Goal: Complete application form: Complete application form

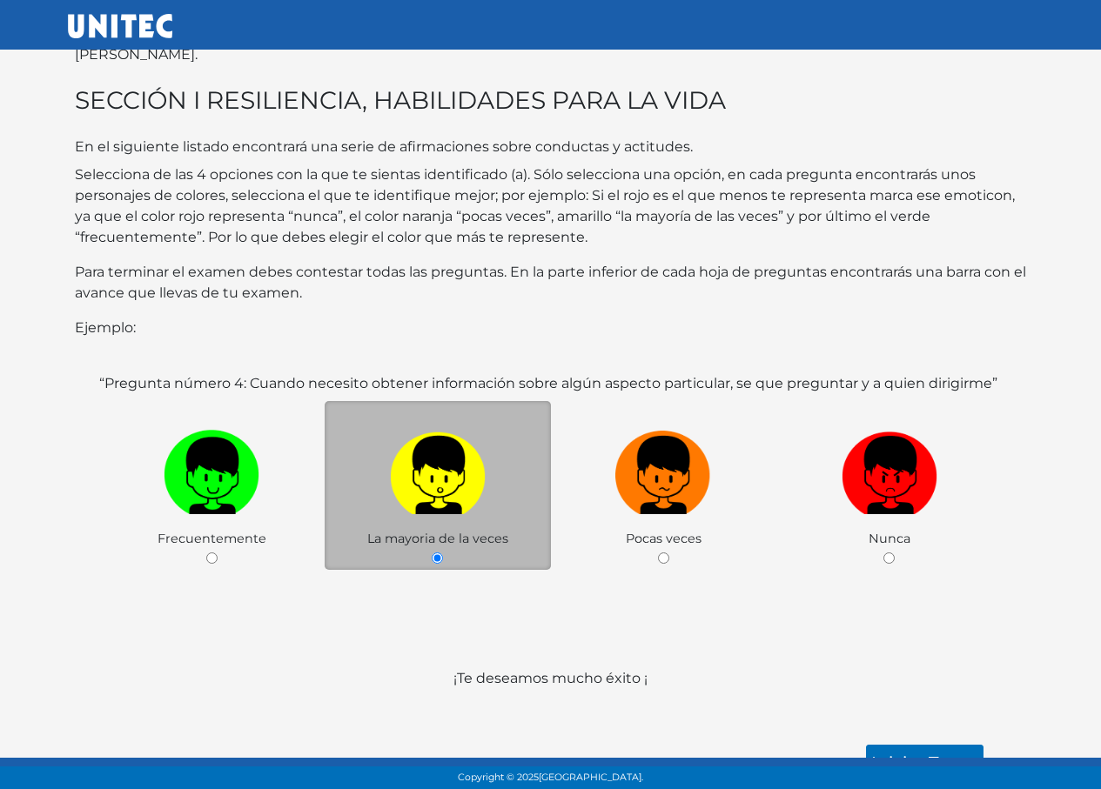
scroll to position [115, 0]
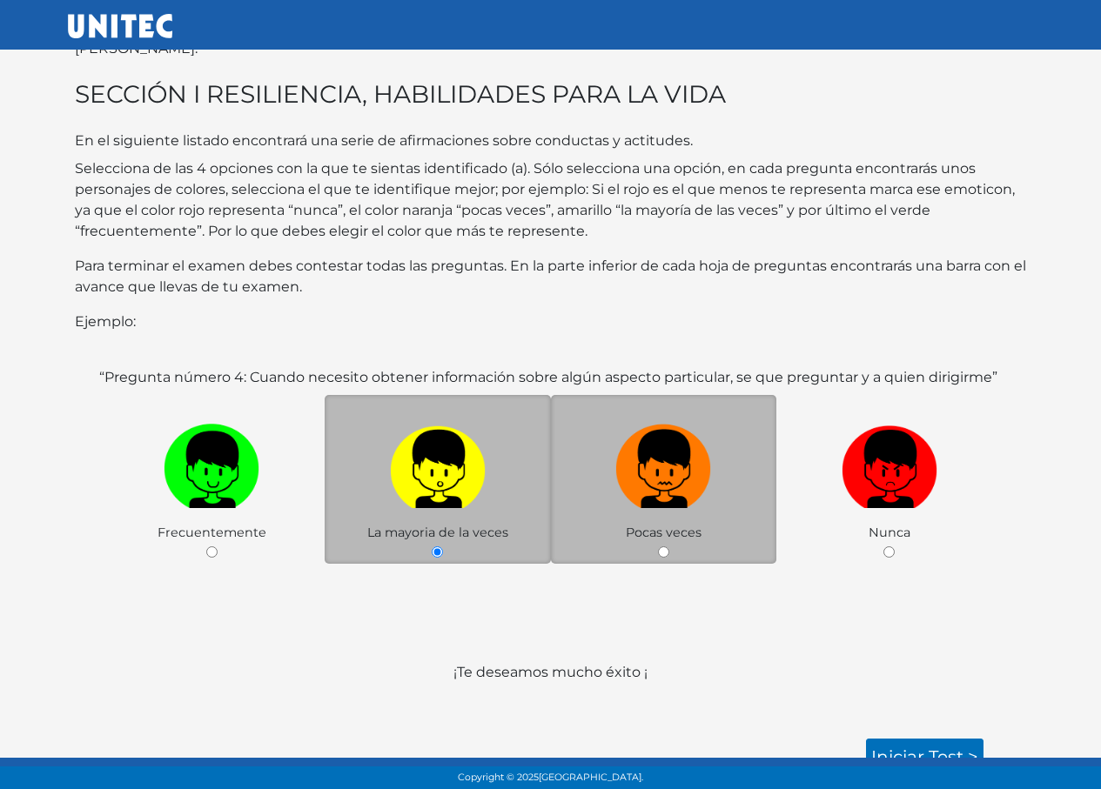
click at [699, 418] on img at bounding box center [663, 463] width 96 height 91
click at [669, 547] on input "radio" at bounding box center [663, 552] width 11 height 11
radio input "true"
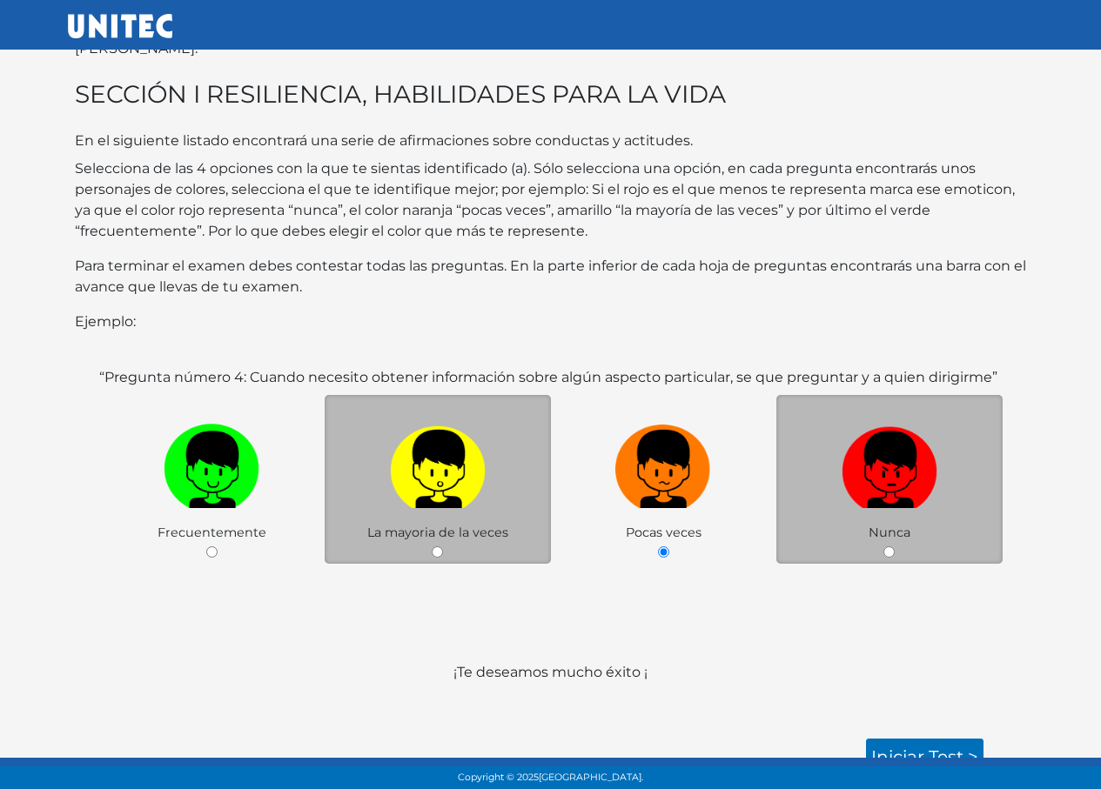
click at [889, 461] on img at bounding box center [890, 463] width 96 height 91
click at [889, 547] on input "radio" at bounding box center [888, 552] width 11 height 11
radio input "true"
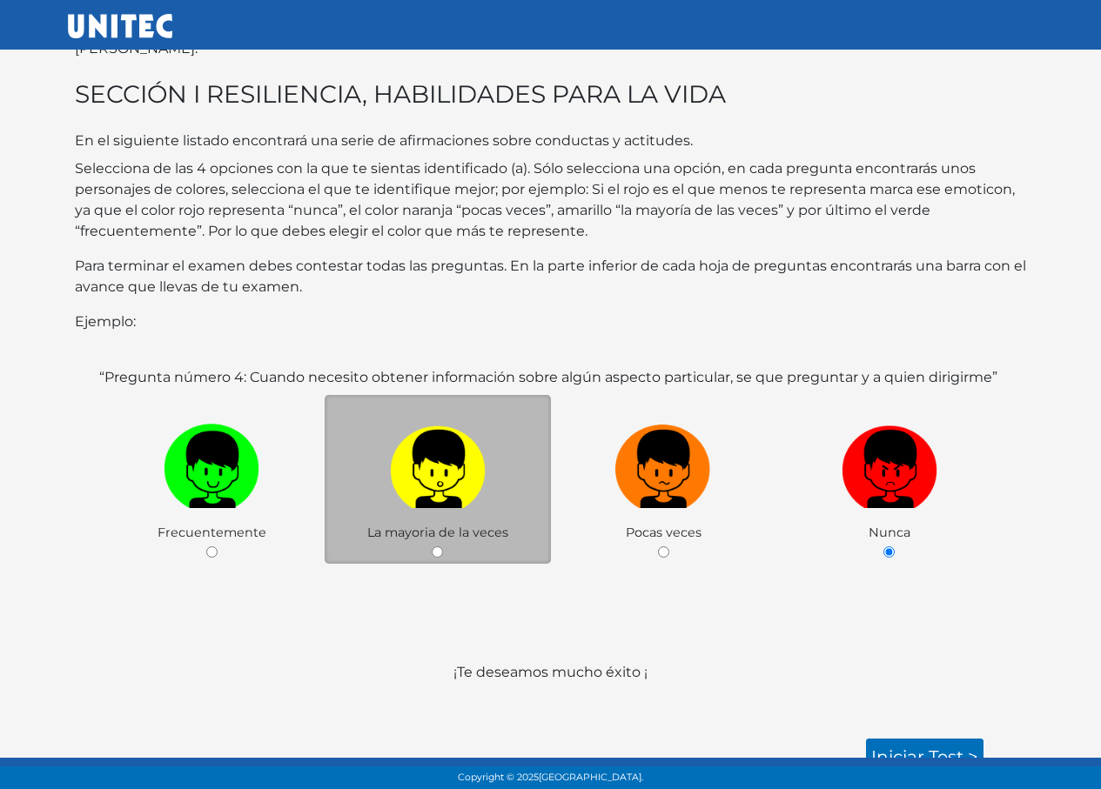
click at [517, 510] on div "La mayoria de la veces" at bounding box center [438, 480] width 226 height 170
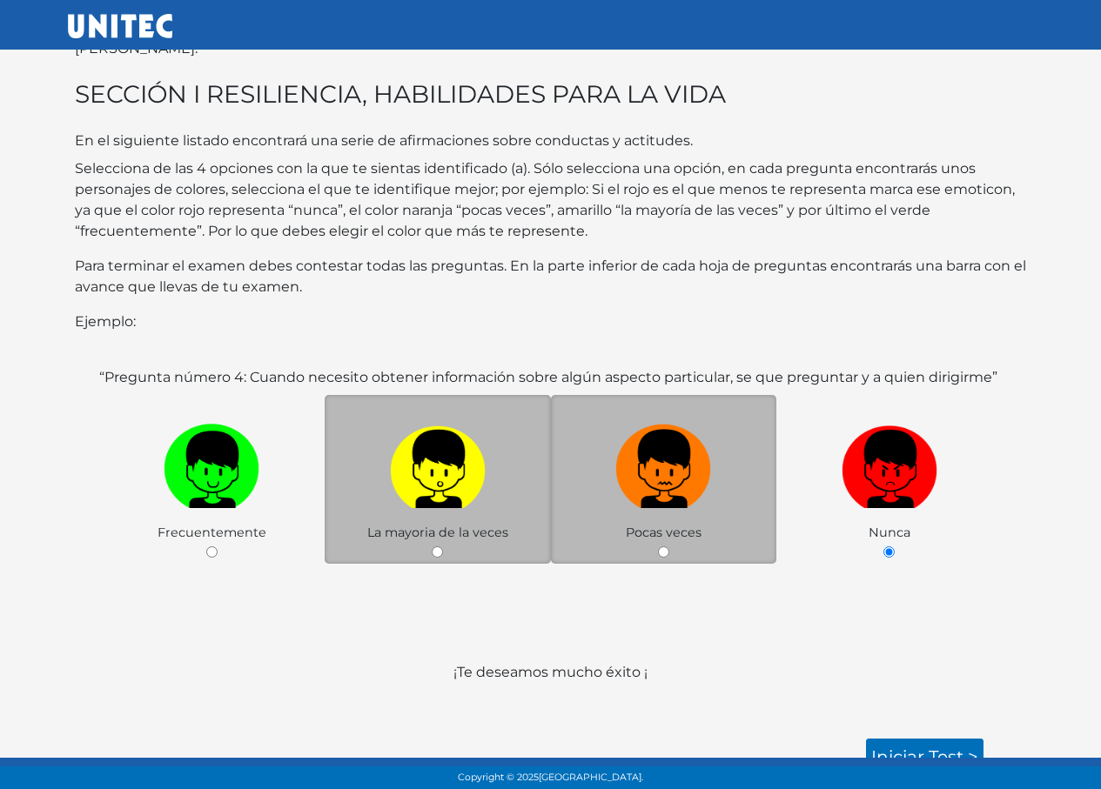
click at [627, 486] on img at bounding box center [663, 463] width 96 height 91
click at [658, 547] on input "radio" at bounding box center [663, 552] width 11 height 11
radio input "true"
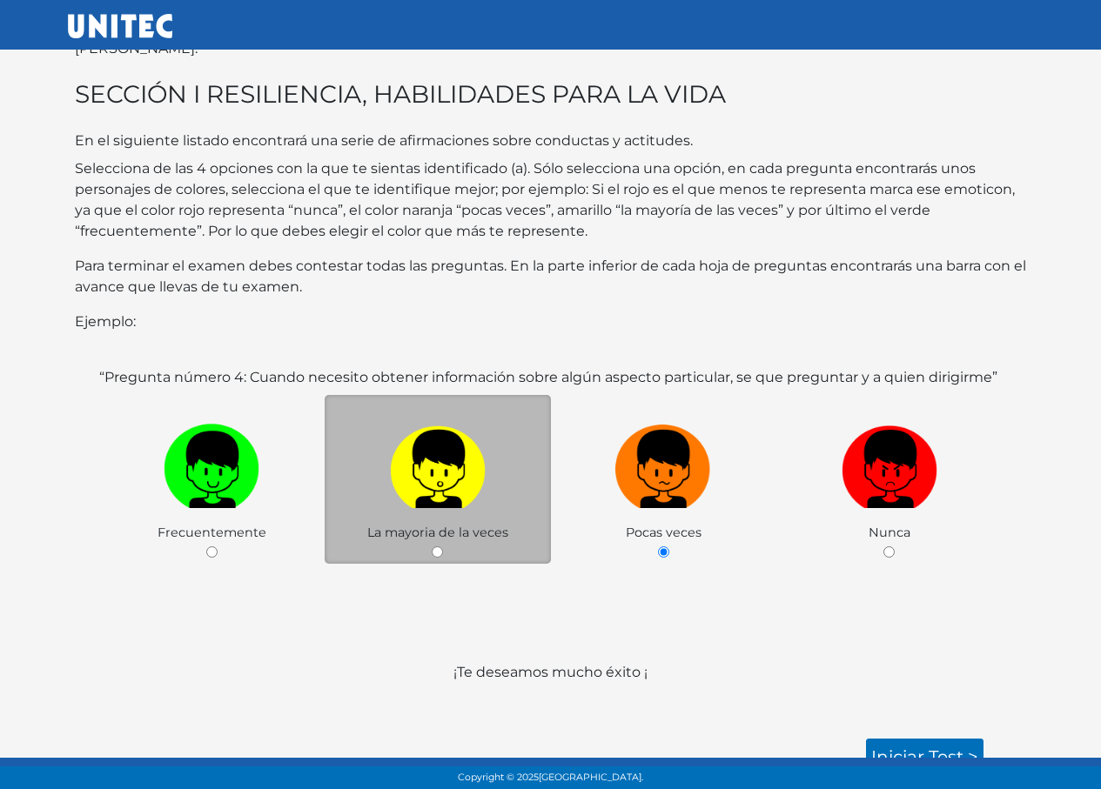
click at [478, 475] on img at bounding box center [438, 463] width 96 height 91
click at [443, 547] on input "radio" at bounding box center [437, 552] width 11 height 11
radio input "true"
click at [930, 741] on link "Iniciar test >" at bounding box center [925, 757] width 118 height 37
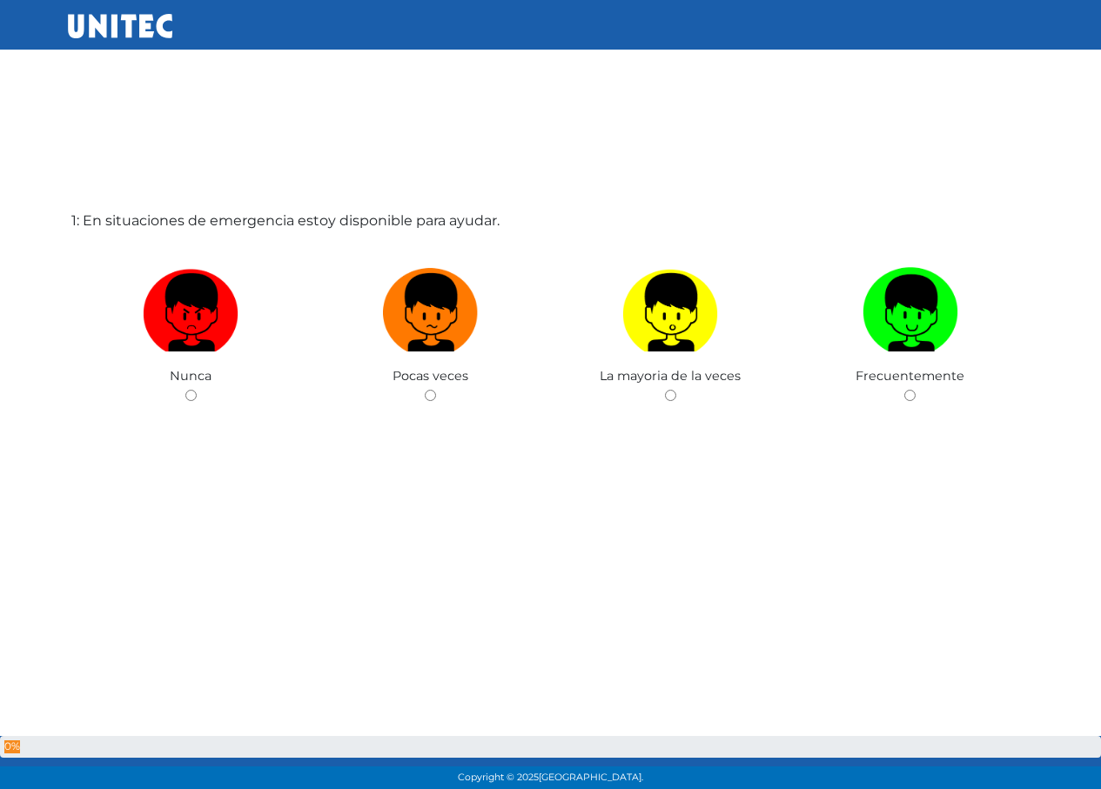
scroll to position [87, 0]
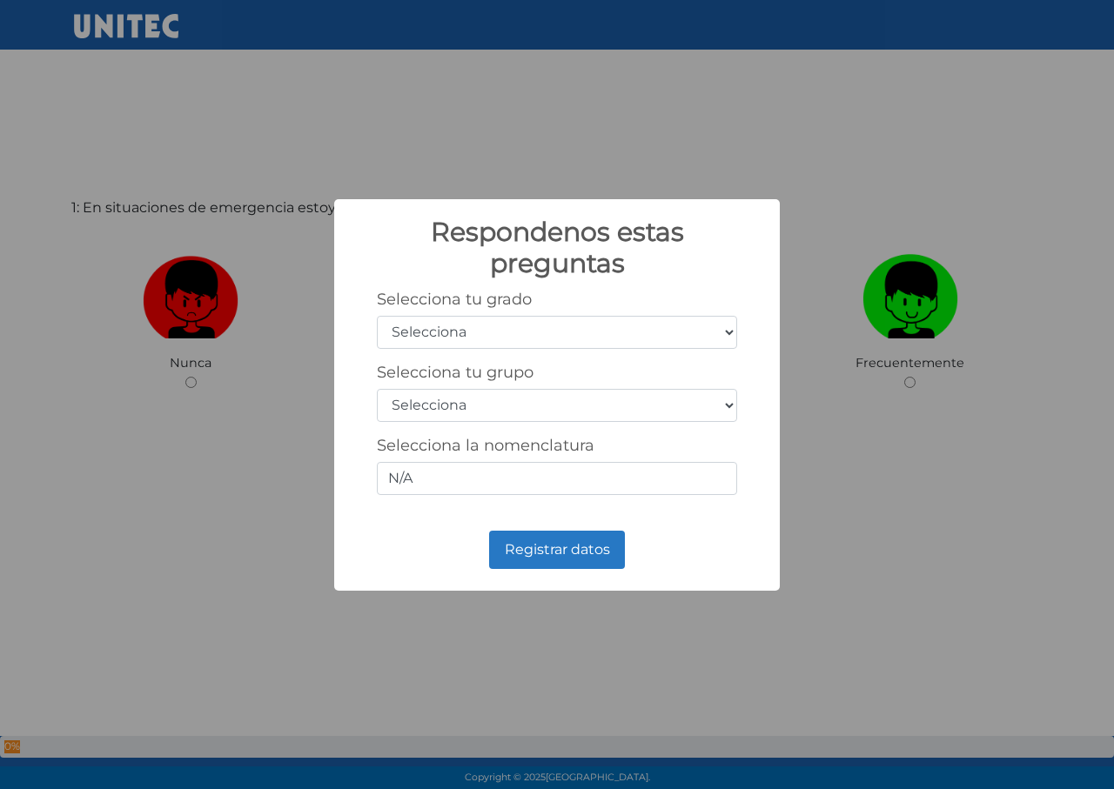
click at [440, 334] on select "Selecciona 1er grado 2do grado 3er grado 4to grado 5to grado 6to grado" at bounding box center [557, 332] width 360 height 33
click at [321, 413] on div "Respondenos estas preguntas × Selecciona tu grado Selecciona 1er grado 2do grad…" at bounding box center [557, 394] width 1114 height 789
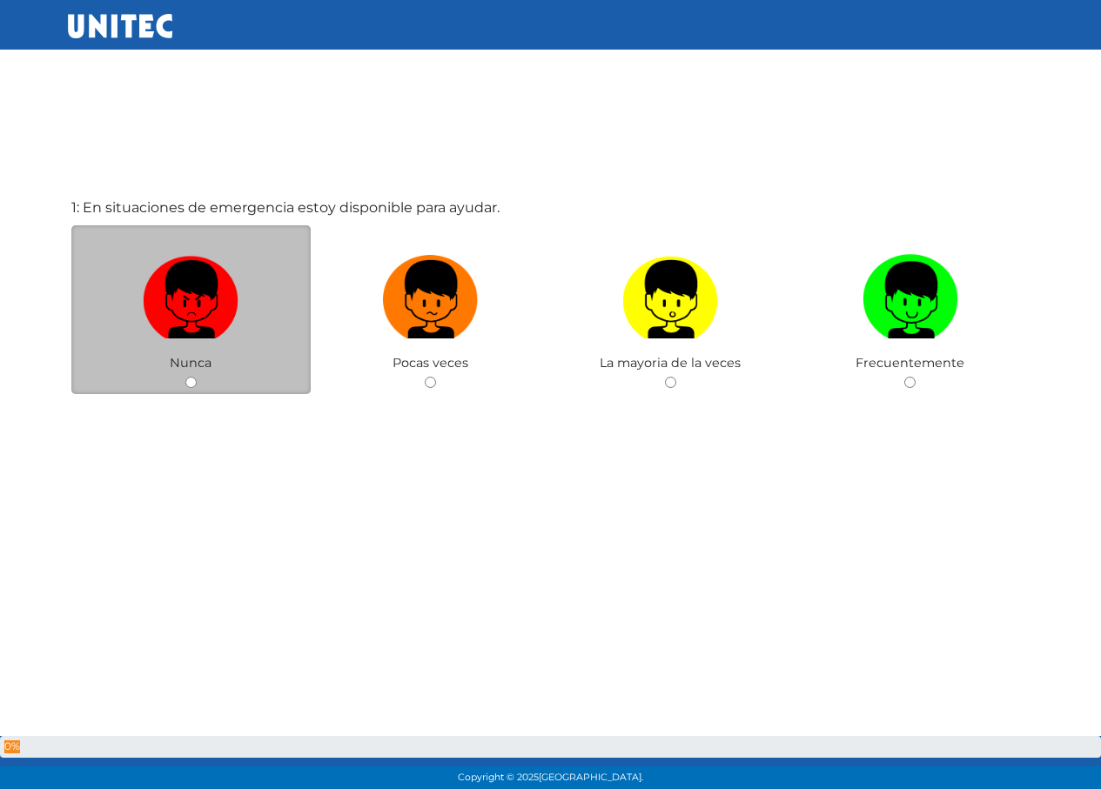
scroll to position [87, 0]
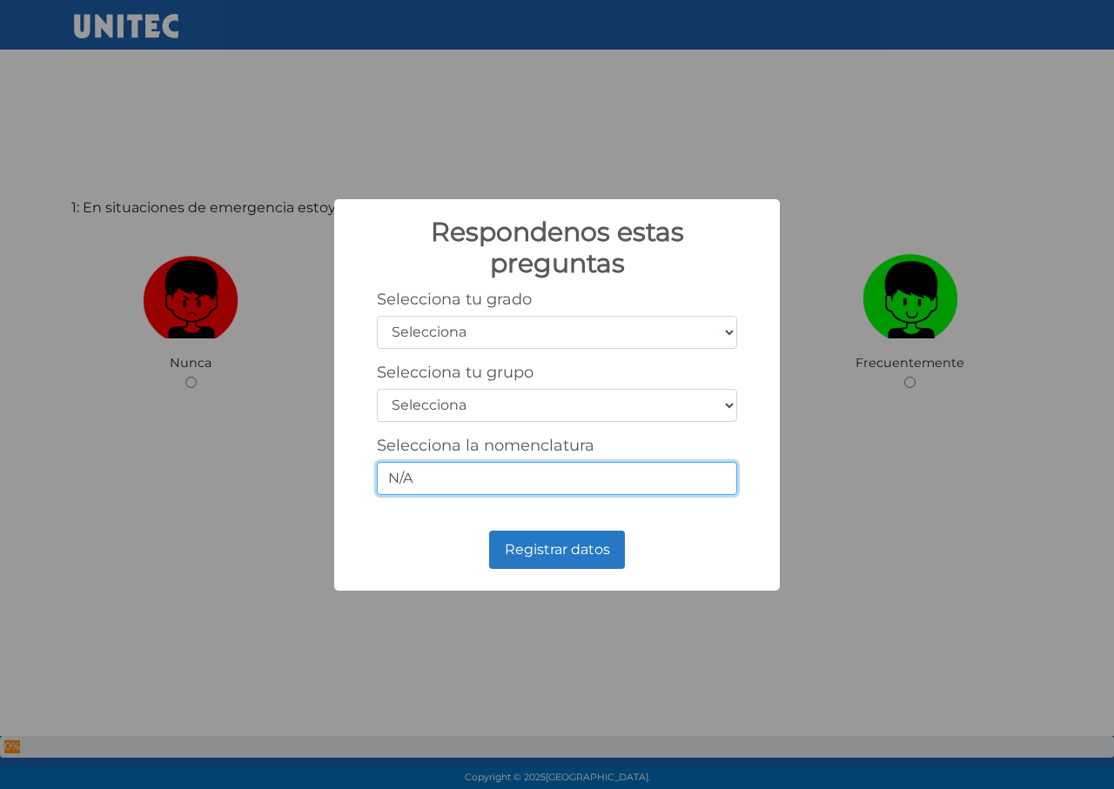
click at [485, 477] on input "N/A" at bounding box center [557, 478] width 360 height 33
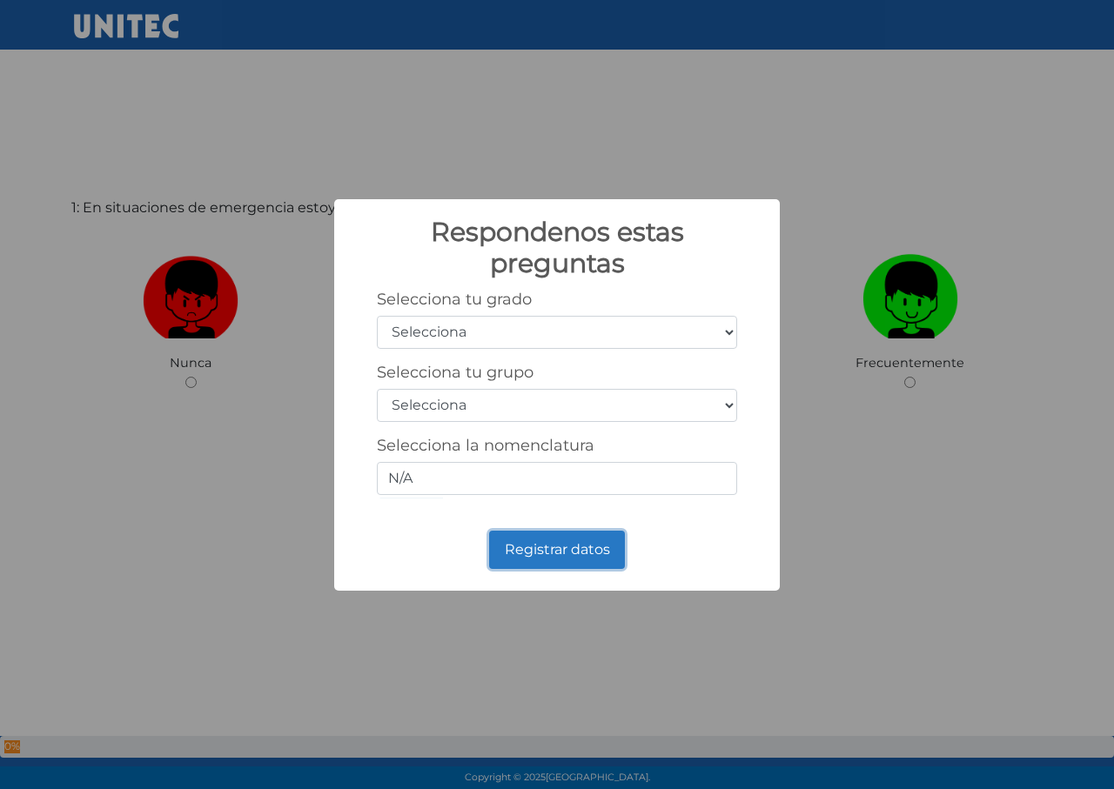
click at [572, 547] on button "Registrar datos" at bounding box center [557, 550] width 136 height 38
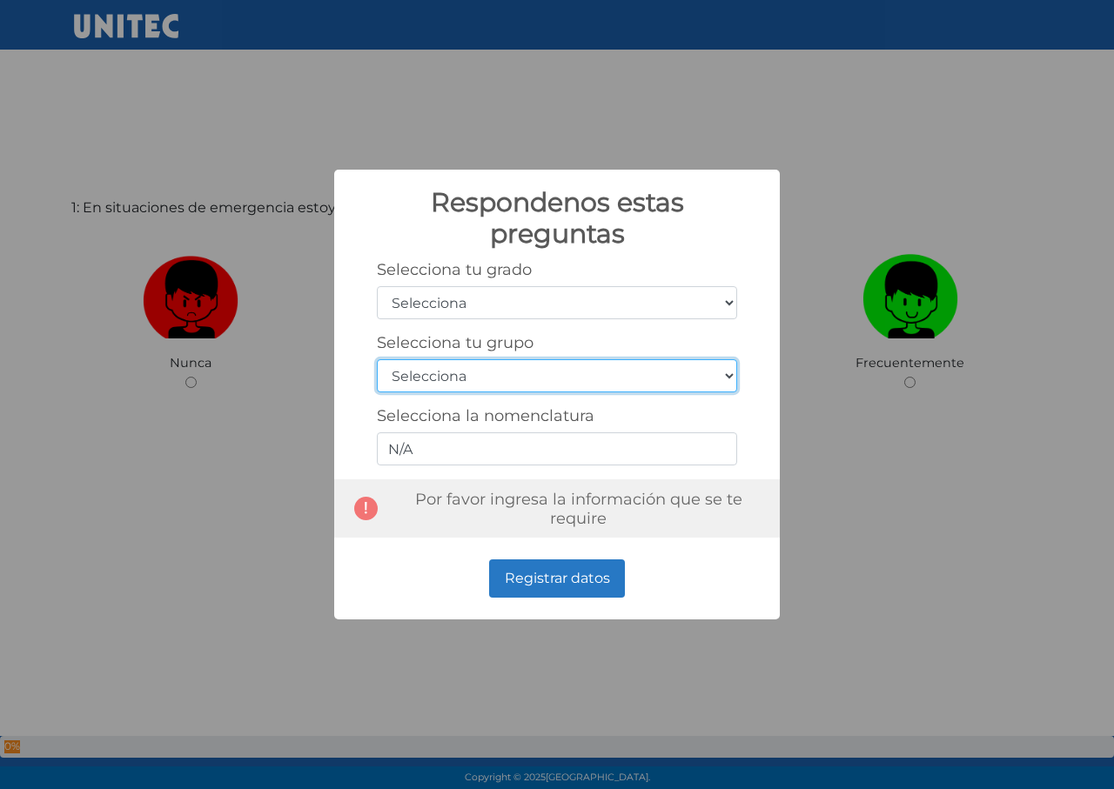
click at [575, 378] on select "Selecciona A B C D E F G H I J K L M N O P Q R S T U V W X Y Z" at bounding box center [557, 375] width 360 height 33
click at [445, 374] on select "Selecciona A B C D E F G H I J K L M N O P Q R S T U V W X Y Z" at bounding box center [557, 375] width 360 height 33
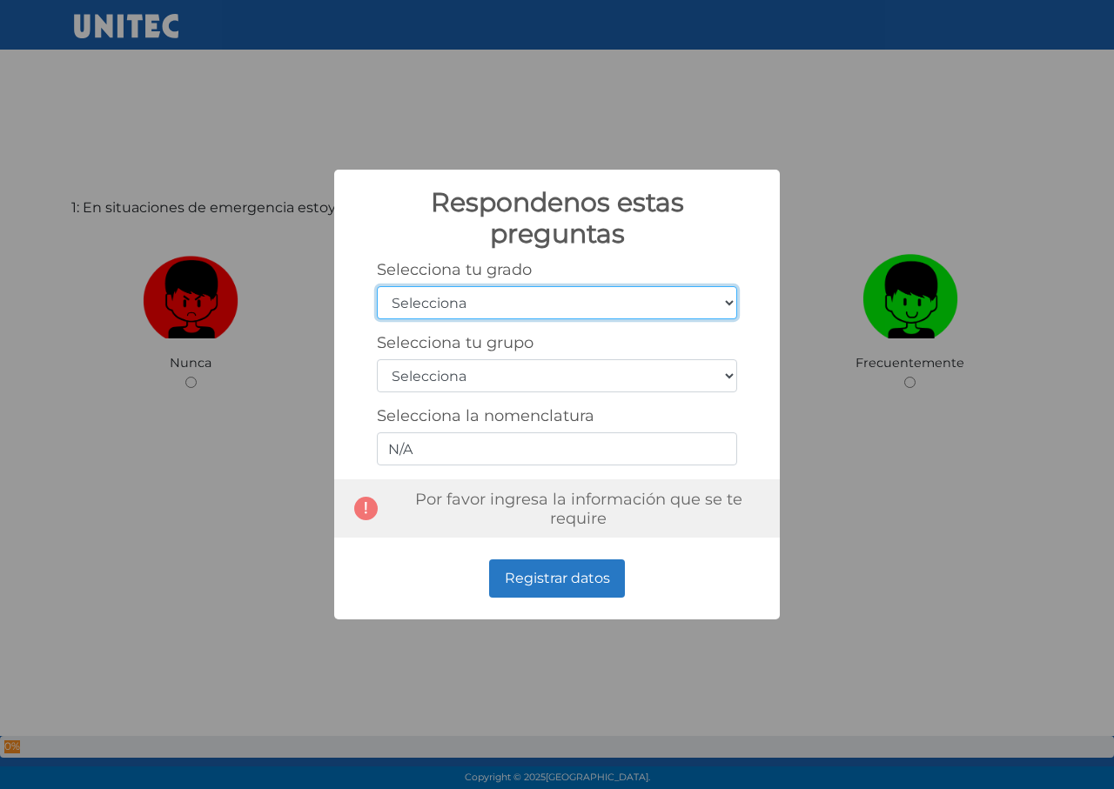
click at [509, 311] on select "Selecciona 1er grado 2do grado 3er grado 4to grado 5to grado 6to grado" at bounding box center [557, 302] width 360 height 33
click at [377, 286] on select "Selecciona 1er grado 2do grado 3er grado 4to grado 5to grado 6to grado" at bounding box center [557, 302] width 360 height 33
drag, startPoint x: 525, startPoint y: 291, endPoint x: 532, endPoint y: 302, distance: 13.3
click at [525, 291] on select "Selecciona 1er grado 2do grado 3er grado 4to grado 5to grado 6to grado" at bounding box center [557, 302] width 360 height 33
click at [520, 300] on select "Selecciona 1er grado 2do grado 3er grado 4to grado 5to grado 6to grado" at bounding box center [557, 302] width 360 height 33
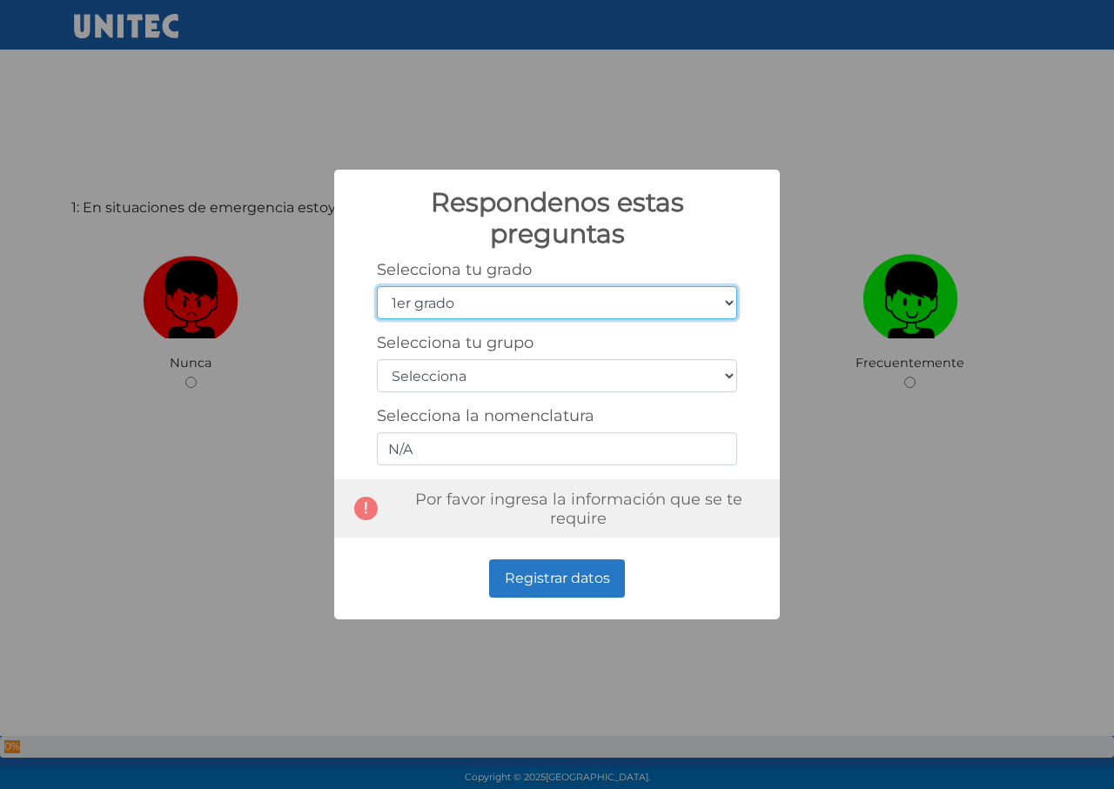
select select "3"
click at [377, 286] on select "Selecciona 1er grado 2do grado 3er grado 4to grado 5to grado 6to grado" at bounding box center [557, 302] width 360 height 33
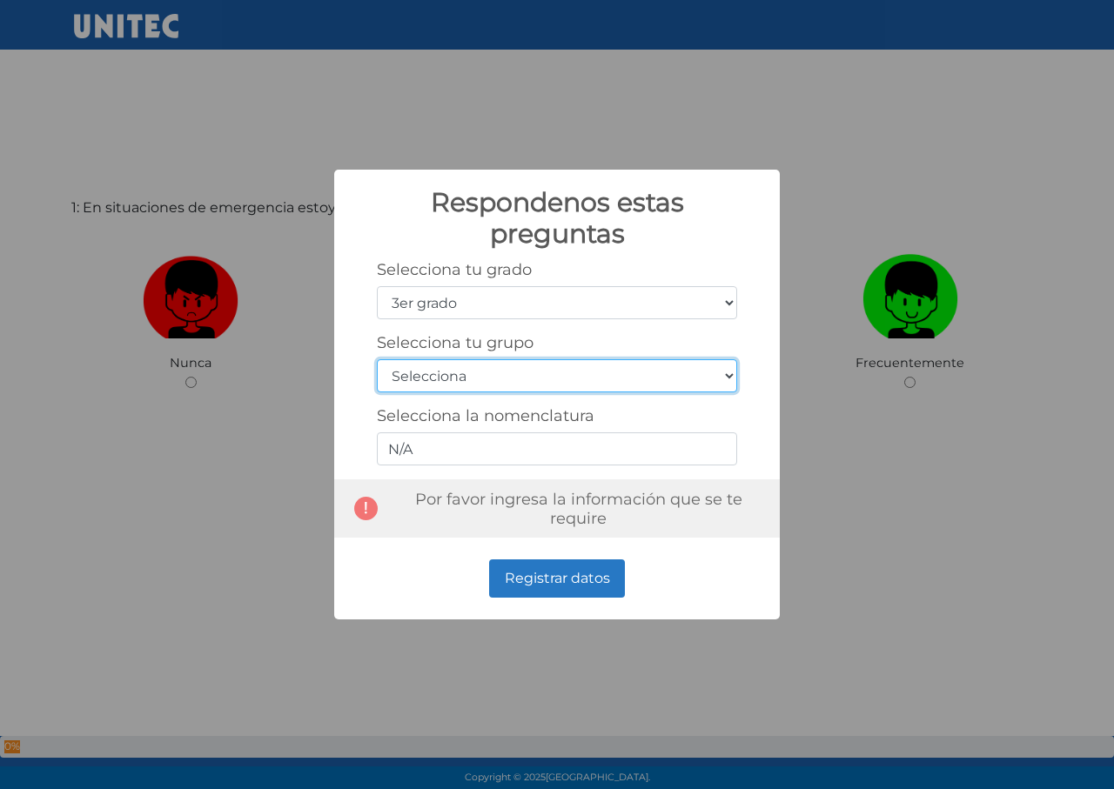
click at [538, 370] on select "Selecciona A B C D E F G H I J K L M N O P Q R S T U V W X Y Z" at bounding box center [557, 375] width 360 height 33
select select "c"
click at [377, 359] on select "Selecciona A B C D E F G H I J K L M N O P Q R S T U V W X Y Z" at bounding box center [557, 375] width 360 height 33
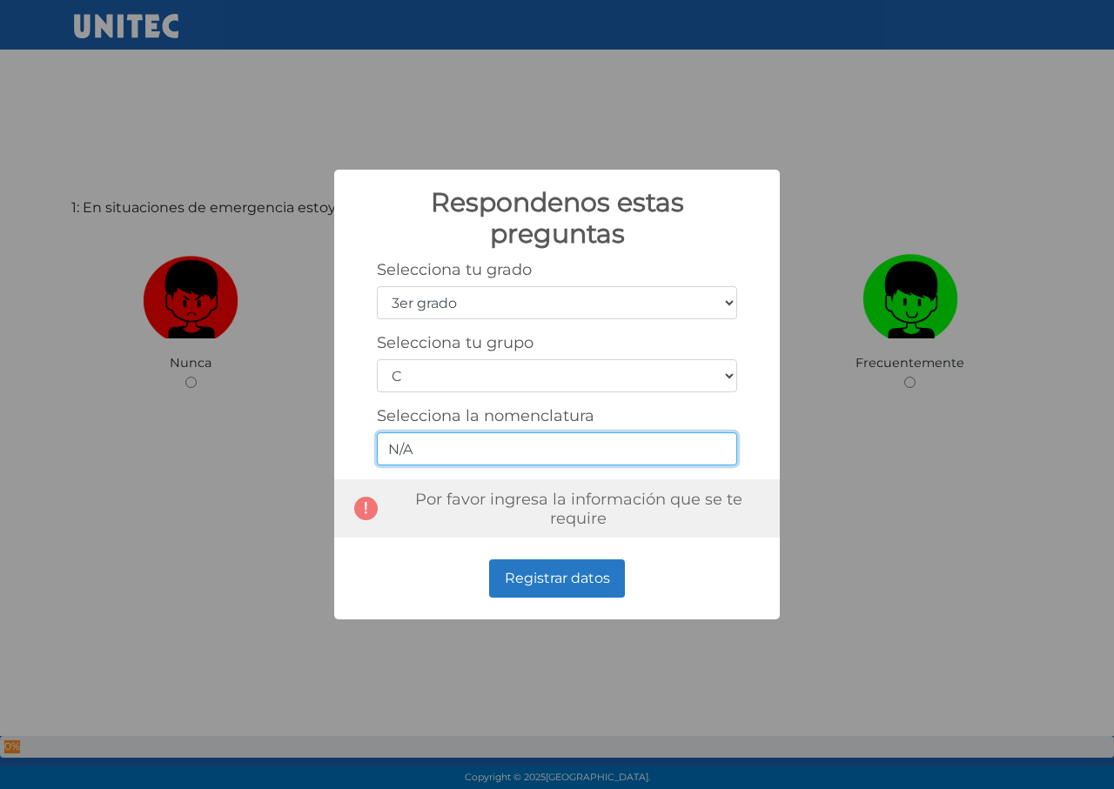
click at [518, 462] on input "N/A" at bounding box center [557, 449] width 360 height 33
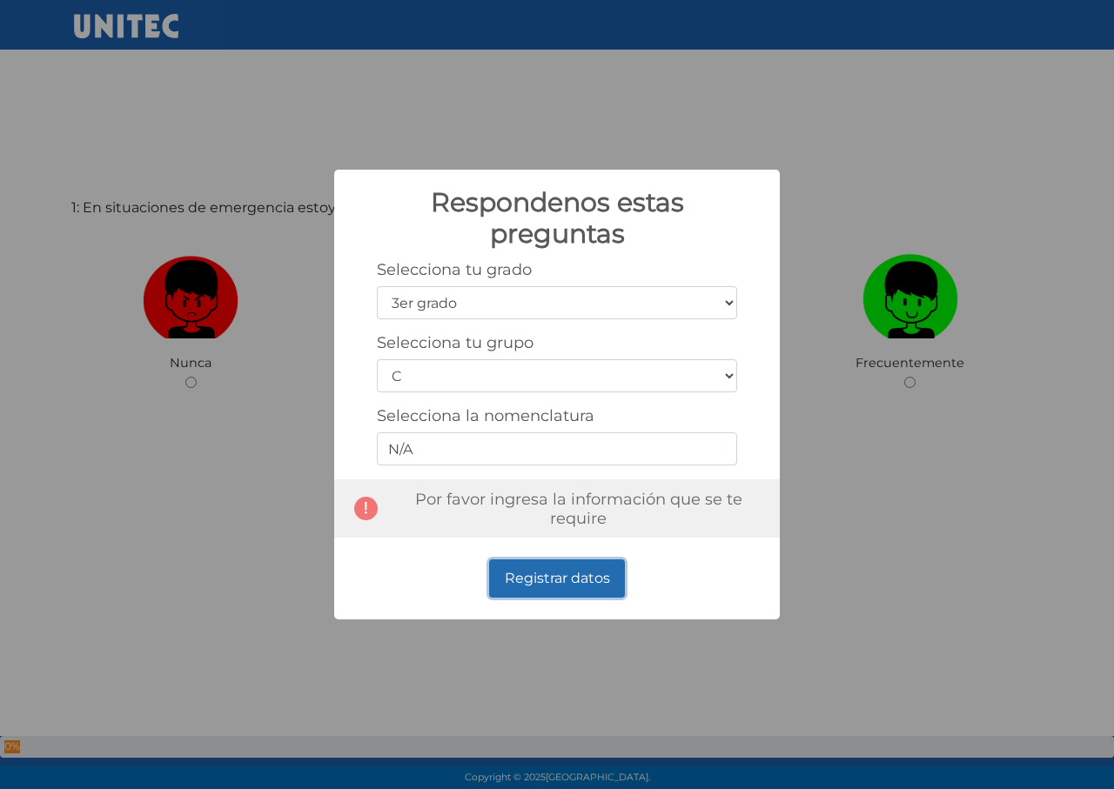
click at [567, 576] on button "Registrar datos" at bounding box center [557, 579] width 136 height 38
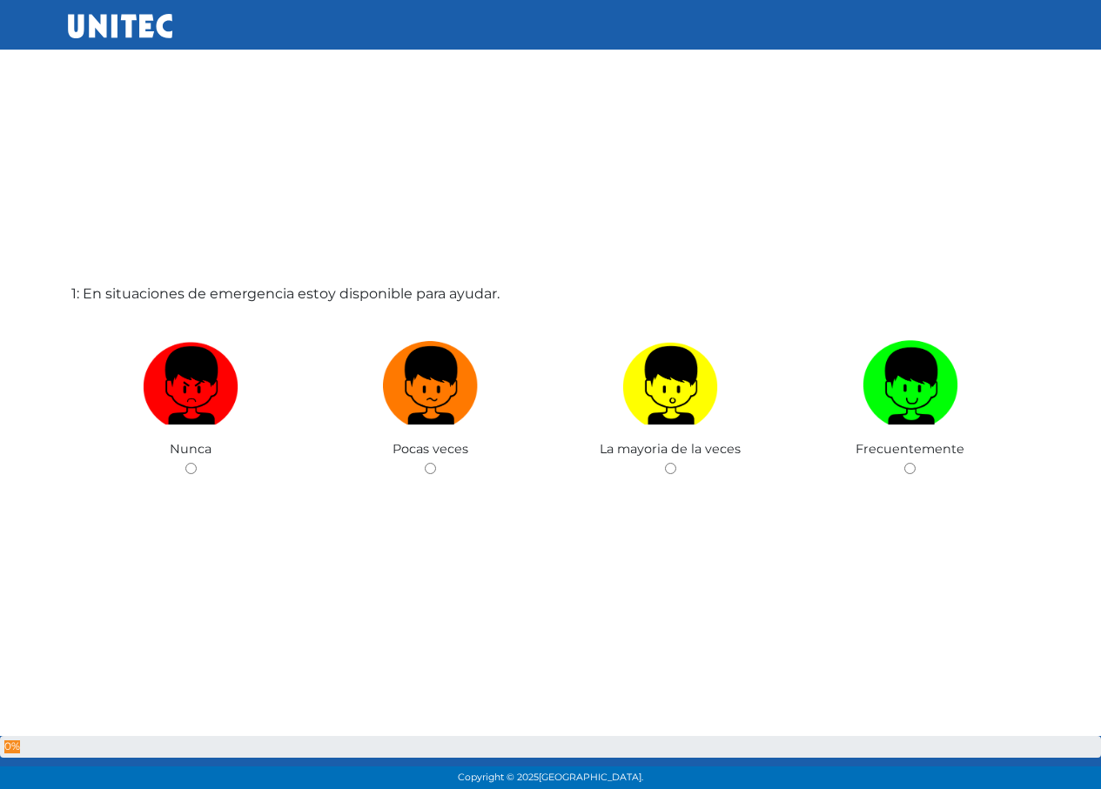
scroll to position [0, 0]
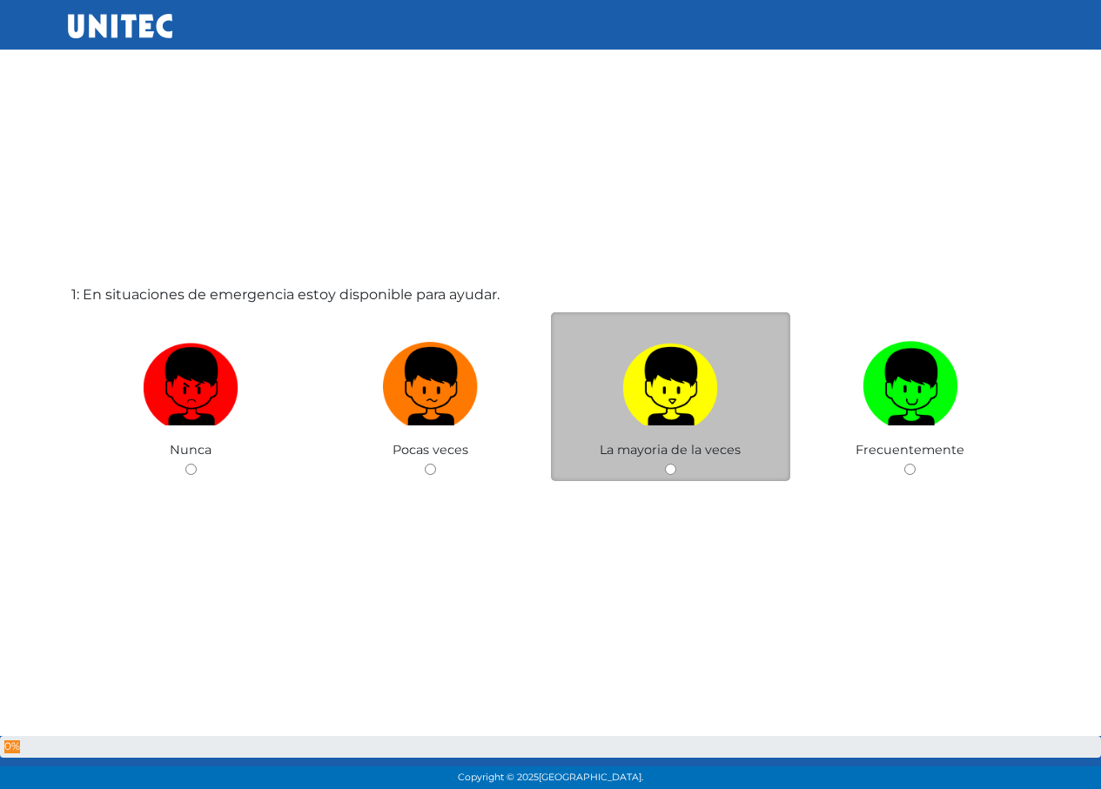
click at [642, 394] on img at bounding box center [670, 380] width 96 height 91
click at [665, 464] on input "radio" at bounding box center [670, 469] width 11 height 11
radio input "true"
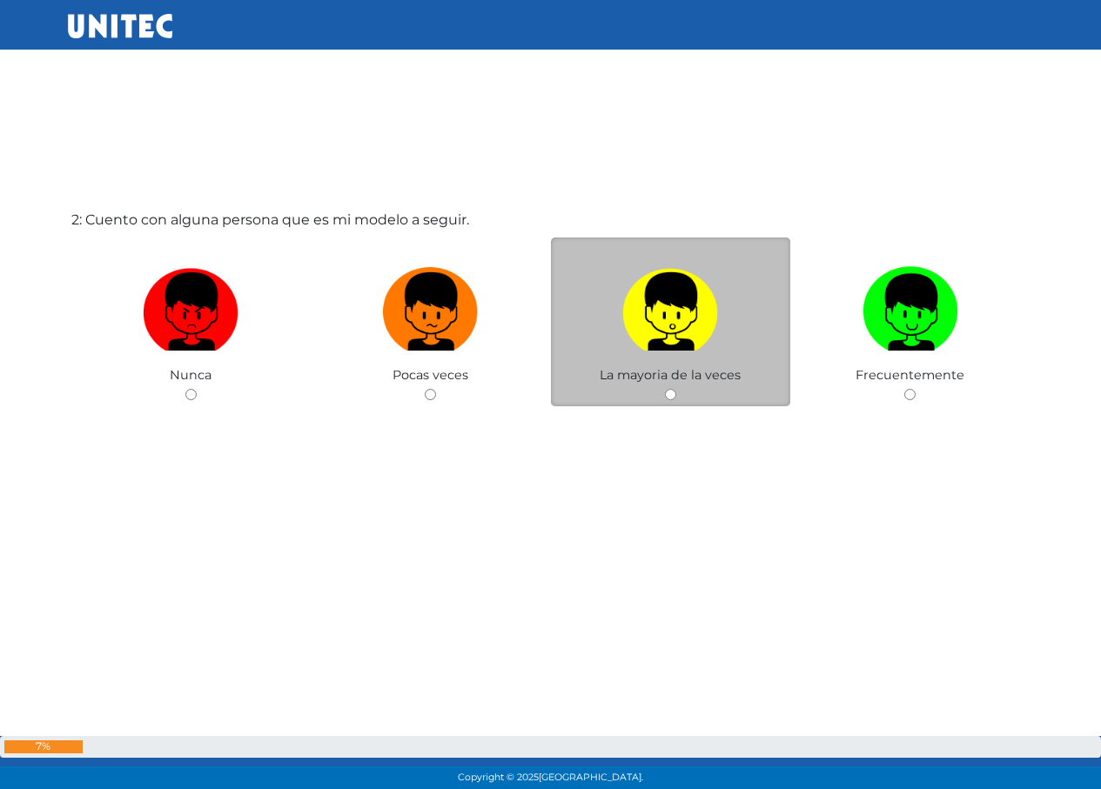
scroll to position [866, 0]
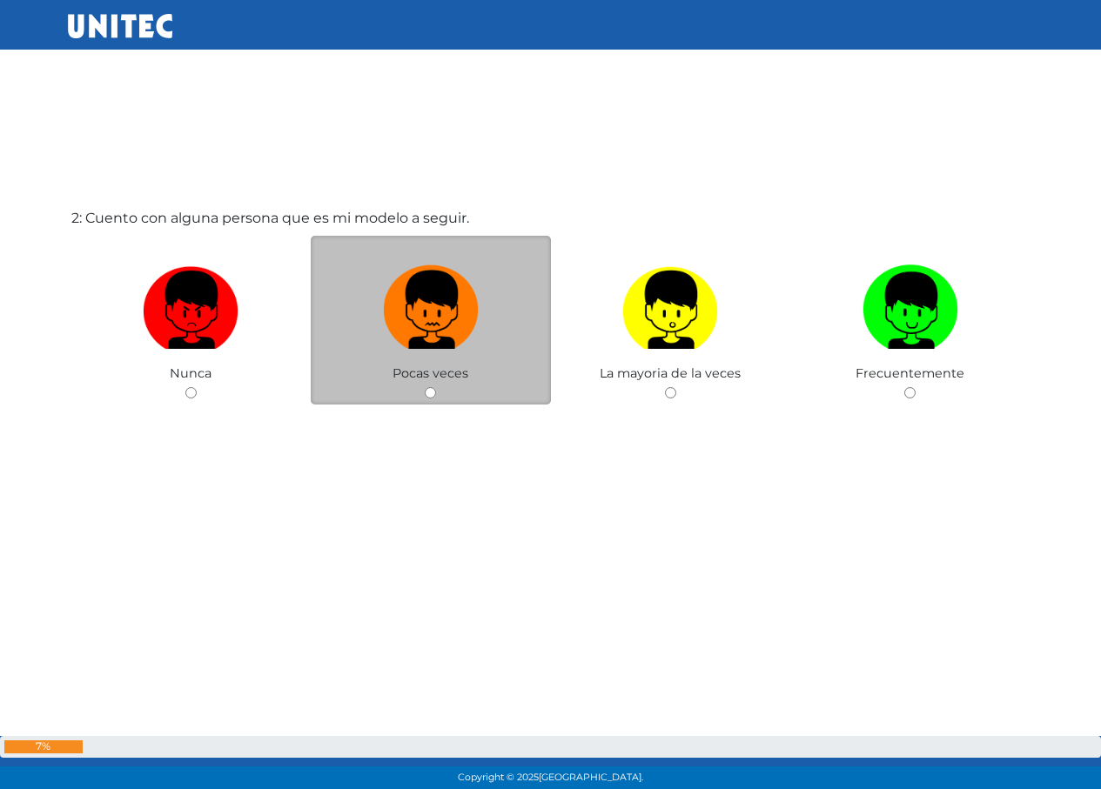
click at [430, 347] on img at bounding box center [431, 304] width 96 height 91
click at [430, 387] on input "radio" at bounding box center [430, 392] width 11 height 11
radio input "true"
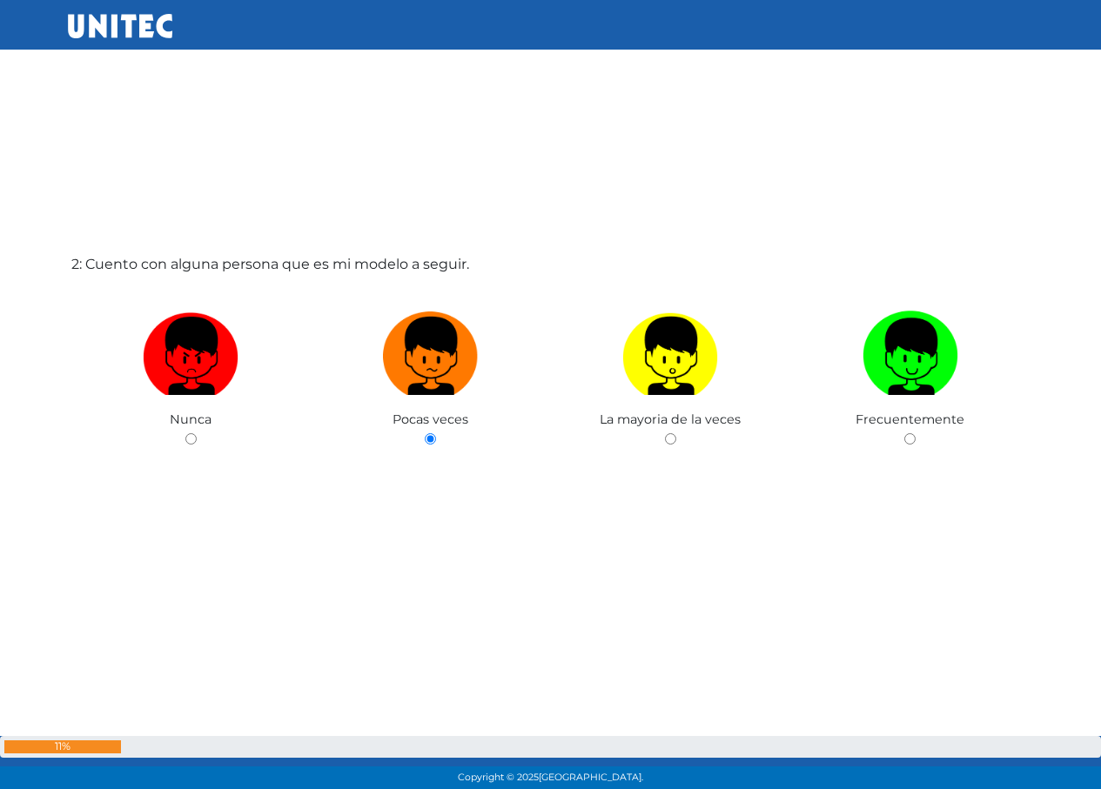
scroll to position [748, 0]
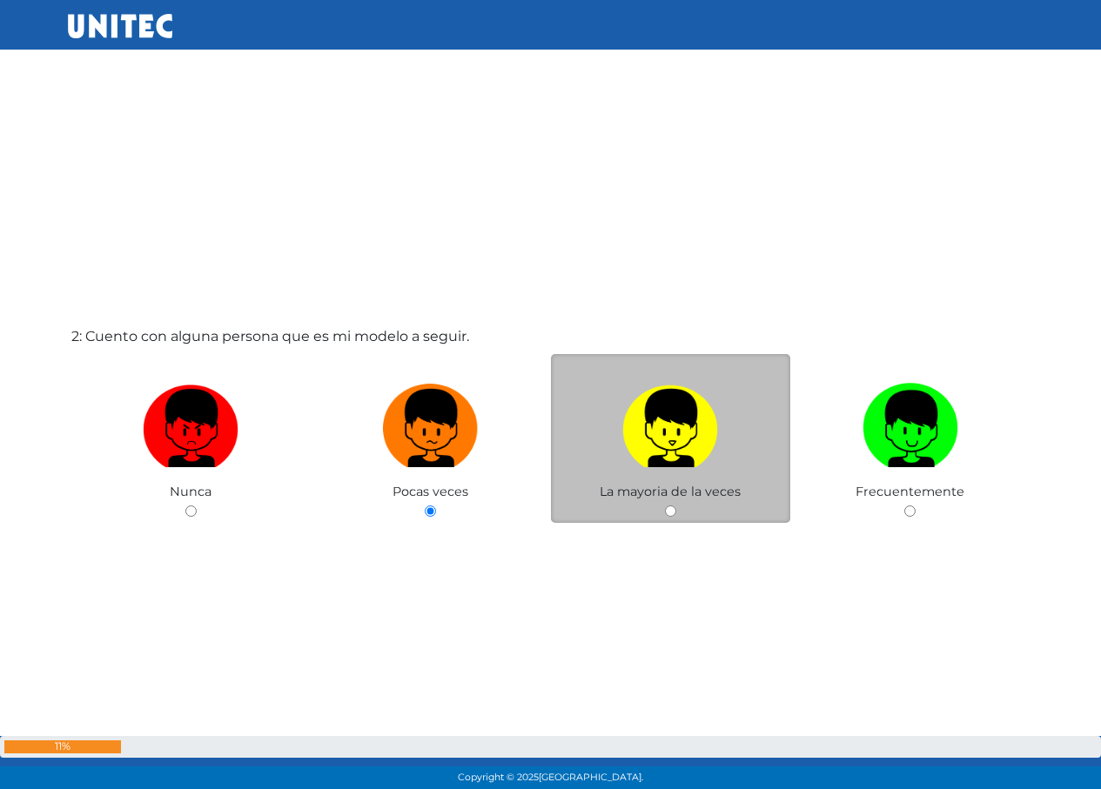
click at [625, 426] on img at bounding box center [670, 422] width 96 height 91
click at [665, 506] on input "radio" at bounding box center [670, 511] width 11 height 11
radio input "true"
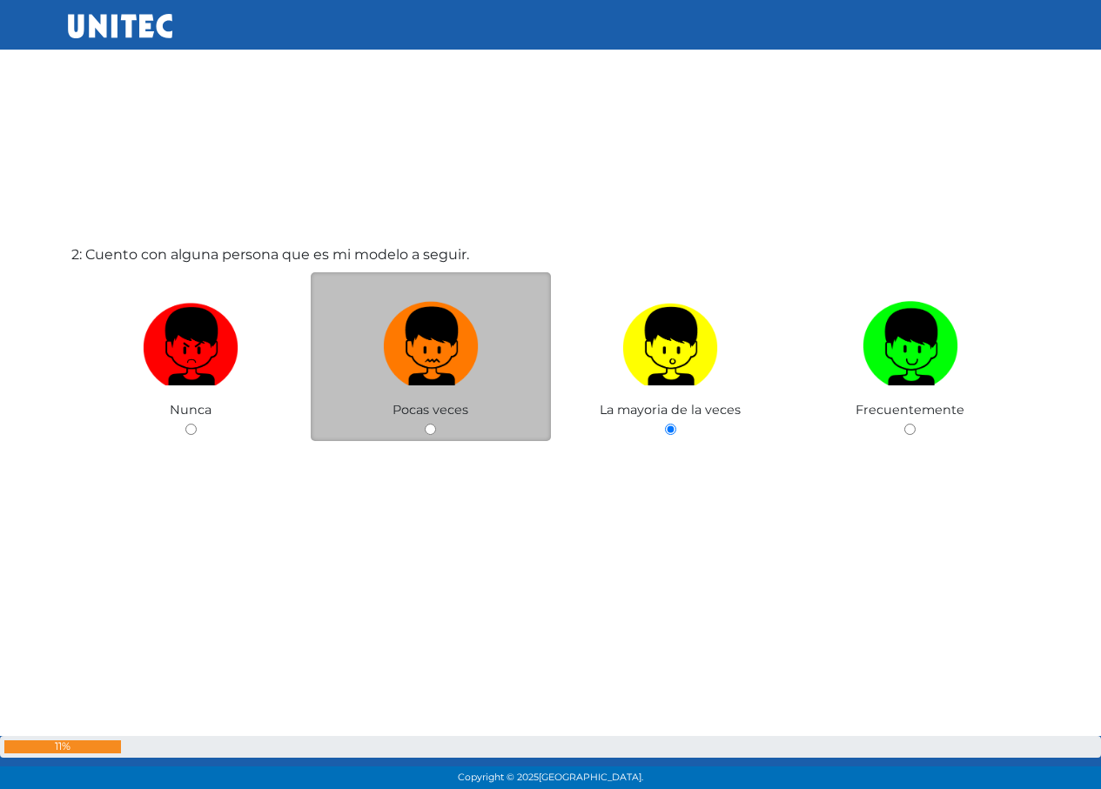
click at [458, 384] on img at bounding box center [431, 340] width 96 height 91
click at [436, 424] on input "radio" at bounding box center [430, 429] width 11 height 11
radio input "true"
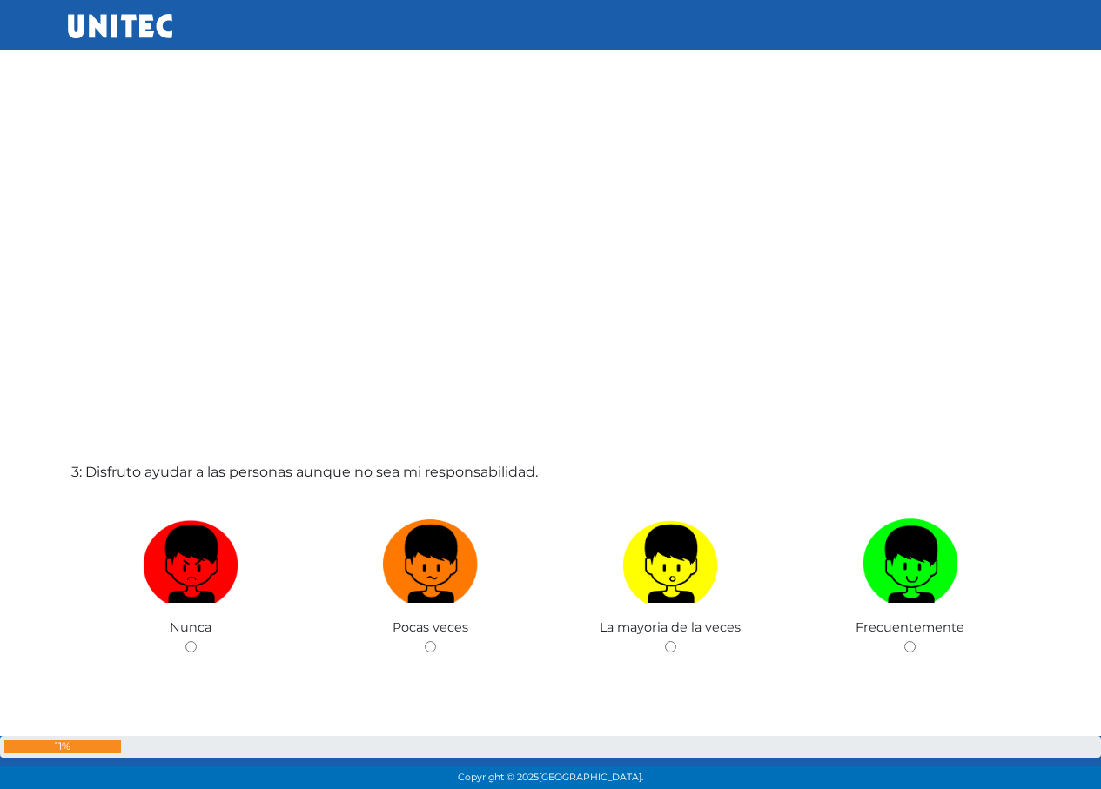
scroll to position [1511, 0]
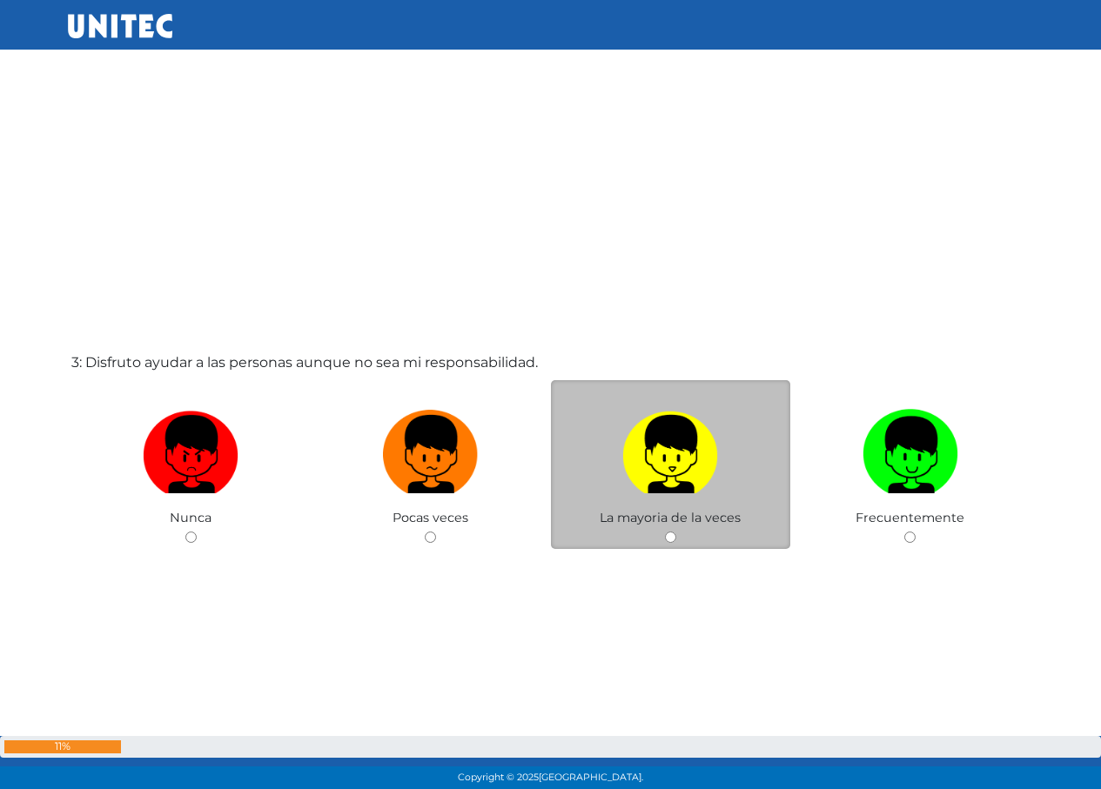
click at [698, 433] on img at bounding box center [670, 448] width 96 height 91
click at [676, 532] on input "radio" at bounding box center [670, 537] width 11 height 11
radio input "true"
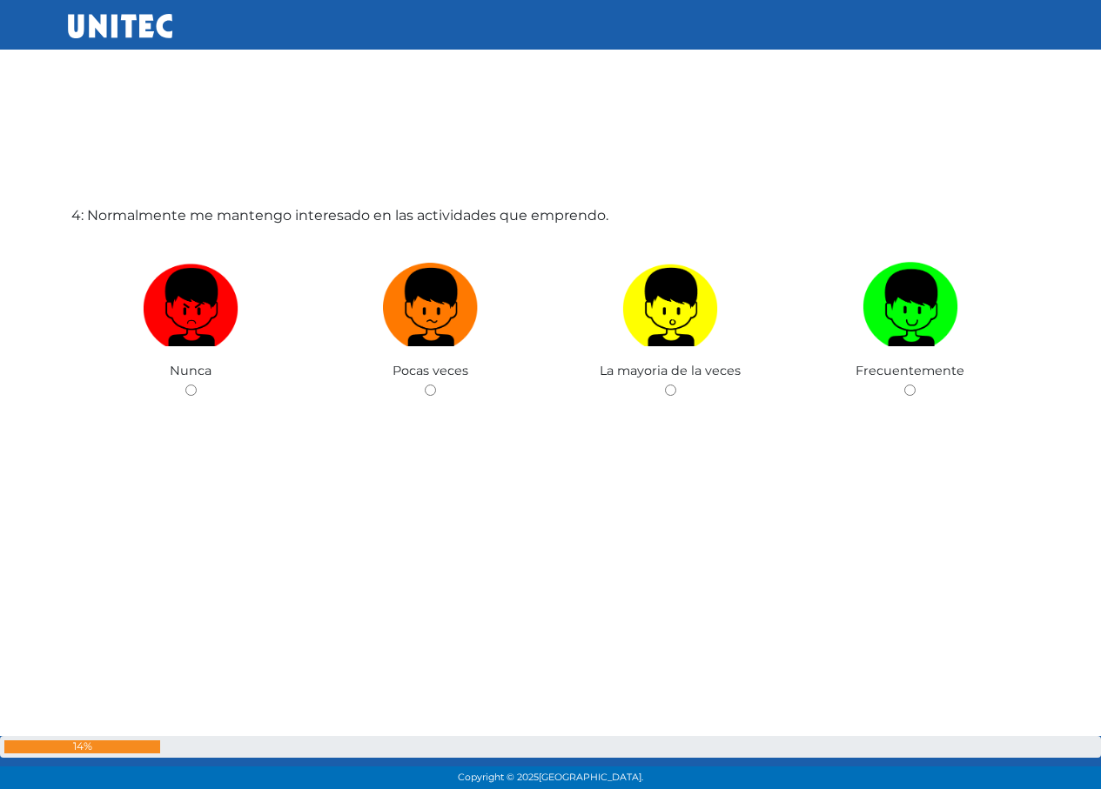
scroll to position [2455, 0]
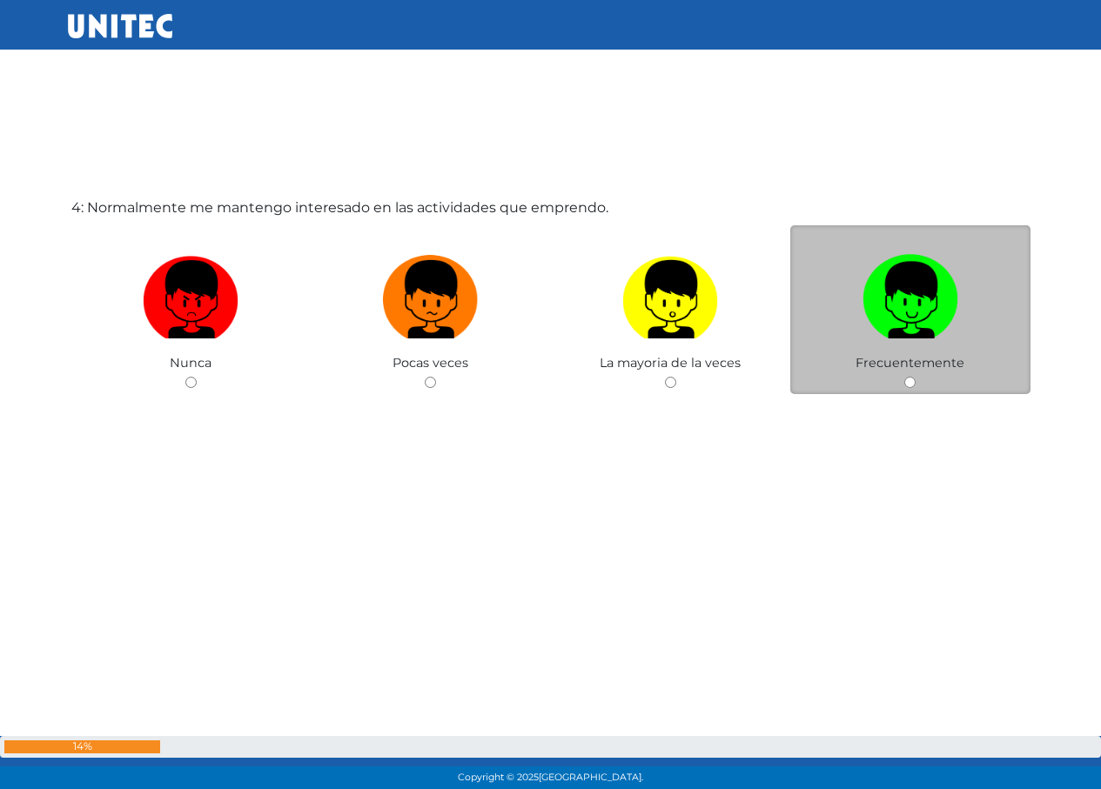
click at [847, 329] on label at bounding box center [910, 300] width 240 height 106
click at [904, 377] on input "radio" at bounding box center [909, 382] width 11 height 11
radio input "true"
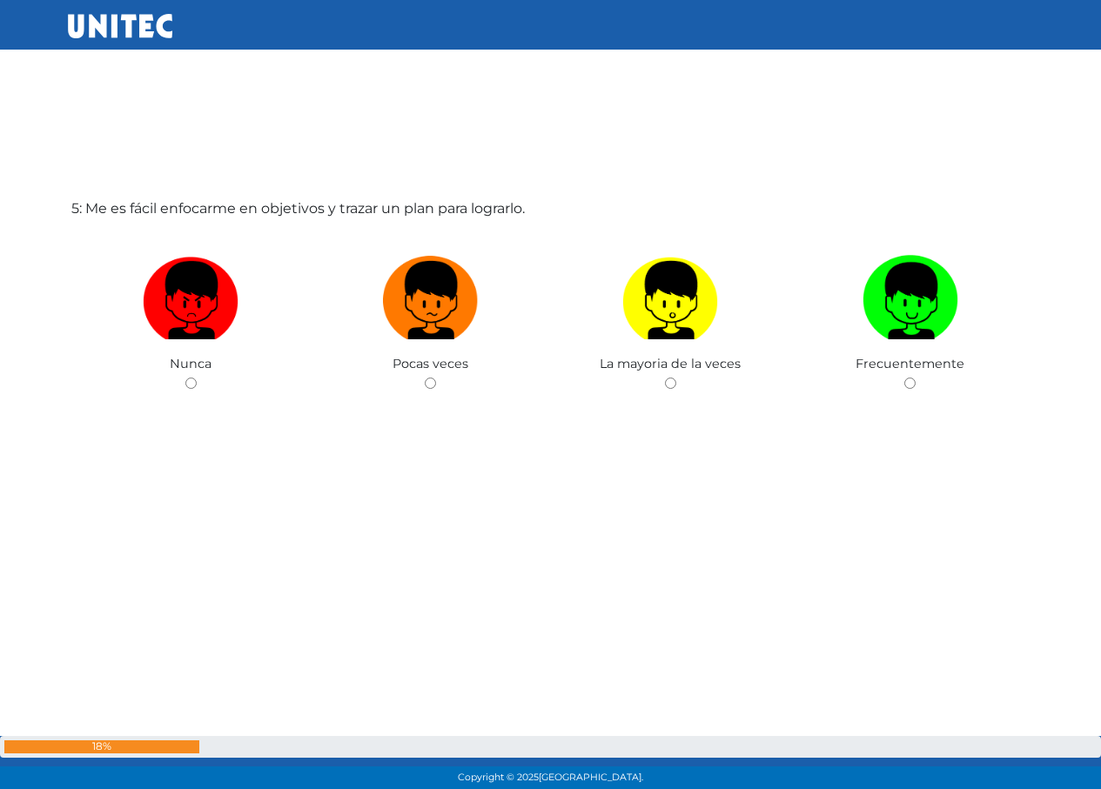
scroll to position [3245, 0]
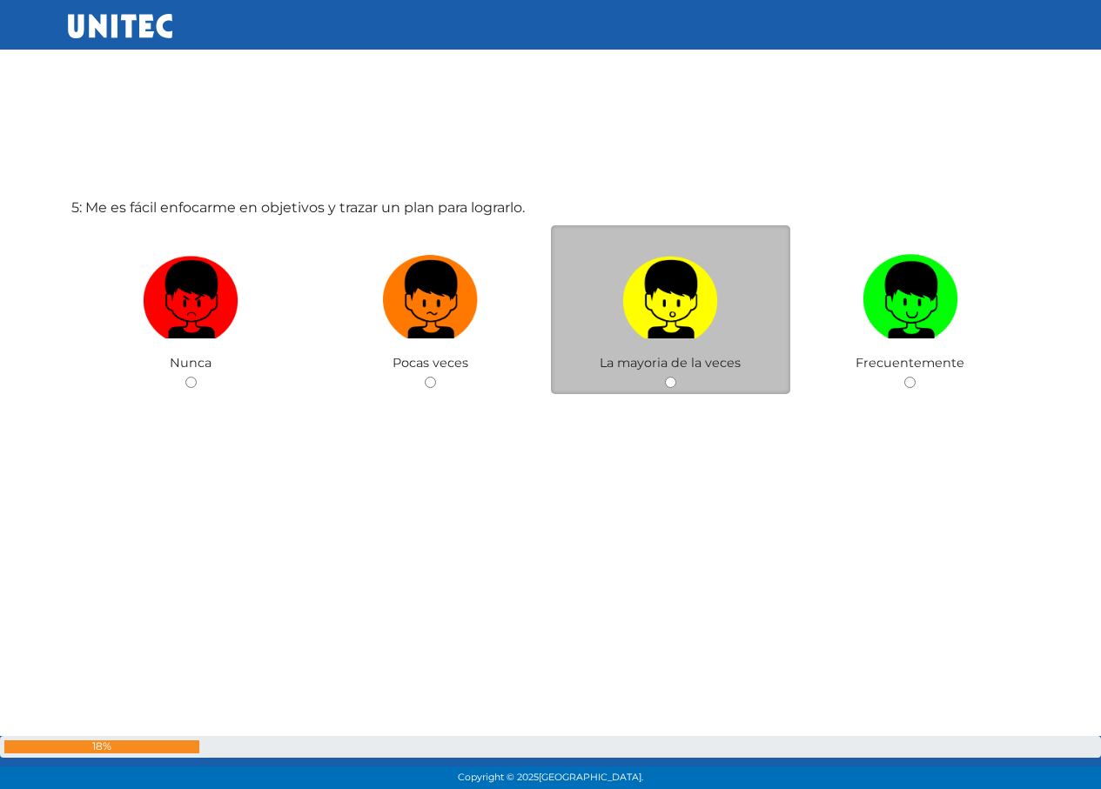
click at [613, 305] on label at bounding box center [671, 300] width 240 height 106
click at [665, 377] on input "radio" at bounding box center [670, 382] width 11 height 11
radio input "true"
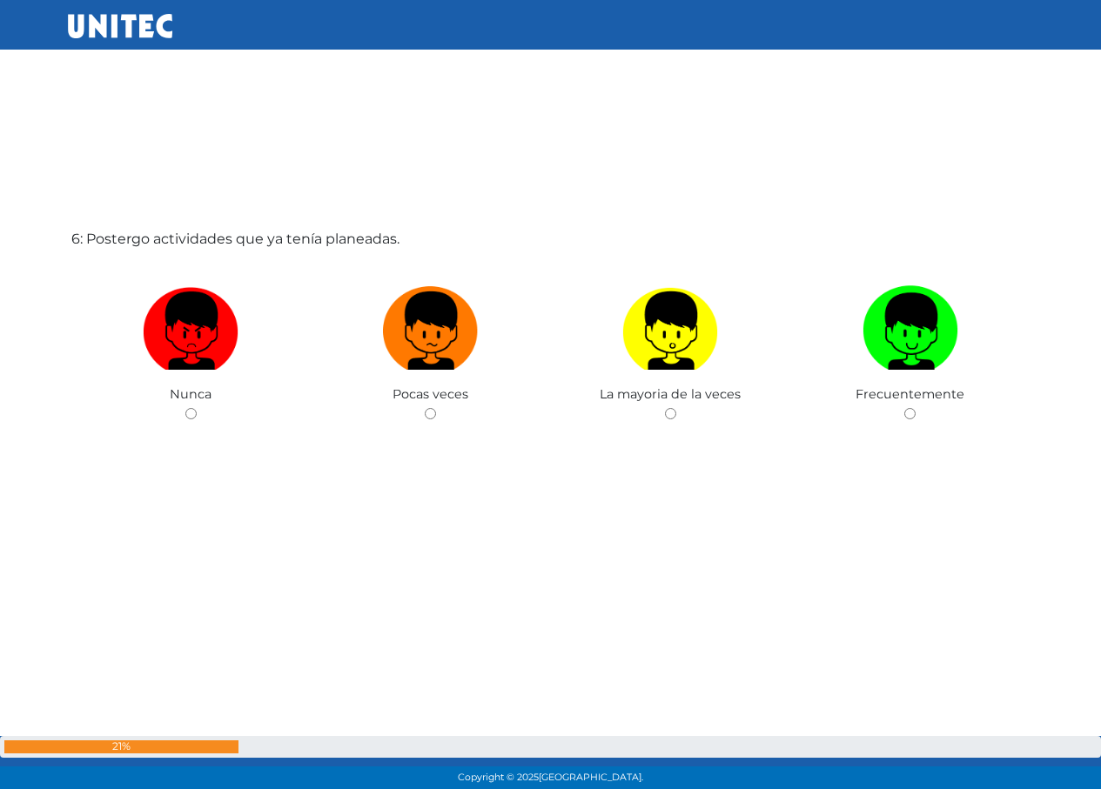
scroll to position [4034, 0]
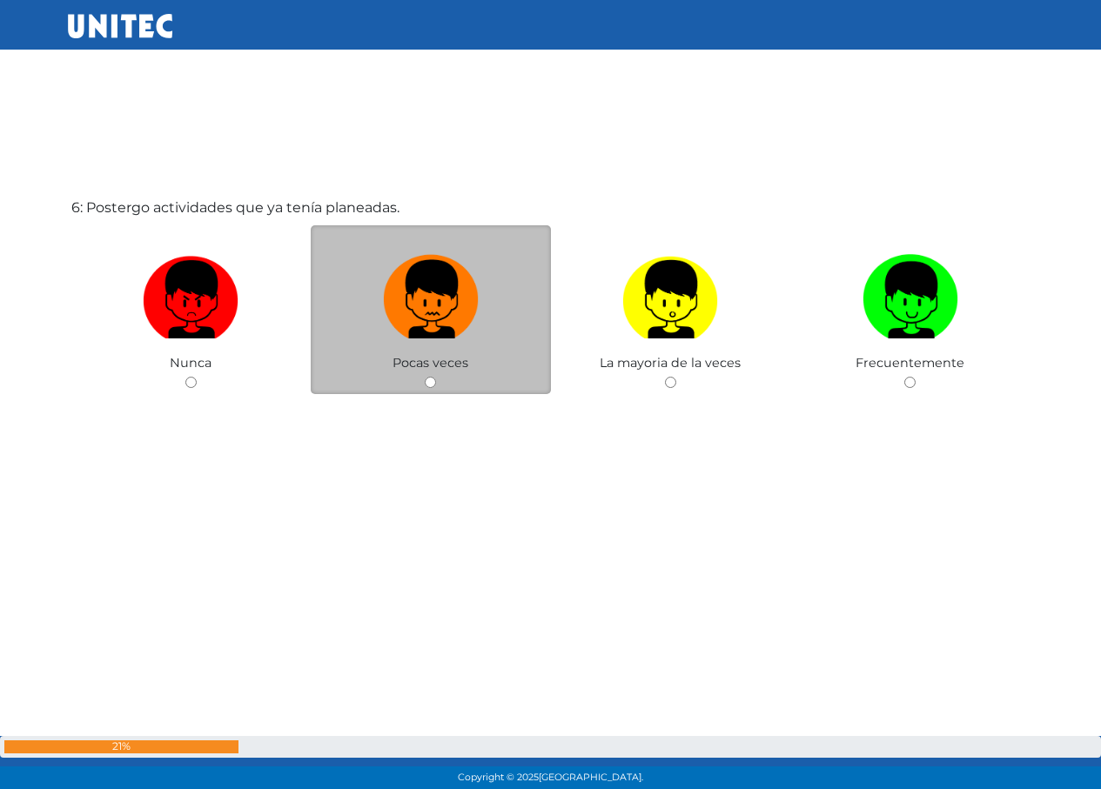
click at [408, 284] on img at bounding box center [431, 293] width 96 height 91
click at [425, 377] on input "radio" at bounding box center [430, 382] width 11 height 11
radio input "true"
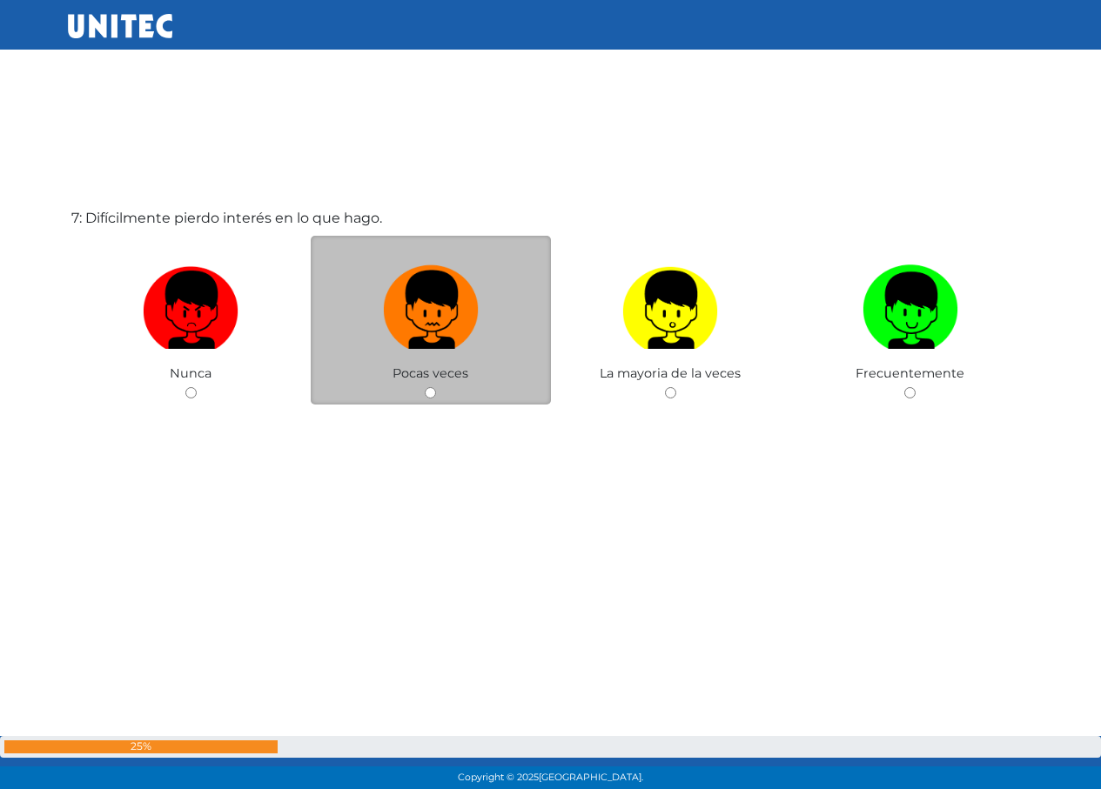
scroll to position [4824, 0]
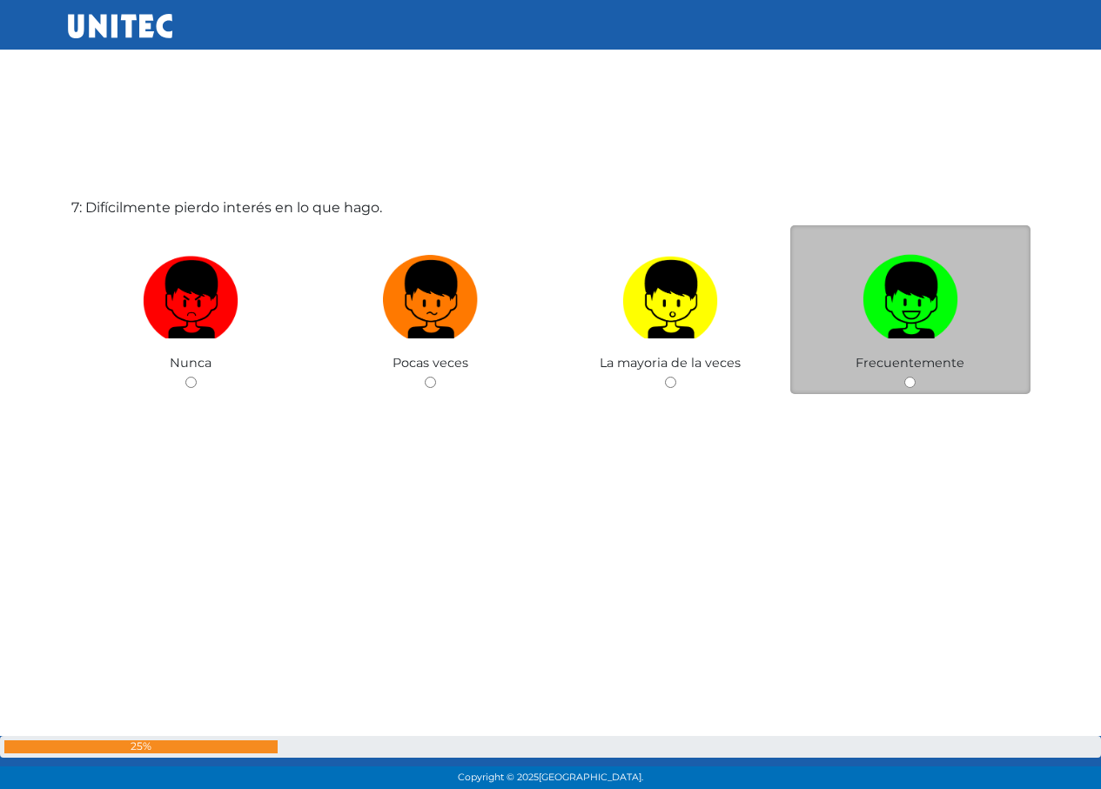
click at [900, 295] on img at bounding box center [911, 293] width 96 height 91
click at [904, 377] on input "radio" at bounding box center [909, 382] width 11 height 11
radio input "true"
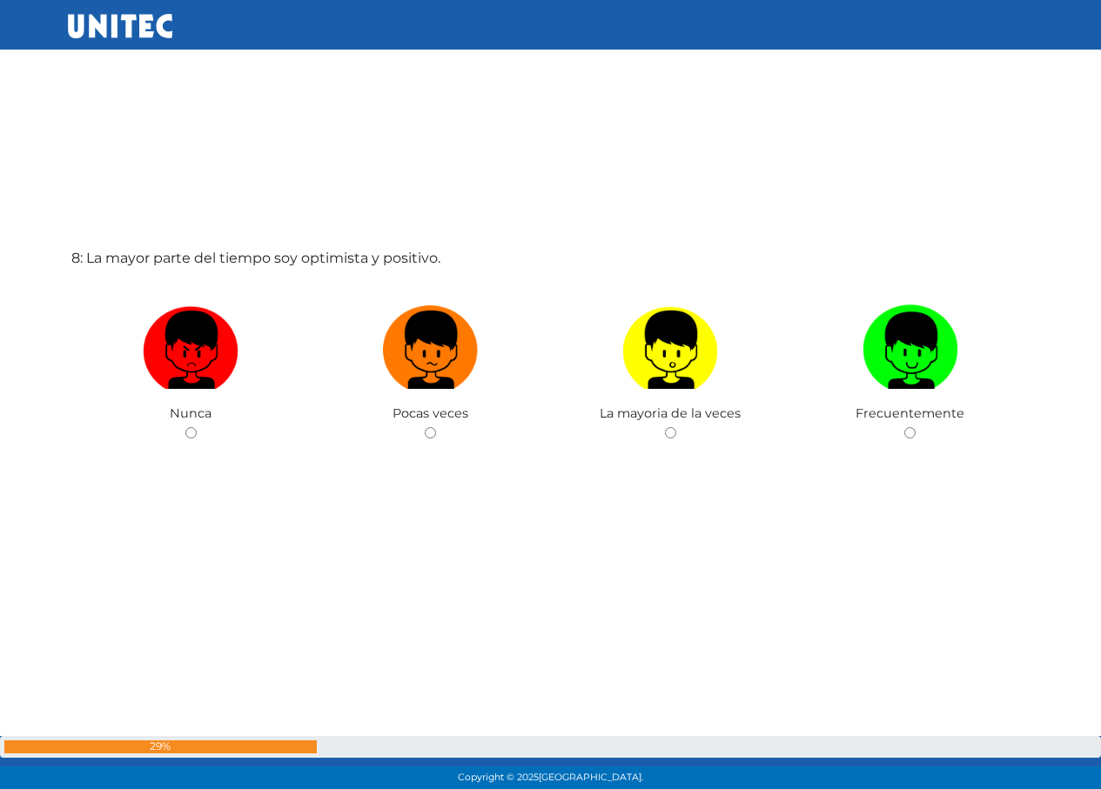
scroll to position [5613, 0]
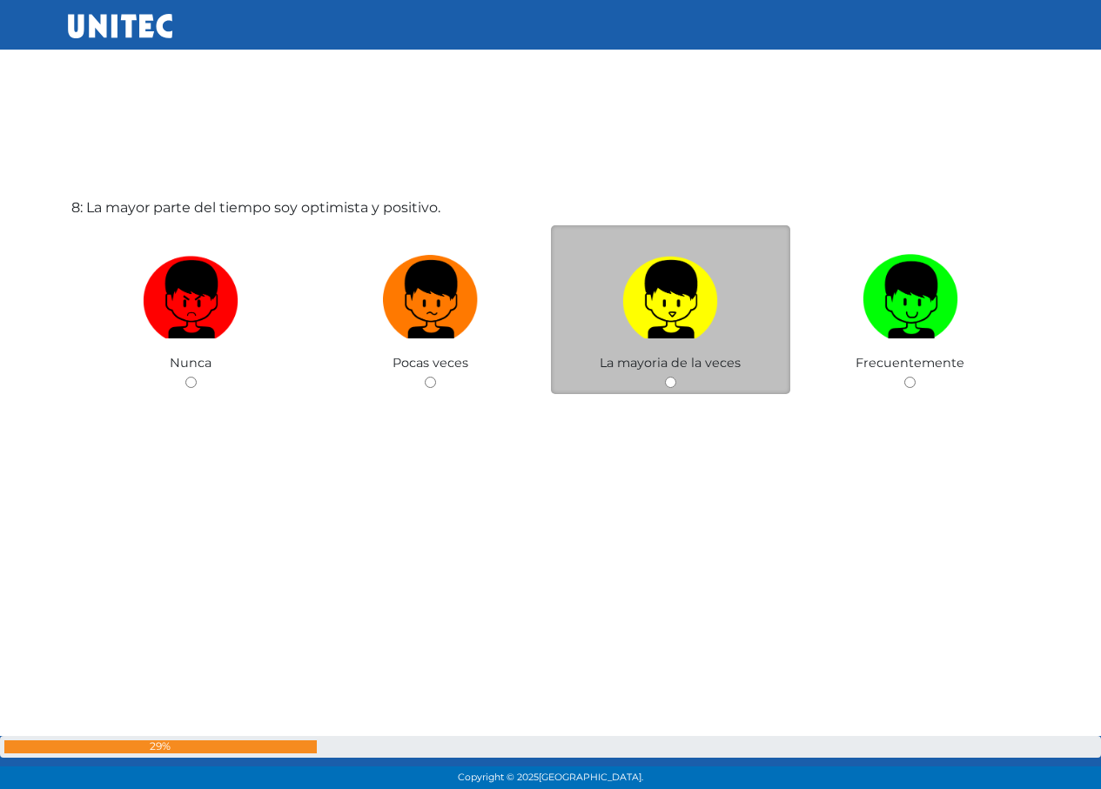
click at [666, 331] on img at bounding box center [670, 293] width 96 height 91
click at [666, 377] on input "radio" at bounding box center [670, 382] width 11 height 11
radio input "true"
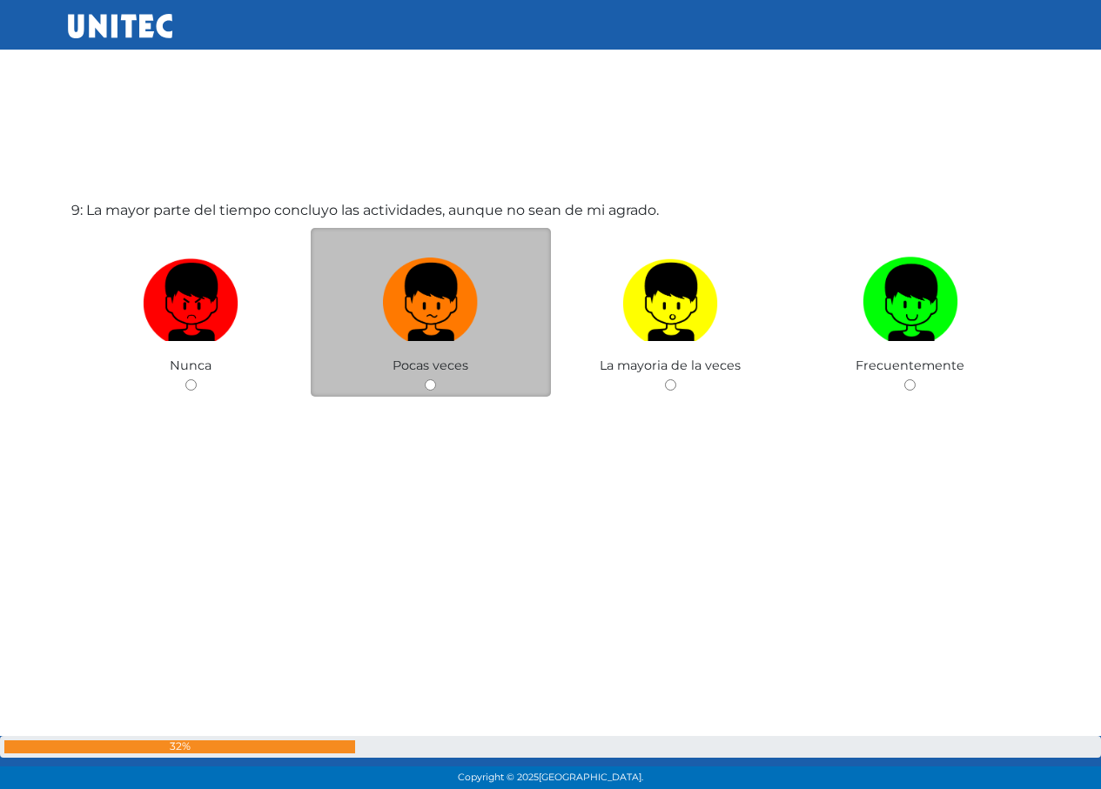
scroll to position [6403, 0]
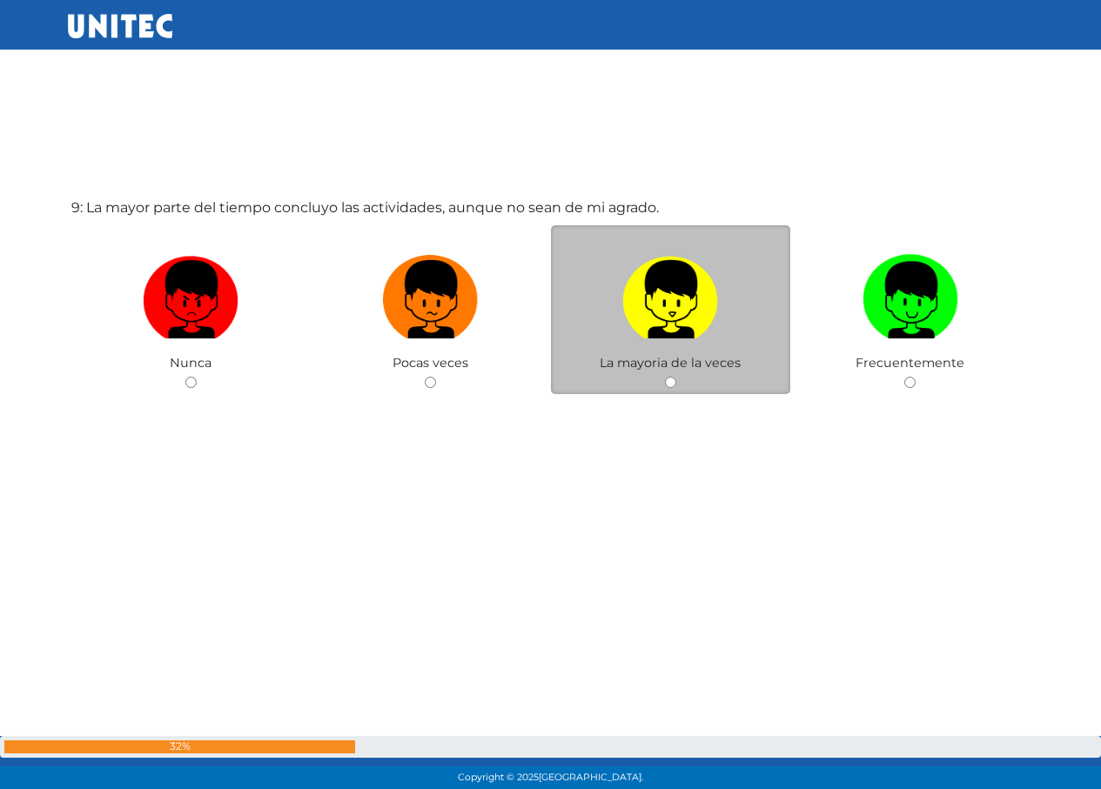
click at [630, 312] on img at bounding box center [670, 293] width 96 height 91
click at [665, 377] on input "radio" at bounding box center [670, 382] width 11 height 11
radio input "true"
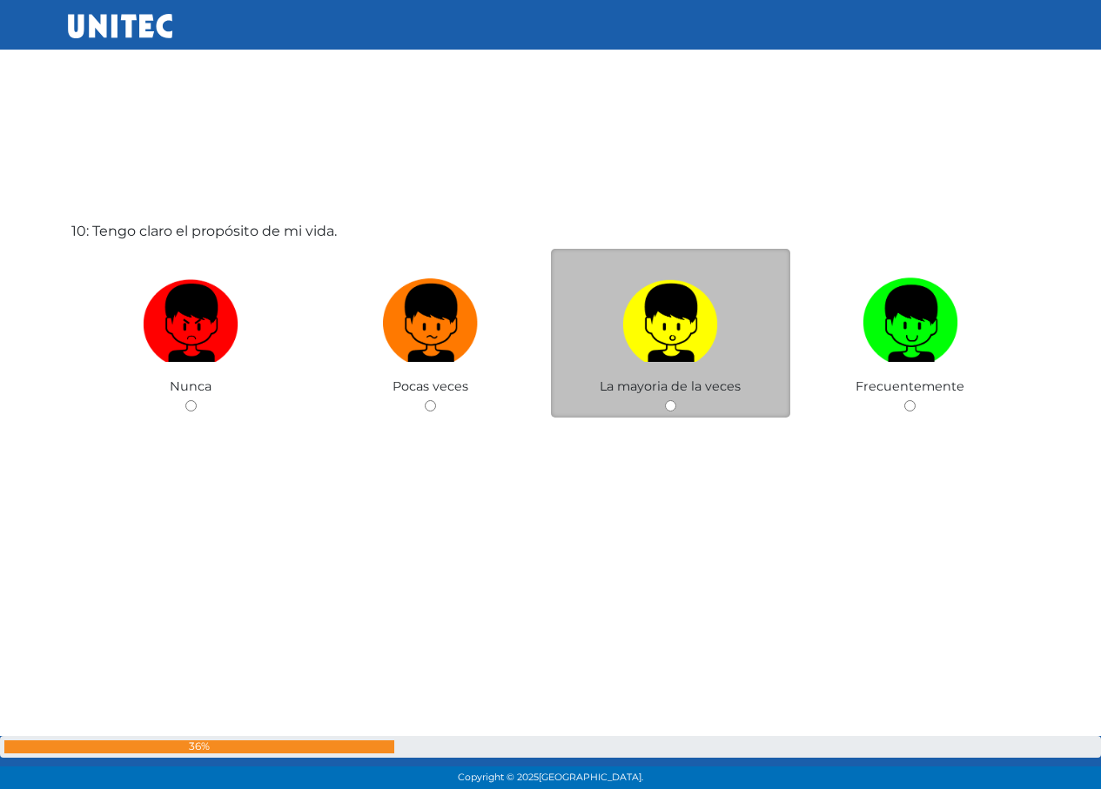
scroll to position [7192, 0]
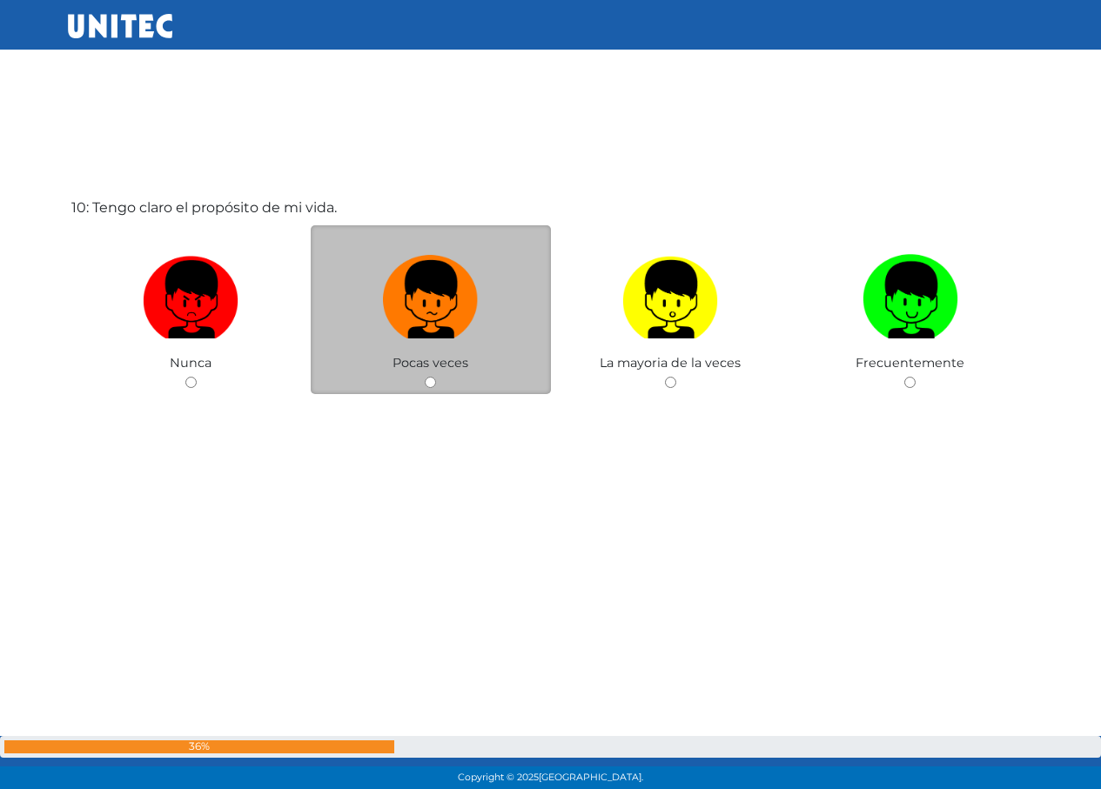
click at [378, 317] on label at bounding box center [431, 300] width 240 height 106
click at [425, 377] on input "radio" at bounding box center [430, 382] width 11 height 11
radio input "true"
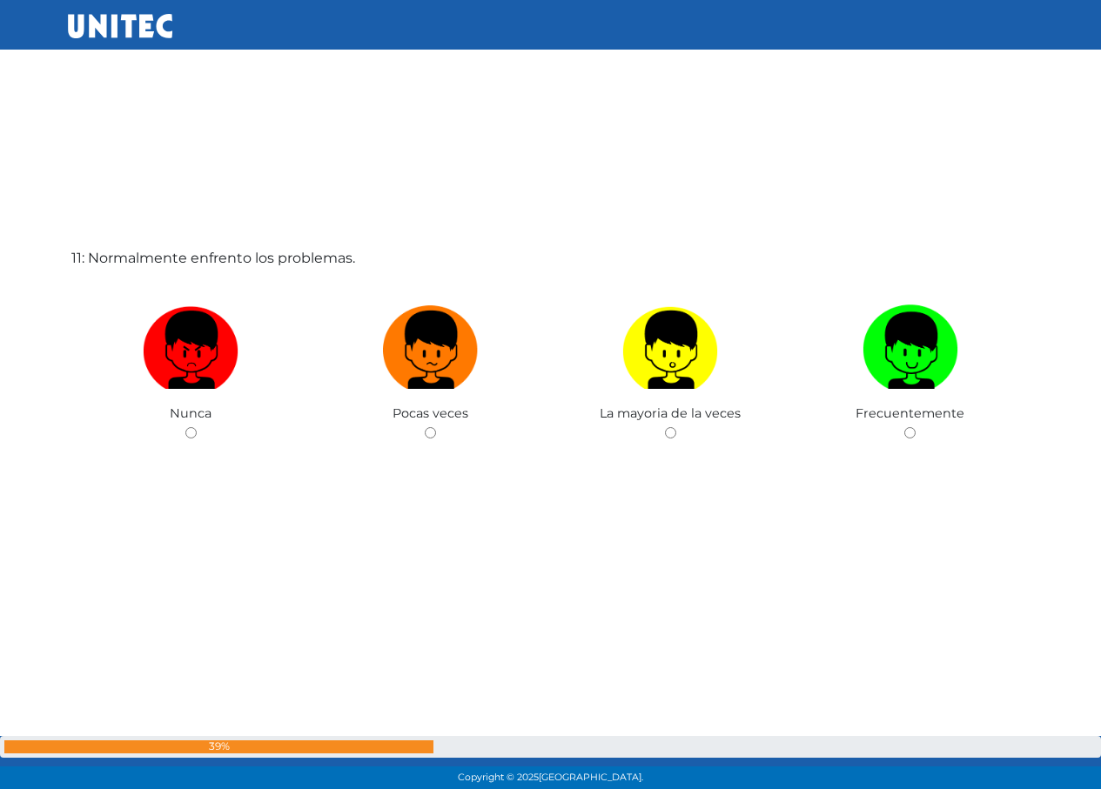
scroll to position [7945, 0]
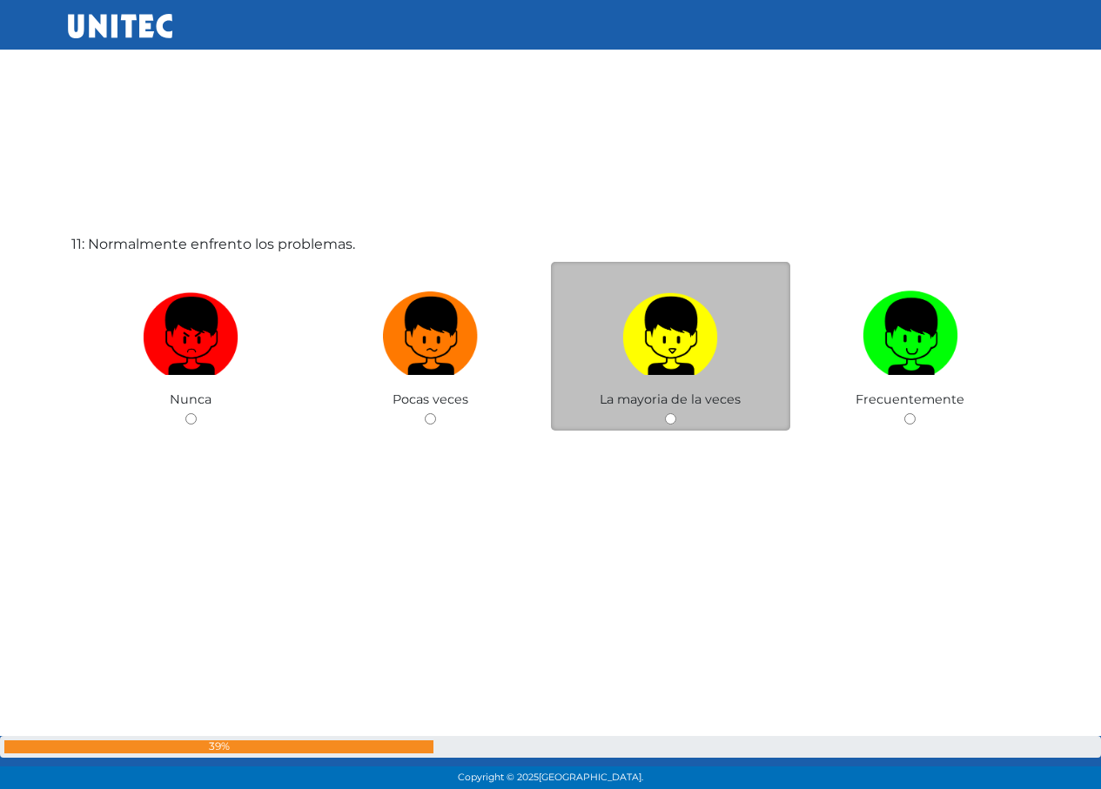
click at [627, 346] on img at bounding box center [670, 330] width 96 height 91
click at [665, 413] on input "radio" at bounding box center [670, 418] width 11 height 11
radio input "true"
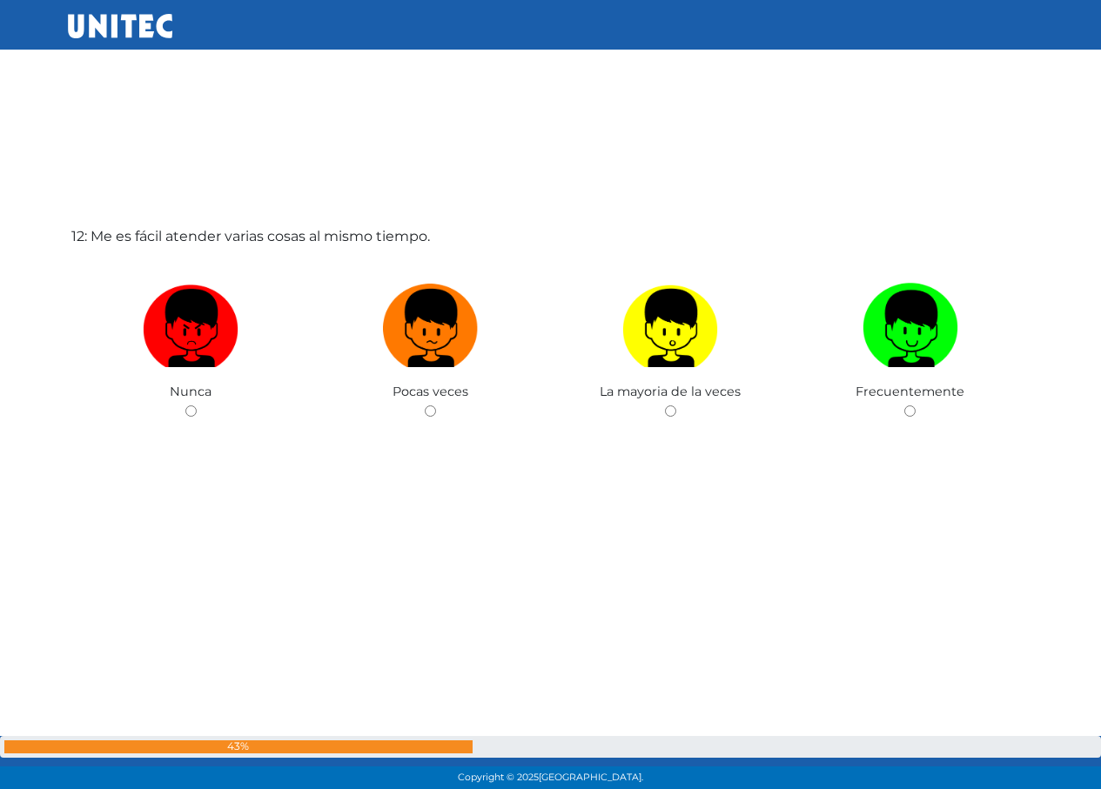
scroll to position [8812, 0]
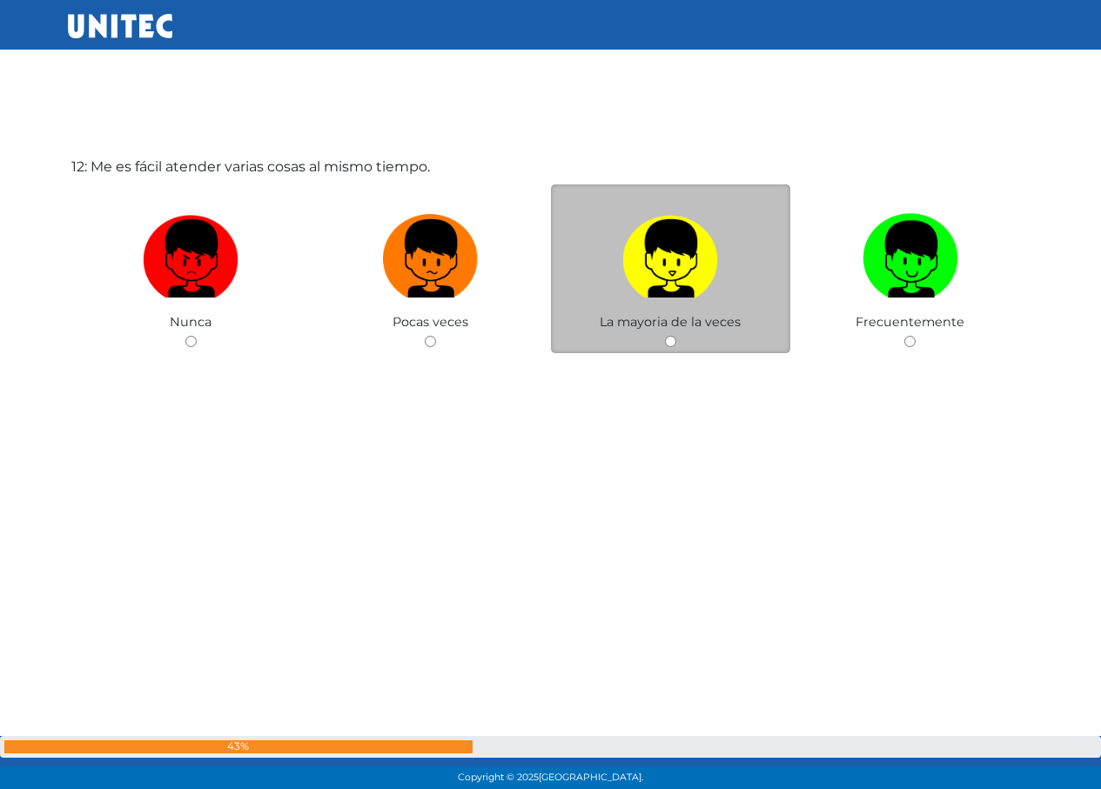
click at [628, 275] on img at bounding box center [670, 252] width 96 height 91
click at [665, 336] on input "radio" at bounding box center [670, 341] width 11 height 11
radio input "true"
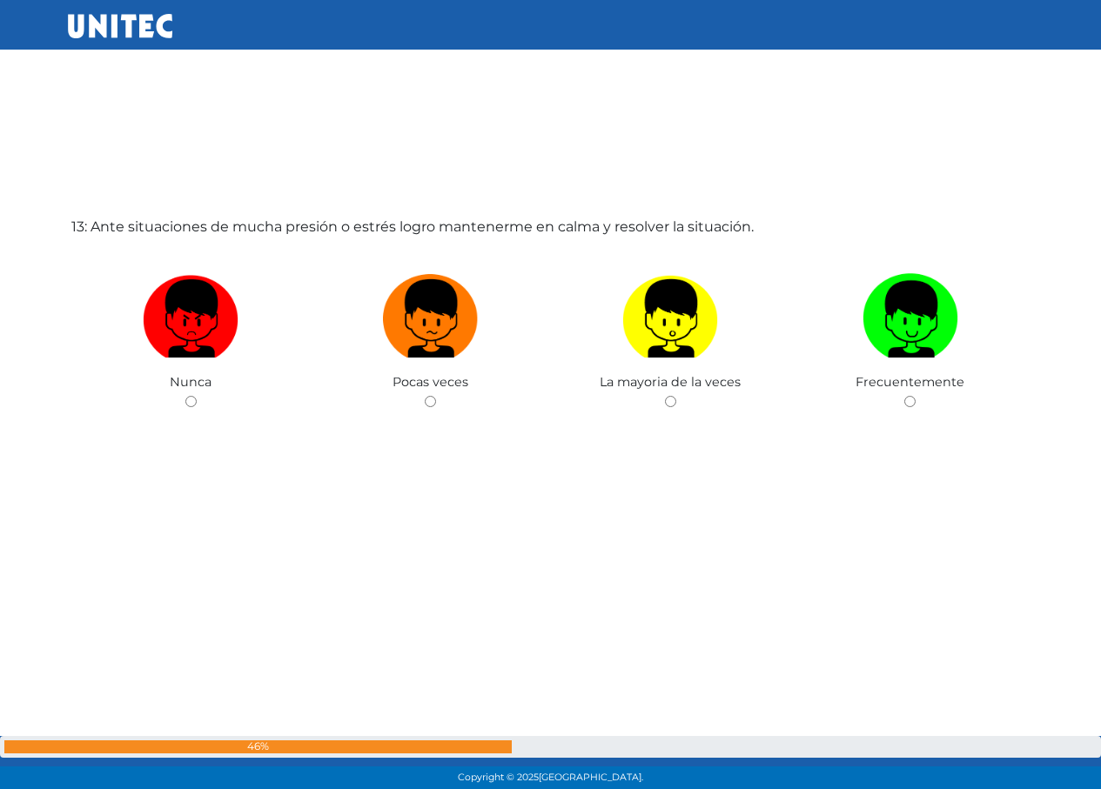
scroll to position [9560, 0]
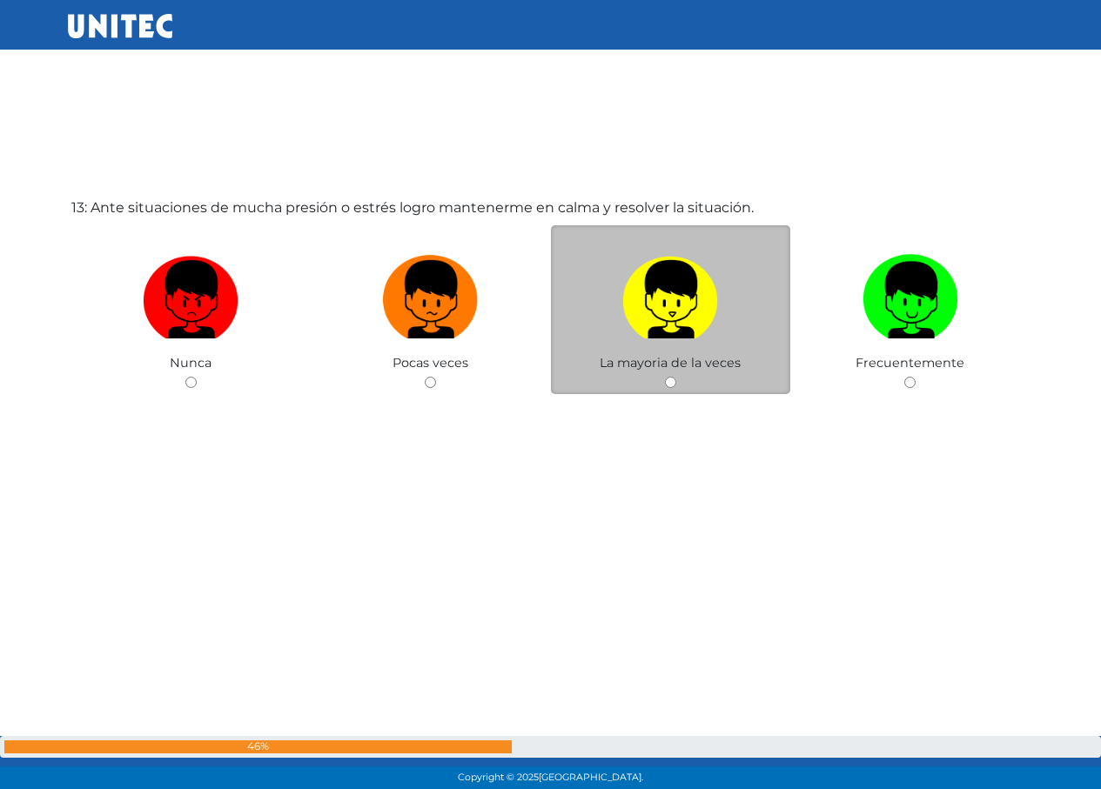
click at [655, 300] on img at bounding box center [670, 293] width 96 height 91
click at [665, 377] on input "radio" at bounding box center [670, 382] width 11 height 11
radio input "true"
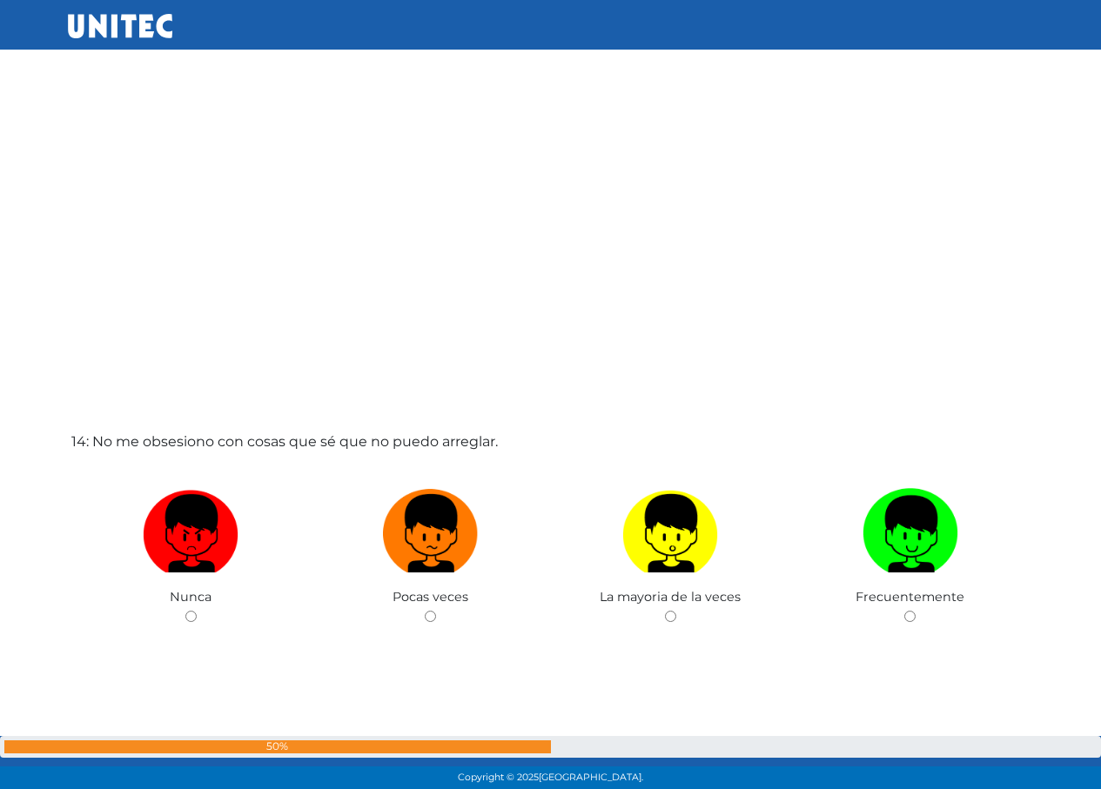
scroll to position [10222, 0]
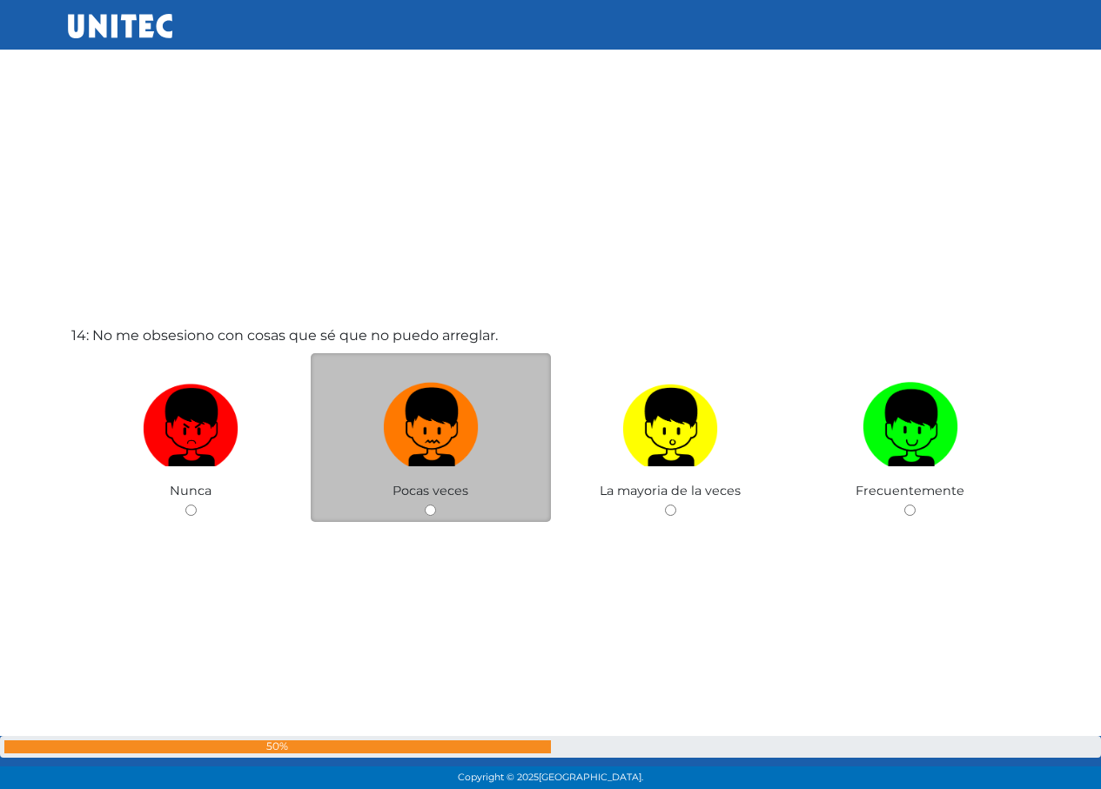
click at [412, 403] on img at bounding box center [431, 421] width 96 height 91
click at [425, 505] on input "radio" at bounding box center [430, 510] width 11 height 11
radio input "true"
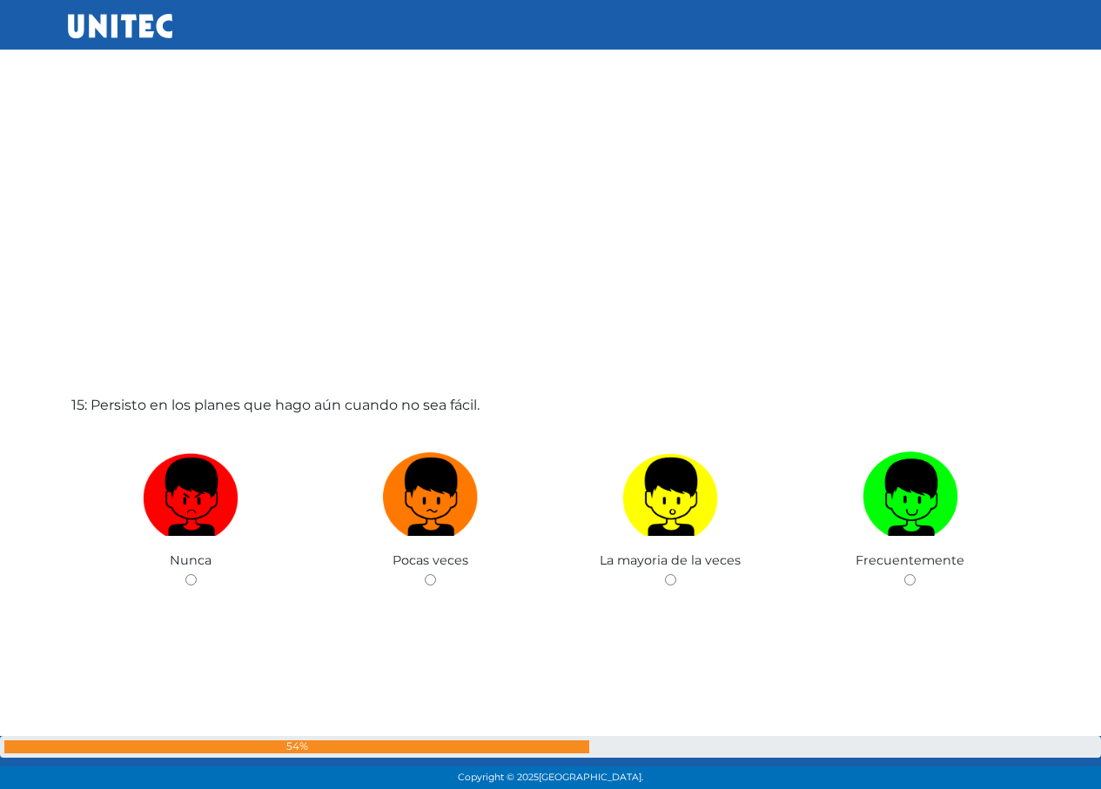
scroll to position [10970, 0]
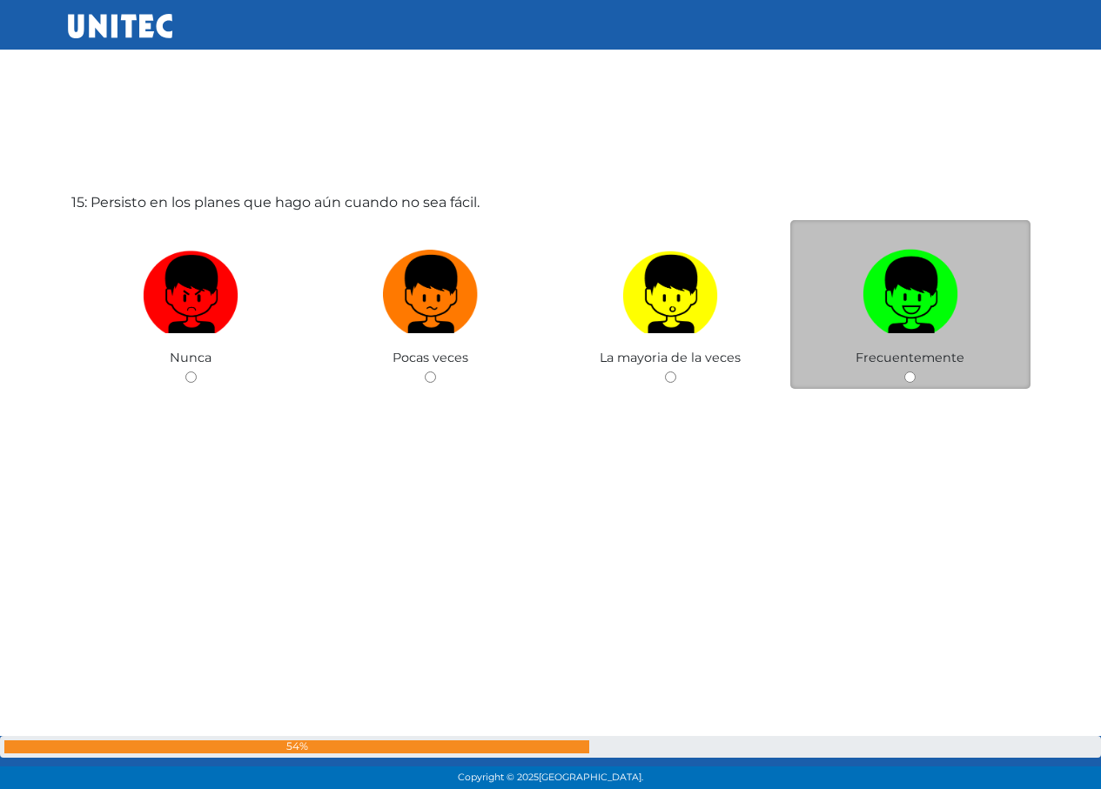
click at [896, 312] on img at bounding box center [911, 288] width 96 height 91
click at [904, 372] on input "radio" at bounding box center [909, 377] width 11 height 11
radio input "true"
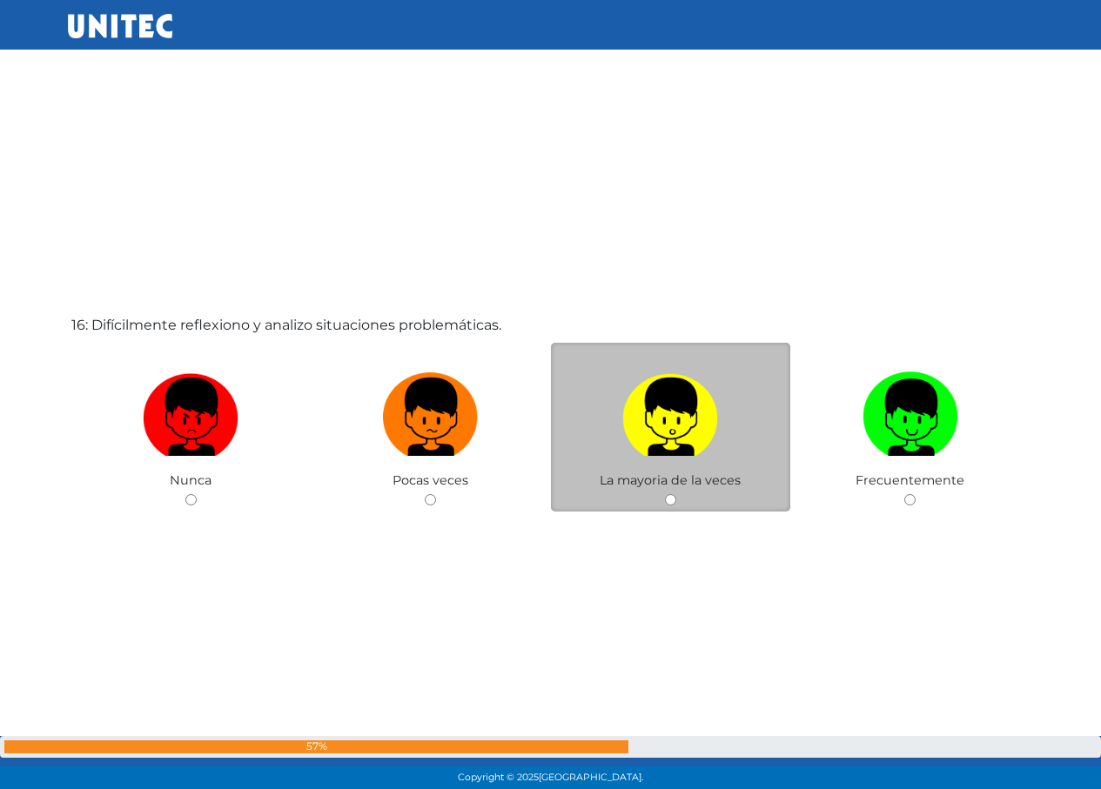
scroll to position [11842, 0]
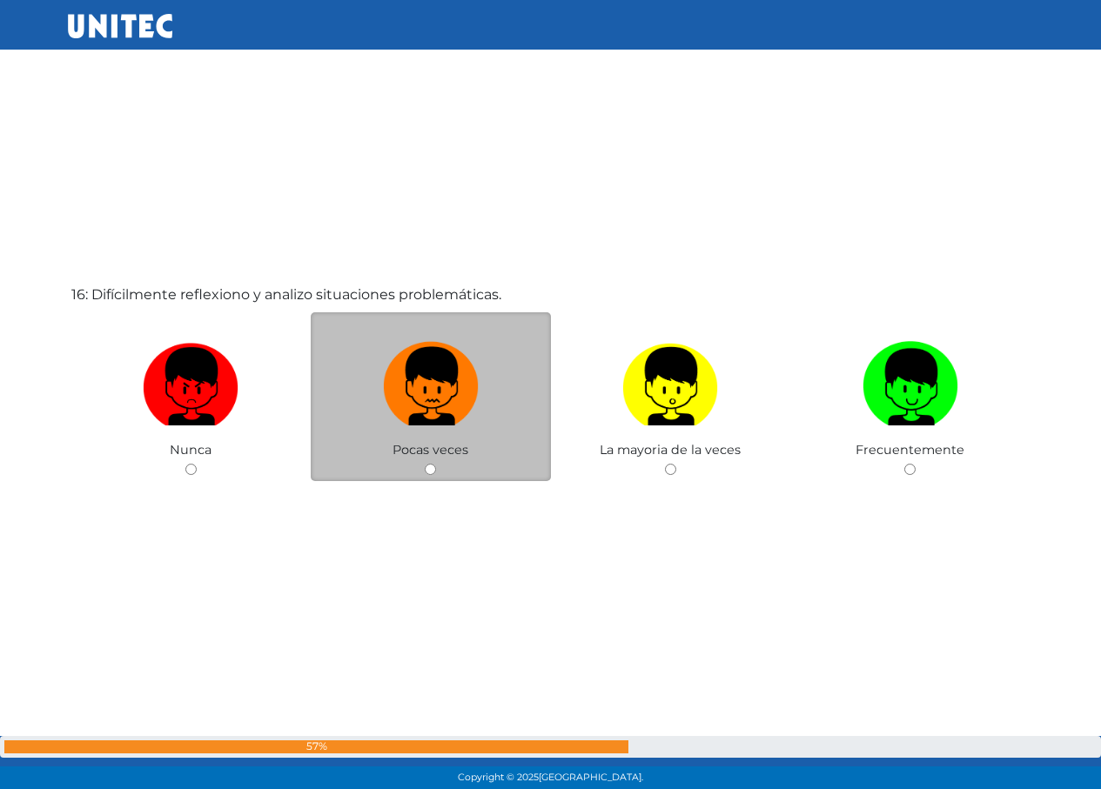
click at [456, 375] on img at bounding box center [431, 380] width 96 height 91
click at [436, 464] on input "radio" at bounding box center [430, 469] width 11 height 11
radio input "true"
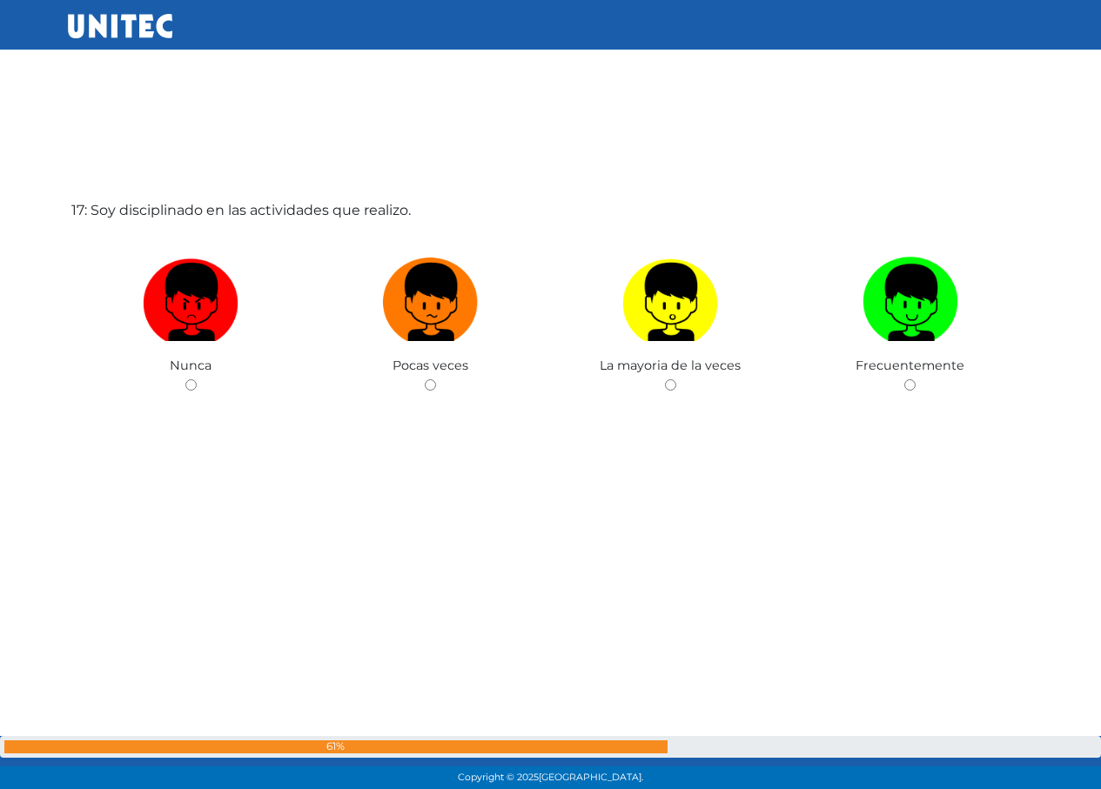
scroll to position [12718, 0]
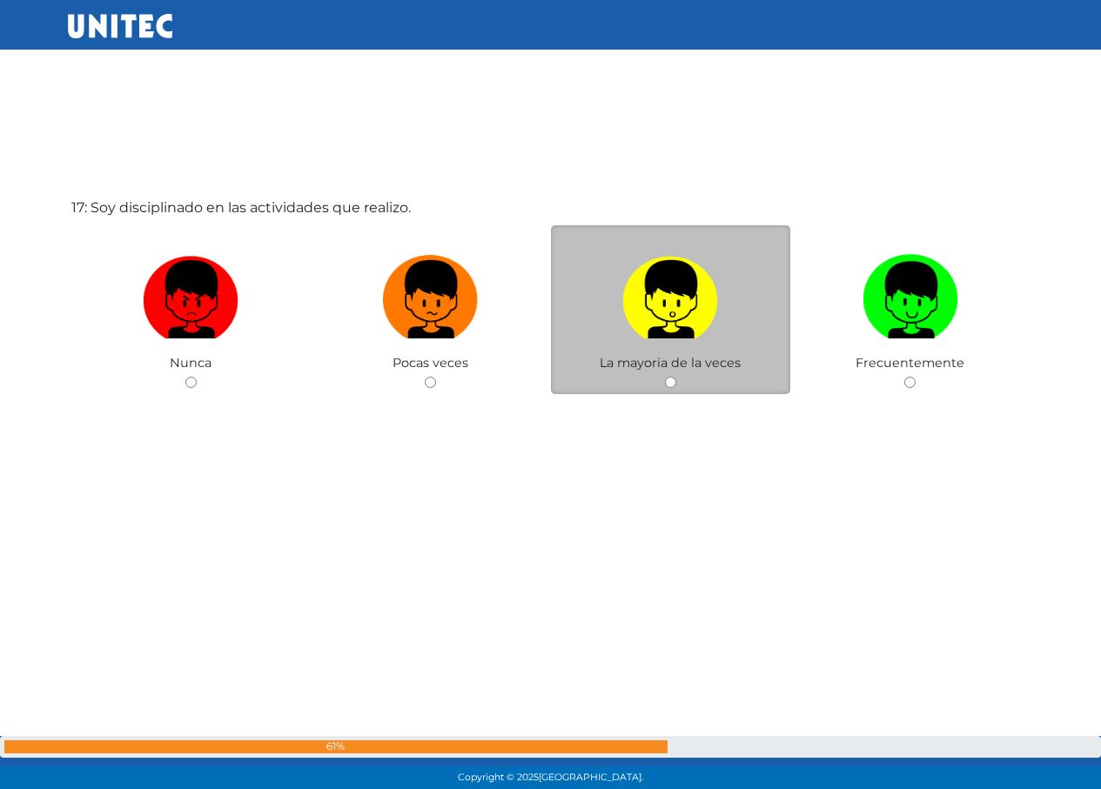
click at [612, 301] on label at bounding box center [671, 300] width 240 height 106
click at [665, 377] on input "radio" at bounding box center [670, 382] width 11 height 11
radio input "true"
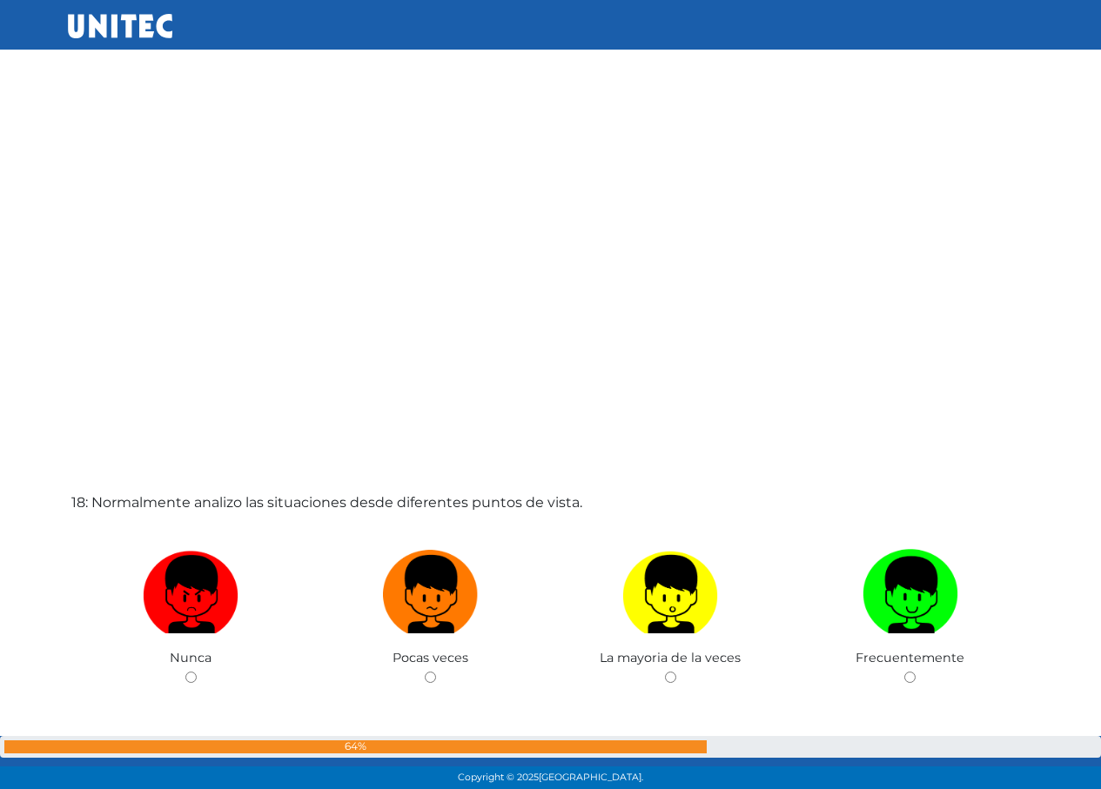
scroll to position [13387, 0]
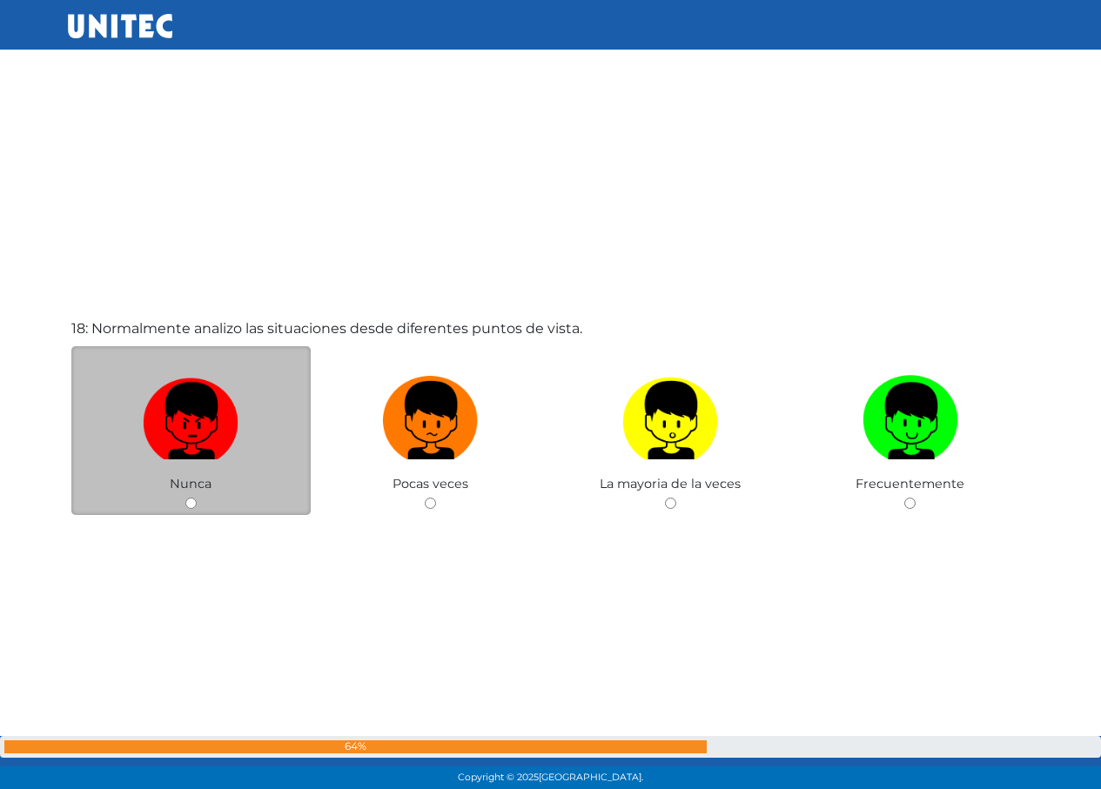
click at [231, 382] on img at bounding box center [191, 414] width 96 height 91
click at [197, 498] on input "radio" at bounding box center [190, 503] width 11 height 11
radio input "true"
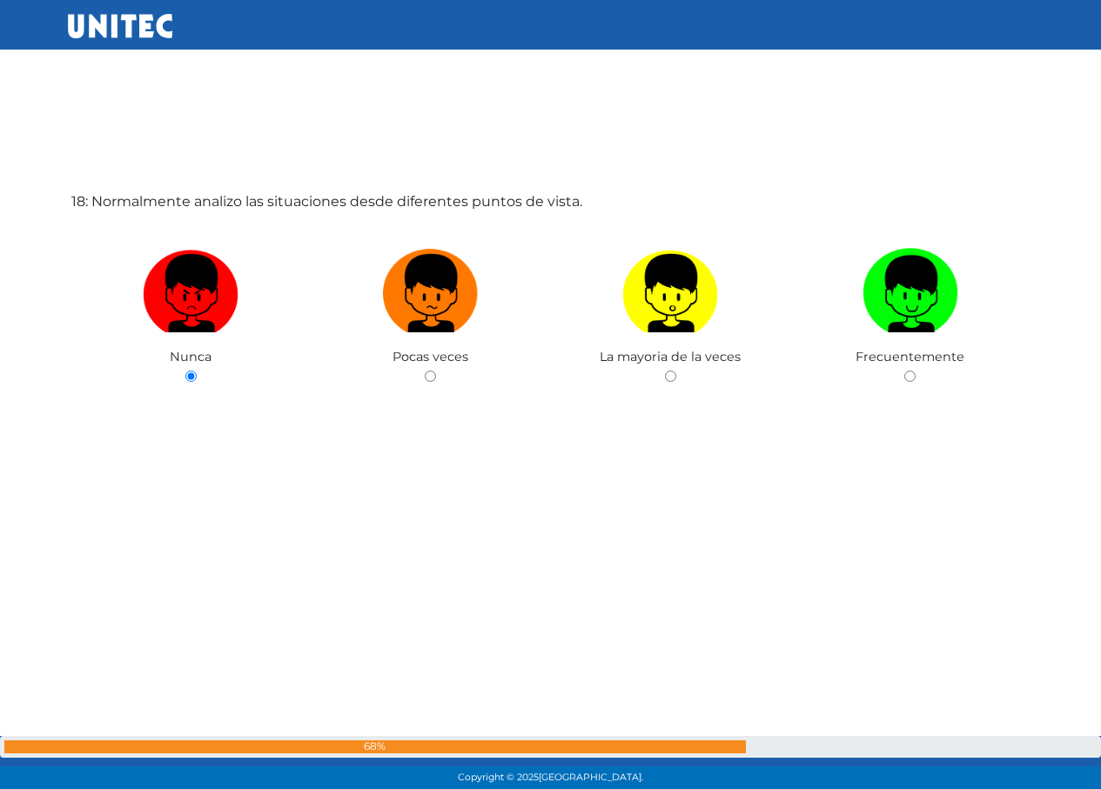
click at [399, 282] on img at bounding box center [431, 287] width 96 height 91
click at [425, 371] on input "radio" at bounding box center [430, 376] width 11 height 11
radio input "true"
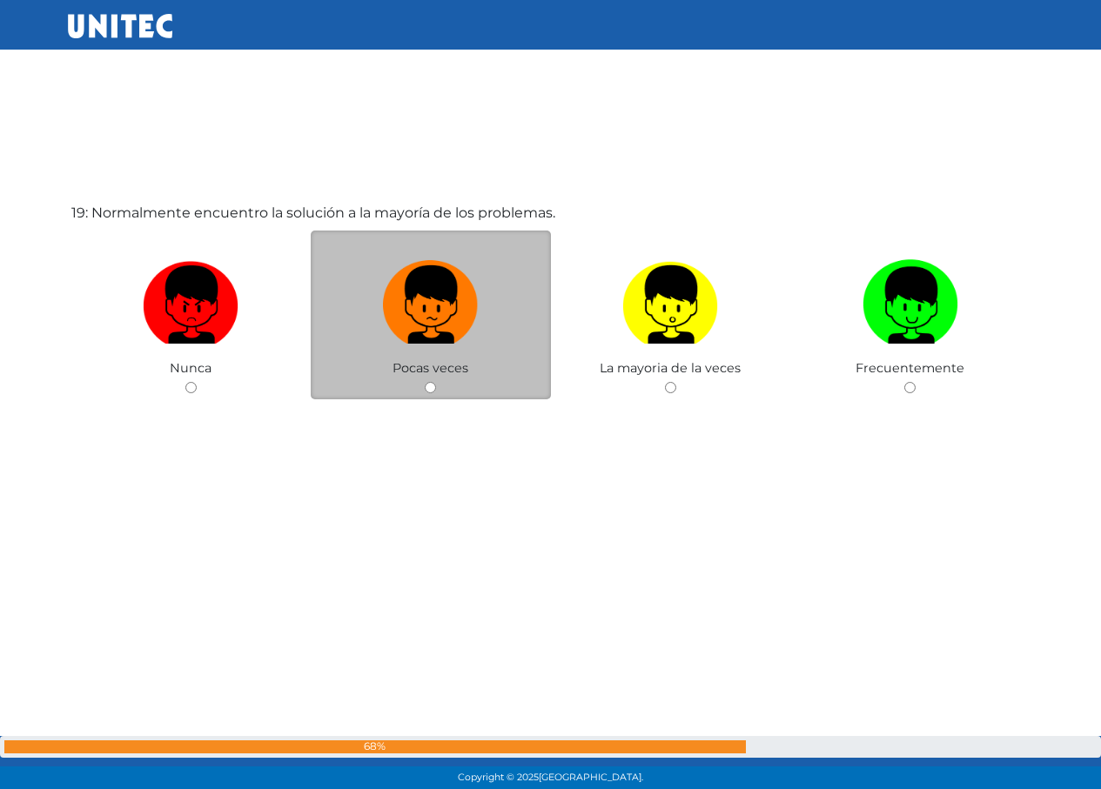
scroll to position [14297, 0]
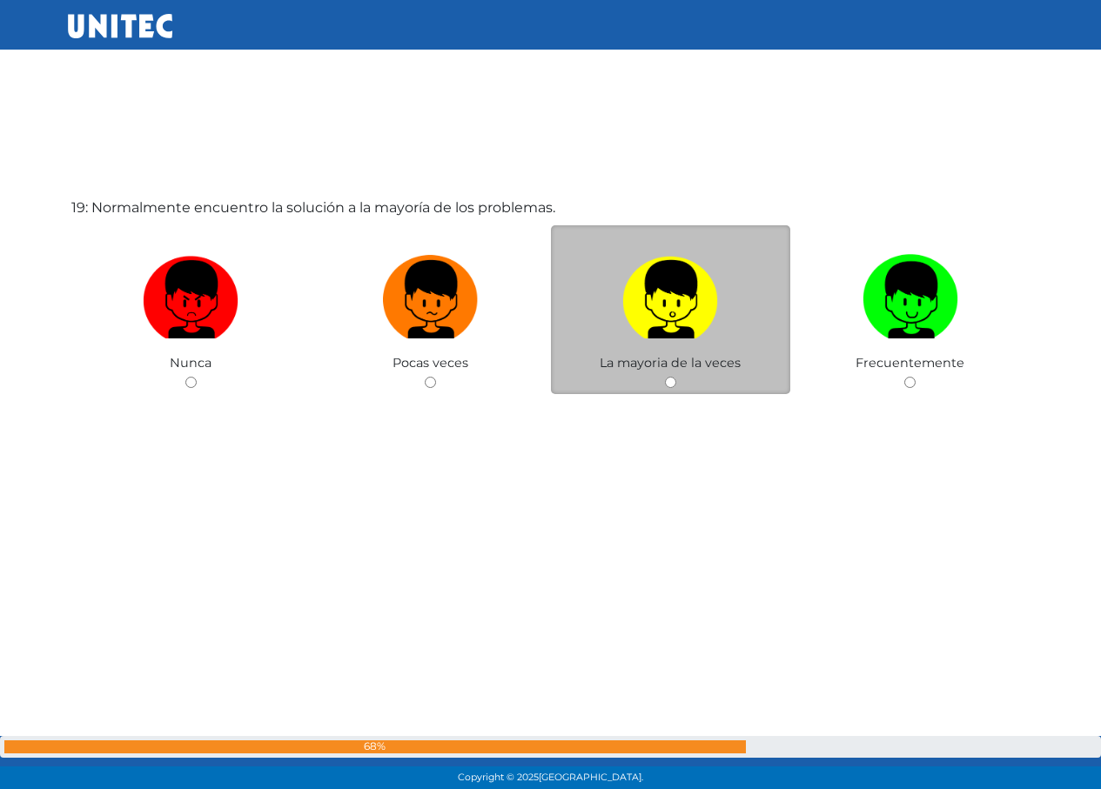
click at [620, 268] on label at bounding box center [671, 300] width 240 height 106
click at [665, 377] on input "radio" at bounding box center [670, 382] width 11 height 11
radio input "true"
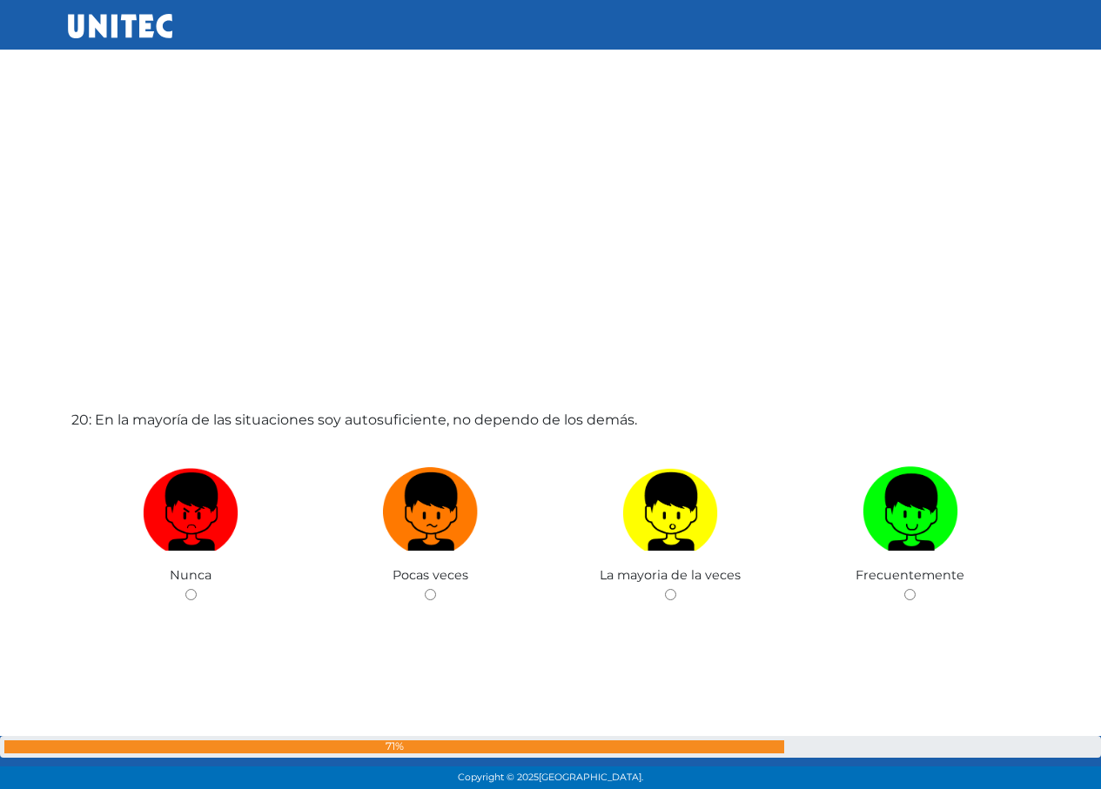
scroll to position [14961, 0]
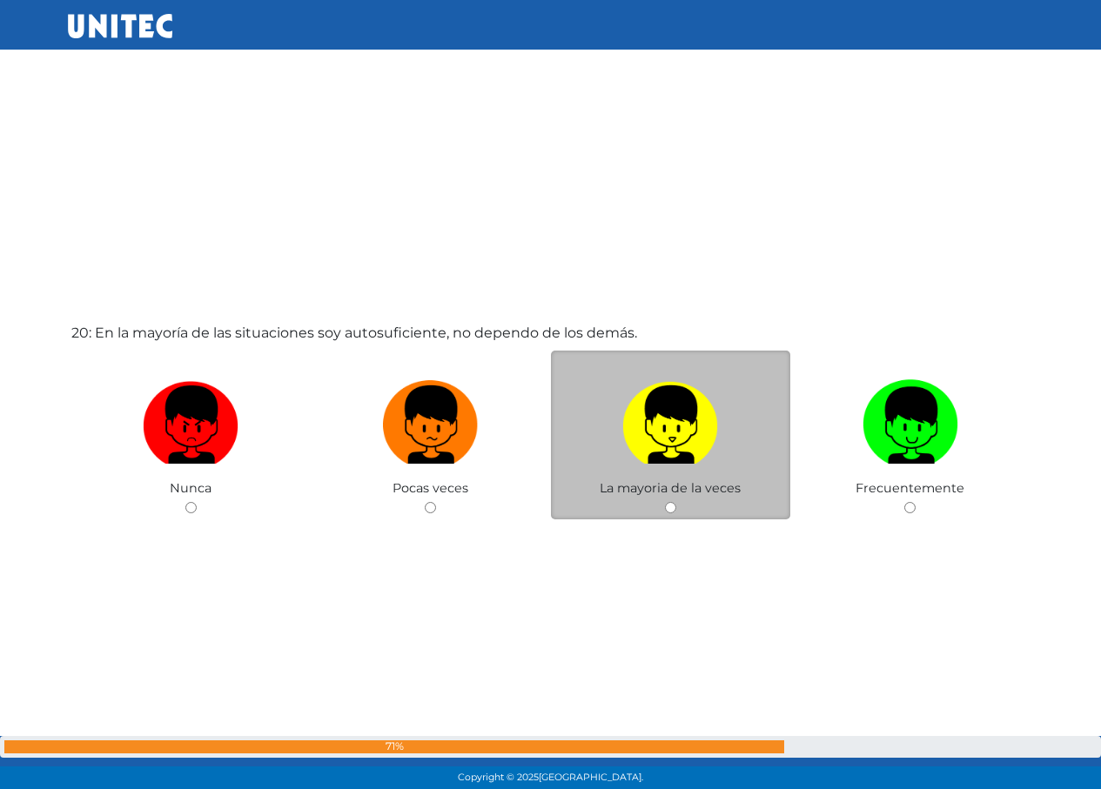
click at [635, 397] on img at bounding box center [670, 418] width 96 height 91
click at [665, 502] on input "radio" at bounding box center [670, 507] width 11 height 11
radio input "true"
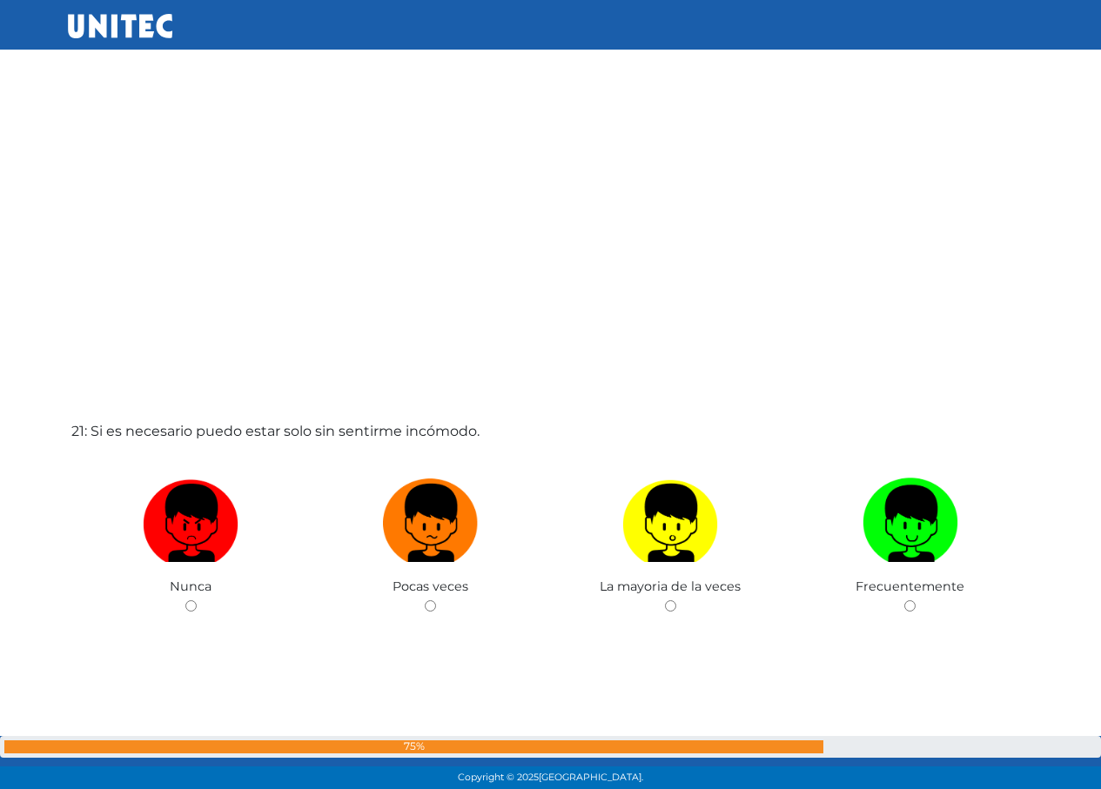
scroll to position [15739, 0]
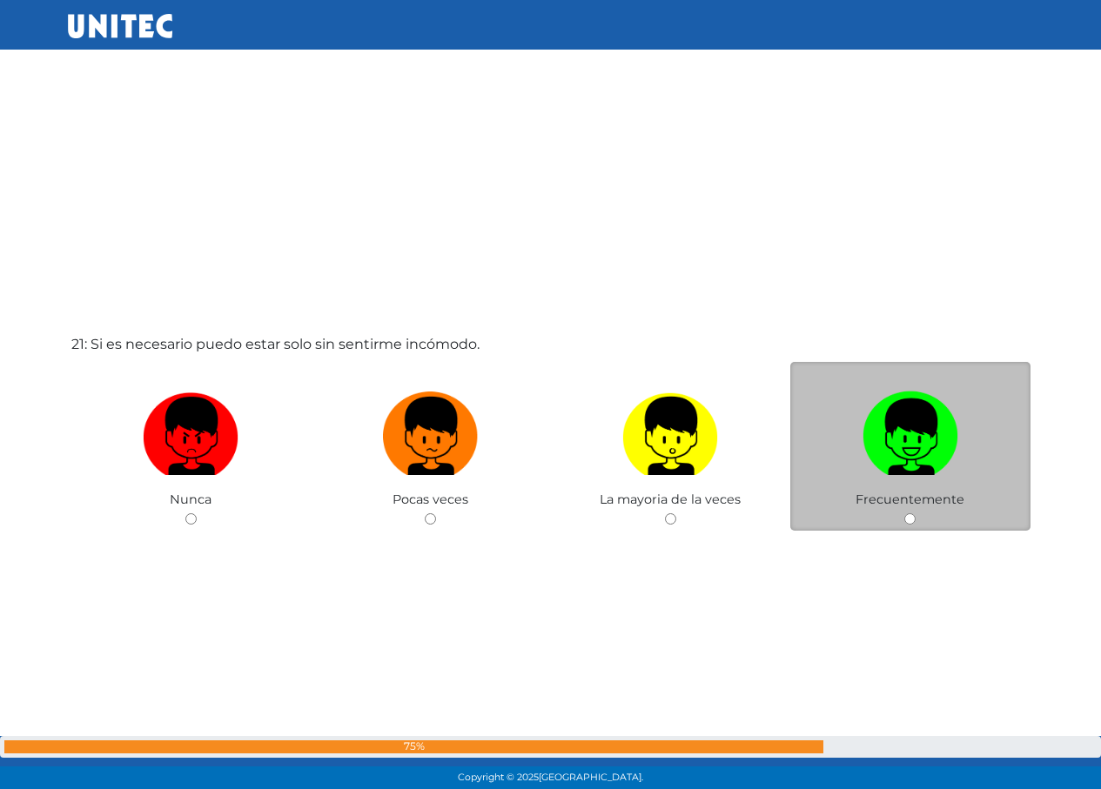
click at [910, 452] on img at bounding box center [911, 430] width 96 height 91
click at [910, 514] on input "radio" at bounding box center [909, 519] width 11 height 11
radio input "true"
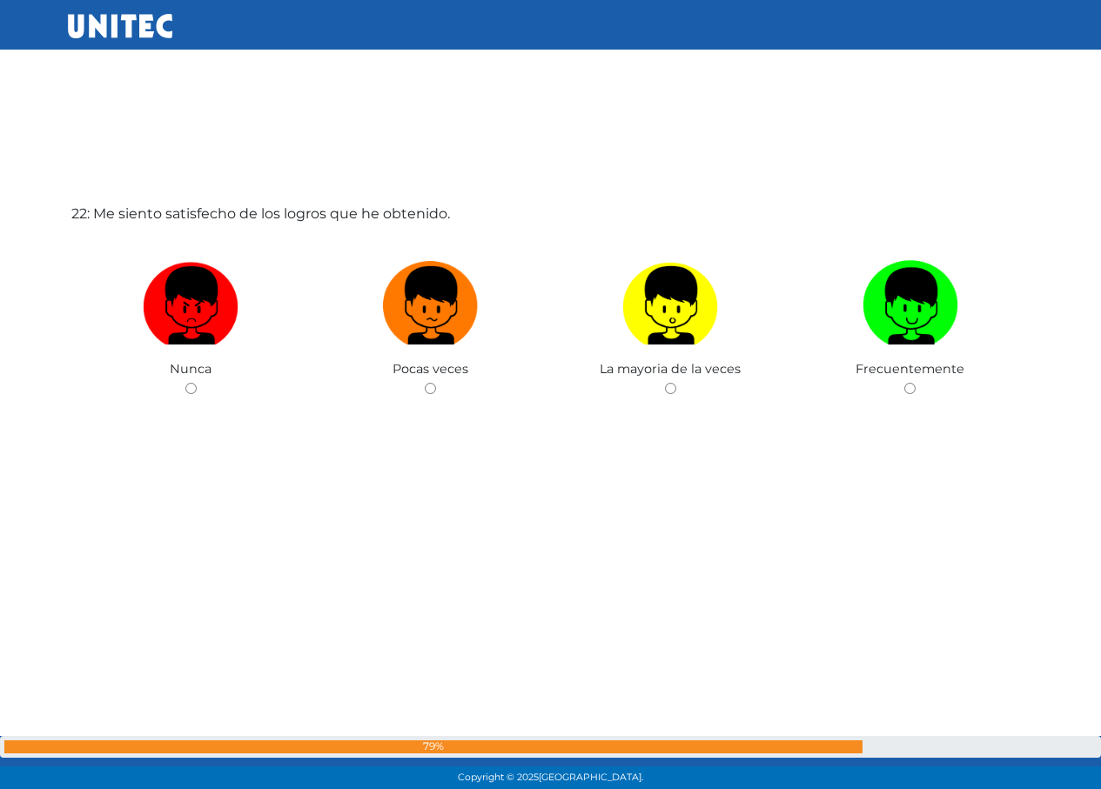
scroll to position [16667, 0]
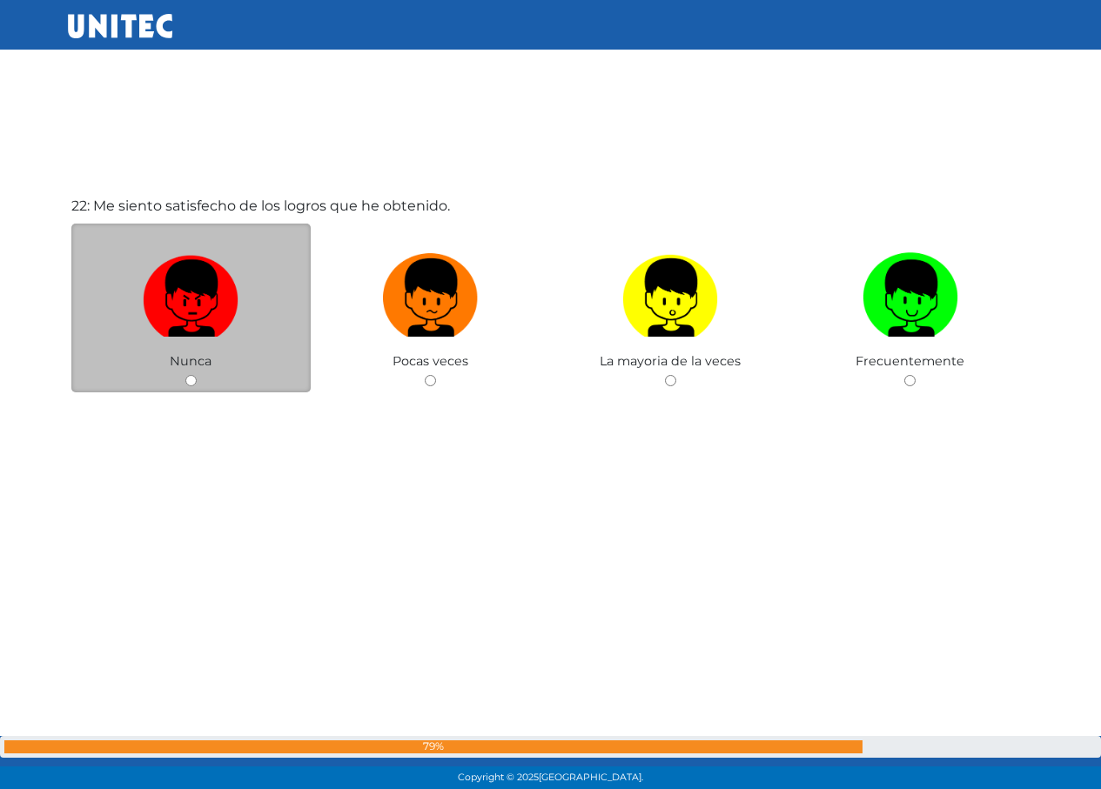
click at [233, 299] on img at bounding box center [191, 291] width 96 height 91
click at [197, 375] on input "radio" at bounding box center [190, 380] width 11 height 11
radio input "true"
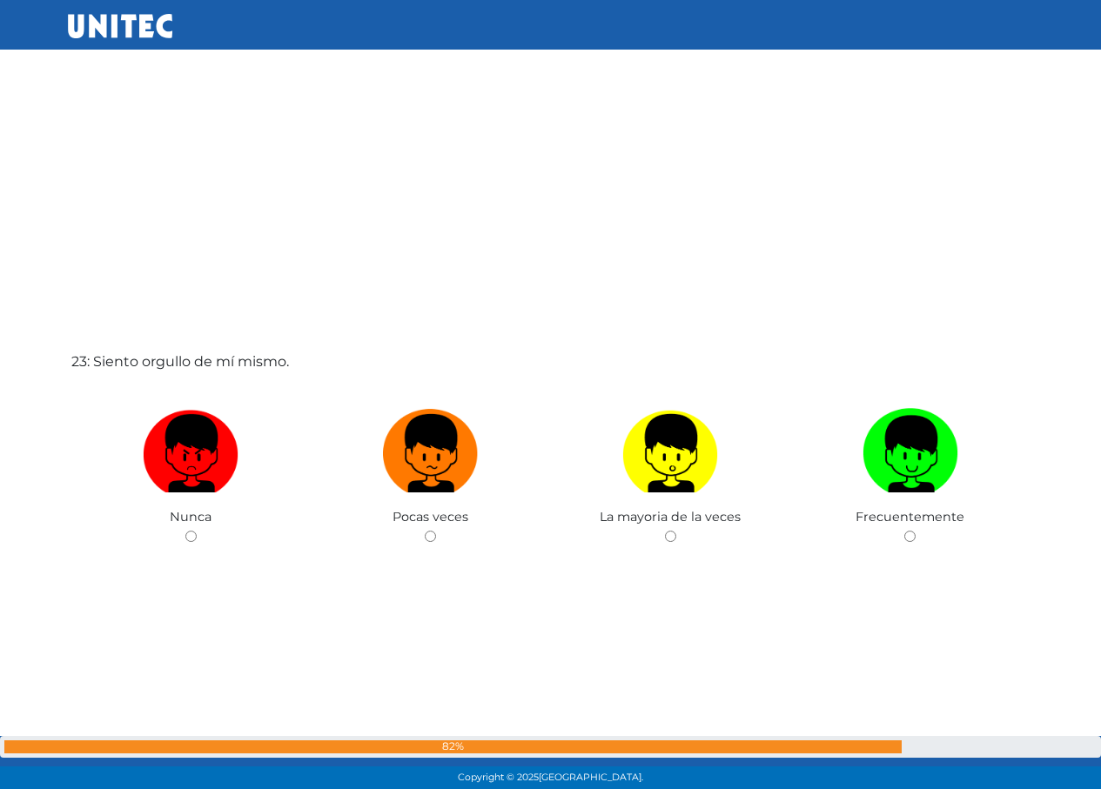
scroll to position [17335, 0]
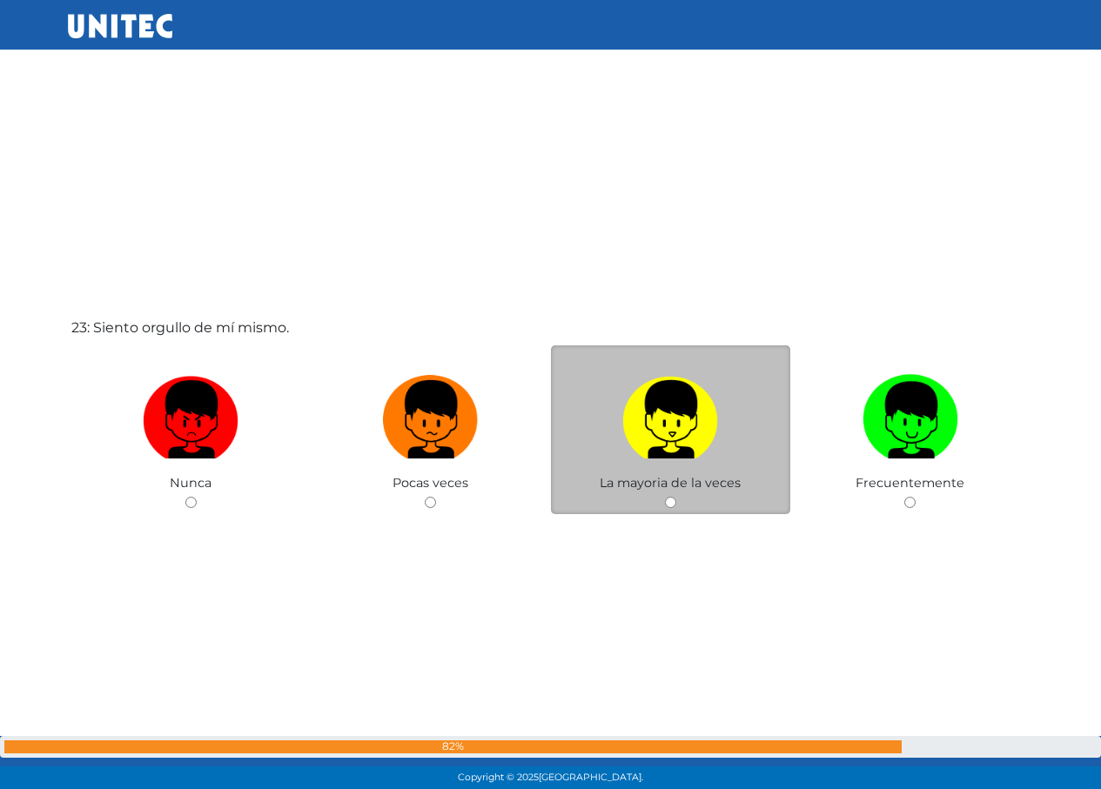
click at [655, 423] on img at bounding box center [670, 413] width 96 height 91
click at [665, 497] on input "radio" at bounding box center [670, 502] width 11 height 11
radio input "true"
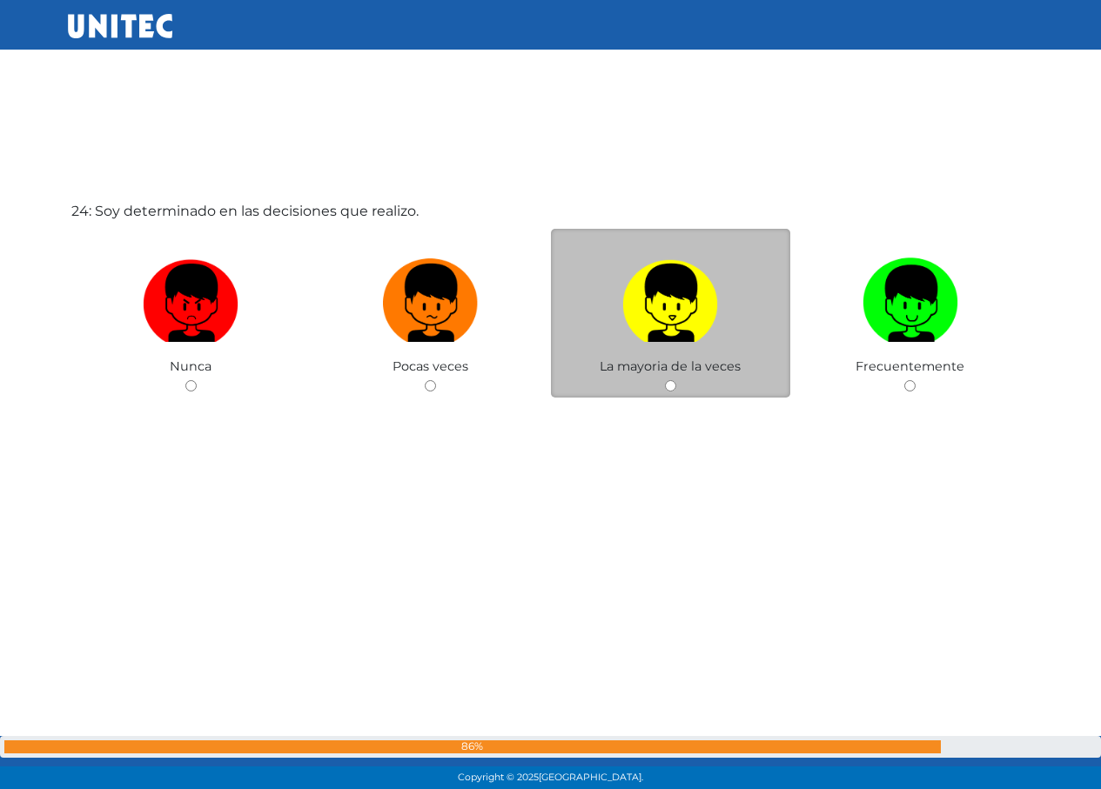
scroll to position [18244, 0]
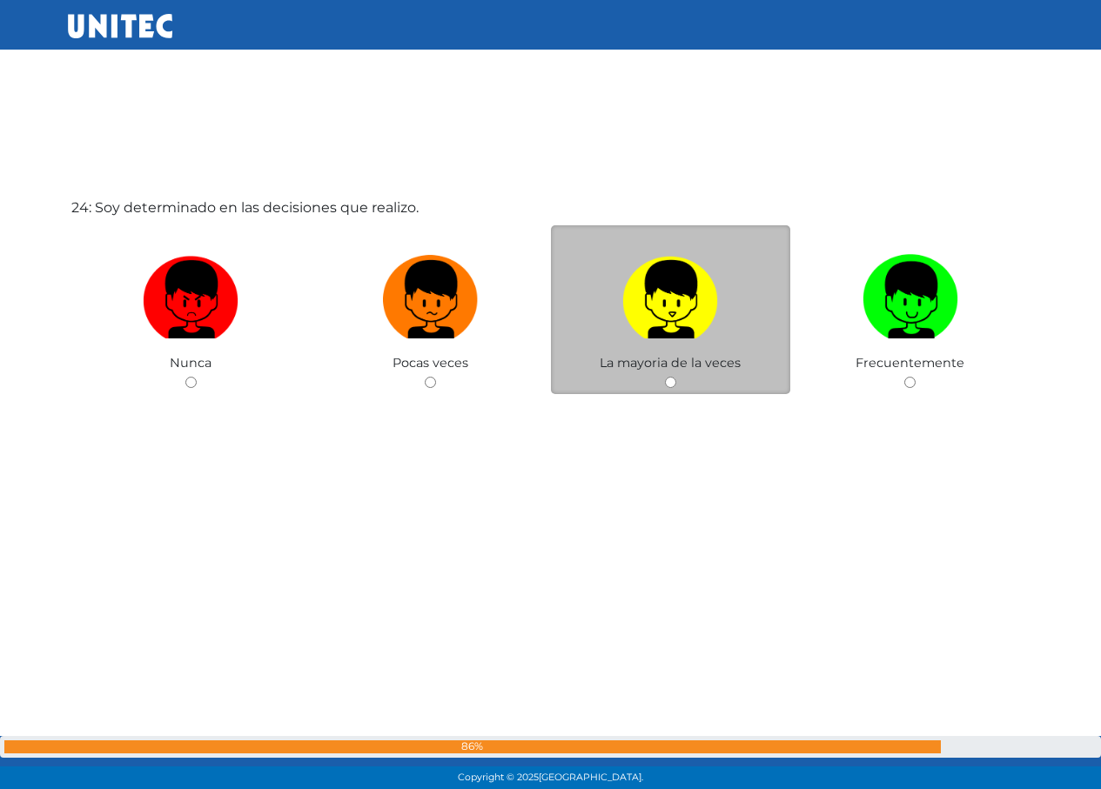
click at [628, 329] on img at bounding box center [670, 293] width 96 height 91
click at [665, 377] on input "radio" at bounding box center [670, 382] width 11 height 11
radio input "true"
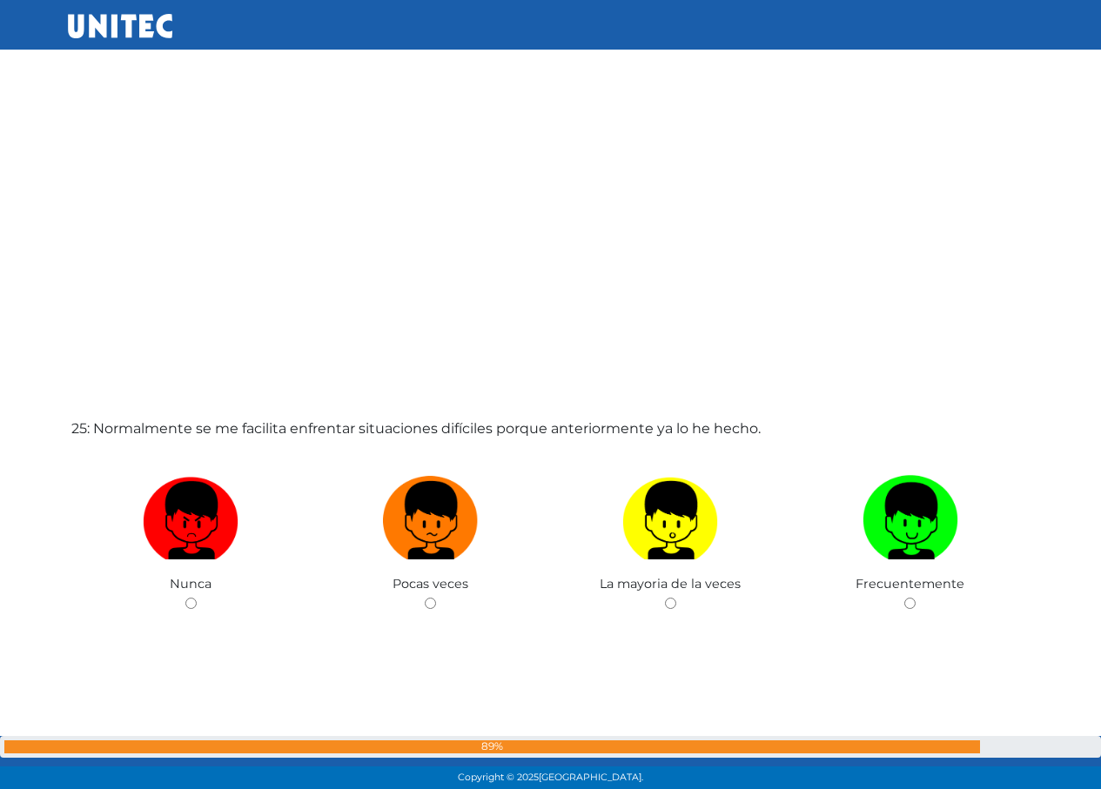
scroll to position [18900, 0]
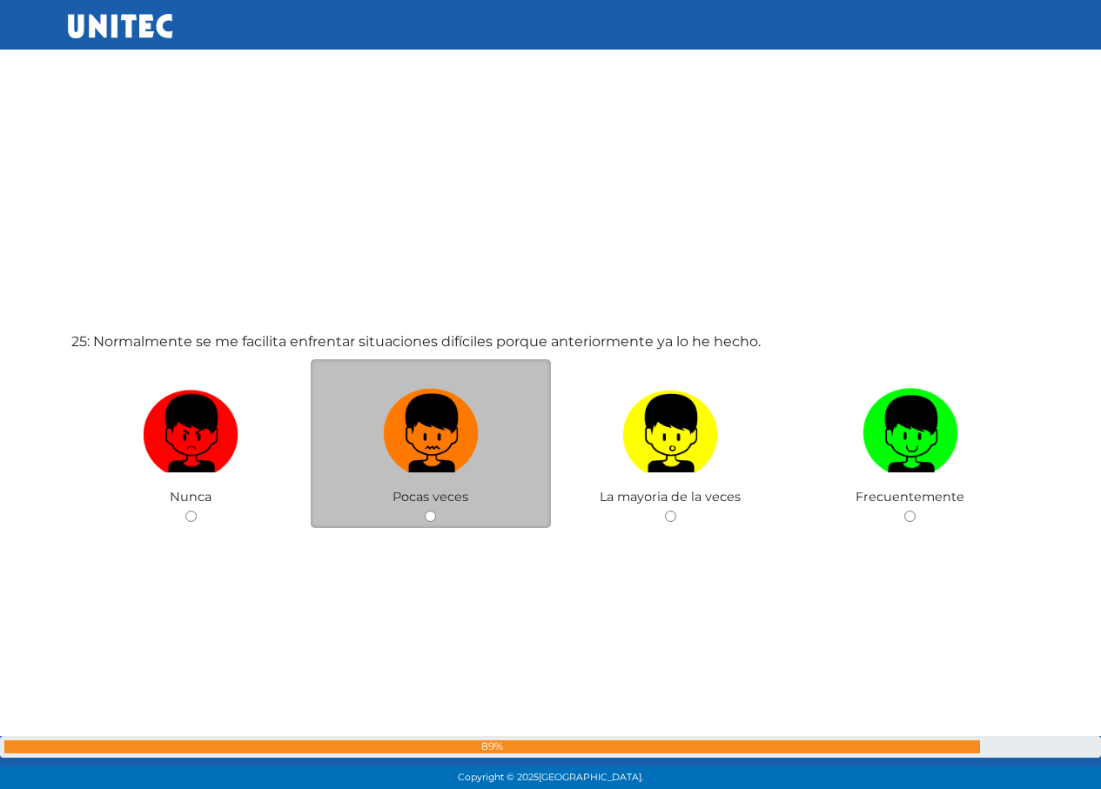
click at [450, 409] on img at bounding box center [431, 427] width 96 height 91
click at [436, 511] on input "radio" at bounding box center [430, 516] width 11 height 11
radio input "true"
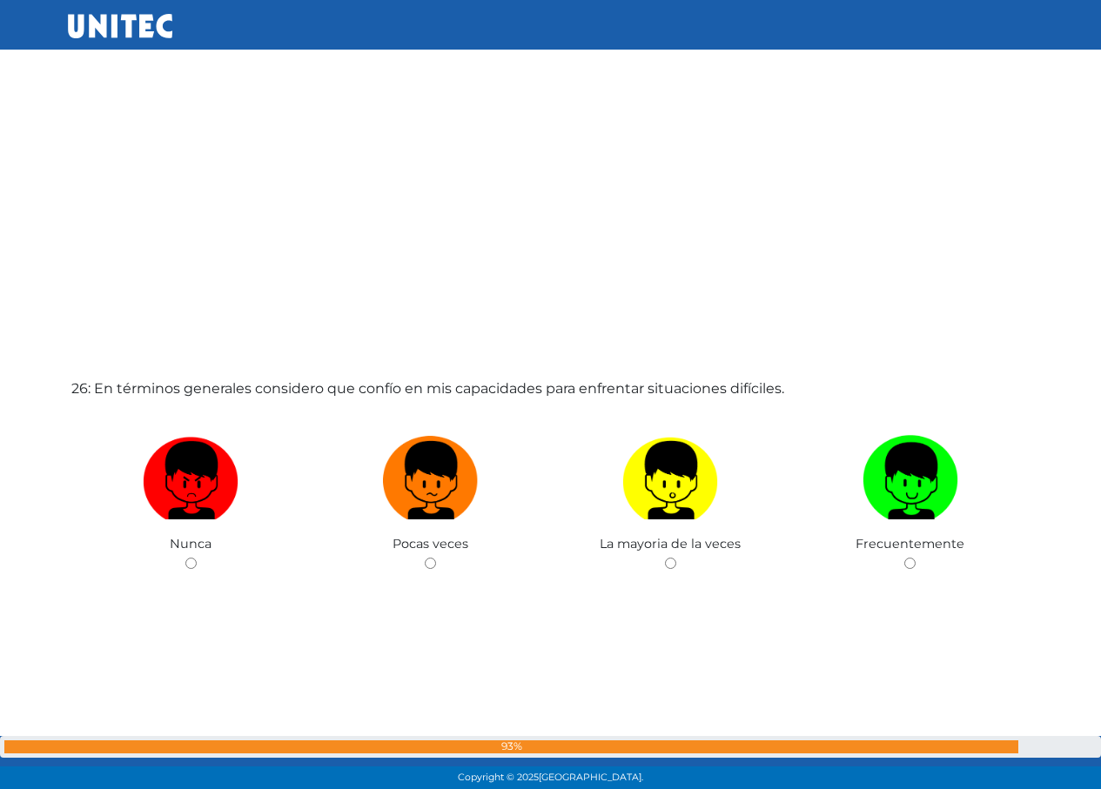
scroll to position [19680, 0]
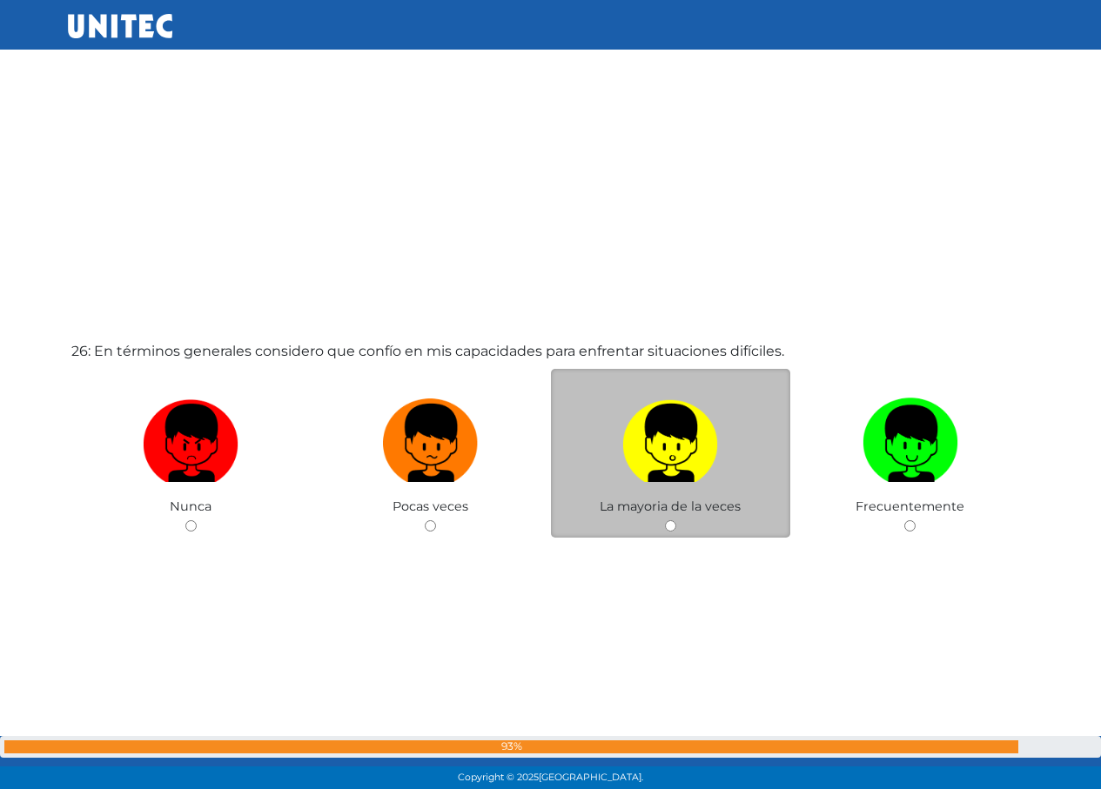
click at [648, 387] on div "La mayoria de la veces" at bounding box center [671, 454] width 240 height 170
click at [623, 453] on label at bounding box center [671, 444] width 240 height 106
click at [665, 520] on input "radio" at bounding box center [670, 525] width 11 height 11
radio input "true"
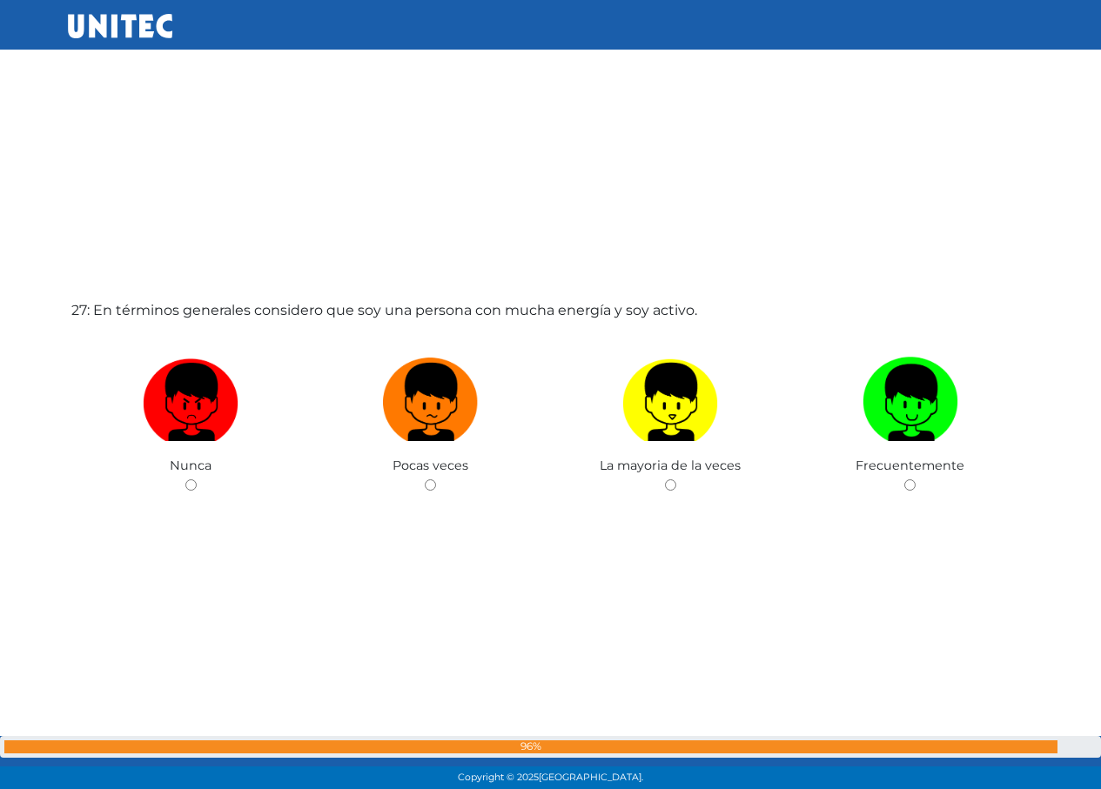
scroll to position [20539, 0]
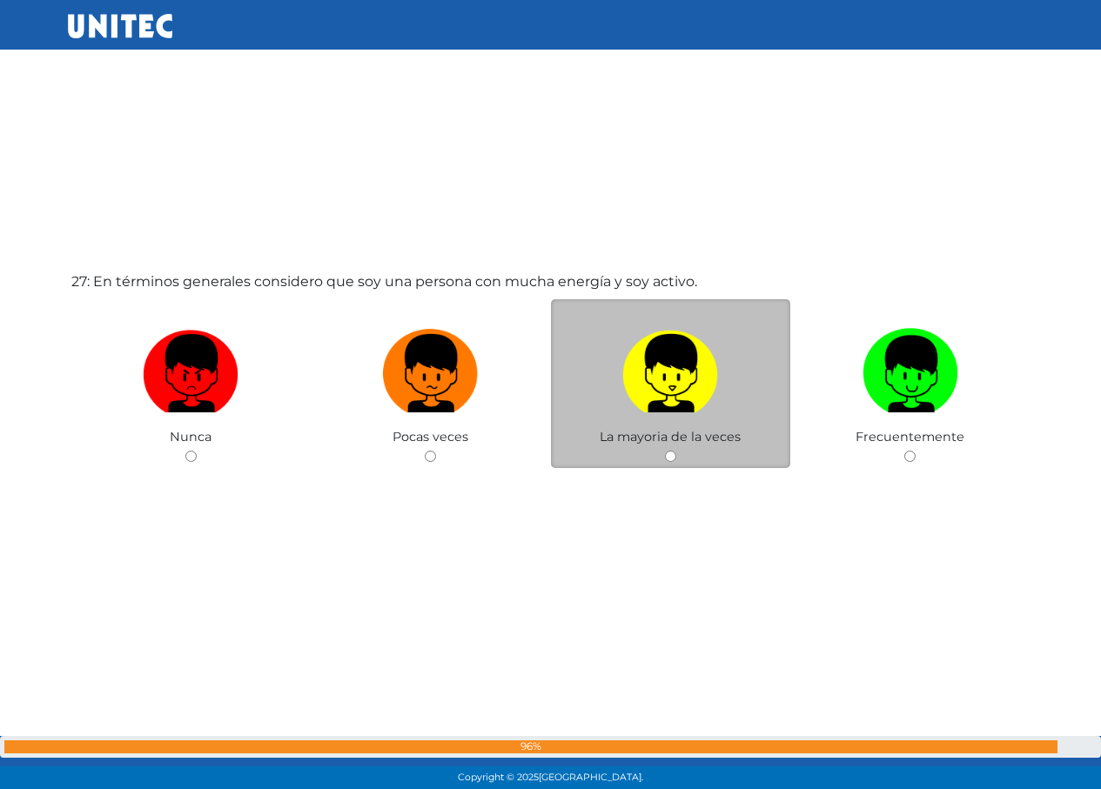
drag, startPoint x: 636, startPoint y: 370, endPoint x: 625, endPoint y: 382, distance: 16.6
click at [635, 371] on img at bounding box center [670, 367] width 96 height 91
click at [665, 451] on input "radio" at bounding box center [670, 456] width 11 height 11
radio input "true"
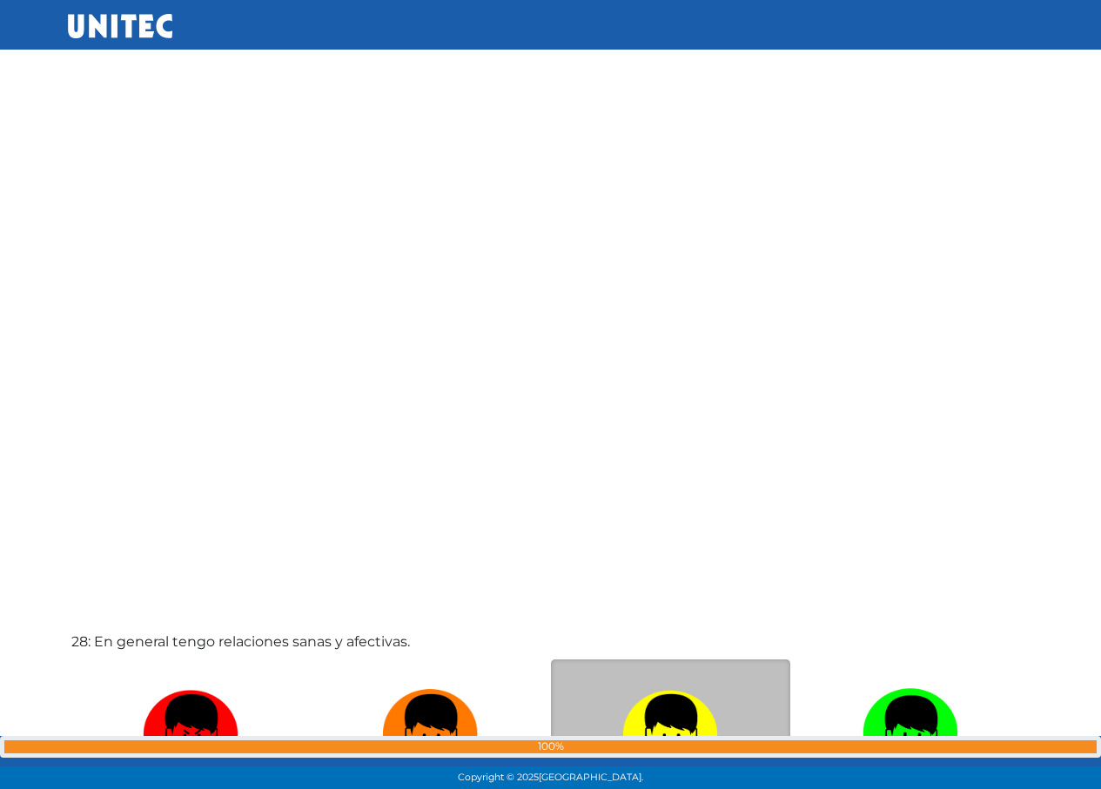
scroll to position [21191, 0]
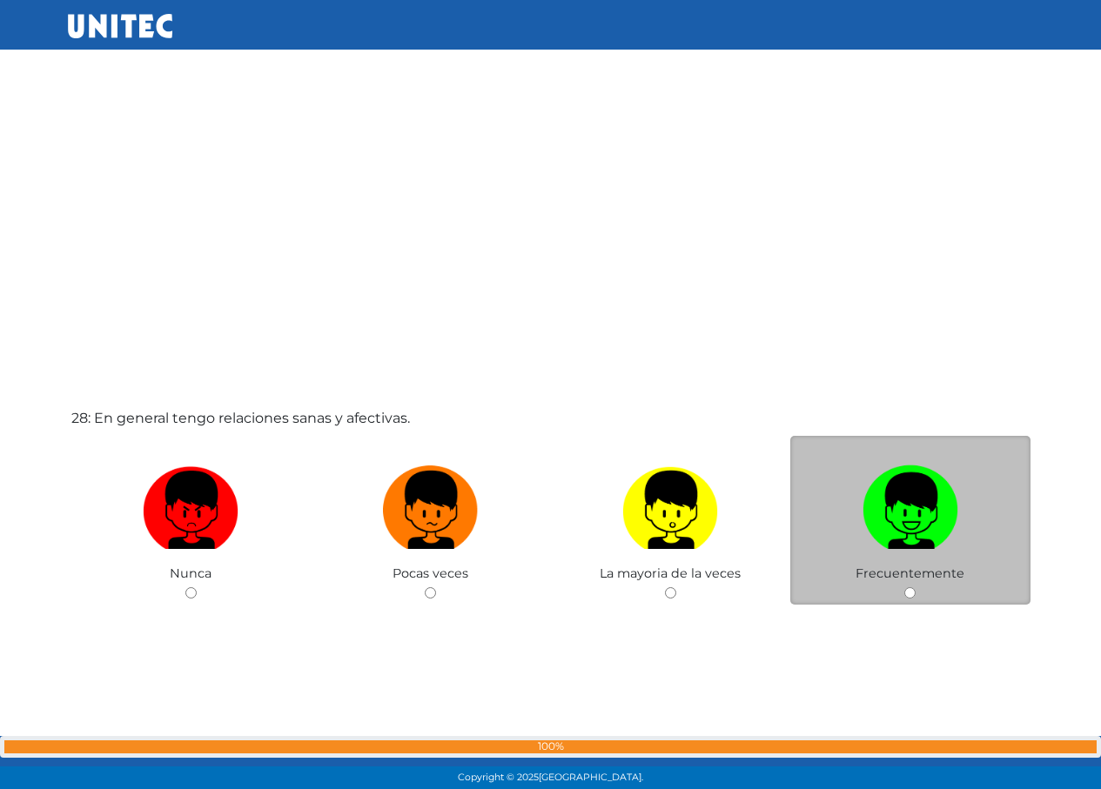
click at [878, 520] on img at bounding box center [911, 504] width 96 height 91
click at [904, 588] on input "radio" at bounding box center [909, 593] width 11 height 11
radio input "true"
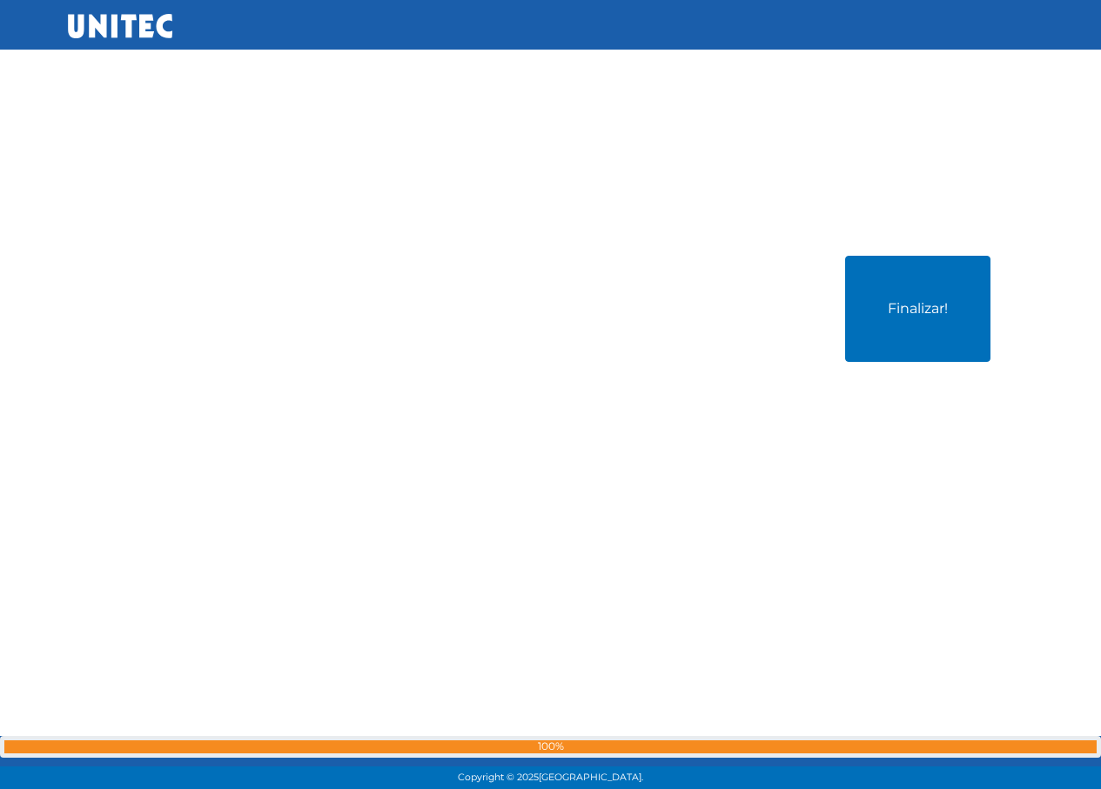
scroll to position [22192, 0]
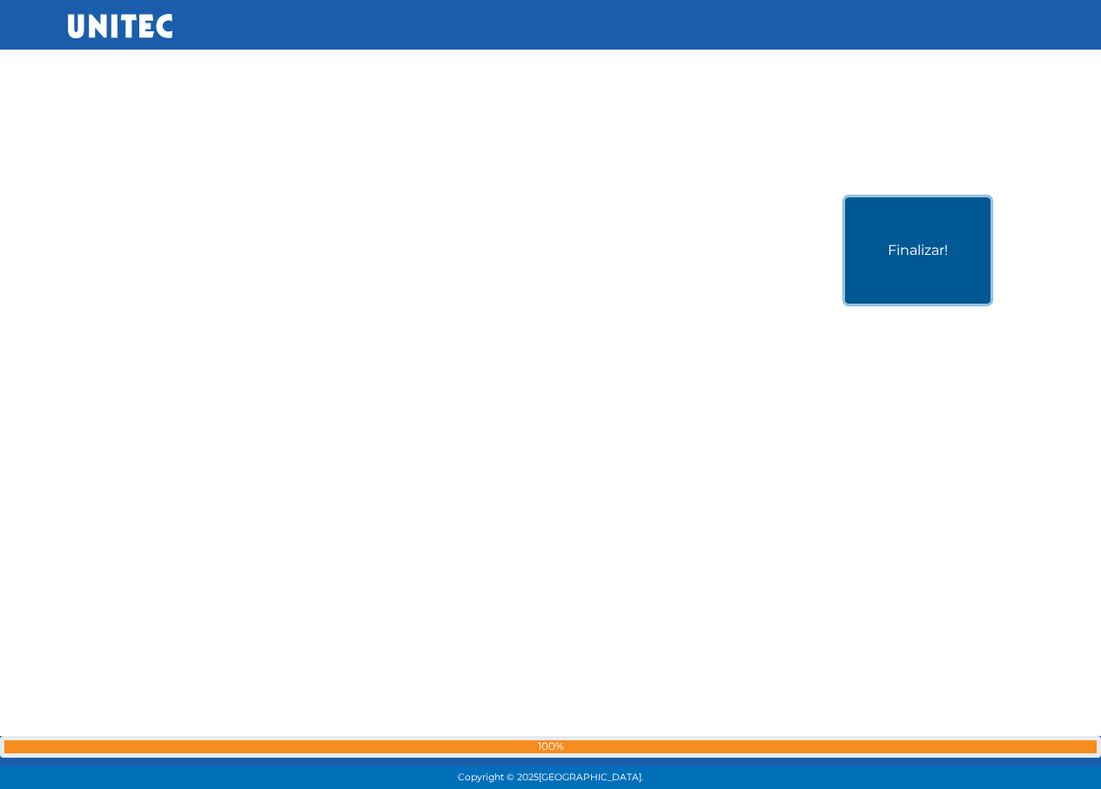
click at [924, 275] on button "Finalizar!" at bounding box center [917, 251] width 145 height 106
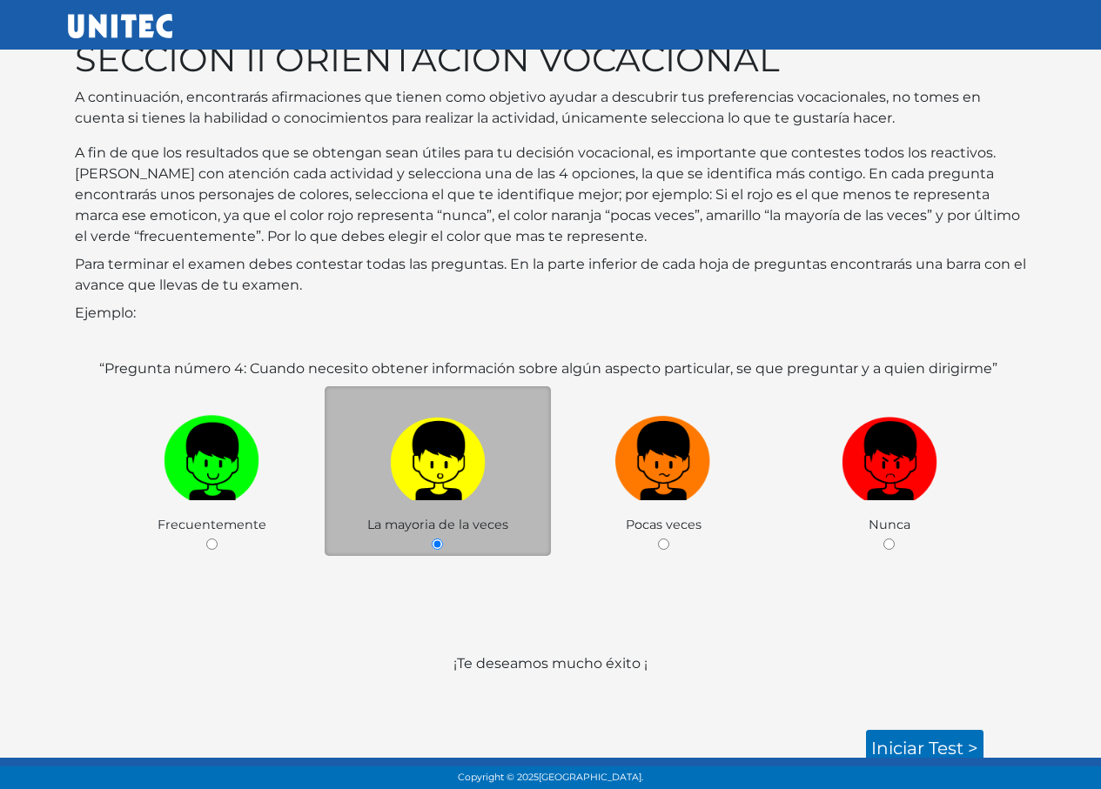
scroll to position [37, 0]
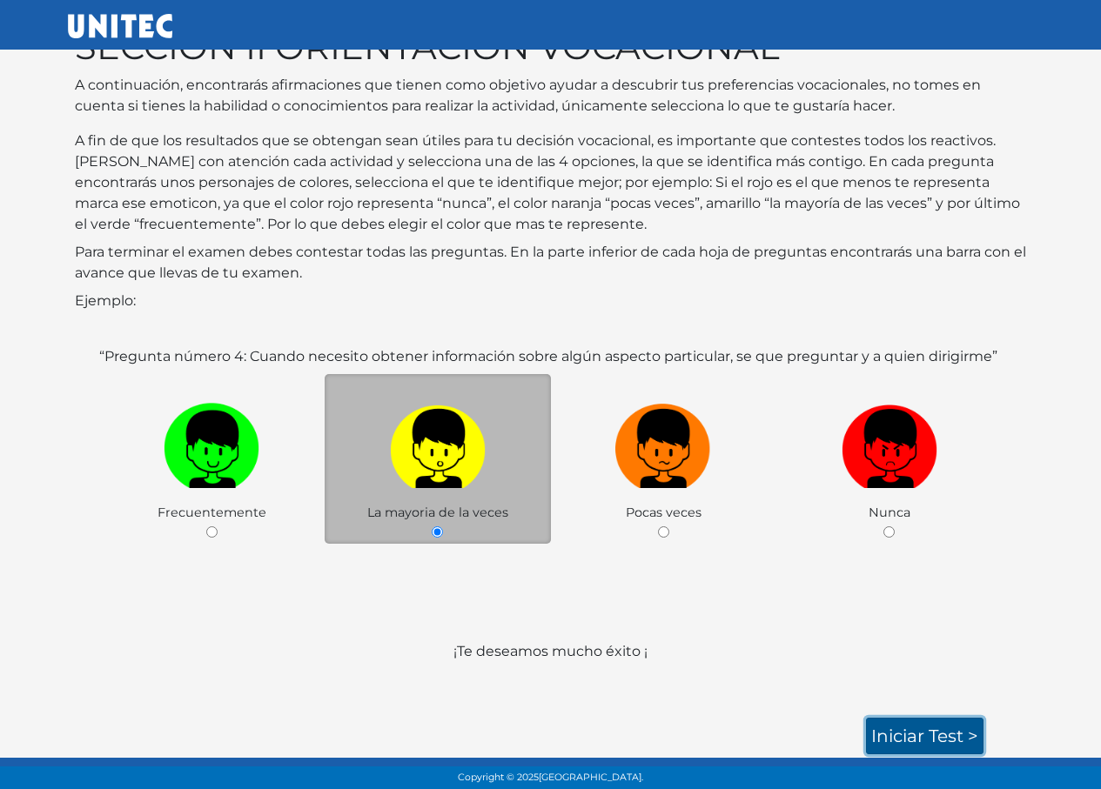
click at [957, 741] on link "Iniciar test >" at bounding box center [925, 736] width 118 height 37
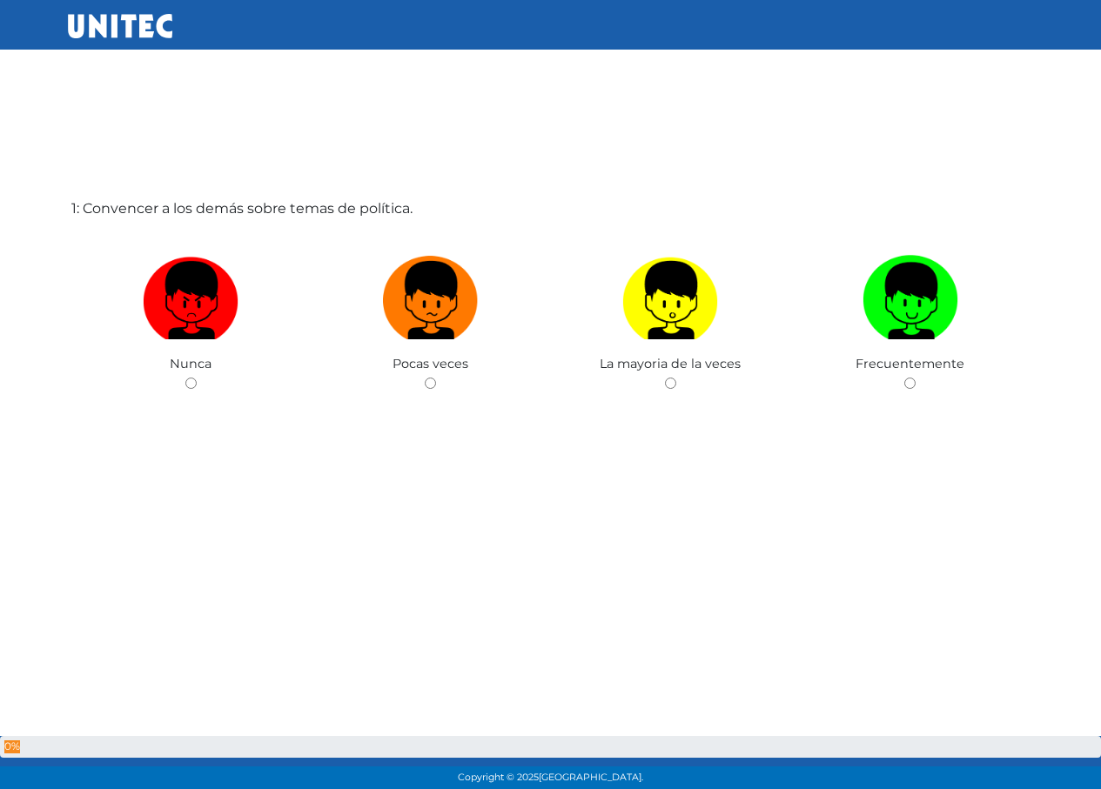
scroll to position [87, 0]
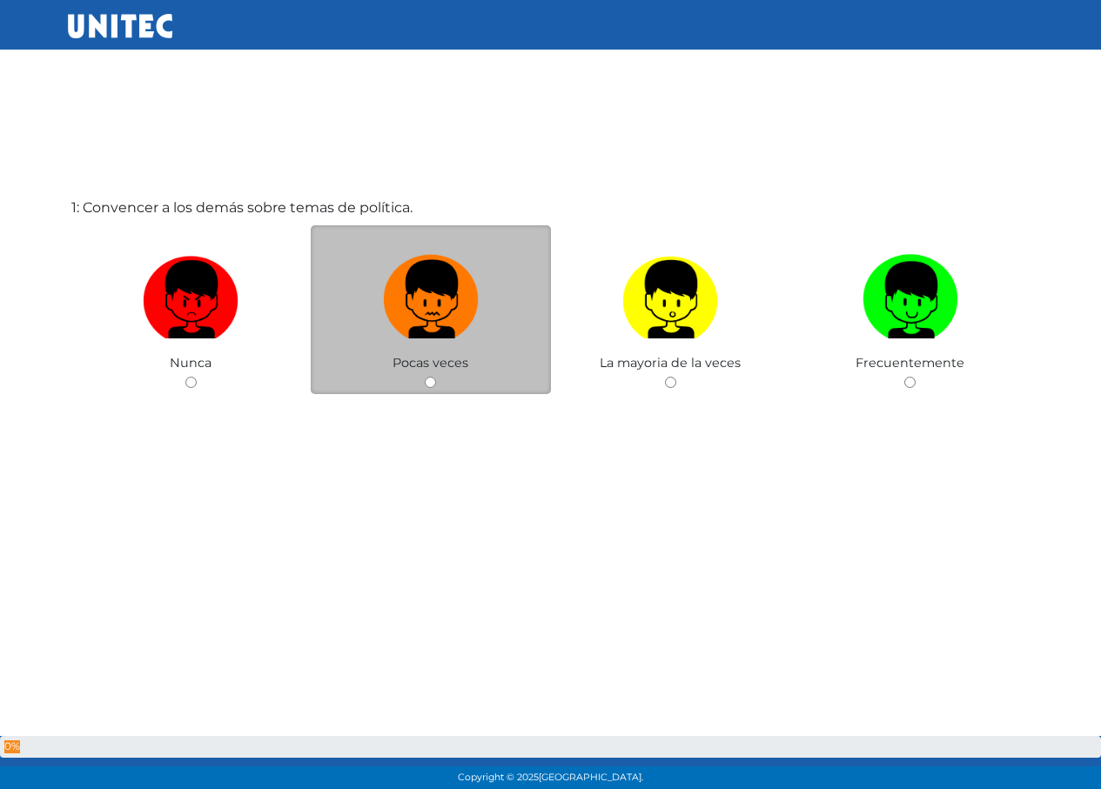
click at [467, 316] on img at bounding box center [431, 293] width 96 height 91
click at [436, 377] on input "radio" at bounding box center [430, 382] width 11 height 11
radio input "true"
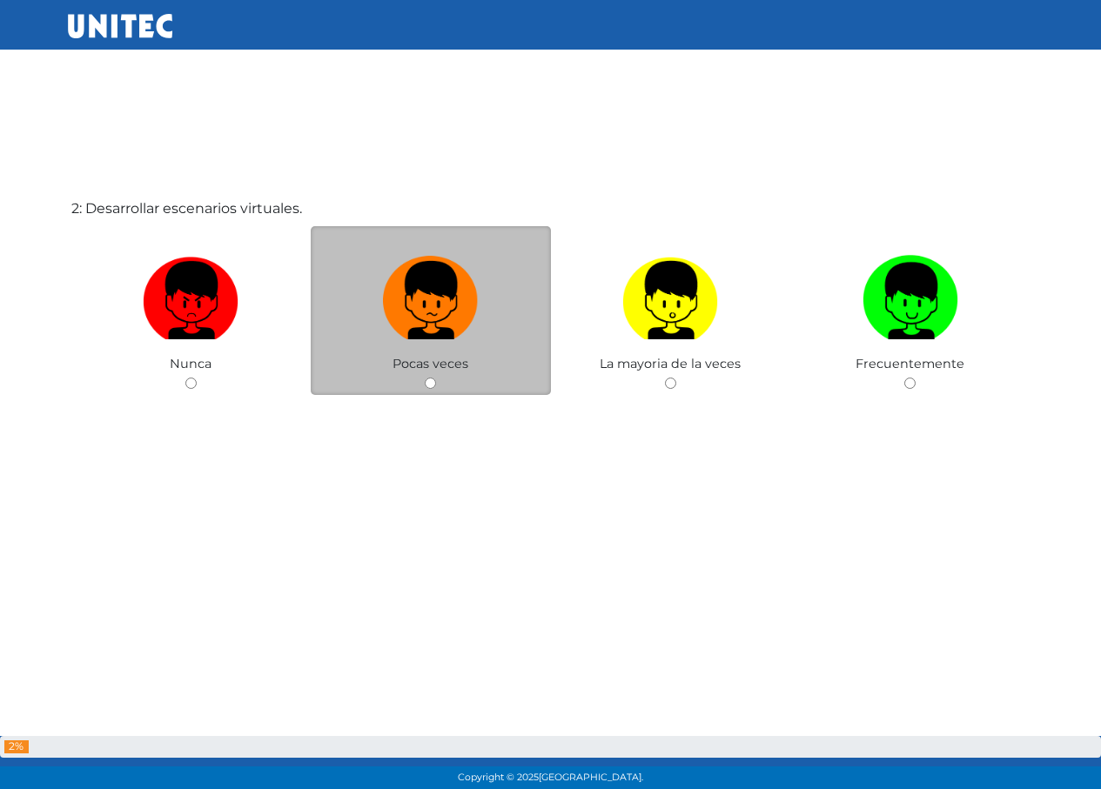
scroll to position [876, 0]
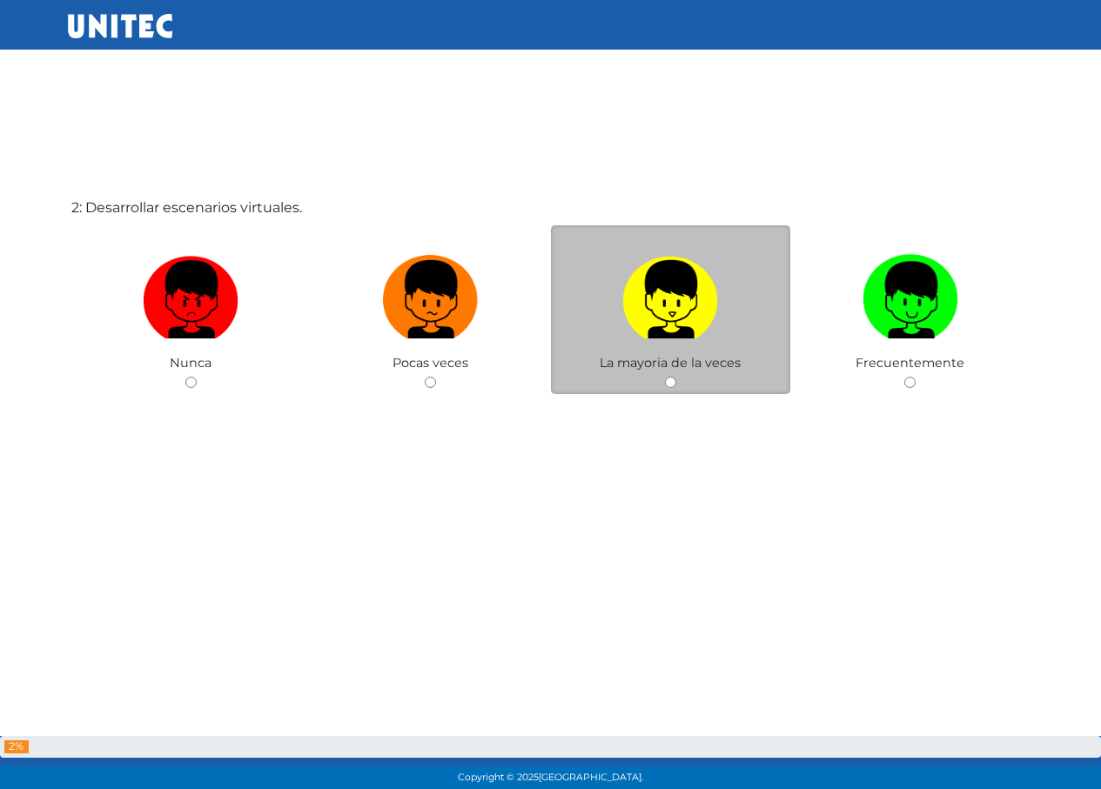
click at [670, 271] on img at bounding box center [670, 293] width 96 height 91
click at [670, 377] on input "radio" at bounding box center [670, 382] width 11 height 11
radio input "true"
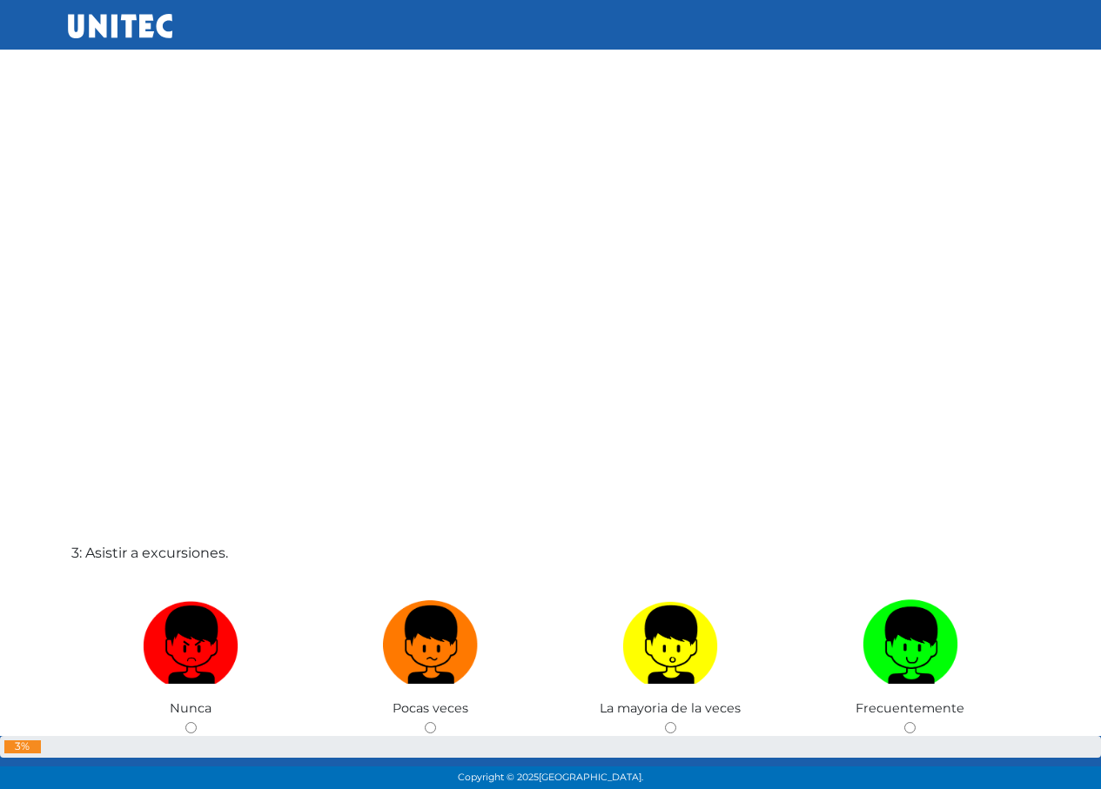
scroll to position [1654, 0]
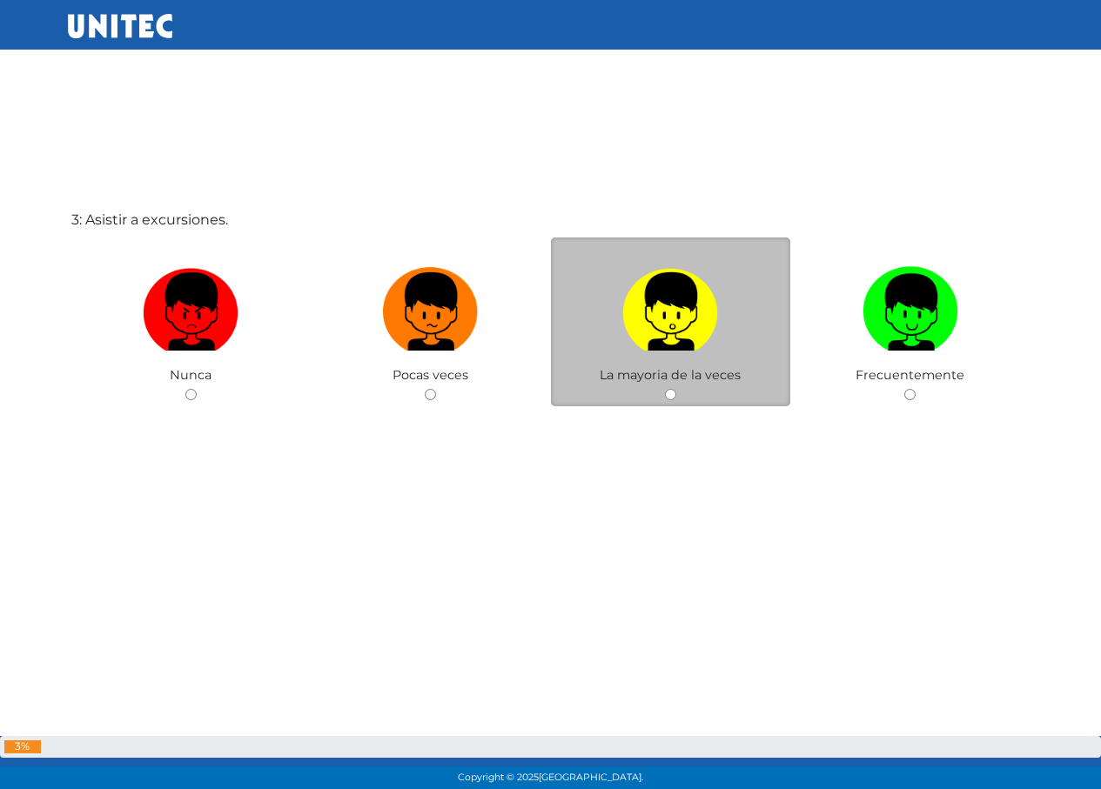
click at [609, 313] on label at bounding box center [671, 312] width 240 height 106
click at [665, 389] on input "radio" at bounding box center [670, 394] width 11 height 11
radio input "true"
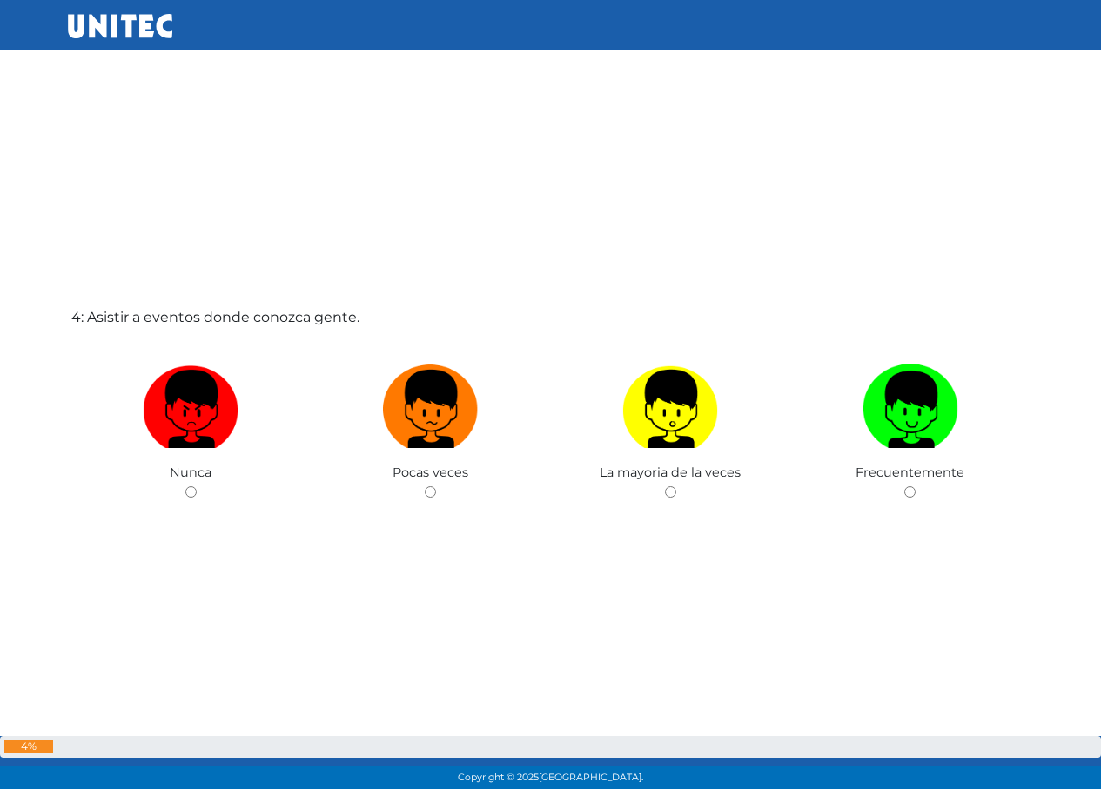
scroll to position [2396, 0]
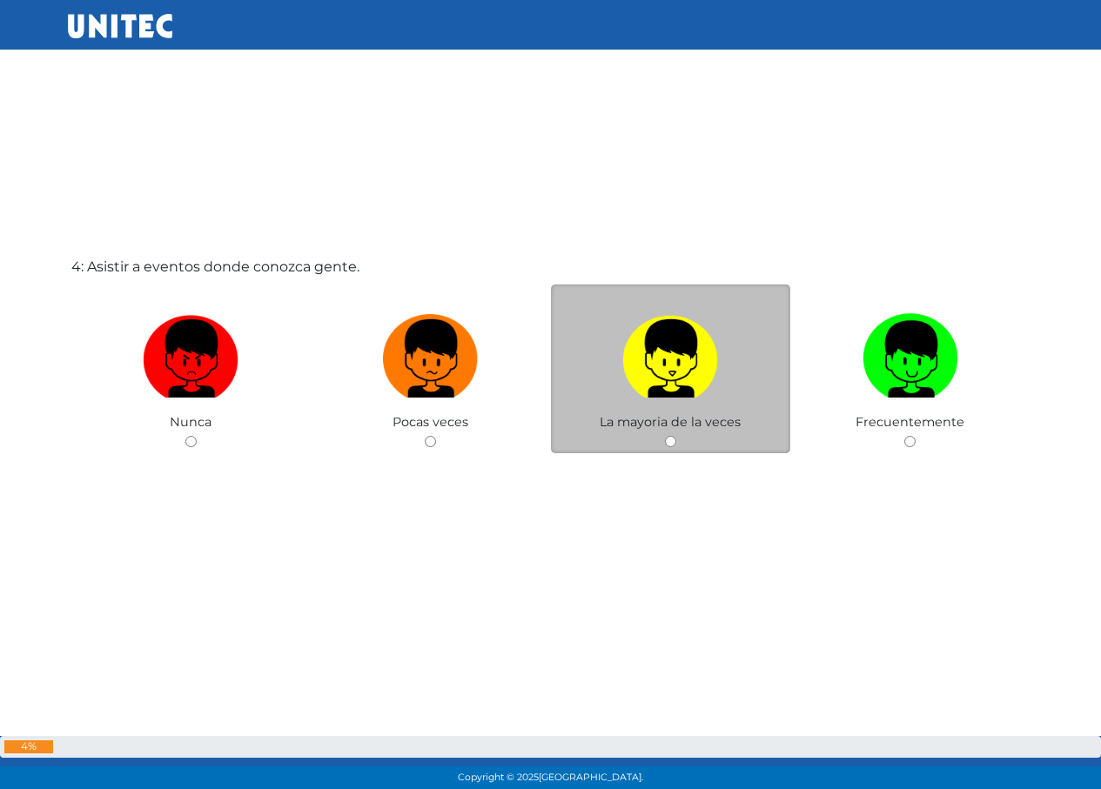
click at [665, 335] on img at bounding box center [670, 352] width 96 height 91
click at [665, 436] on input "radio" at bounding box center [670, 441] width 11 height 11
radio input "true"
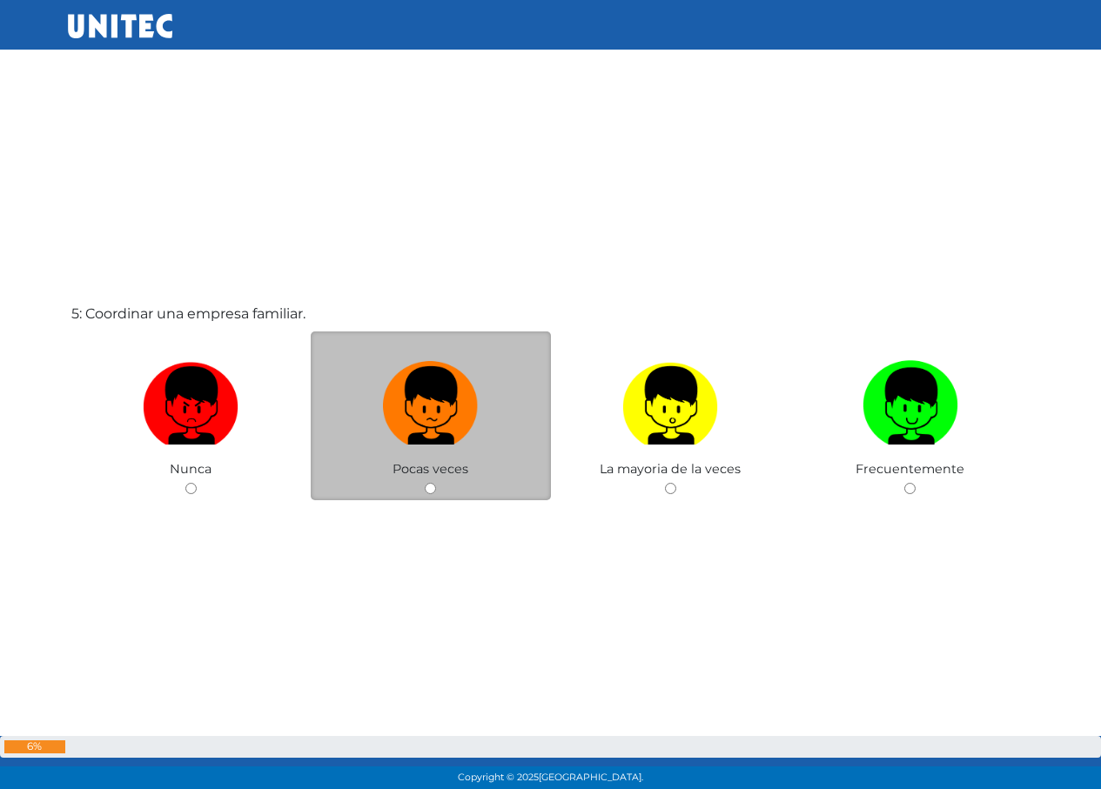
scroll to position [3140, 0]
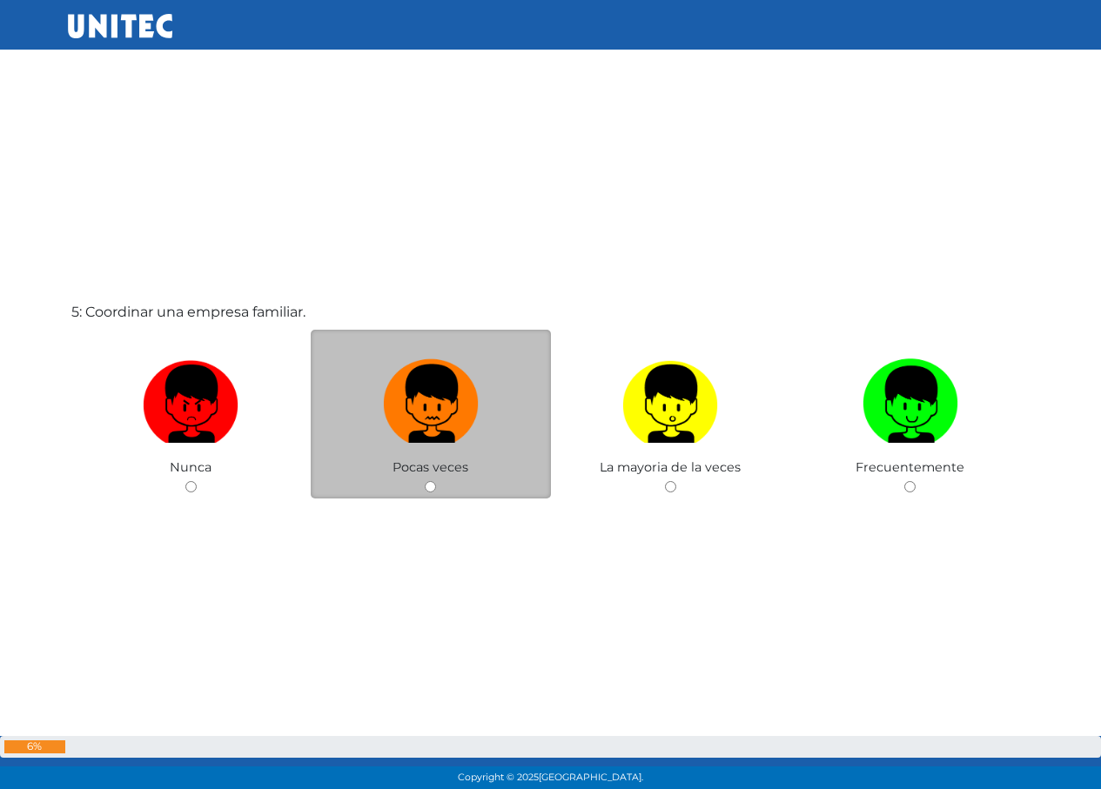
click at [424, 389] on img at bounding box center [431, 398] width 96 height 91
click at [425, 481] on input "radio" at bounding box center [430, 486] width 11 height 11
radio input "true"
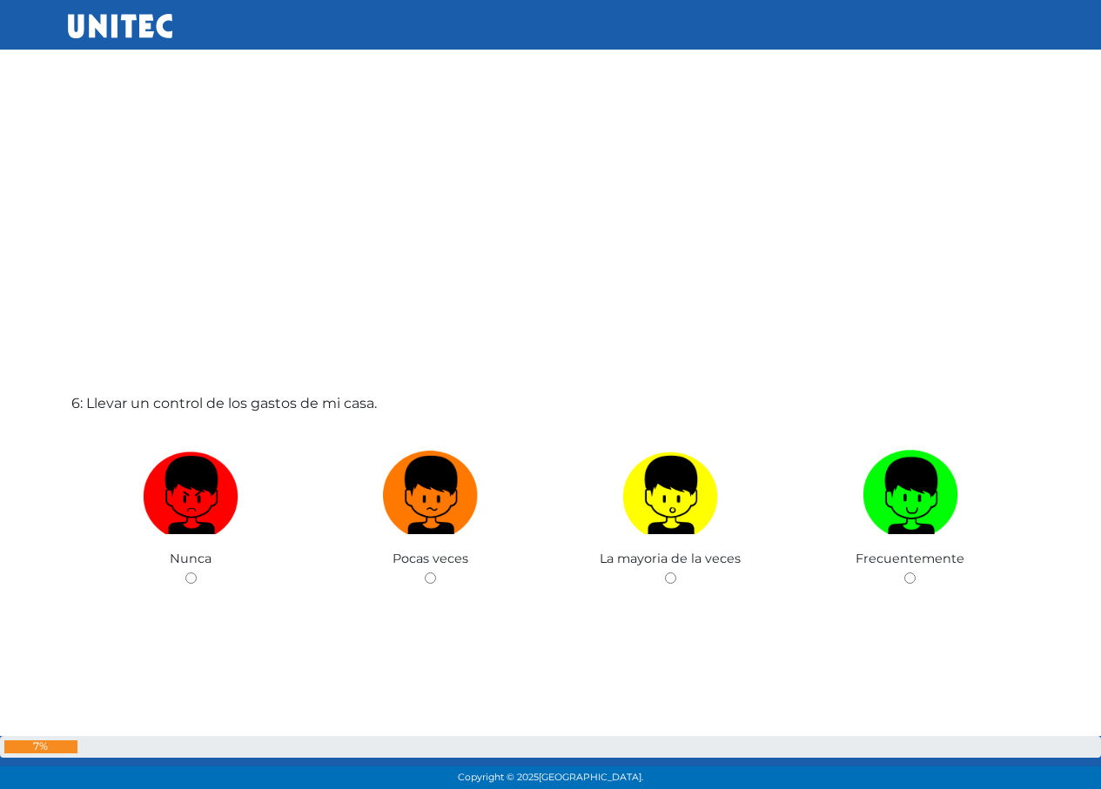
scroll to position [3982, 0]
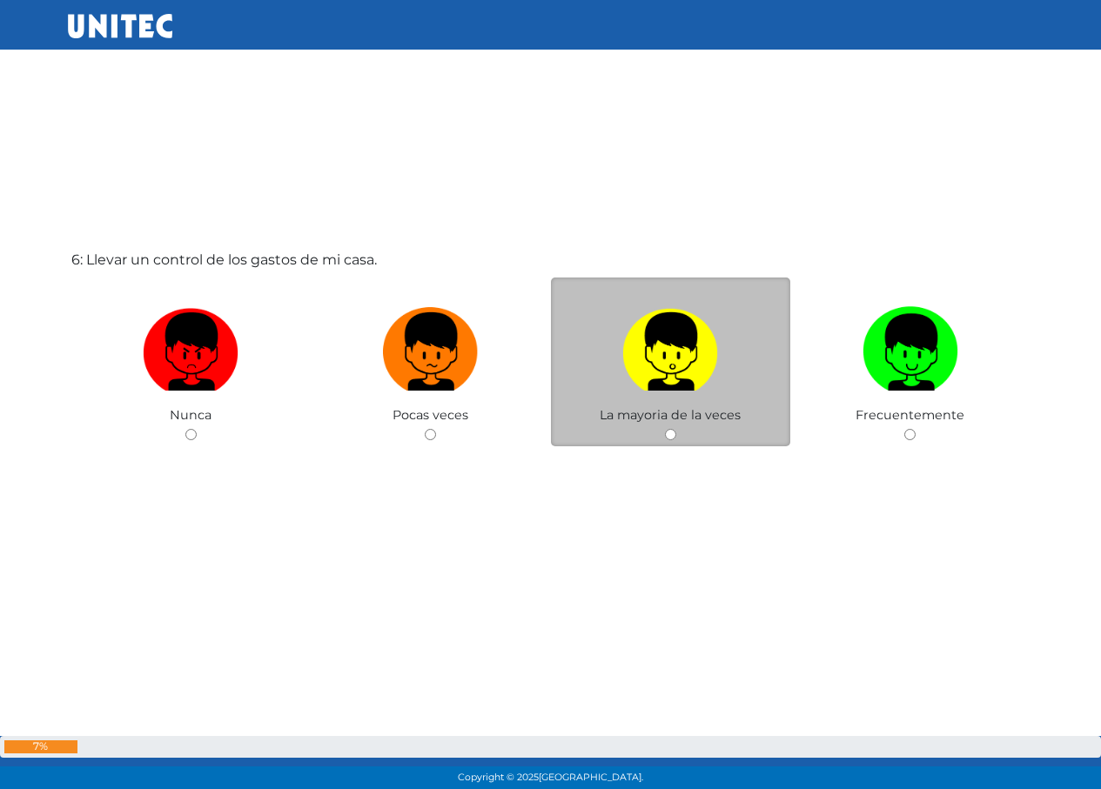
click at [604, 350] on label at bounding box center [671, 352] width 240 height 106
click at [665, 429] on input "radio" at bounding box center [670, 434] width 11 height 11
radio input "true"
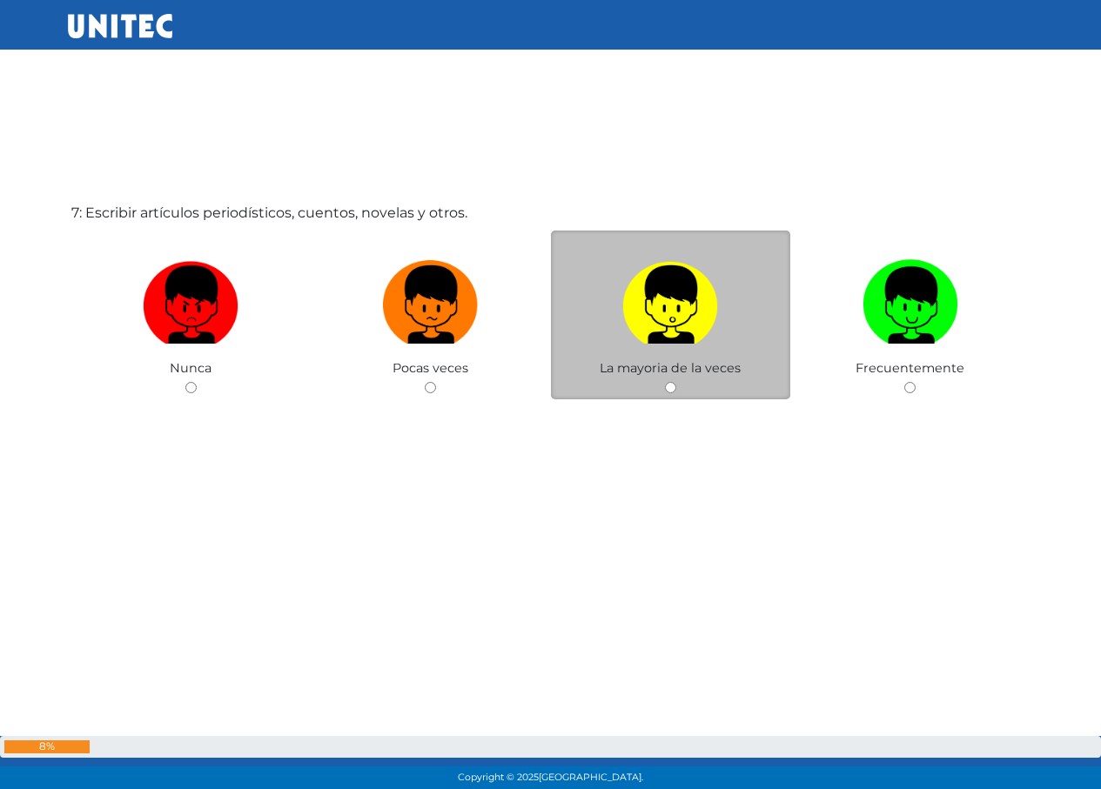
scroll to position [4824, 0]
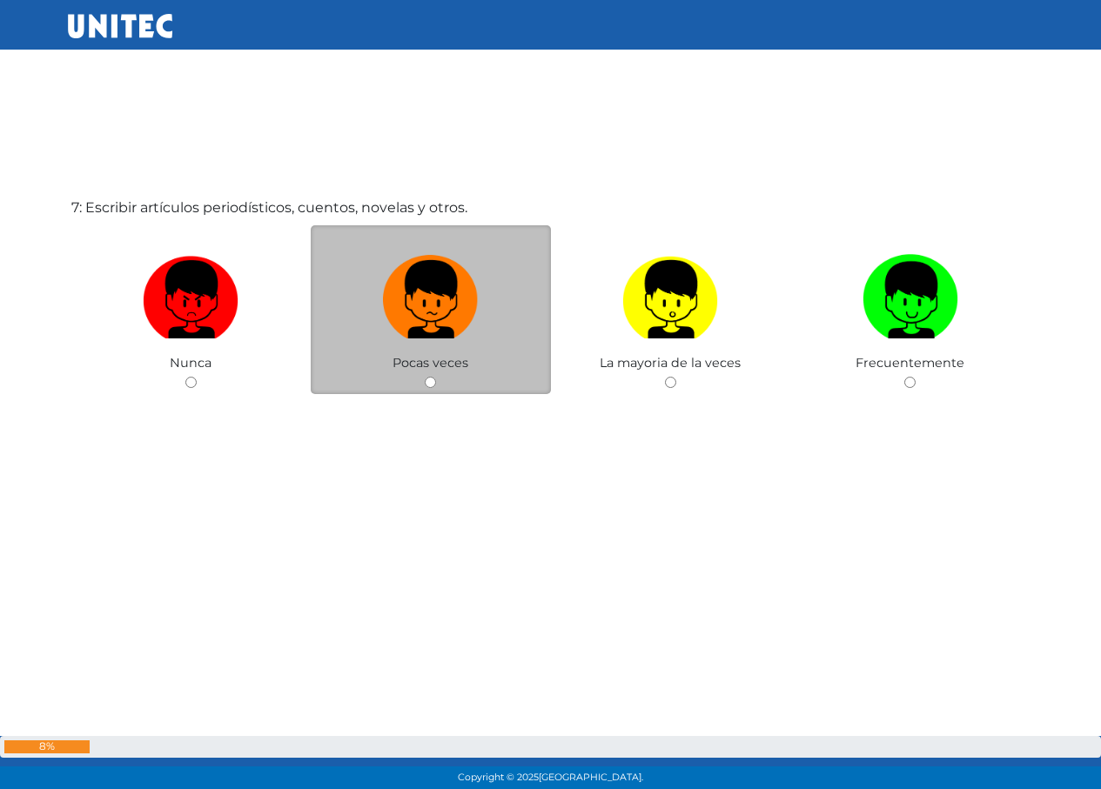
click at [377, 312] on label at bounding box center [431, 300] width 240 height 106
click at [425, 377] on input "radio" at bounding box center [430, 382] width 11 height 11
radio input "true"
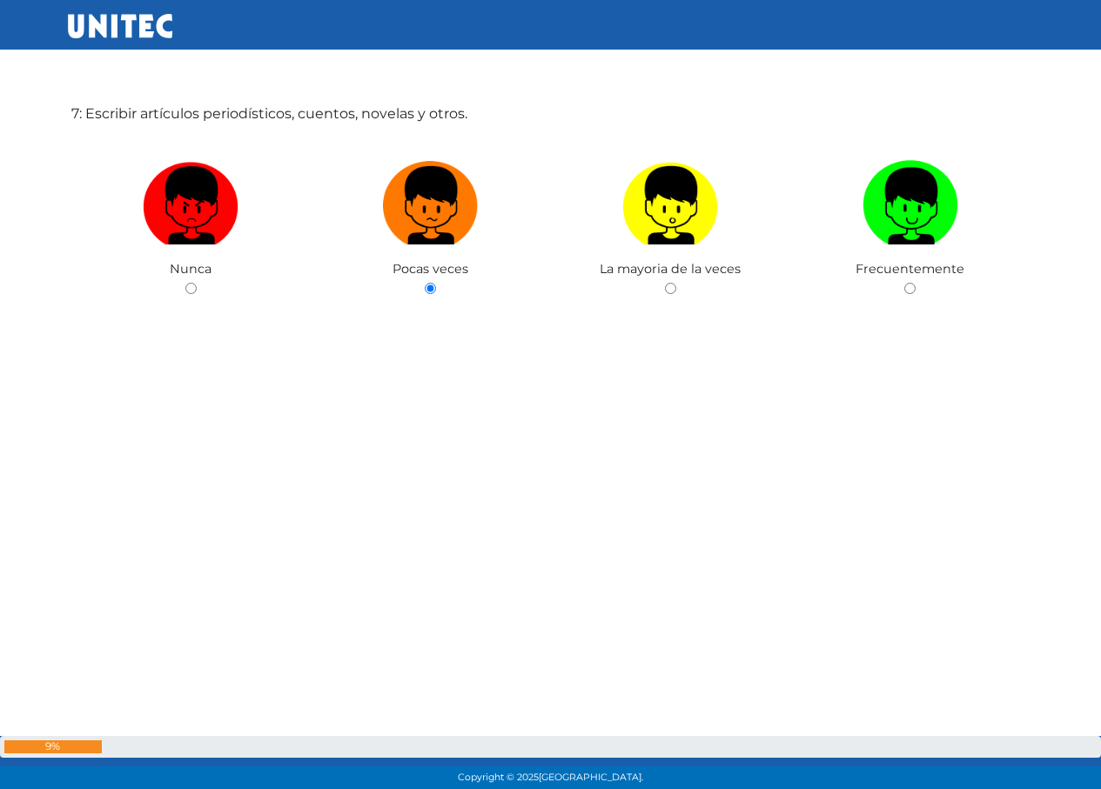
scroll to position [4917, 0]
click at [184, 190] on img at bounding box center [191, 200] width 96 height 91
click at [185, 284] on input "radio" at bounding box center [190, 289] width 11 height 11
radio input "true"
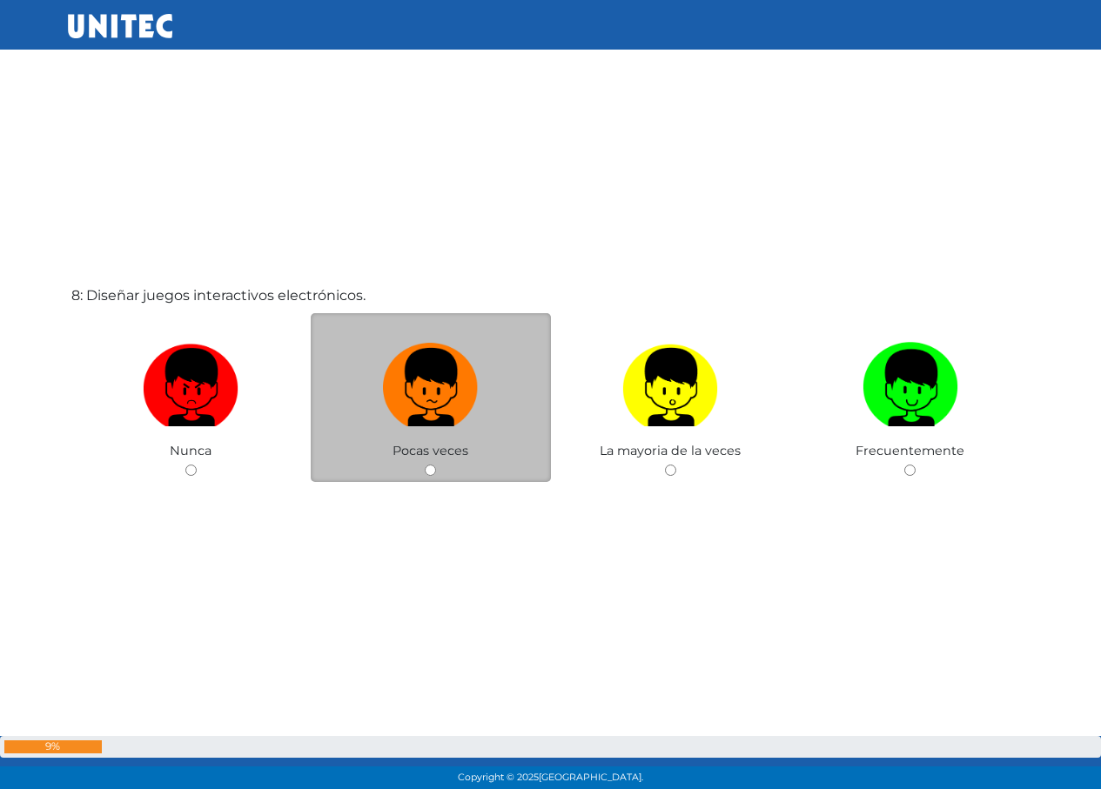
scroll to position [5526, 0]
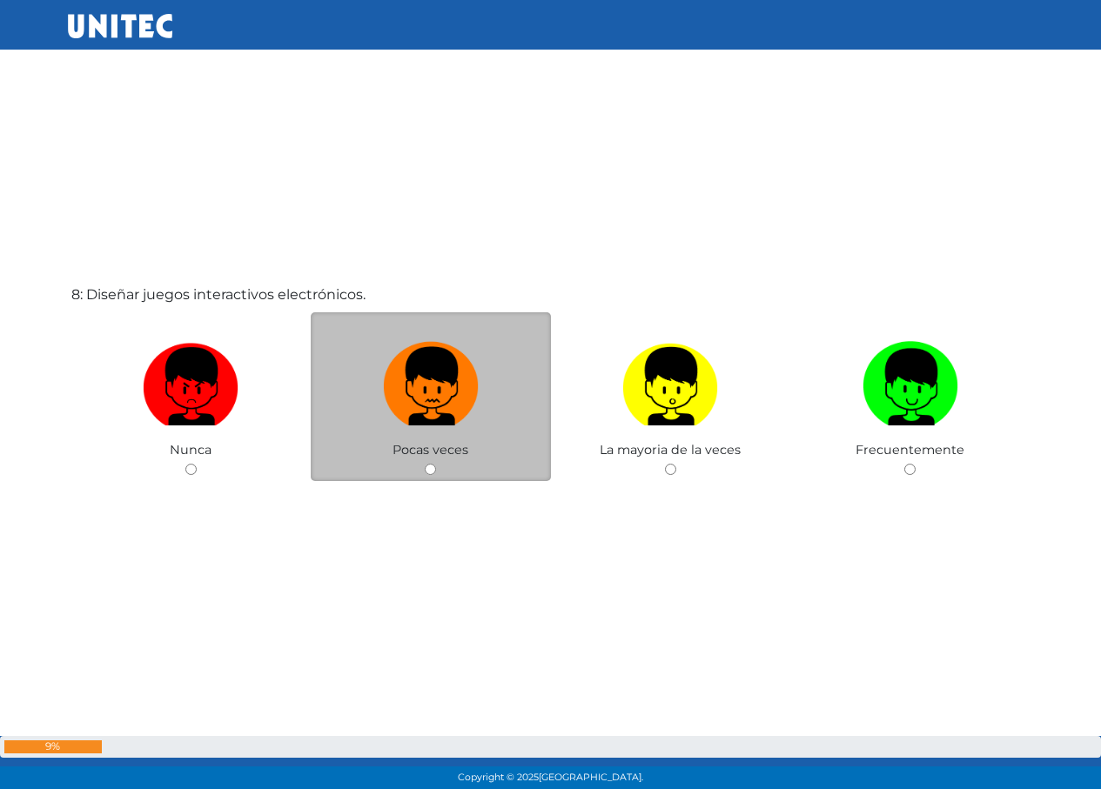
click at [407, 378] on img at bounding box center [431, 380] width 96 height 91
click at [425, 464] on input "radio" at bounding box center [430, 469] width 11 height 11
radio input "true"
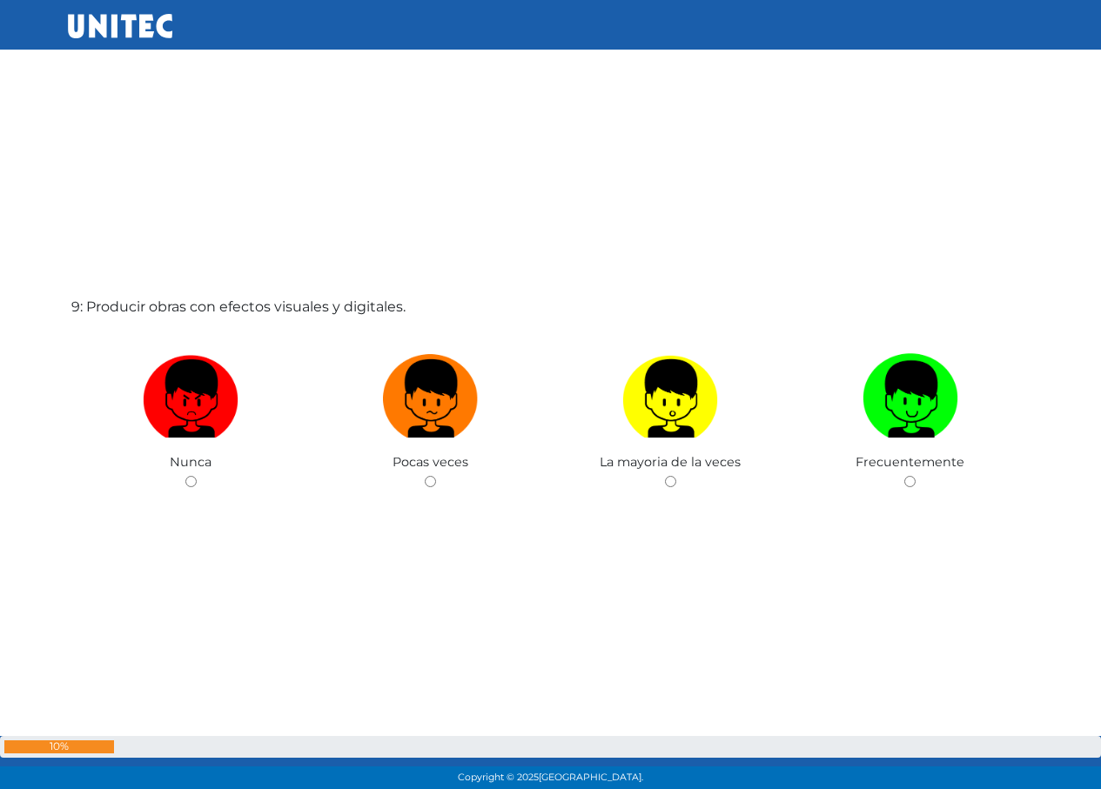
scroll to position [6305, 0]
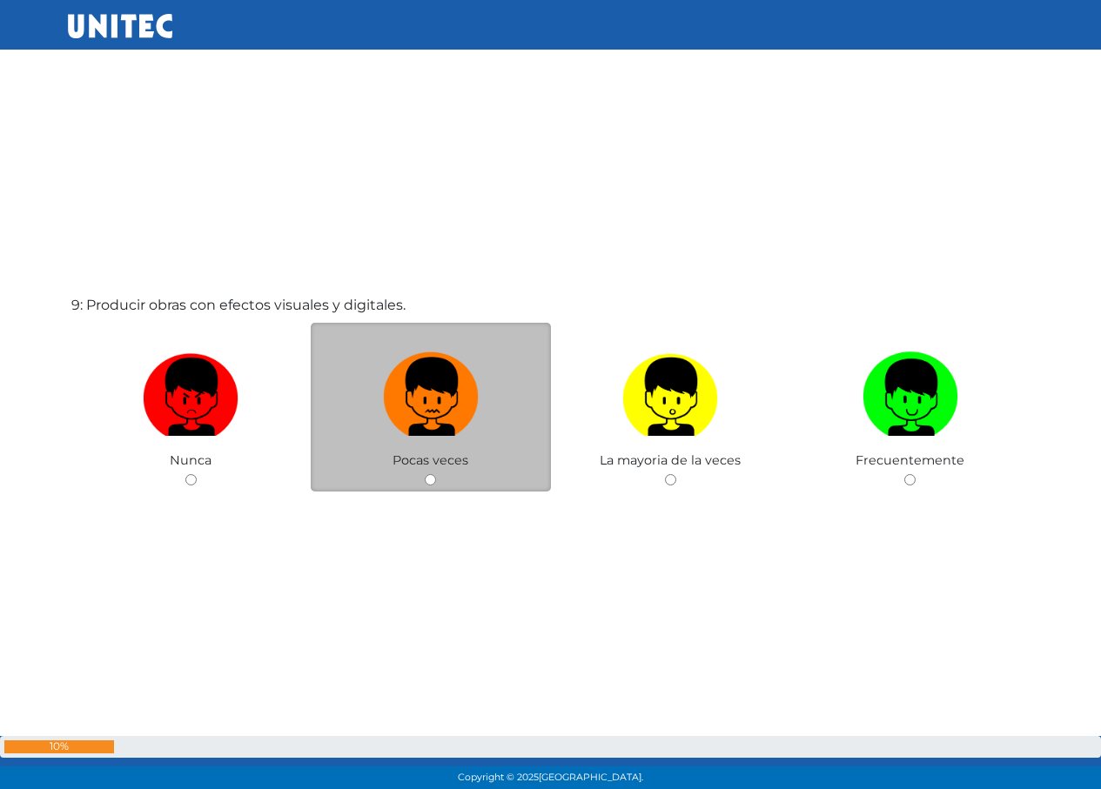
click at [402, 424] on img at bounding box center [431, 391] width 96 height 91
click at [425, 474] on input "radio" at bounding box center [430, 479] width 11 height 11
radio input "true"
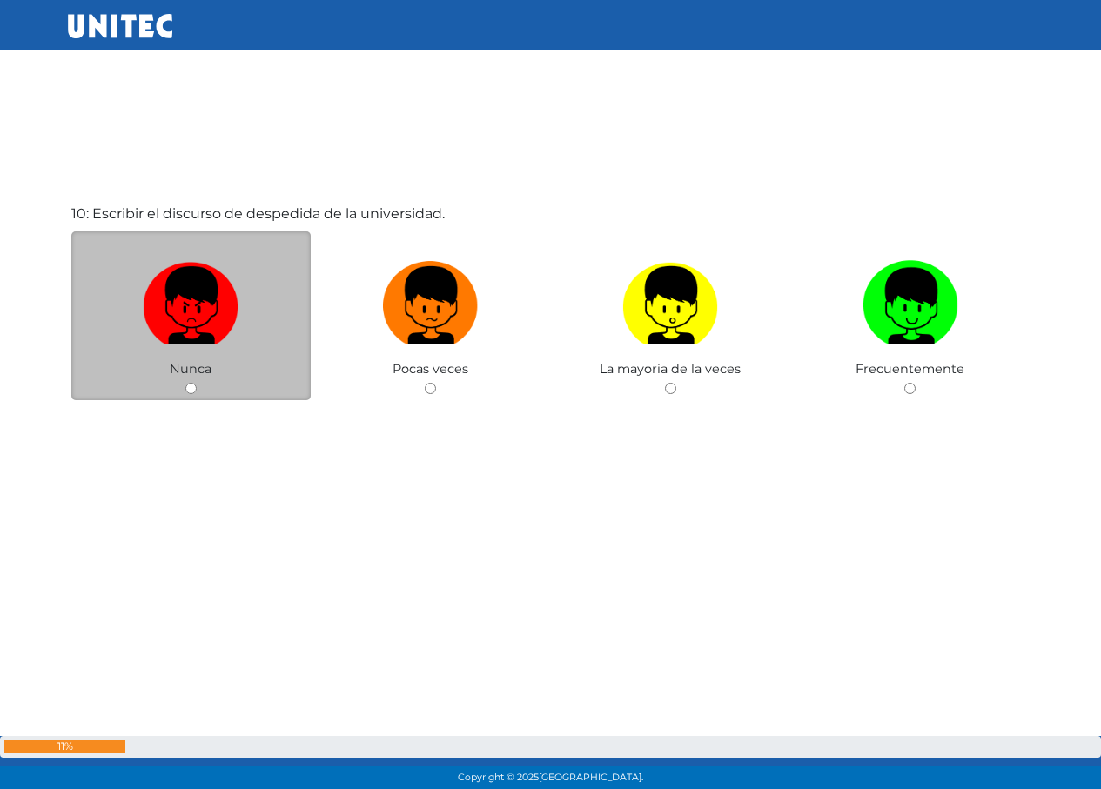
scroll to position [7192, 0]
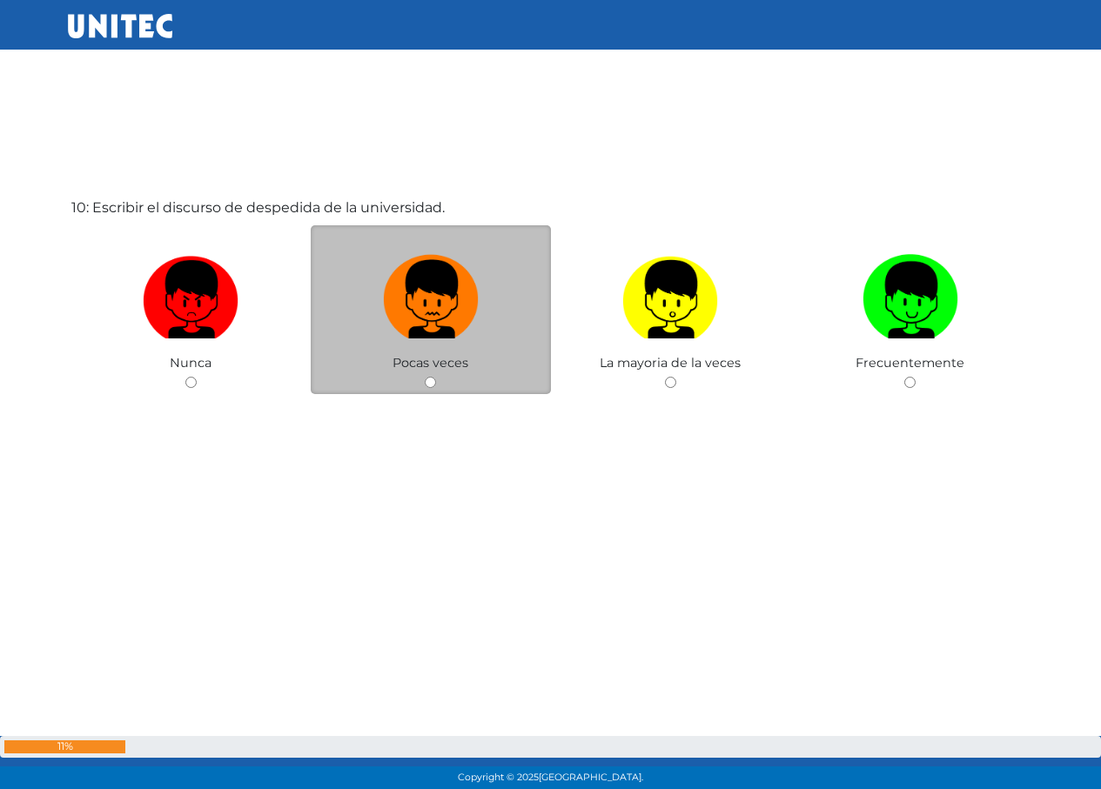
click at [473, 313] on img at bounding box center [431, 293] width 96 height 91
click at [436, 377] on input "radio" at bounding box center [430, 382] width 11 height 11
radio input "true"
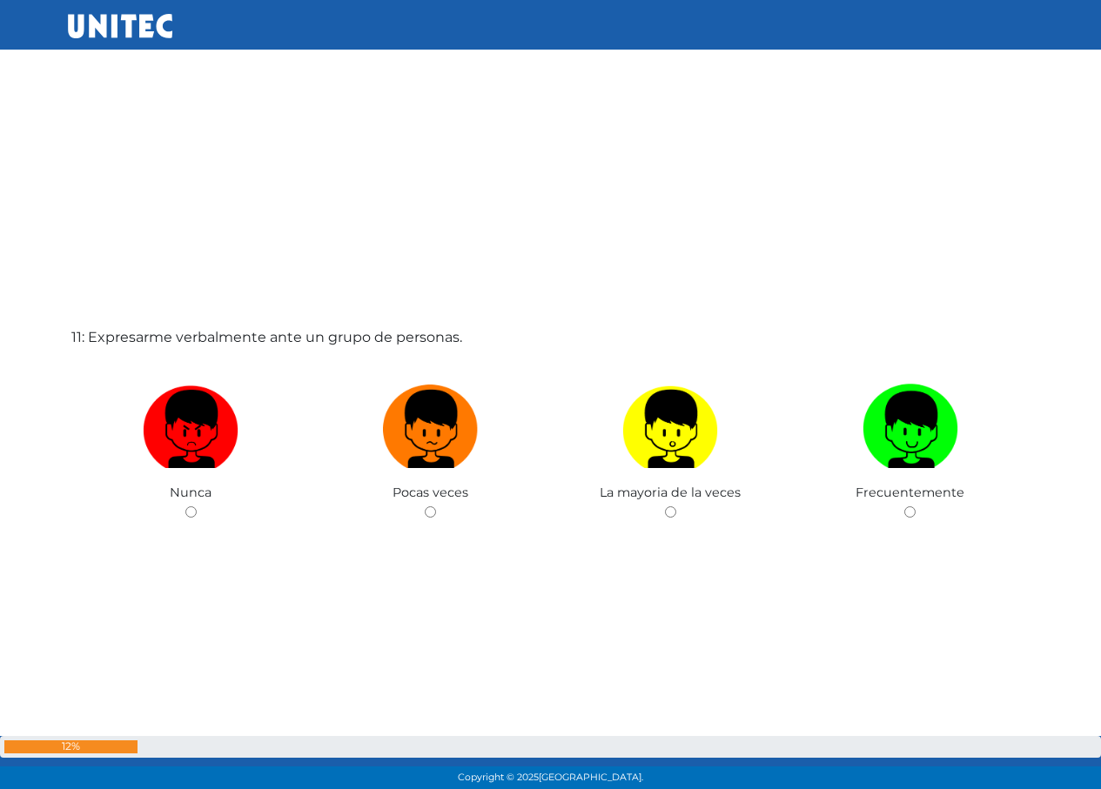
scroll to position [7853, 0]
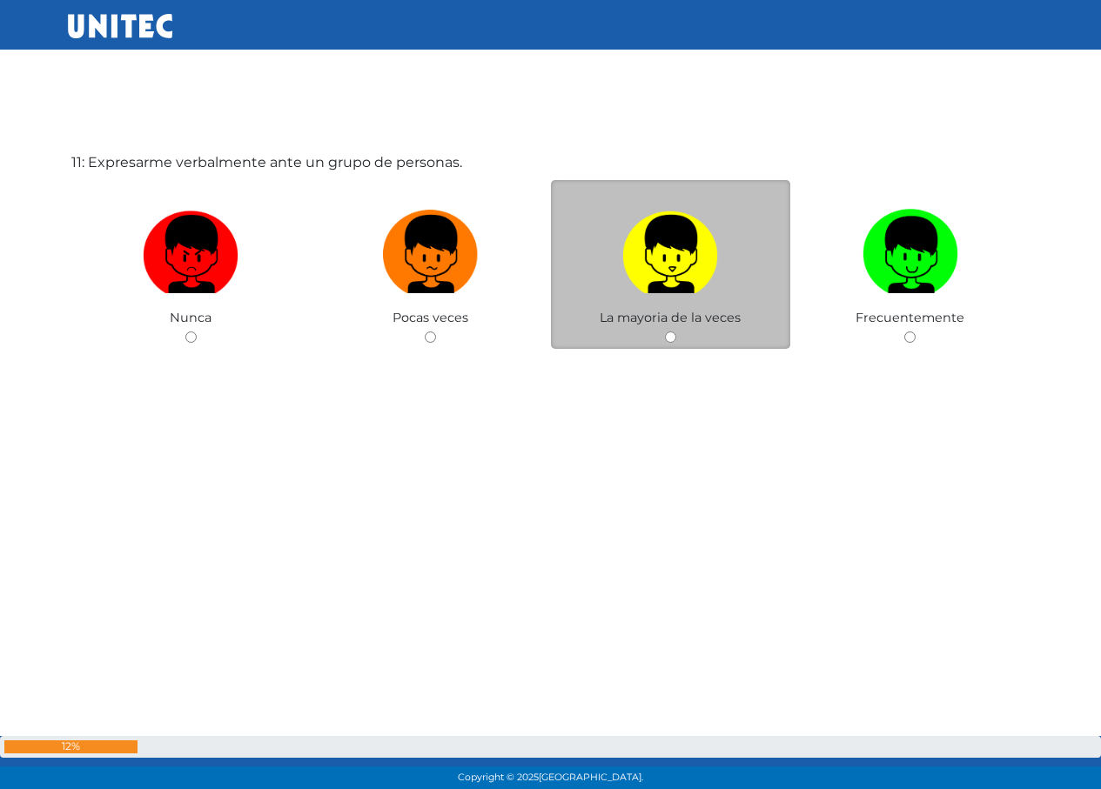
click at [647, 278] on img at bounding box center [670, 248] width 96 height 91
click at [665, 332] on input "radio" at bounding box center [670, 337] width 11 height 11
radio input "true"
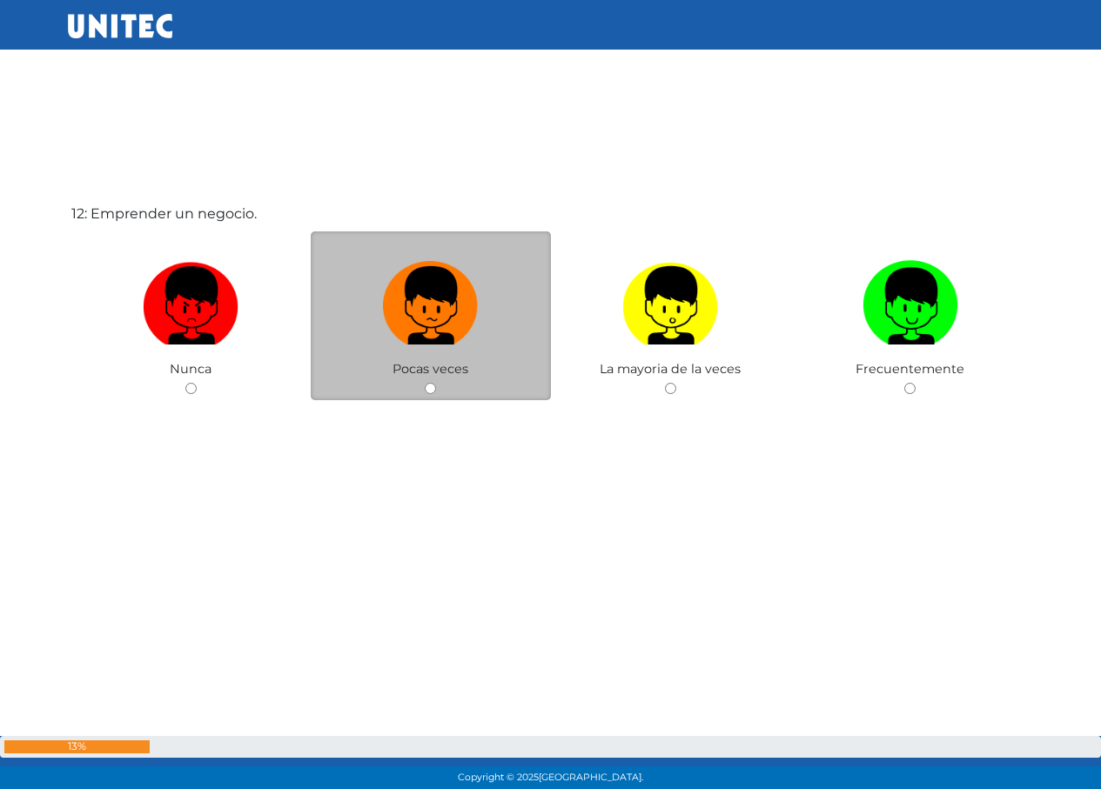
scroll to position [8771, 0]
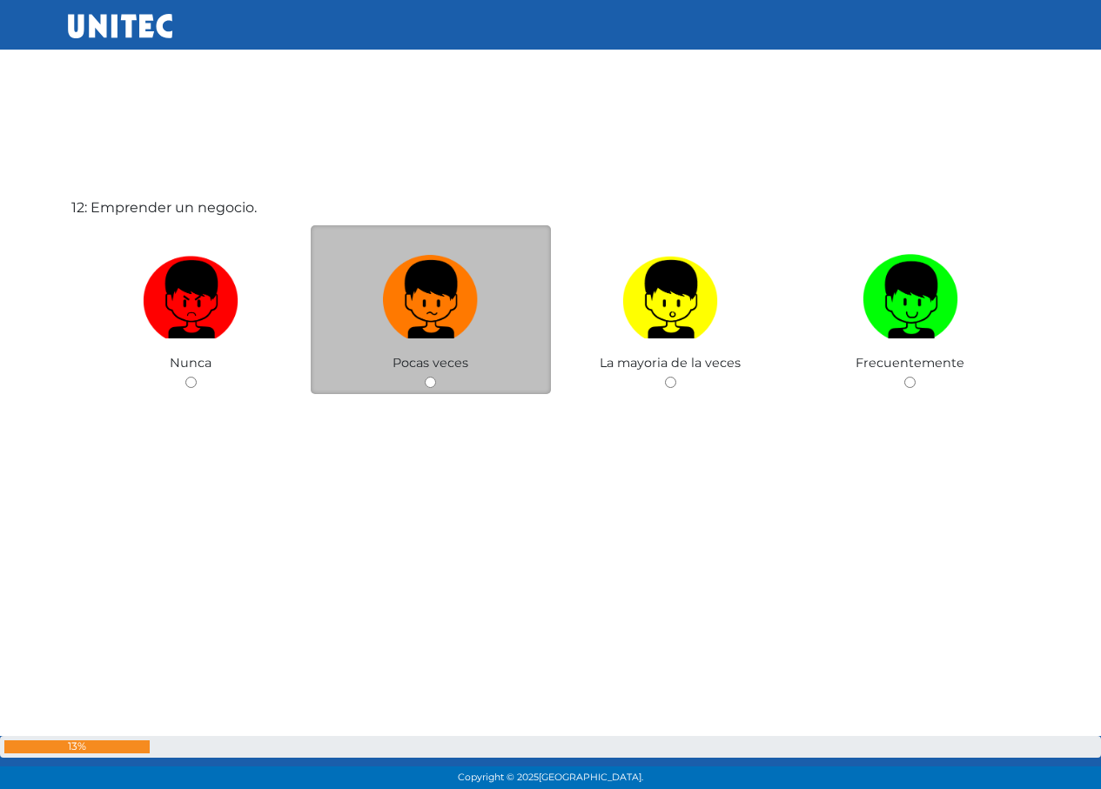
click at [467, 335] on img at bounding box center [431, 293] width 96 height 91
click at [436, 377] on input "radio" at bounding box center [430, 382] width 11 height 11
radio input "true"
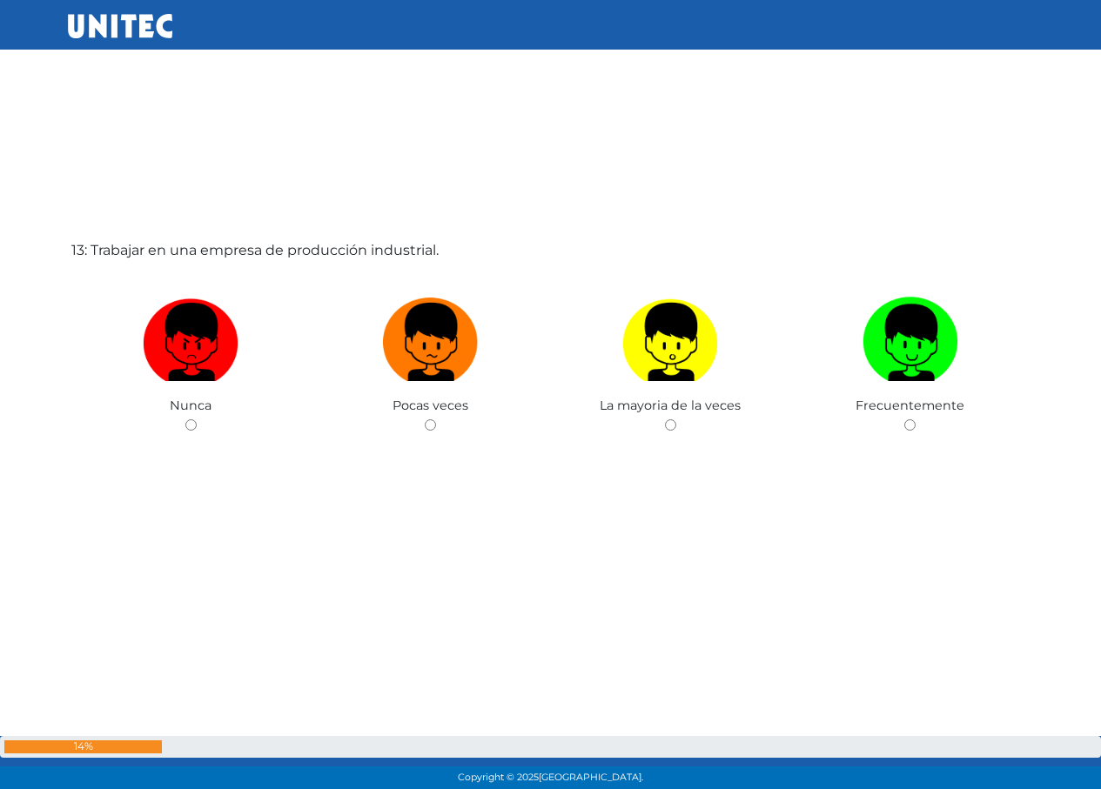
scroll to position [9519, 0]
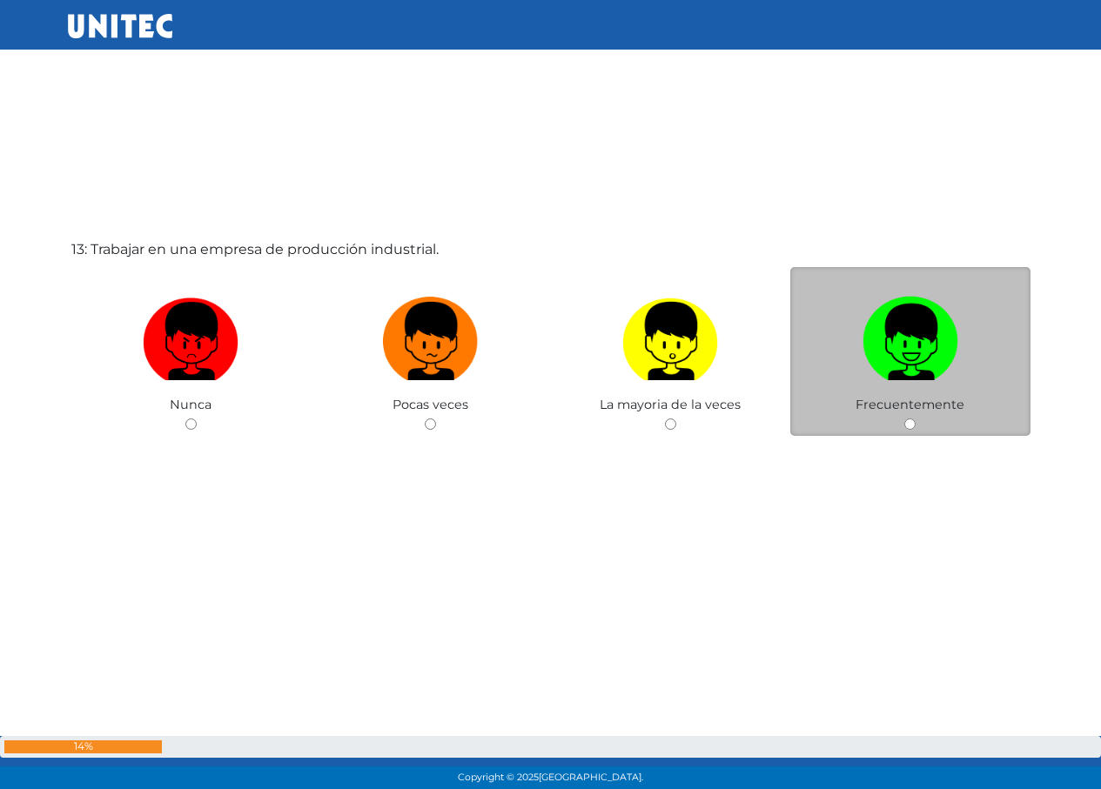
click at [883, 343] on img at bounding box center [911, 335] width 96 height 91
click at [904, 419] on input "radio" at bounding box center [909, 424] width 11 height 11
radio input "true"
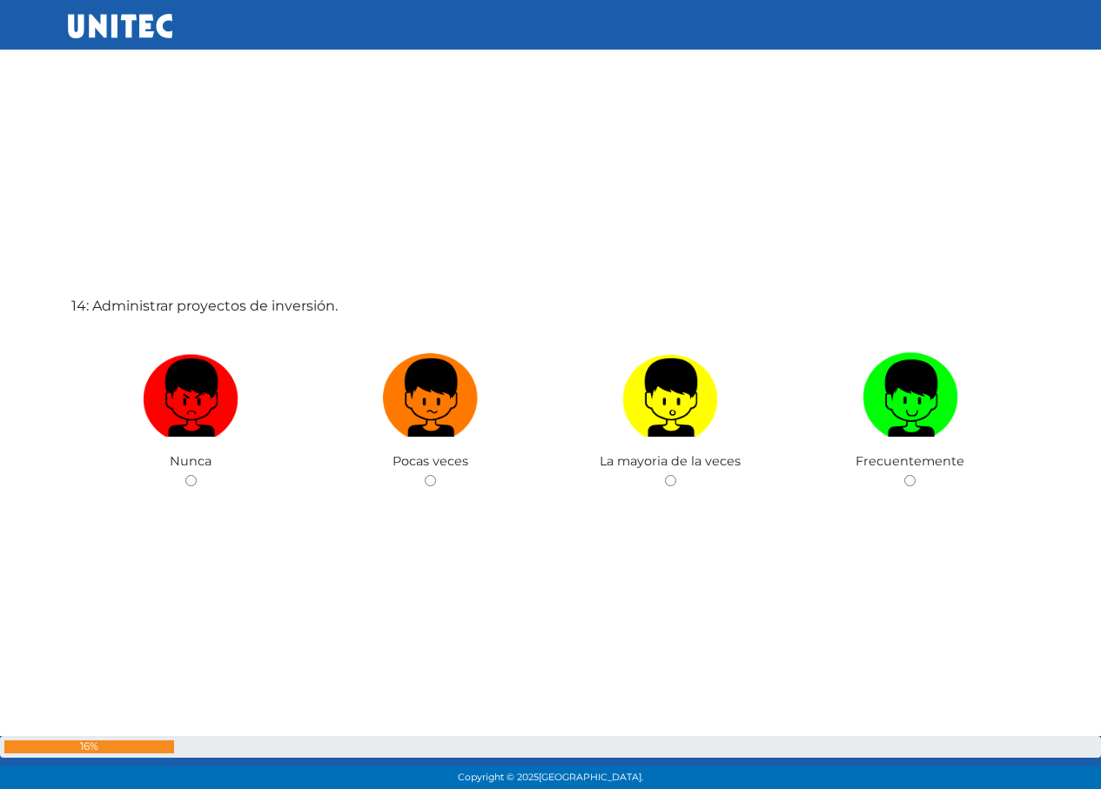
scroll to position [10272, 0]
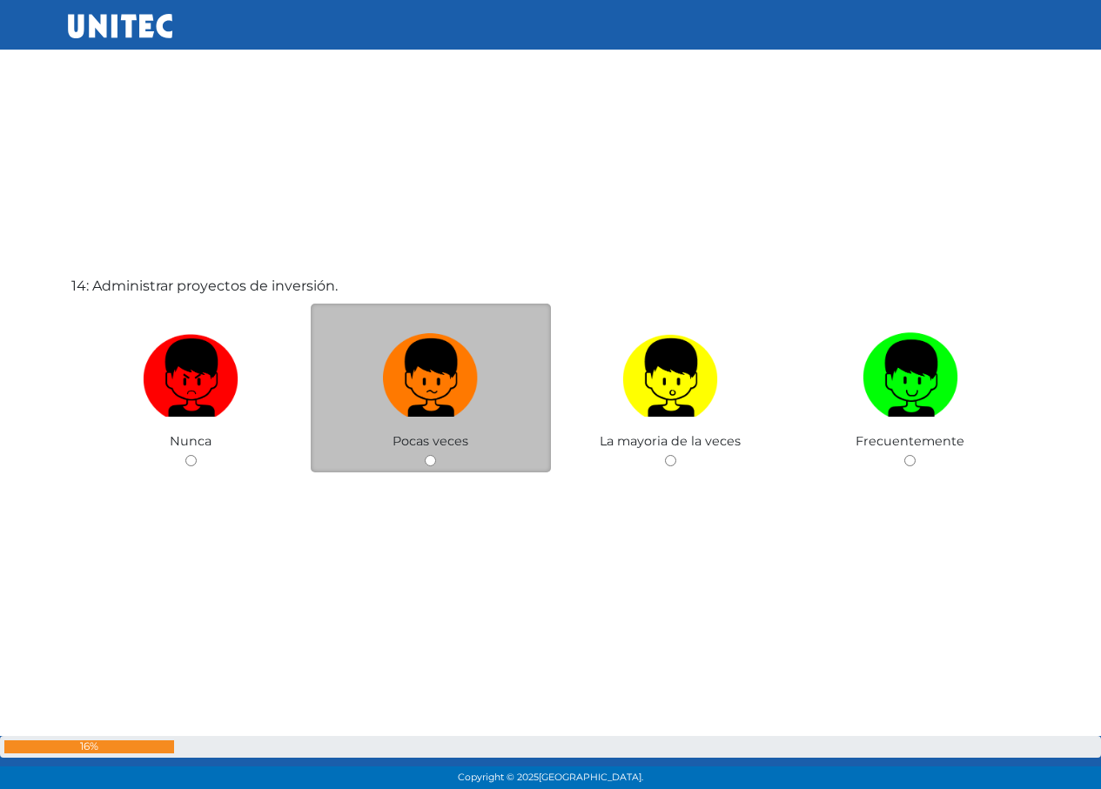
click at [498, 386] on label at bounding box center [431, 379] width 240 height 106
click at [436, 455] on input "radio" at bounding box center [430, 460] width 11 height 11
radio input "true"
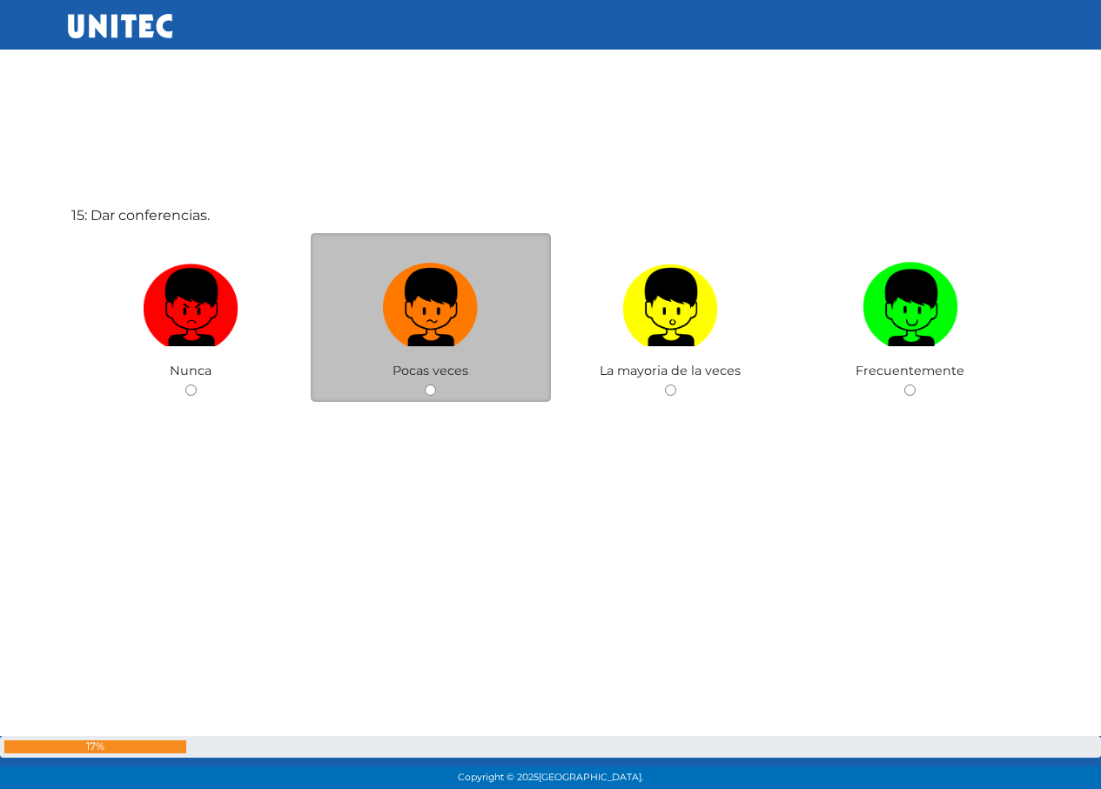
scroll to position [11139, 0]
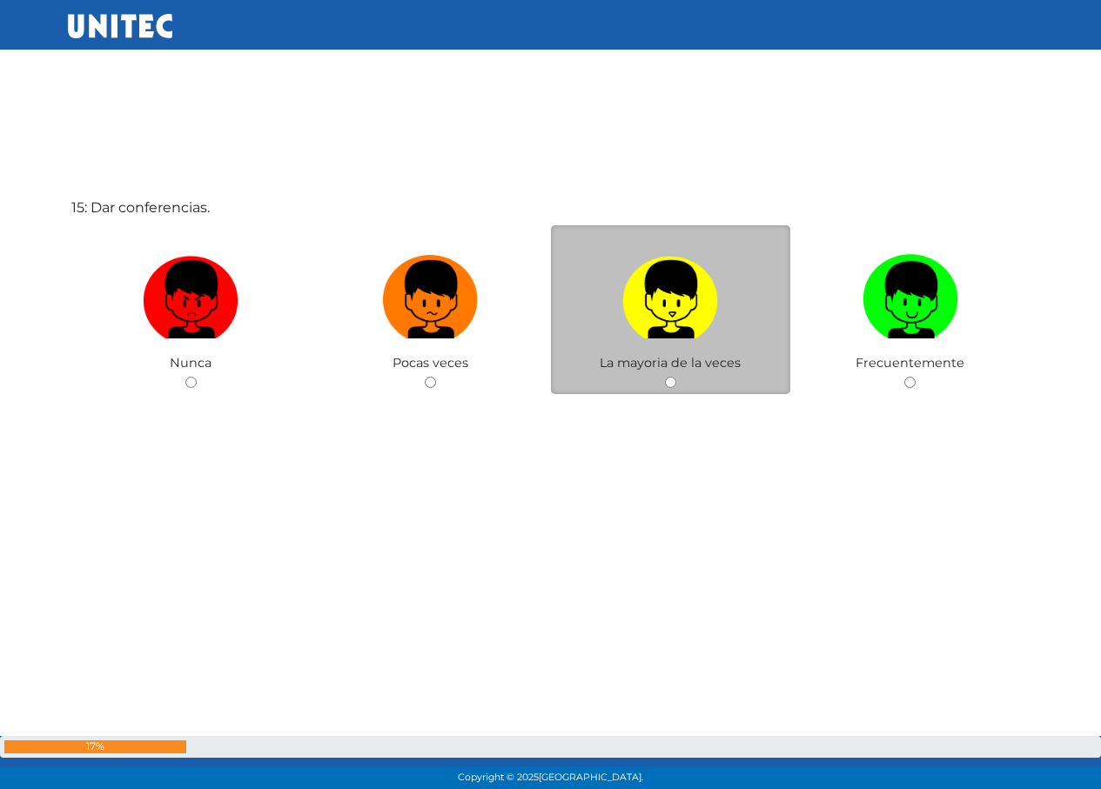
click at [630, 339] on img at bounding box center [670, 293] width 96 height 91
click at [665, 377] on input "radio" at bounding box center [670, 382] width 11 height 11
radio input "true"
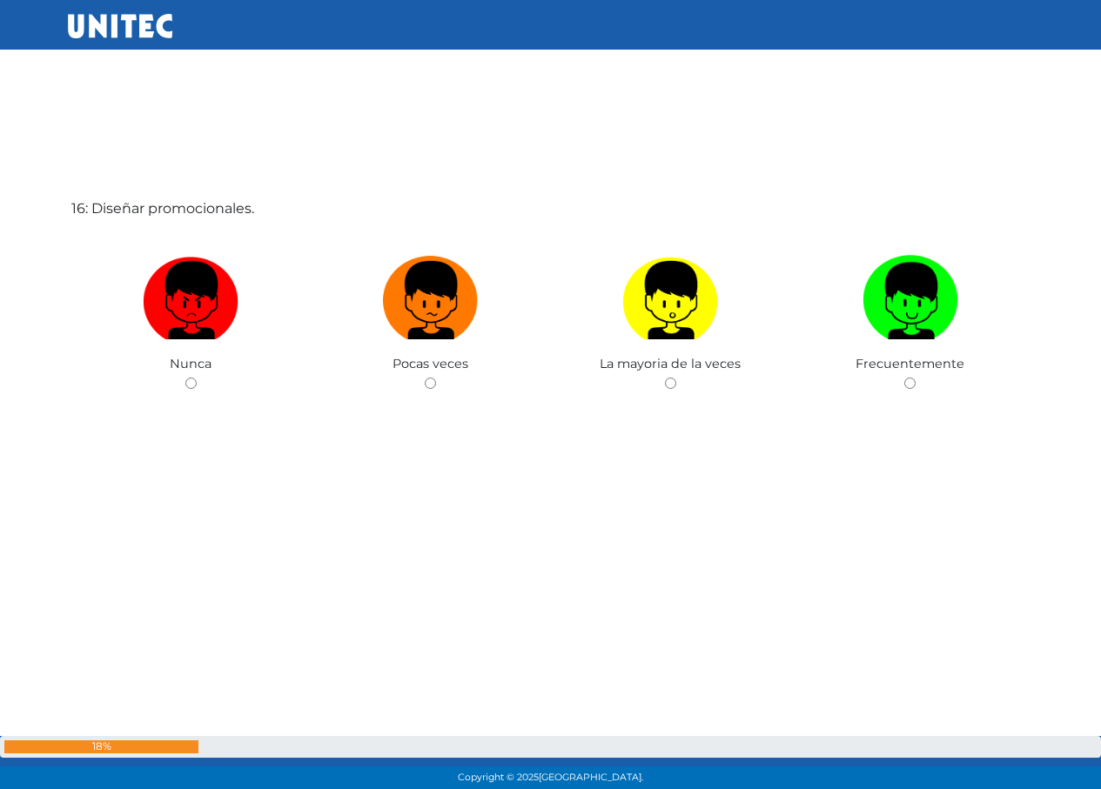
scroll to position [11929, 0]
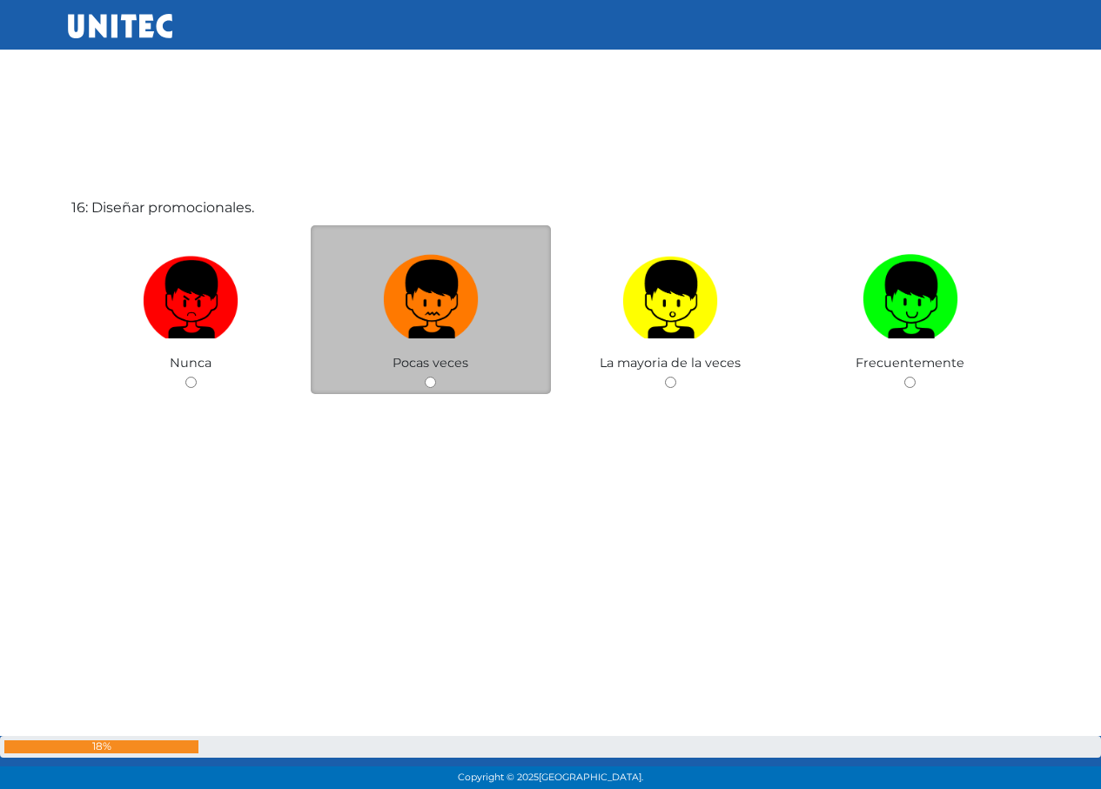
click at [418, 333] on img at bounding box center [431, 293] width 96 height 91
click at [425, 377] on input "radio" at bounding box center [430, 382] width 11 height 11
radio input "true"
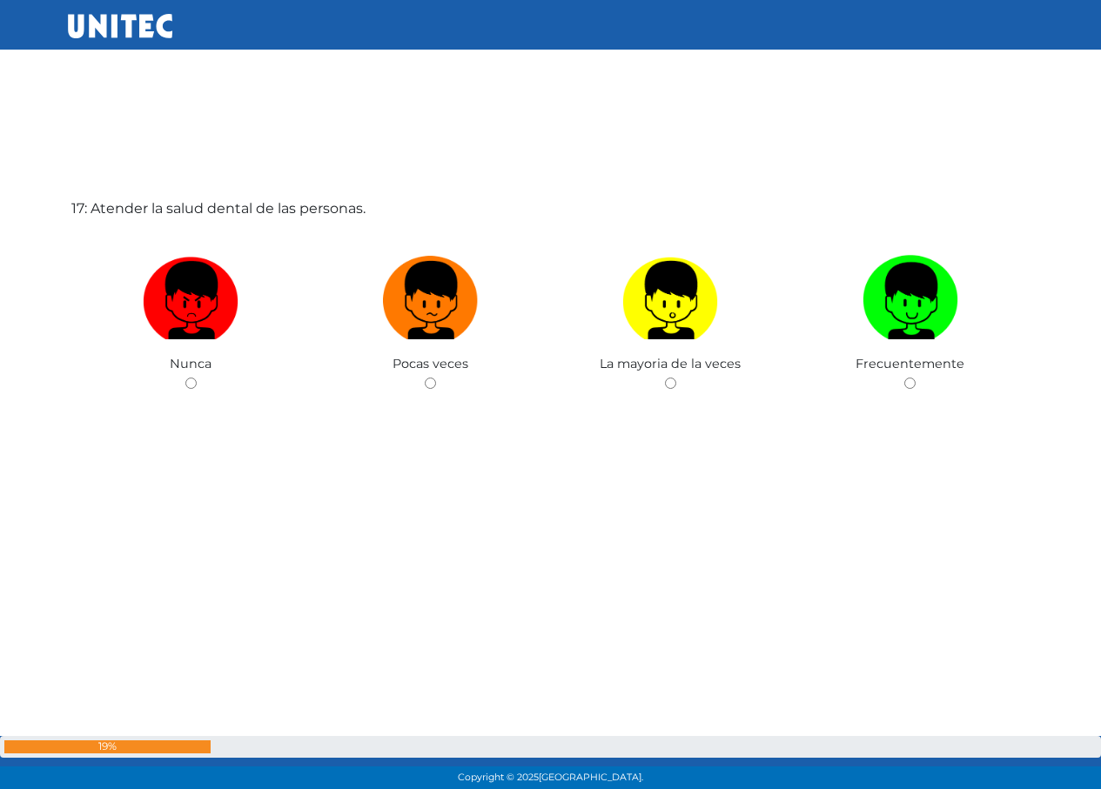
scroll to position [12718, 0]
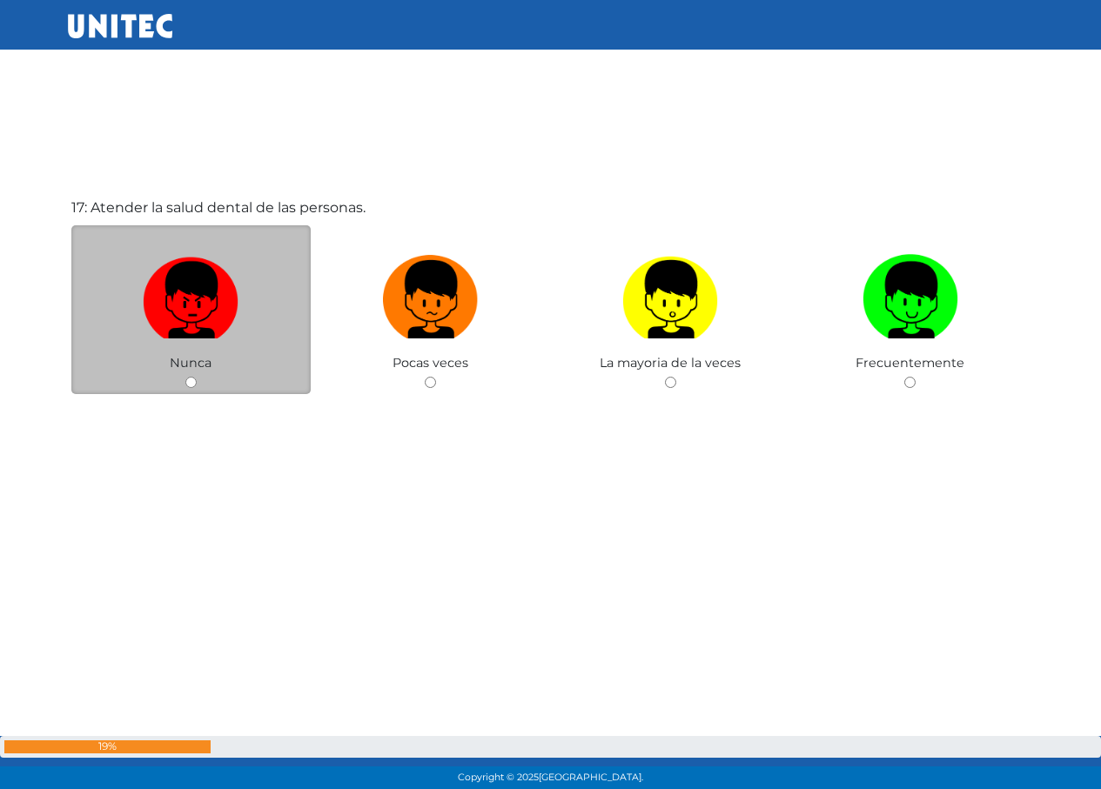
click at [238, 298] on img at bounding box center [191, 293] width 96 height 91
click at [197, 377] on input "radio" at bounding box center [190, 382] width 11 height 11
radio input "true"
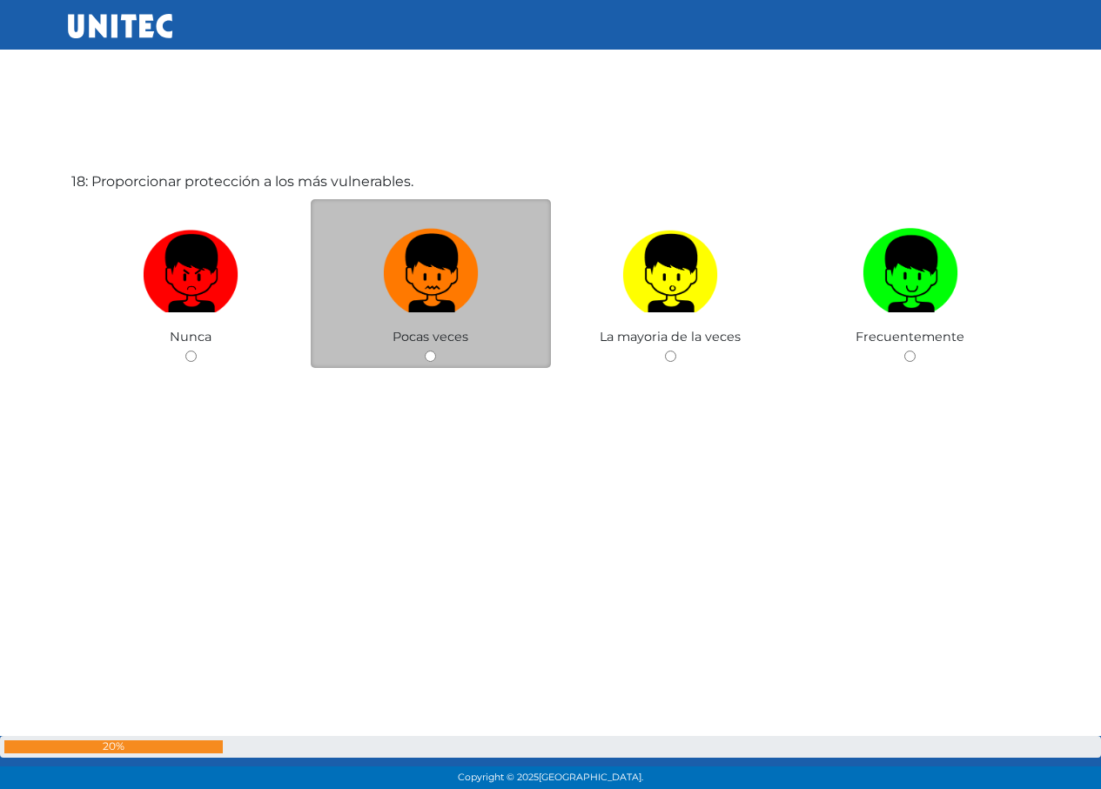
scroll to position [13566, 0]
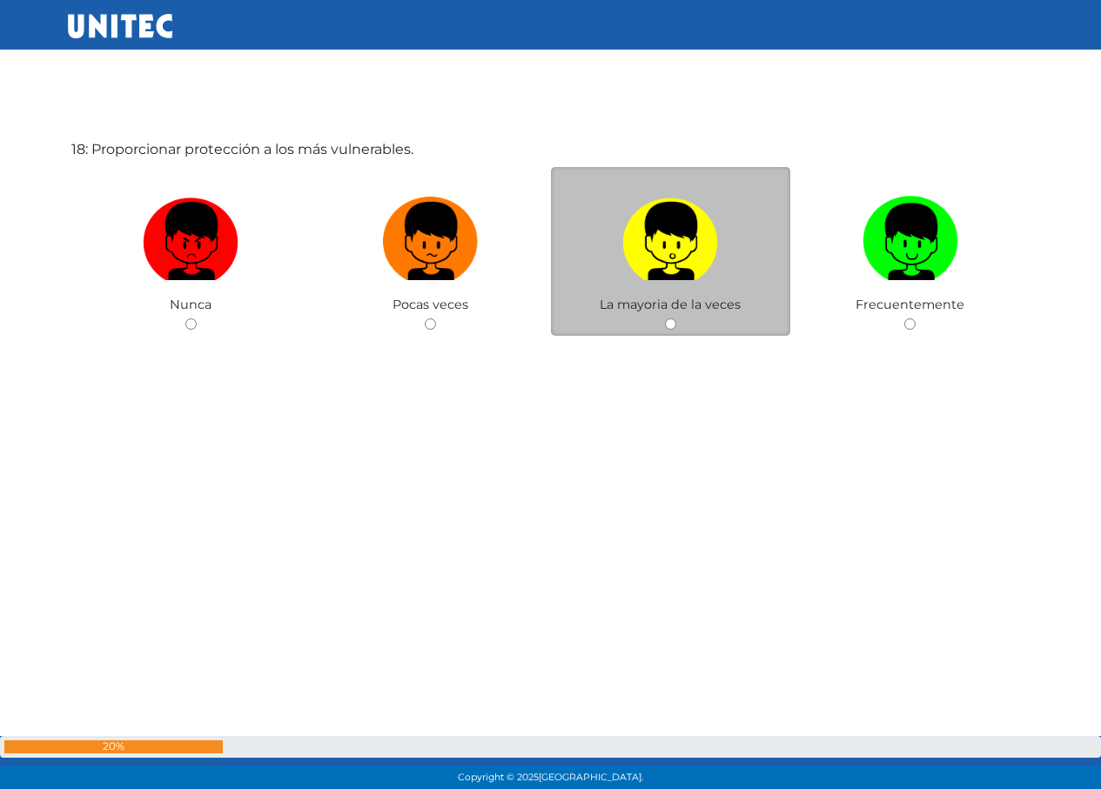
click at [621, 233] on label at bounding box center [671, 242] width 240 height 106
click at [665, 319] on input "radio" at bounding box center [670, 324] width 11 height 11
radio input "true"
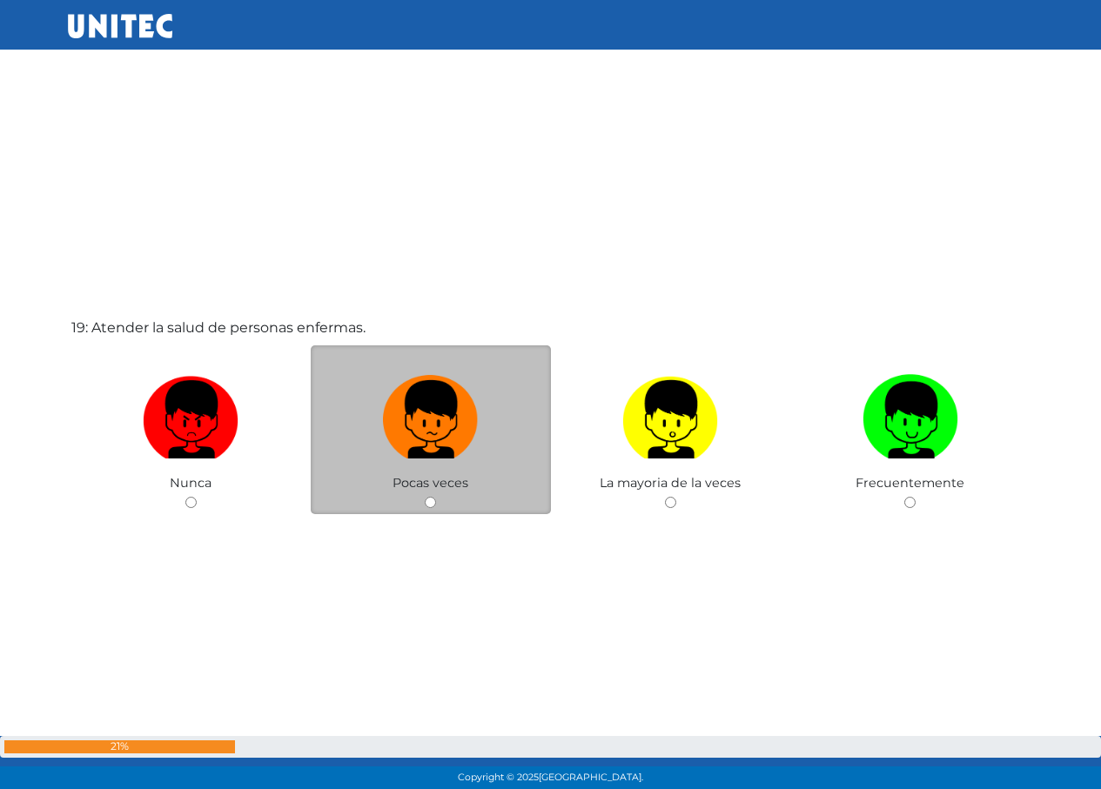
scroll to position [14223, 0]
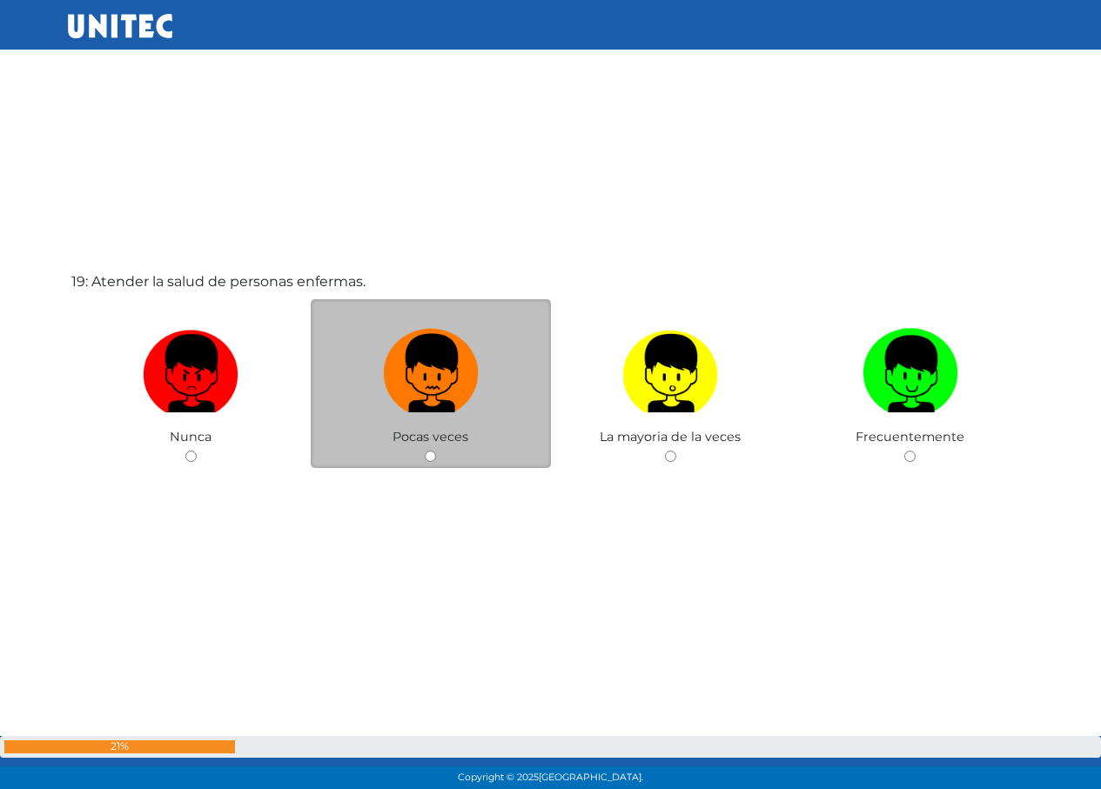
click at [443, 351] on img at bounding box center [431, 367] width 96 height 91
click at [436, 451] on input "radio" at bounding box center [430, 456] width 11 height 11
radio input "true"
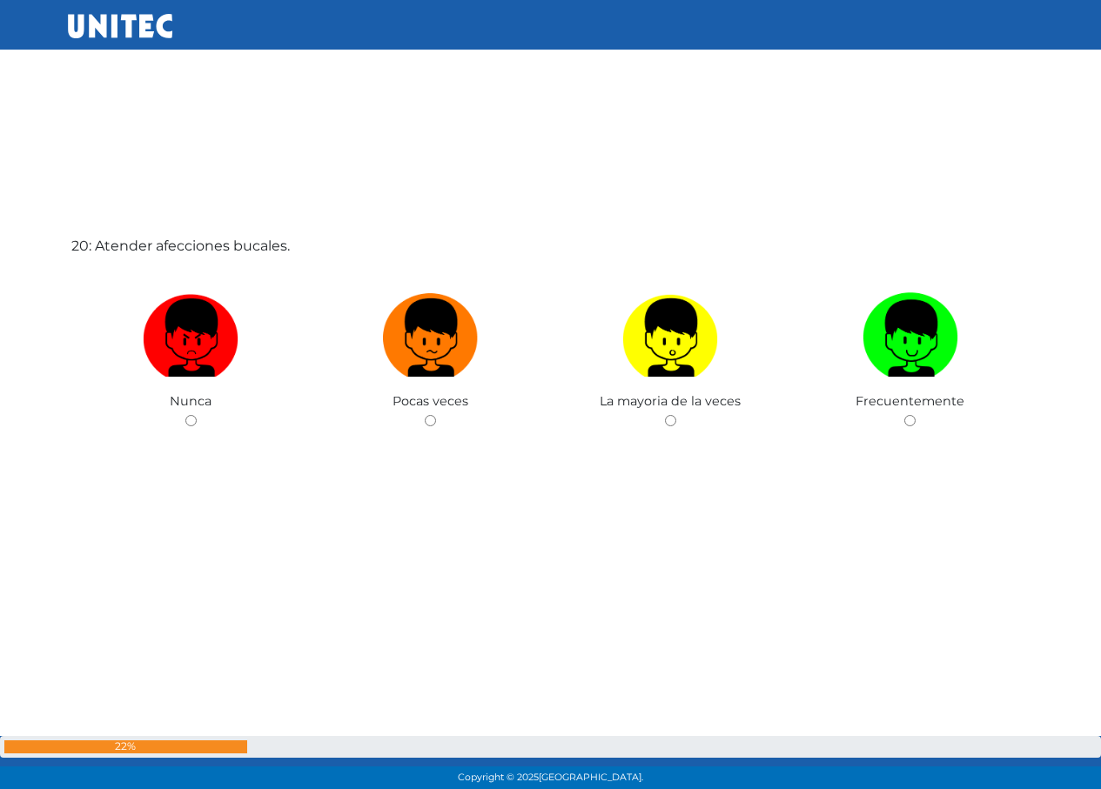
scroll to position [15054, 0]
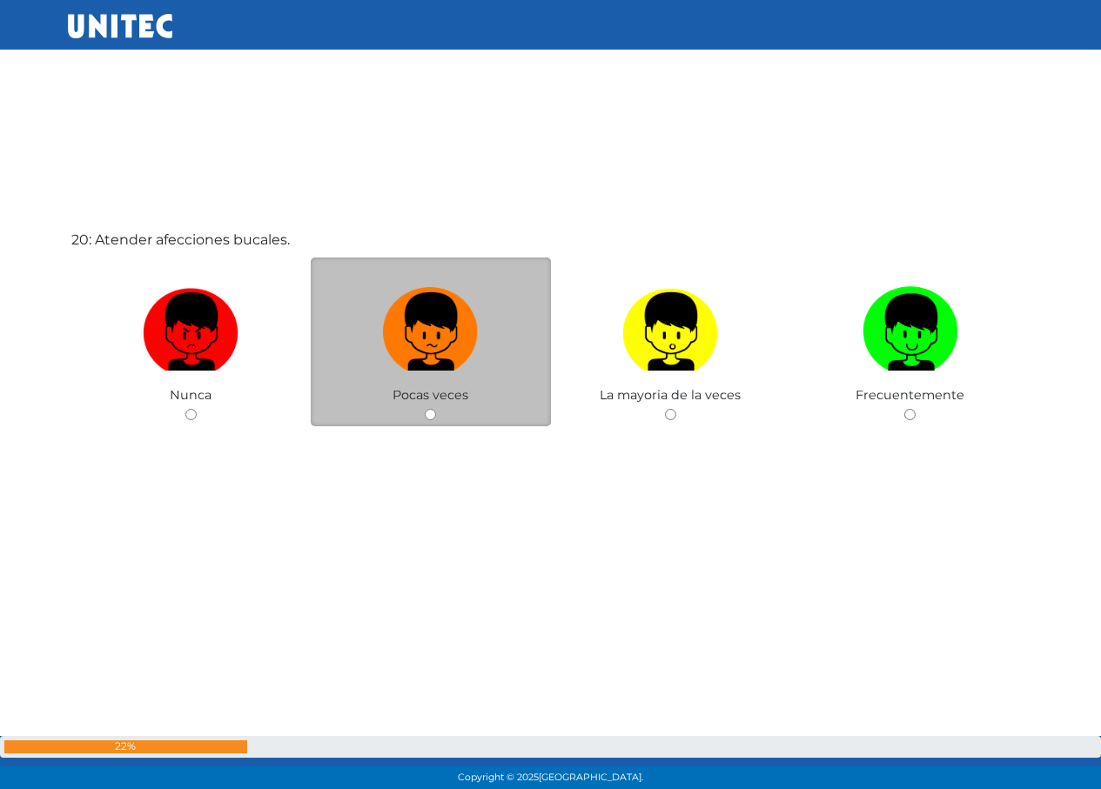
click at [373, 346] on label at bounding box center [431, 332] width 240 height 106
click at [425, 409] on input "radio" at bounding box center [430, 414] width 11 height 11
radio input "true"
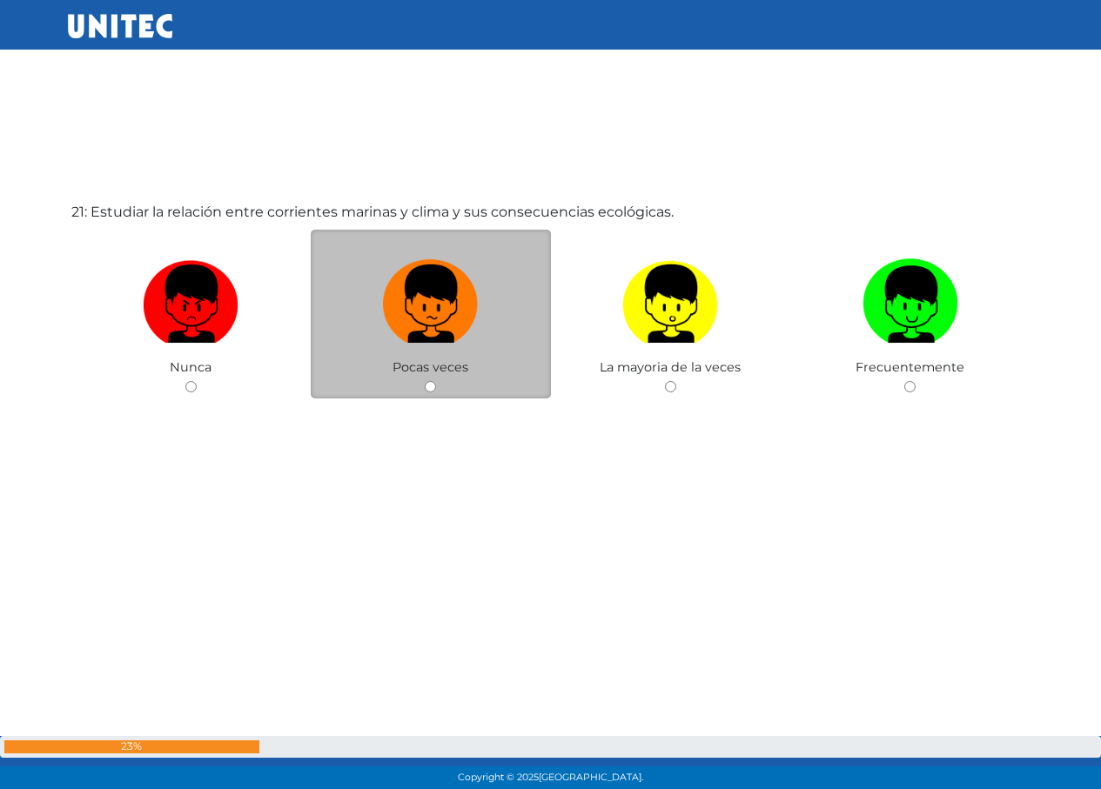
scroll to position [15876, 0]
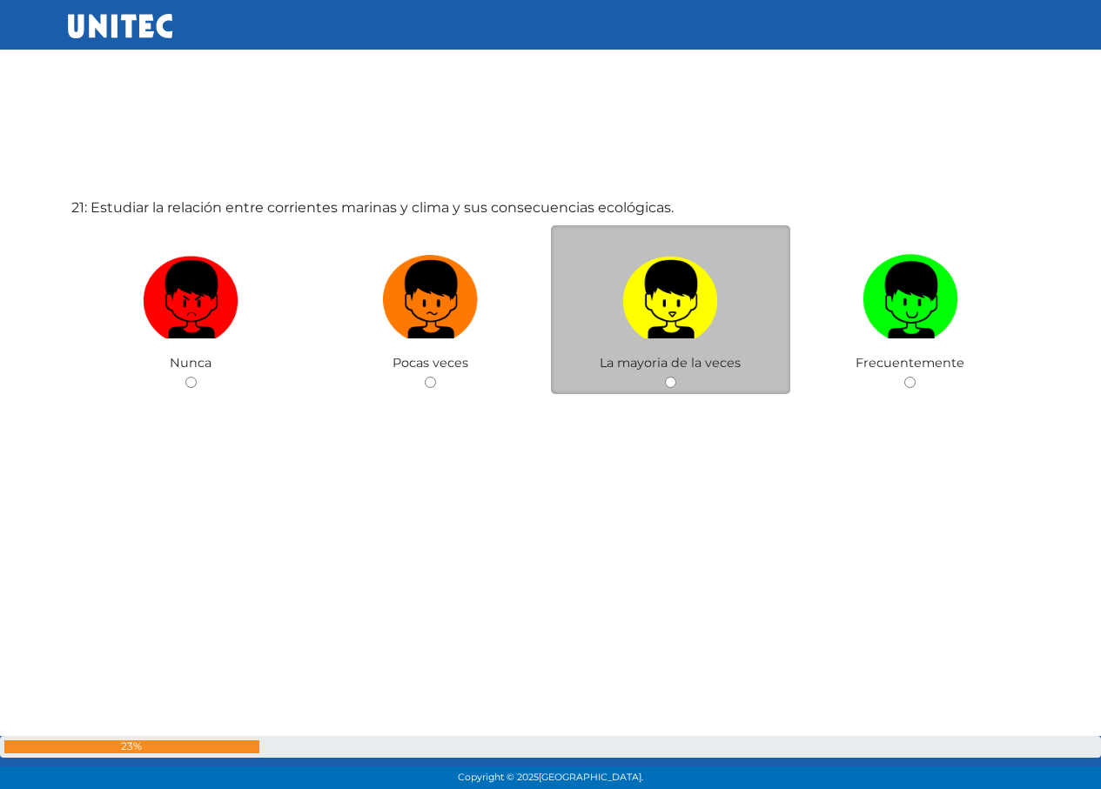
click at [640, 272] on img at bounding box center [670, 293] width 96 height 91
click at [665, 377] on input "radio" at bounding box center [670, 382] width 11 height 11
radio input "true"
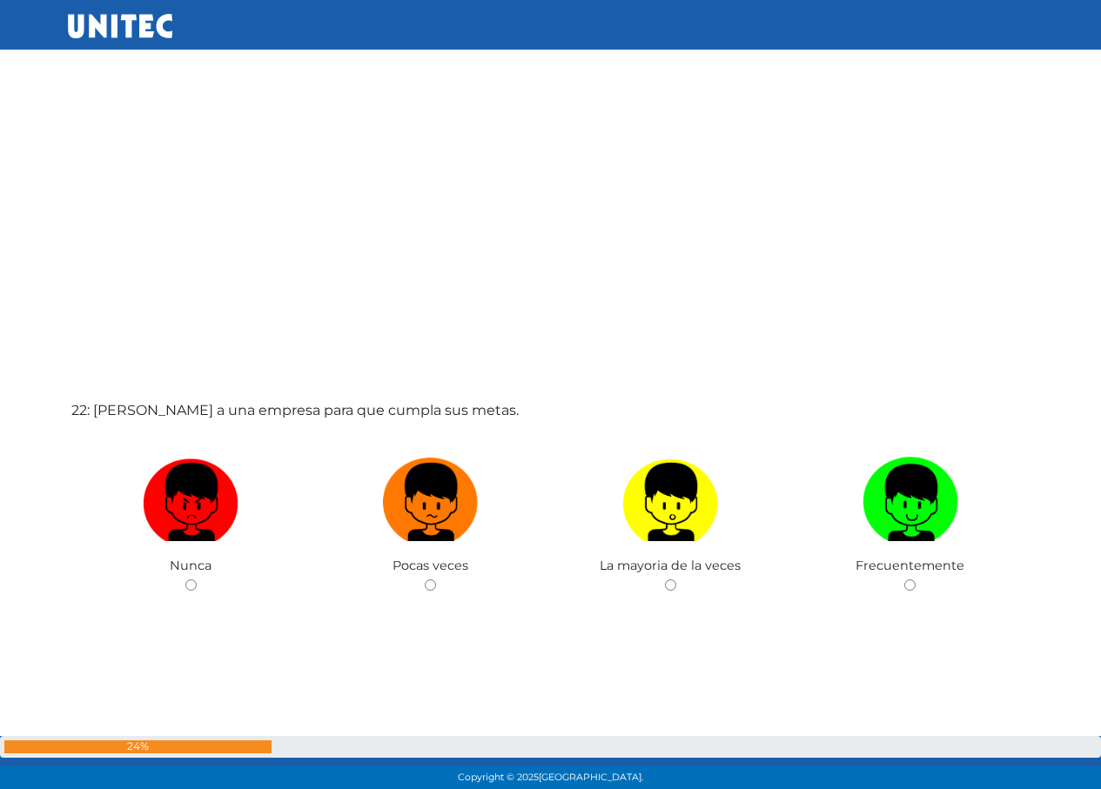
scroll to position [16611, 0]
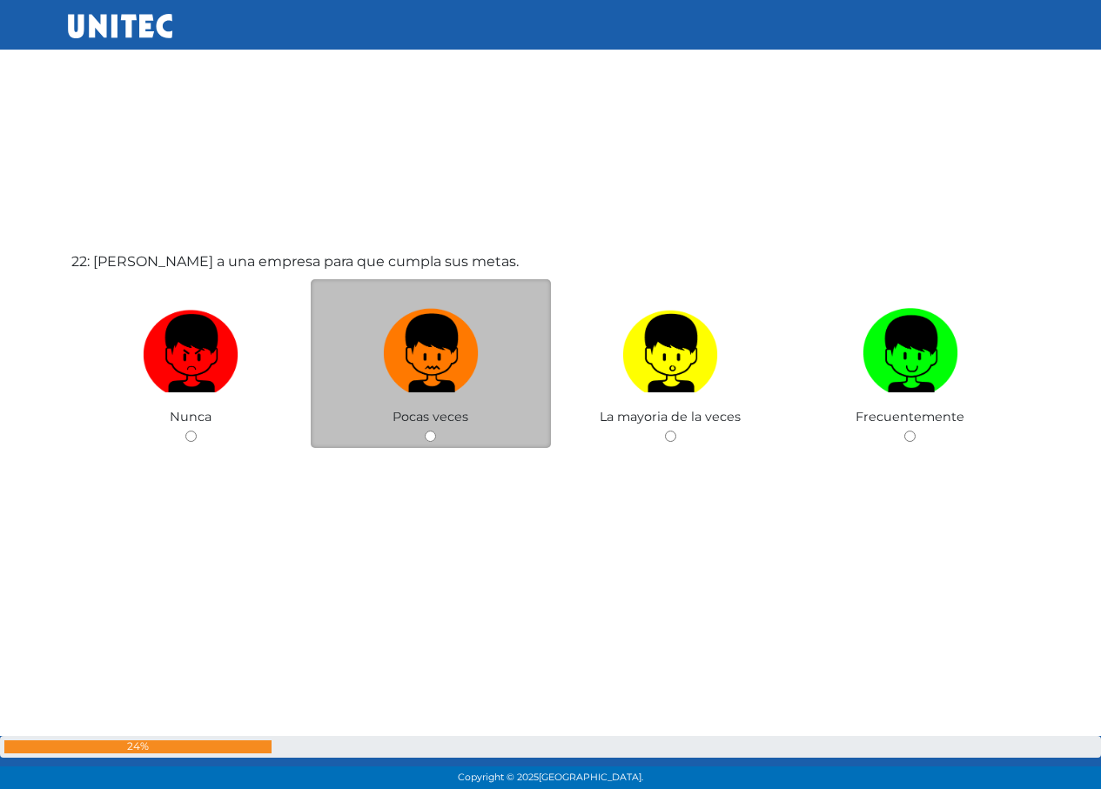
click at [457, 325] on img at bounding box center [431, 347] width 96 height 91
click at [436, 431] on input "radio" at bounding box center [430, 436] width 11 height 11
radio input "true"
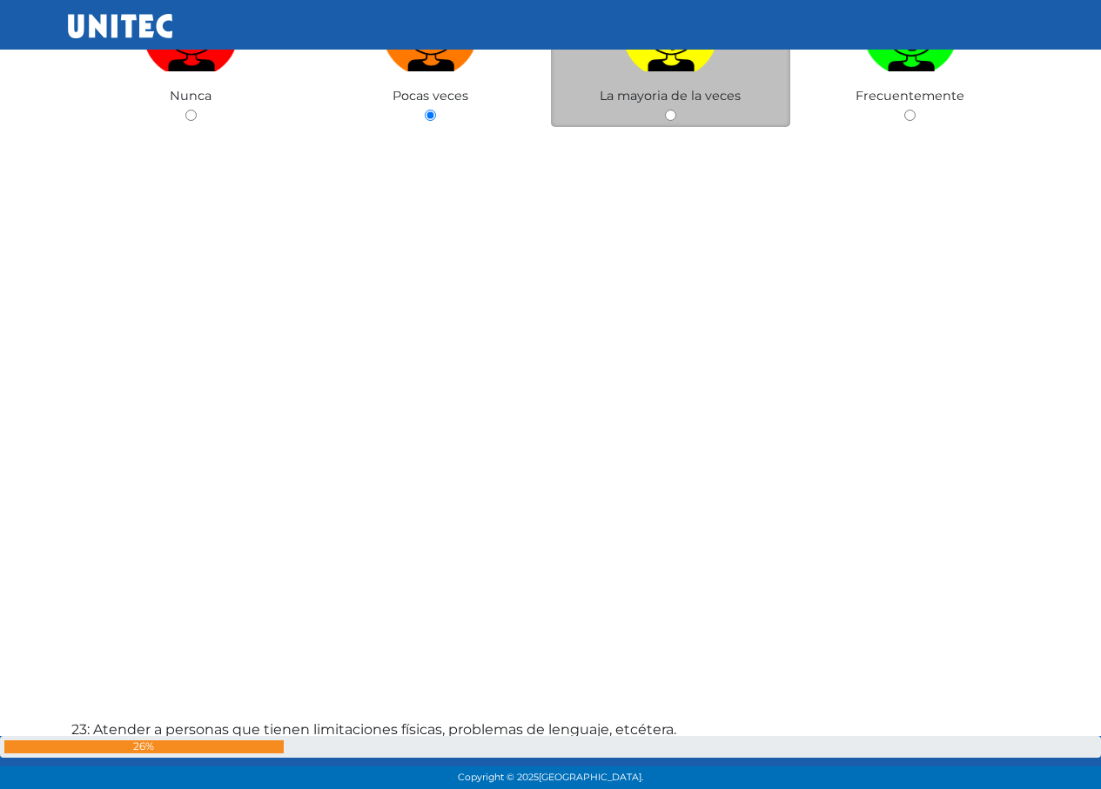
click at [679, 79] on label at bounding box center [671, 33] width 240 height 106
click at [676, 110] on input "radio" at bounding box center [670, 115] width 11 height 11
radio input "true"
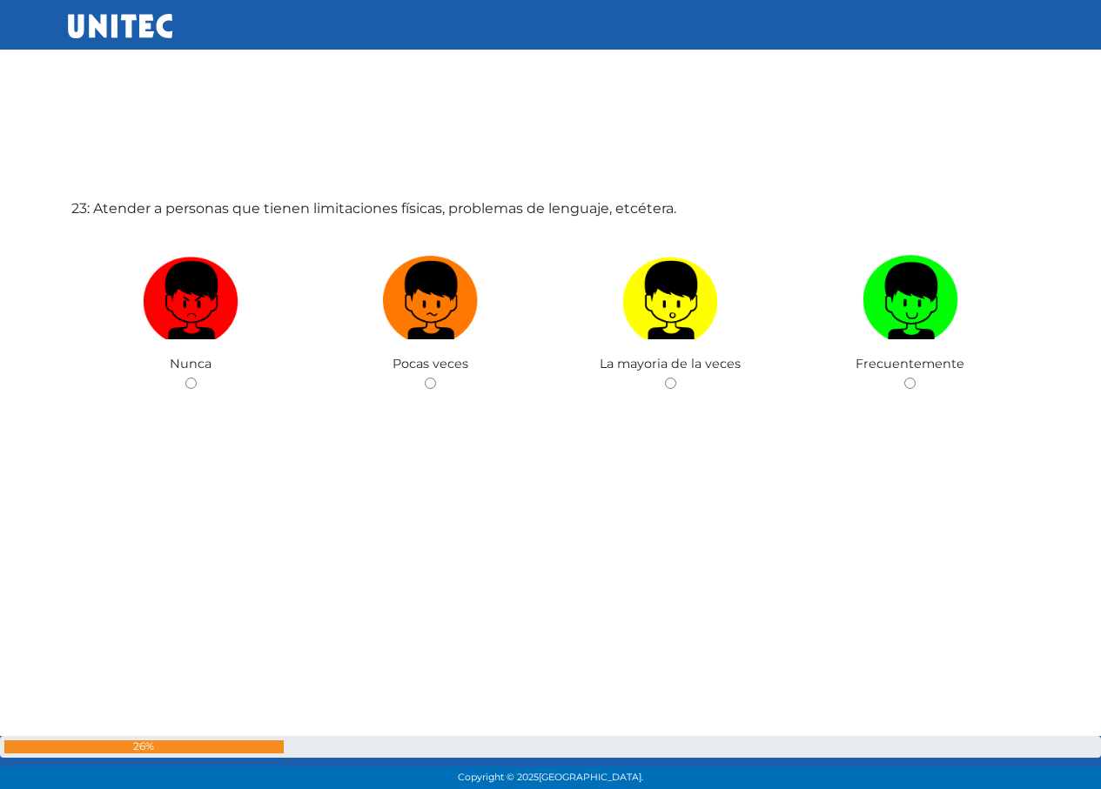
scroll to position [17455, 0]
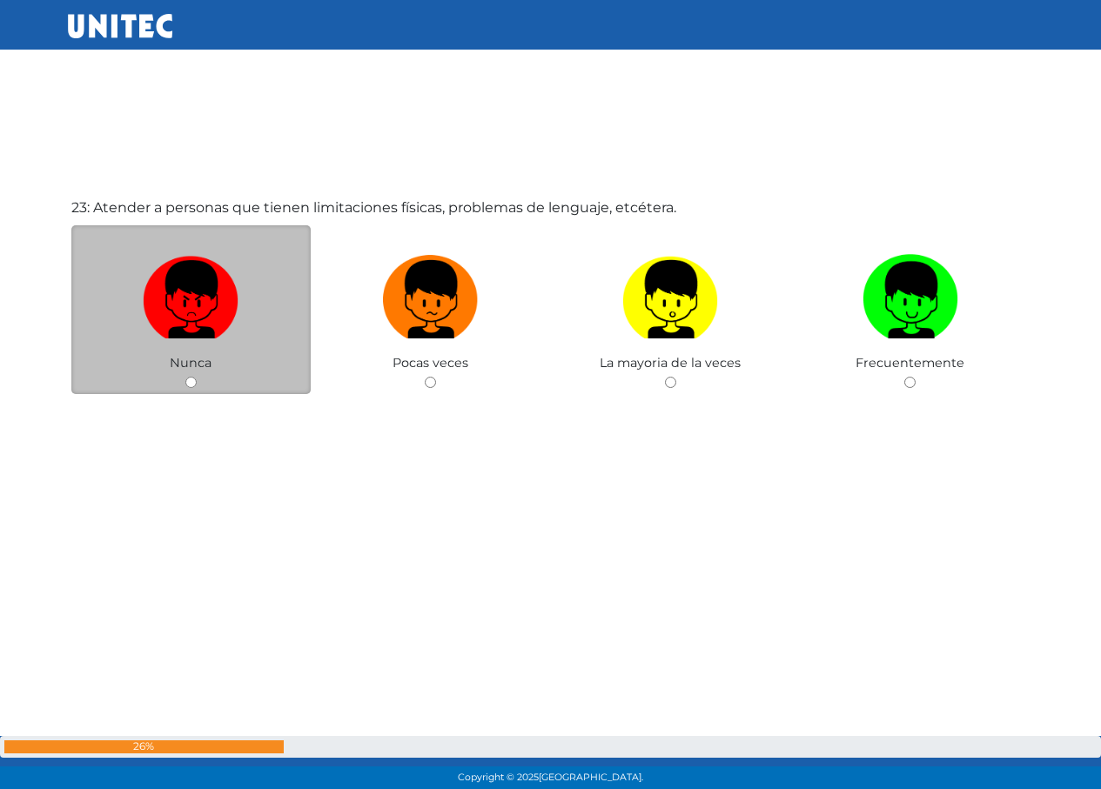
click at [245, 255] on label at bounding box center [191, 300] width 240 height 106
click at [197, 377] on input "radio" at bounding box center [190, 382] width 11 height 11
radio input "true"
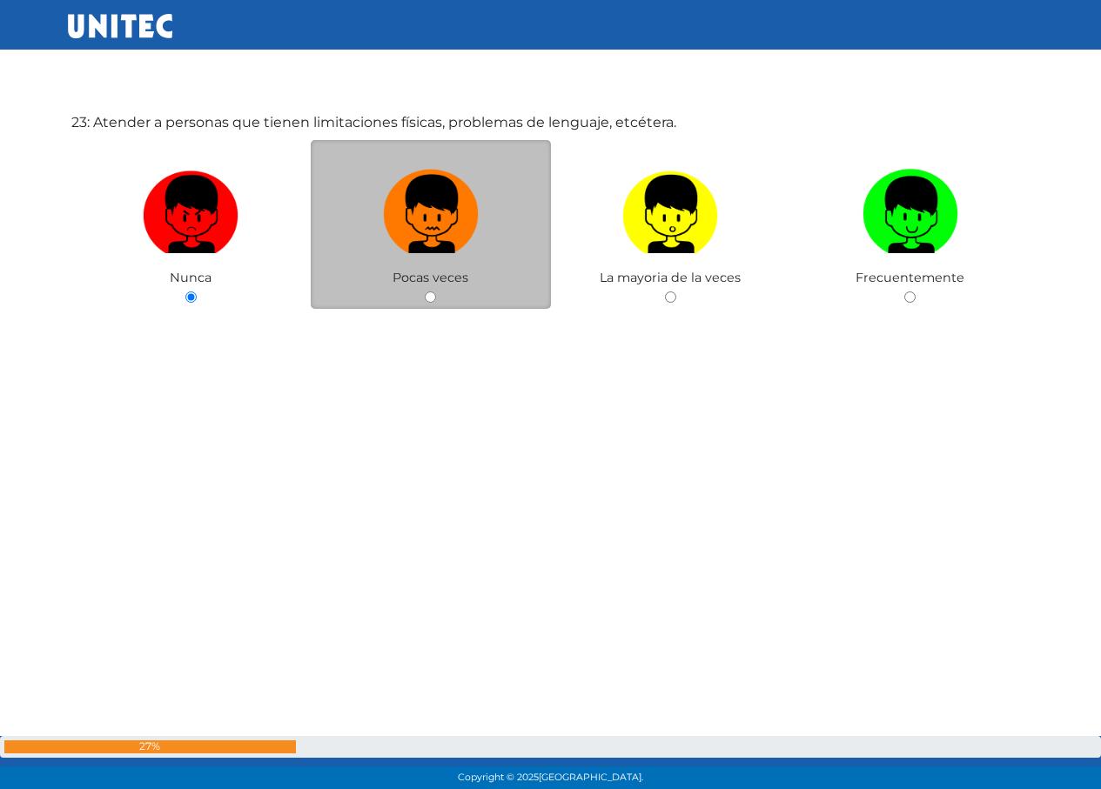
click at [399, 219] on img at bounding box center [431, 208] width 96 height 91
click at [425, 292] on input "radio" at bounding box center [430, 297] width 11 height 11
radio input "true"
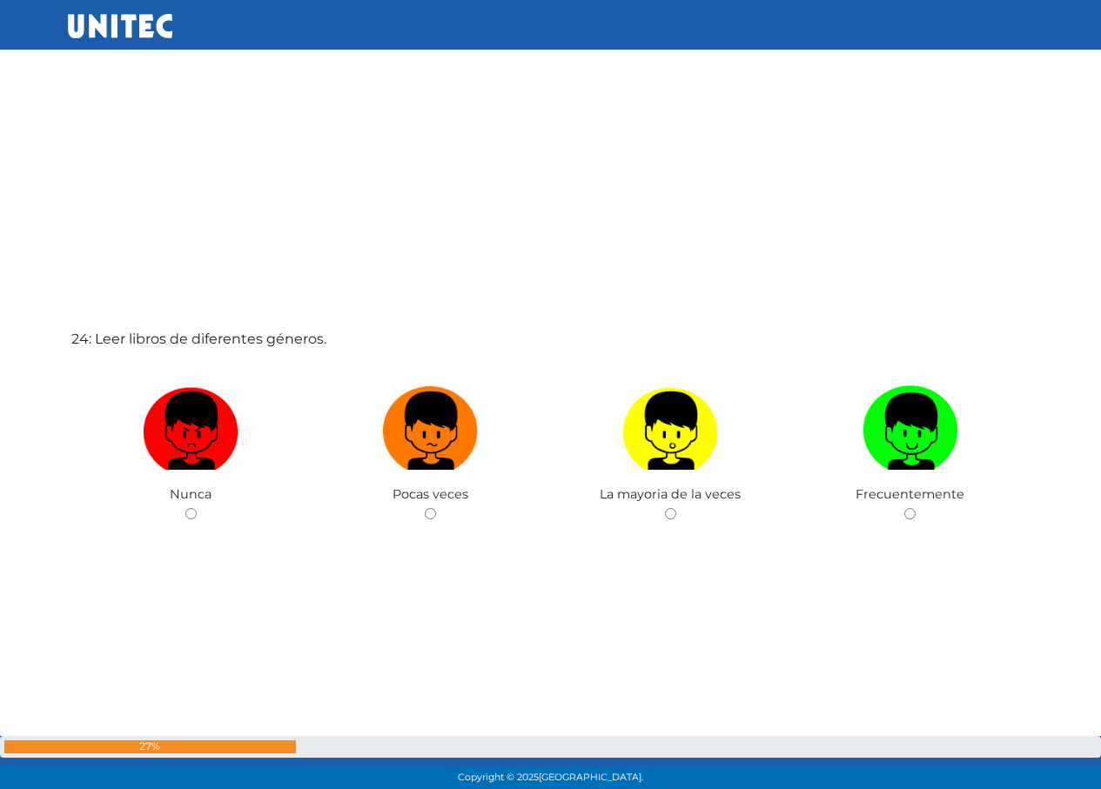
scroll to position [18118, 0]
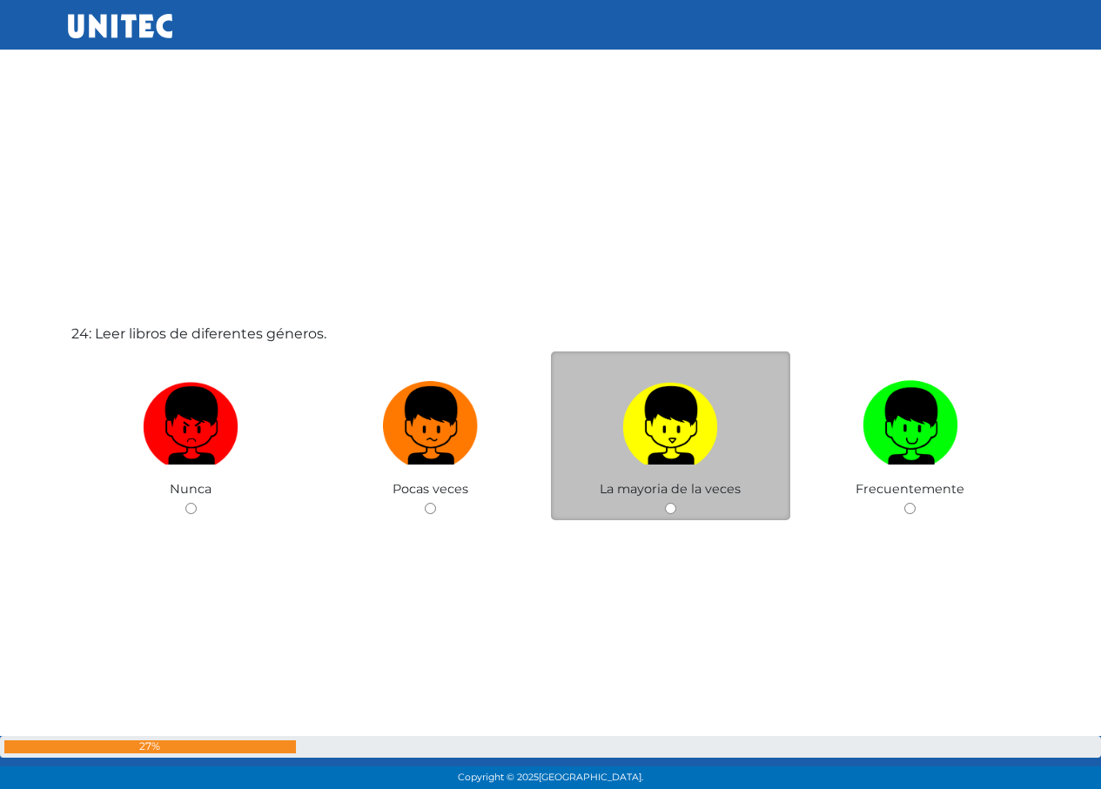
click at [661, 398] on img at bounding box center [670, 419] width 96 height 91
click at [665, 503] on input "radio" at bounding box center [670, 508] width 11 height 11
radio input "true"
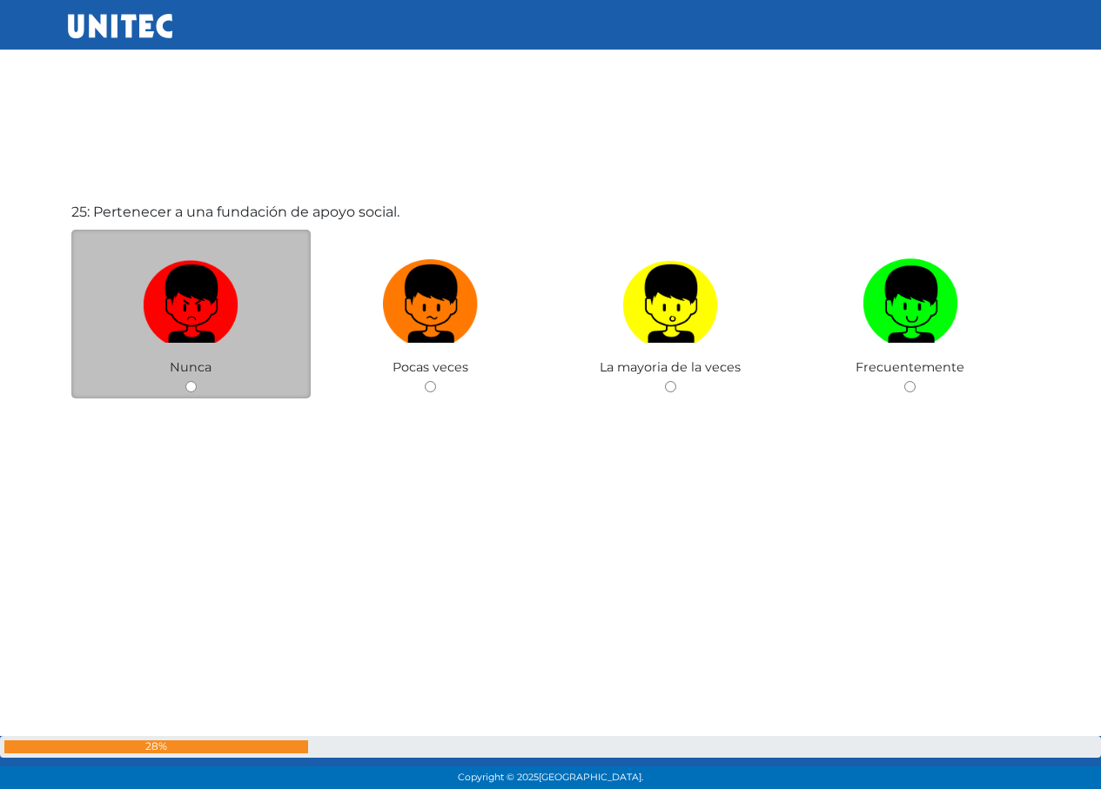
scroll to position [19034, 0]
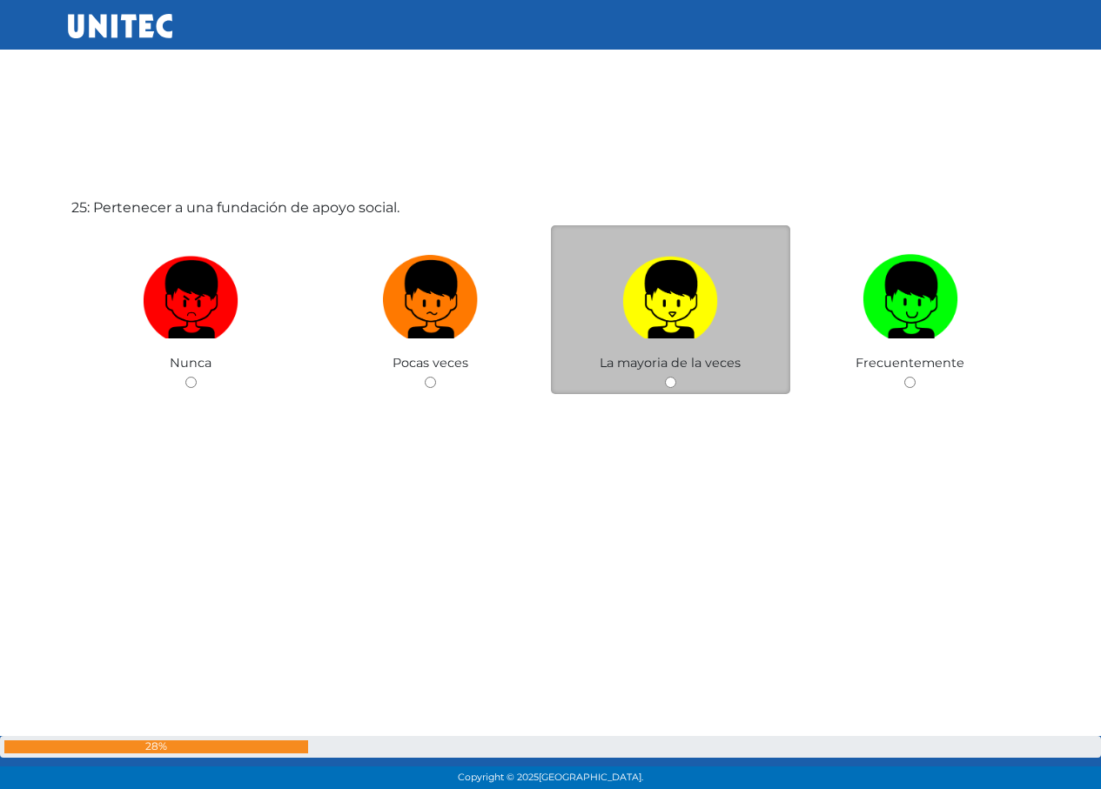
click at [713, 270] on img at bounding box center [670, 293] width 96 height 91
click at [676, 377] on input "radio" at bounding box center [670, 382] width 11 height 11
radio input "true"
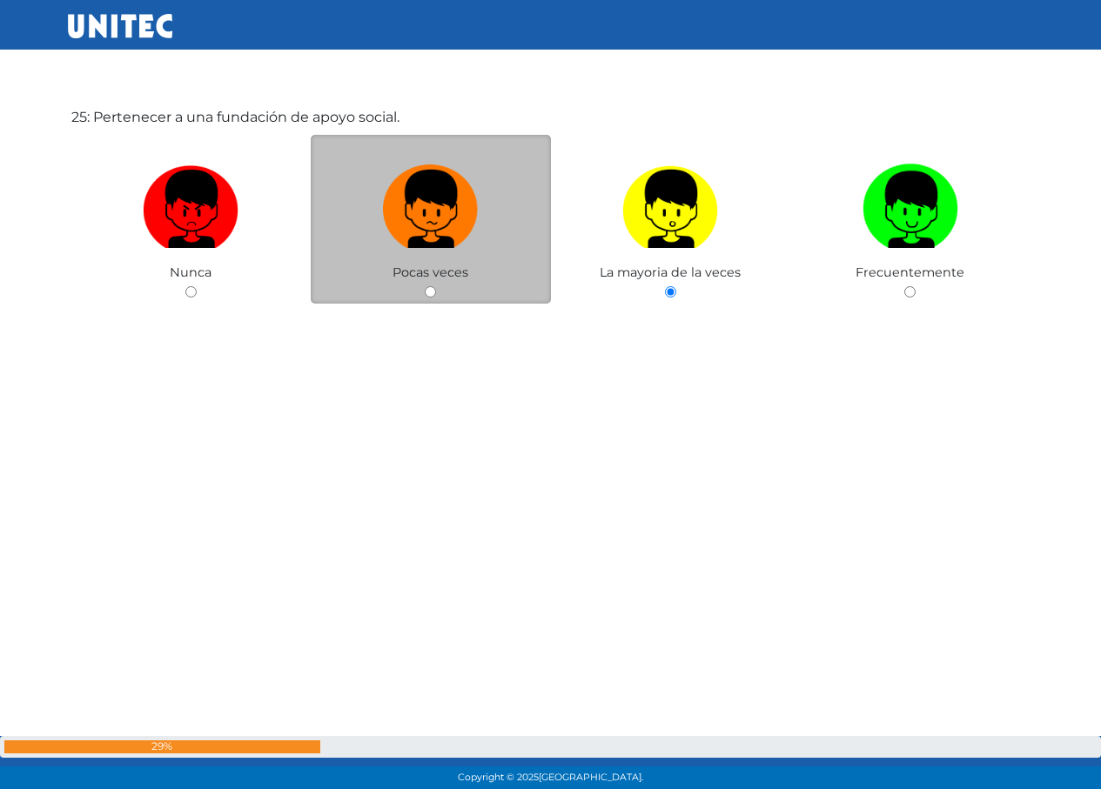
click at [480, 272] on div "Pocas veces" at bounding box center [431, 220] width 240 height 170
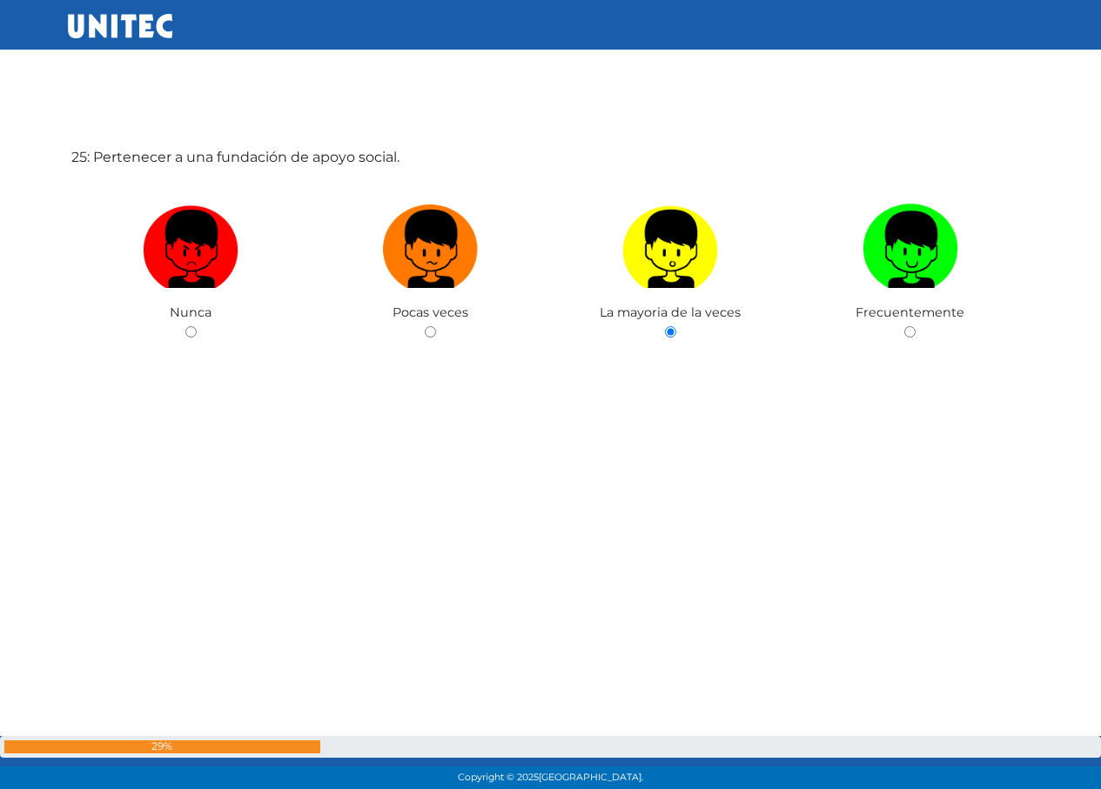
scroll to position [19040, 0]
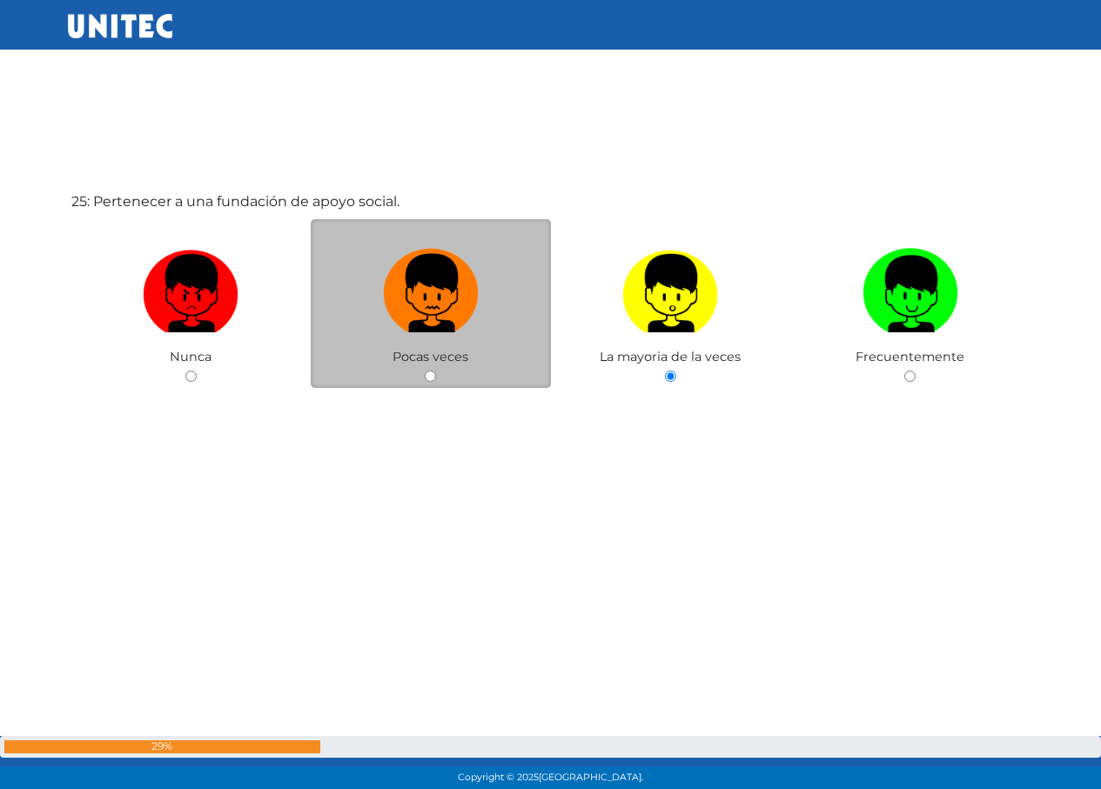
click at [441, 268] on img at bounding box center [431, 287] width 96 height 91
click at [436, 371] on input "radio" at bounding box center [430, 376] width 11 height 11
radio input "true"
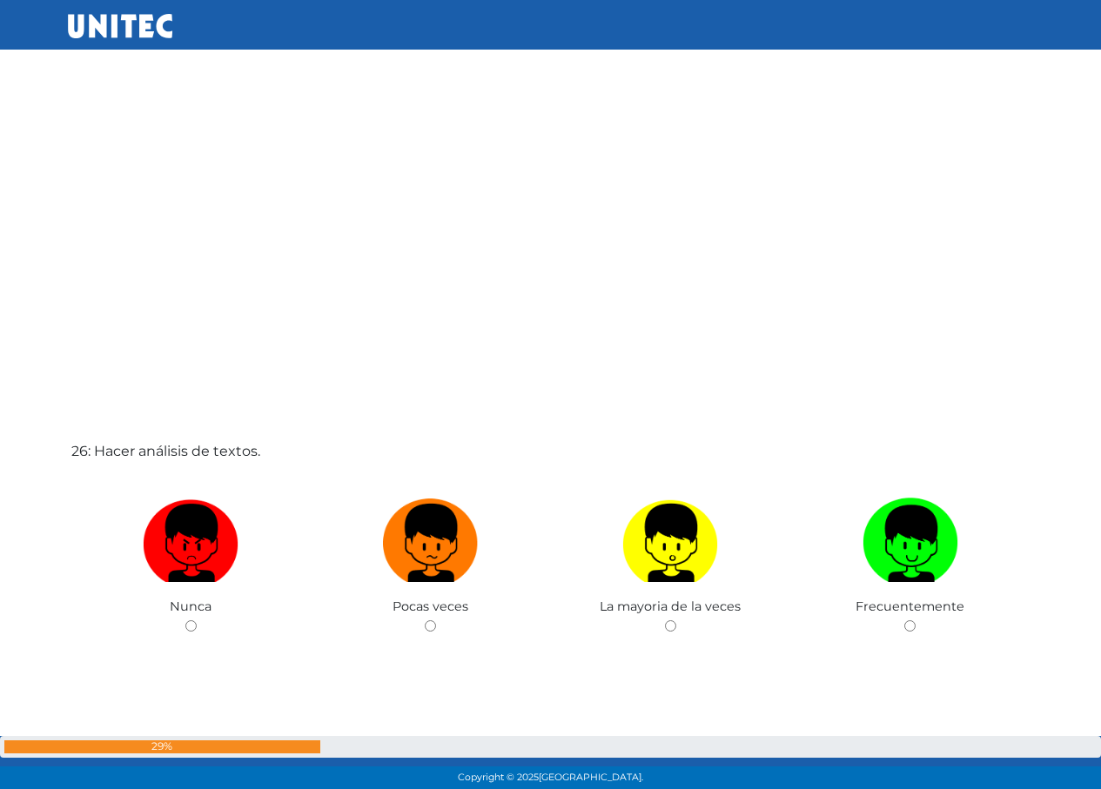
scroll to position [19736, 0]
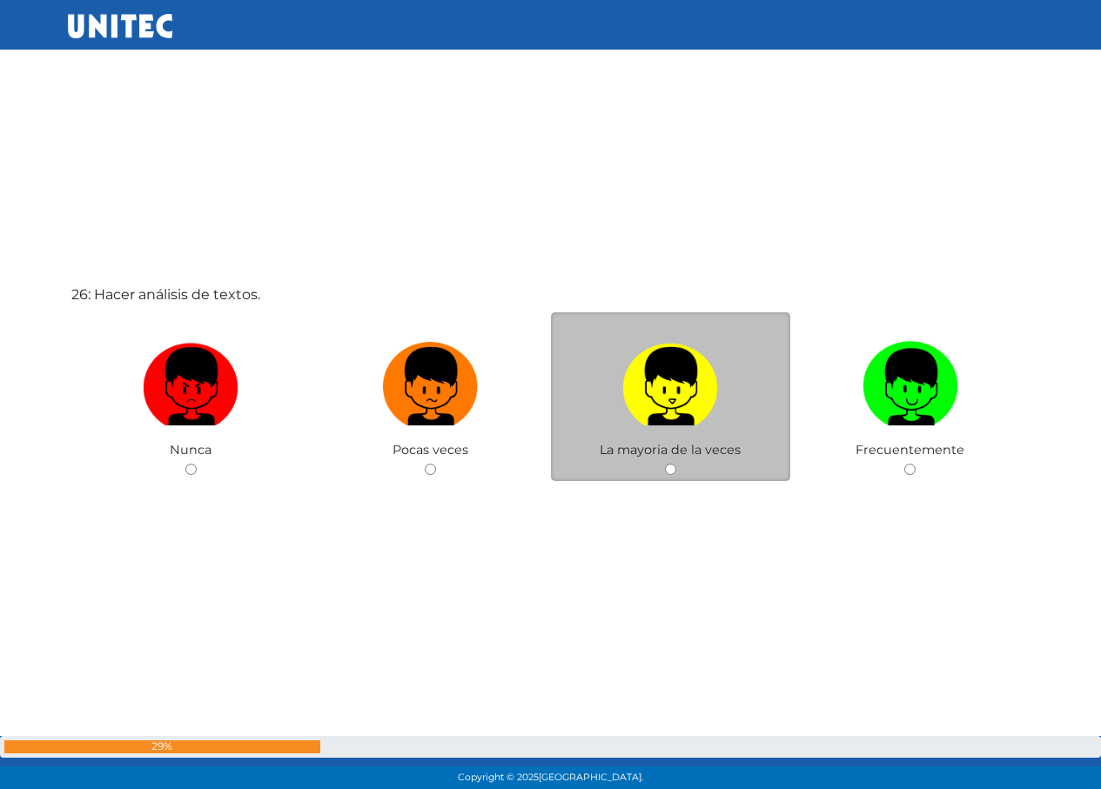
click at [642, 379] on img at bounding box center [670, 380] width 96 height 91
click at [665, 464] on input "radio" at bounding box center [670, 469] width 11 height 11
radio input "true"
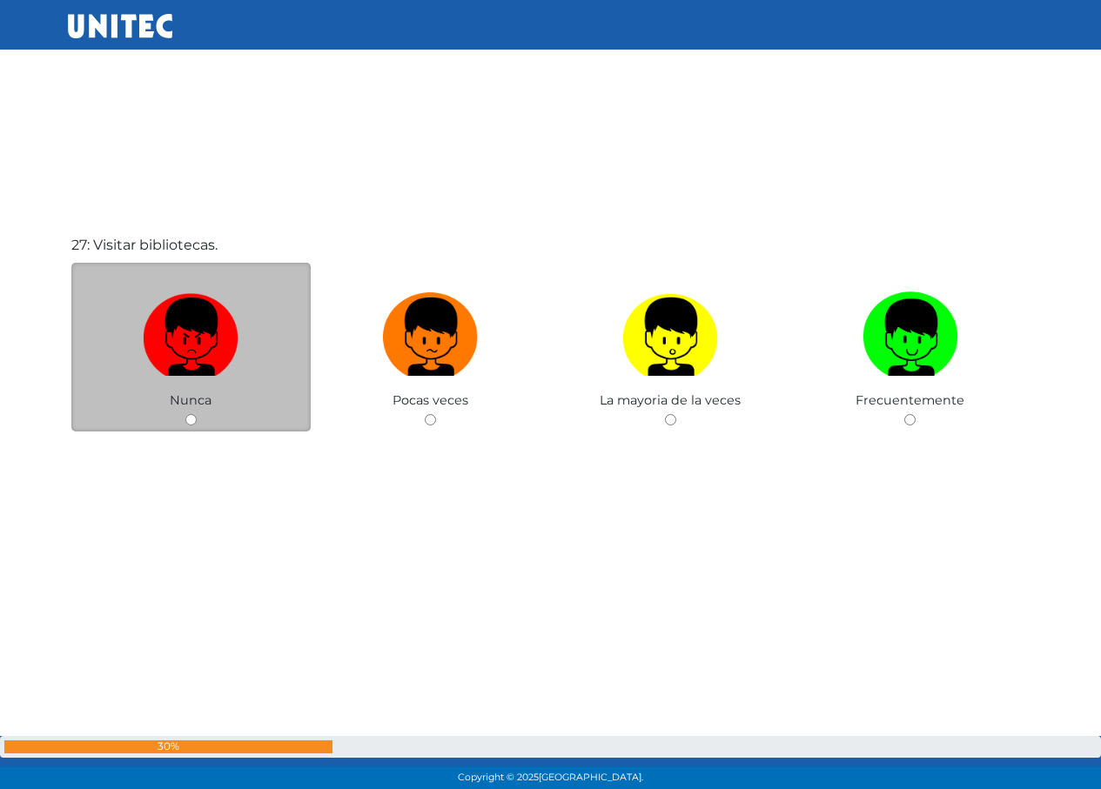
scroll to position [20613, 0]
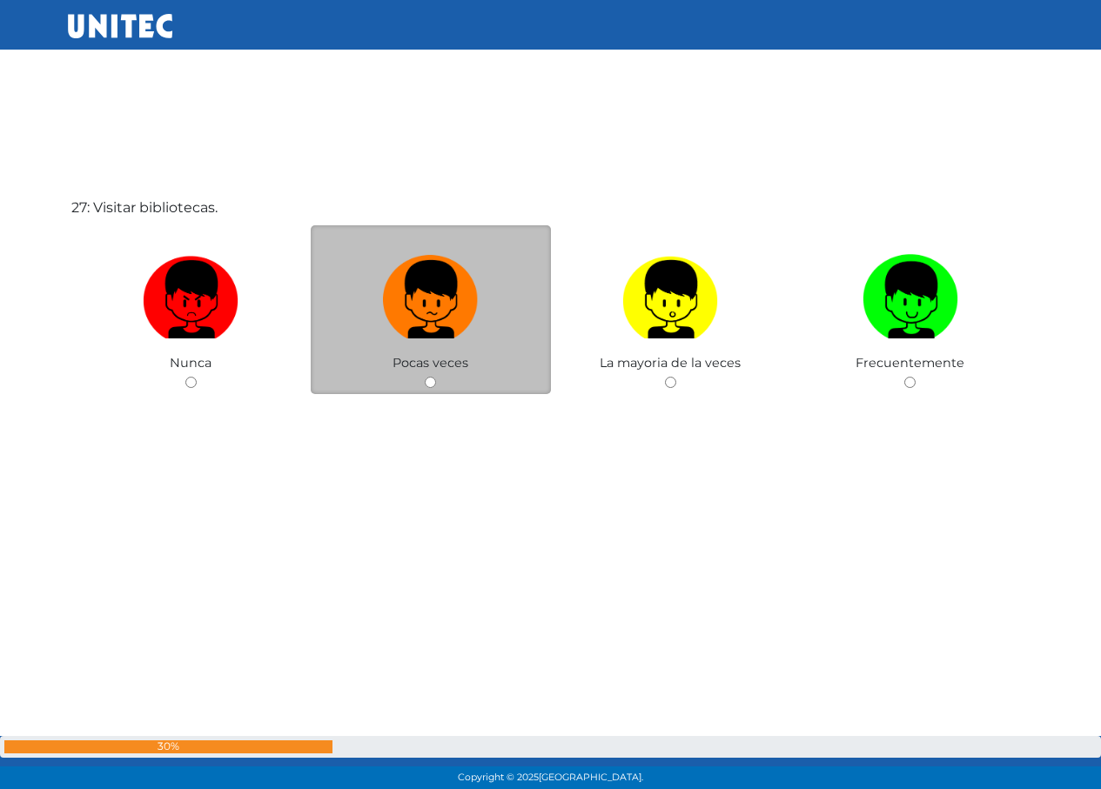
click at [484, 311] on label at bounding box center [431, 300] width 240 height 106
click at [436, 377] on input "radio" at bounding box center [430, 382] width 11 height 11
radio input "true"
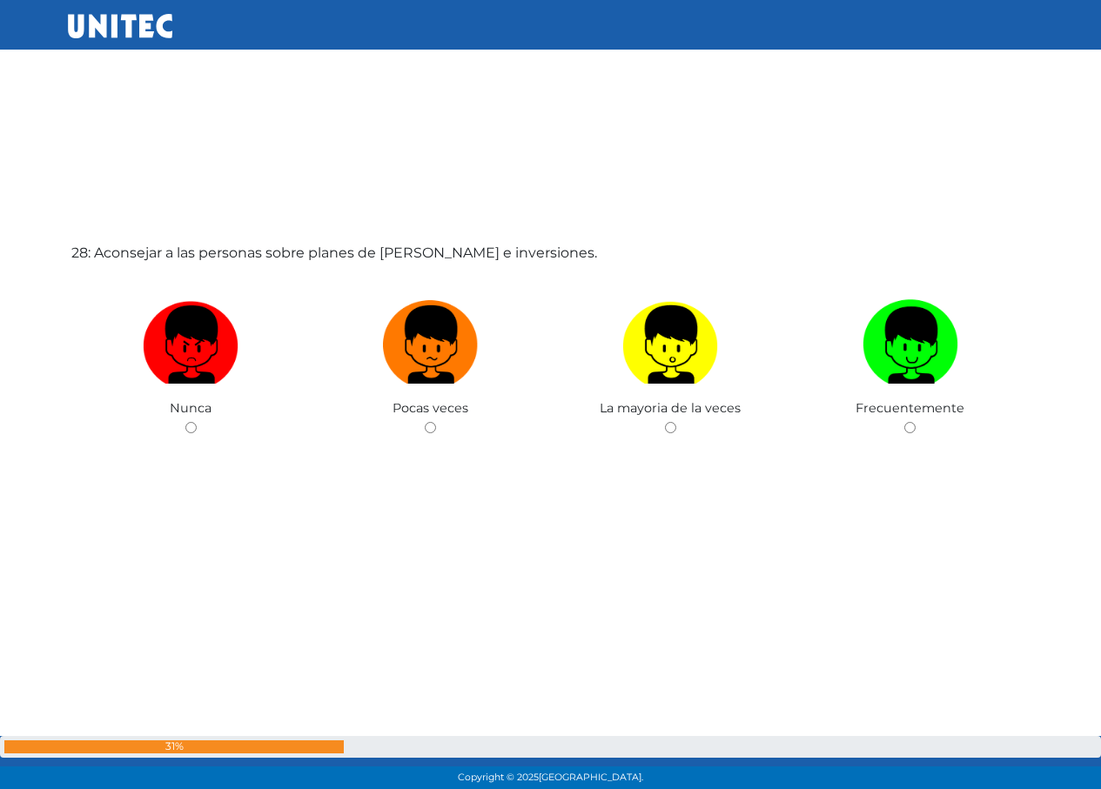
scroll to position [21442, 0]
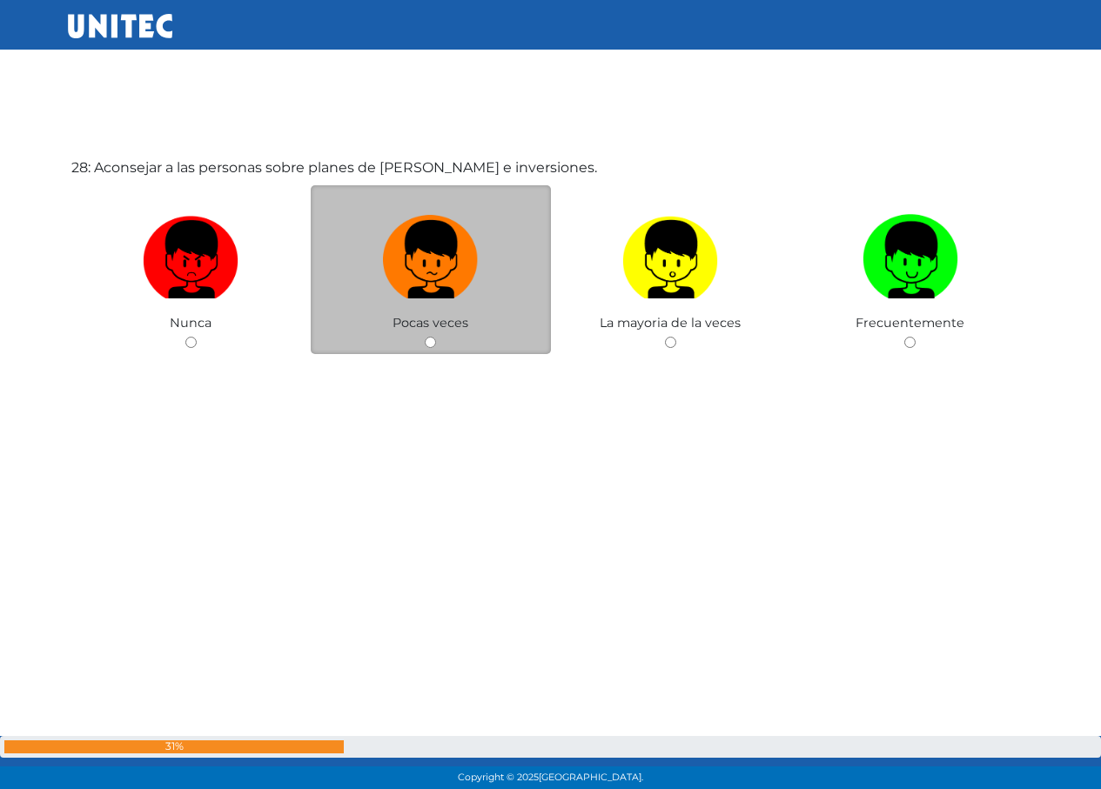
click at [515, 273] on label at bounding box center [431, 260] width 240 height 106
click at [436, 337] on input "radio" at bounding box center [430, 342] width 11 height 11
radio input "true"
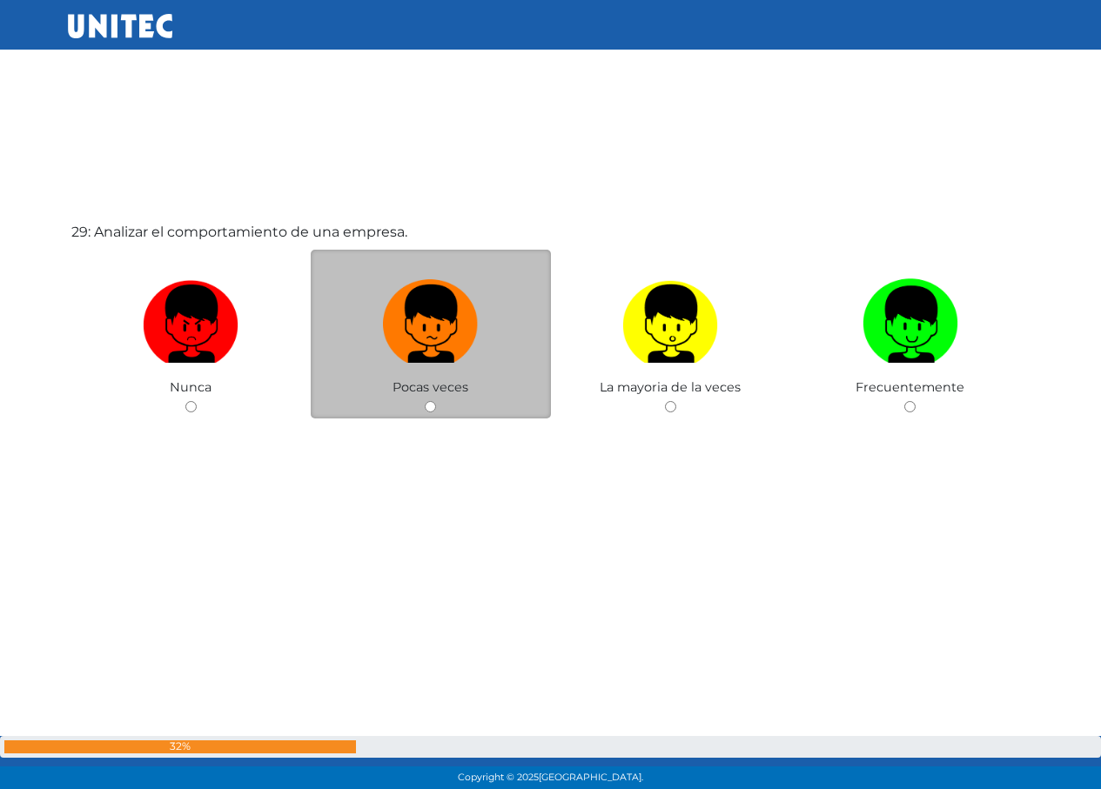
scroll to position [22192, 0]
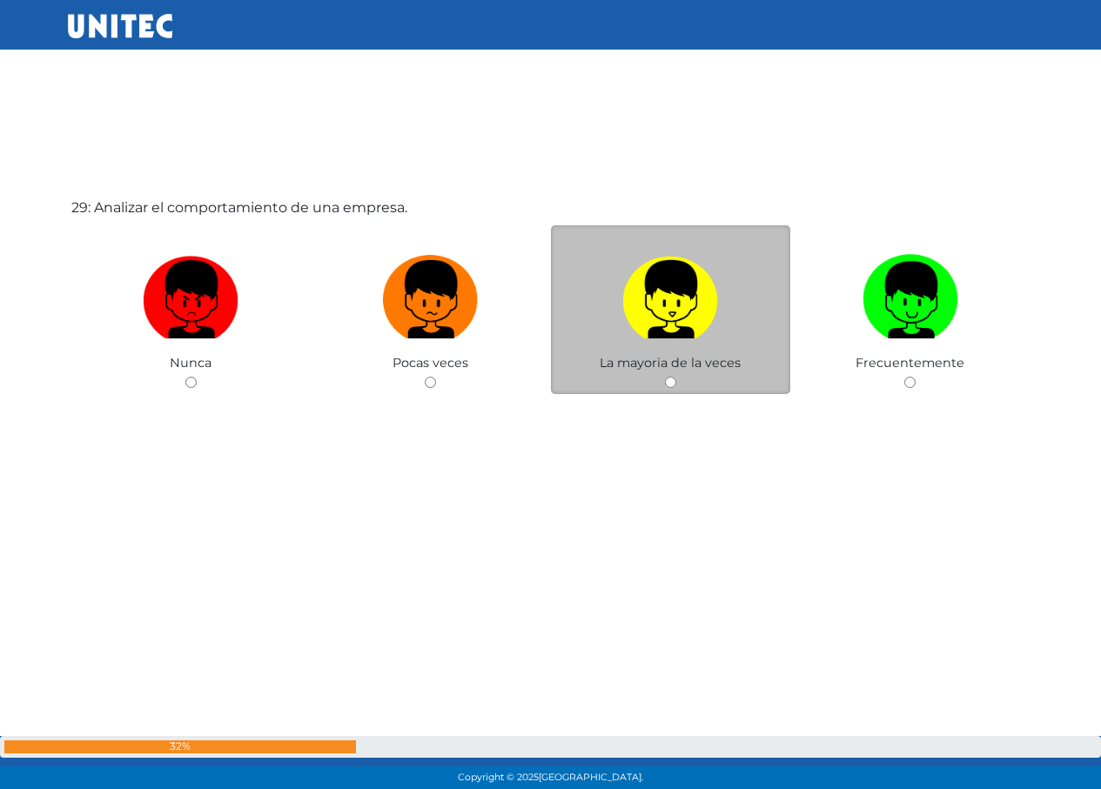
click at [635, 255] on img at bounding box center [670, 293] width 96 height 91
click at [665, 377] on input "radio" at bounding box center [670, 382] width 11 height 11
radio input "true"
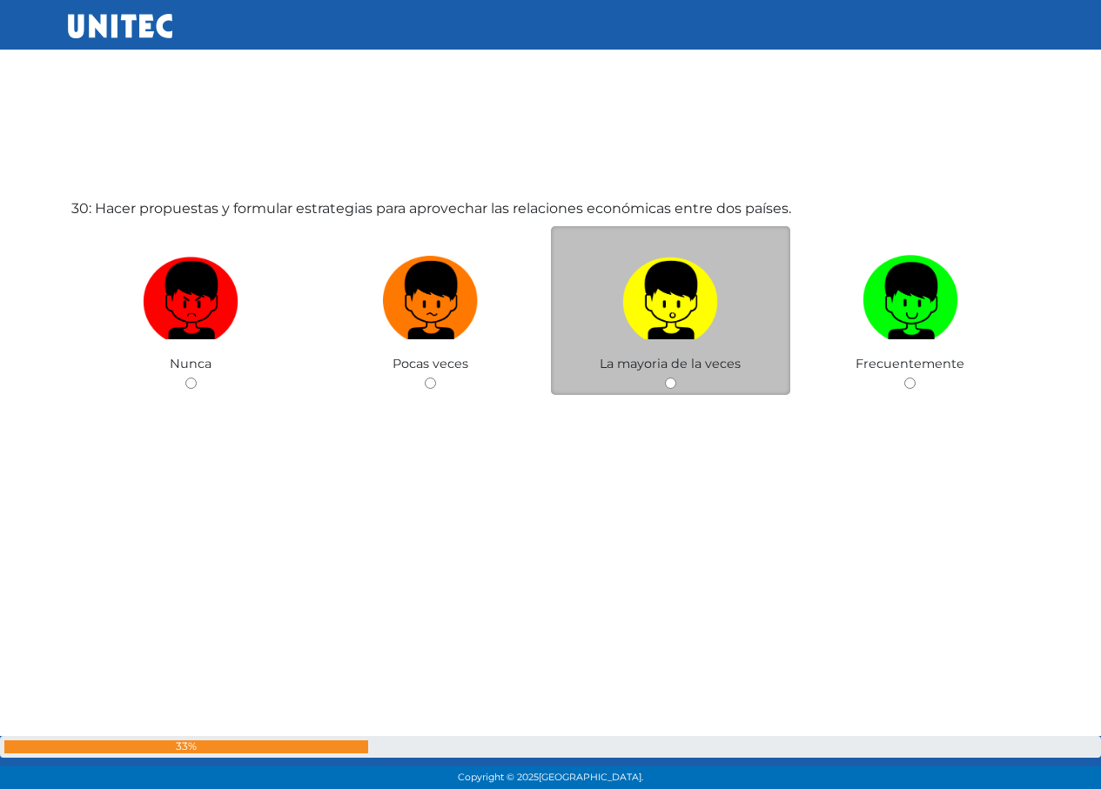
scroll to position [22981, 0]
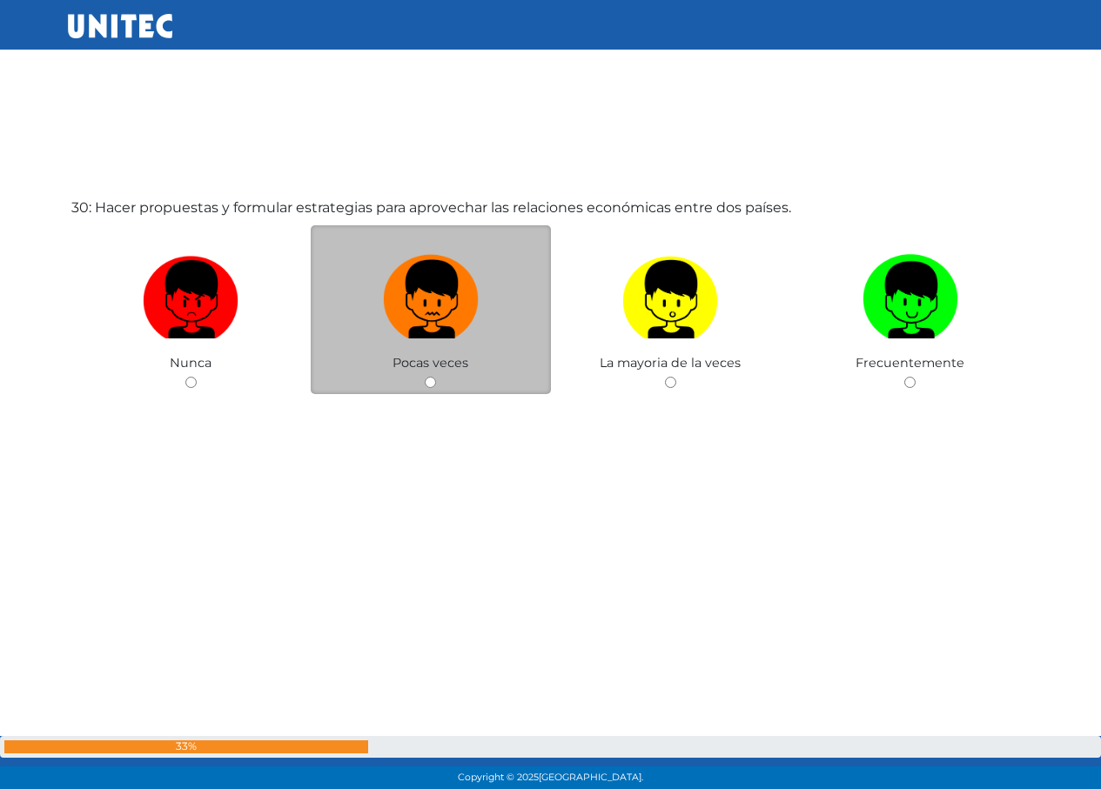
click at [430, 304] on img at bounding box center [431, 293] width 96 height 91
click at [430, 377] on input "radio" at bounding box center [430, 382] width 11 height 11
radio input "true"
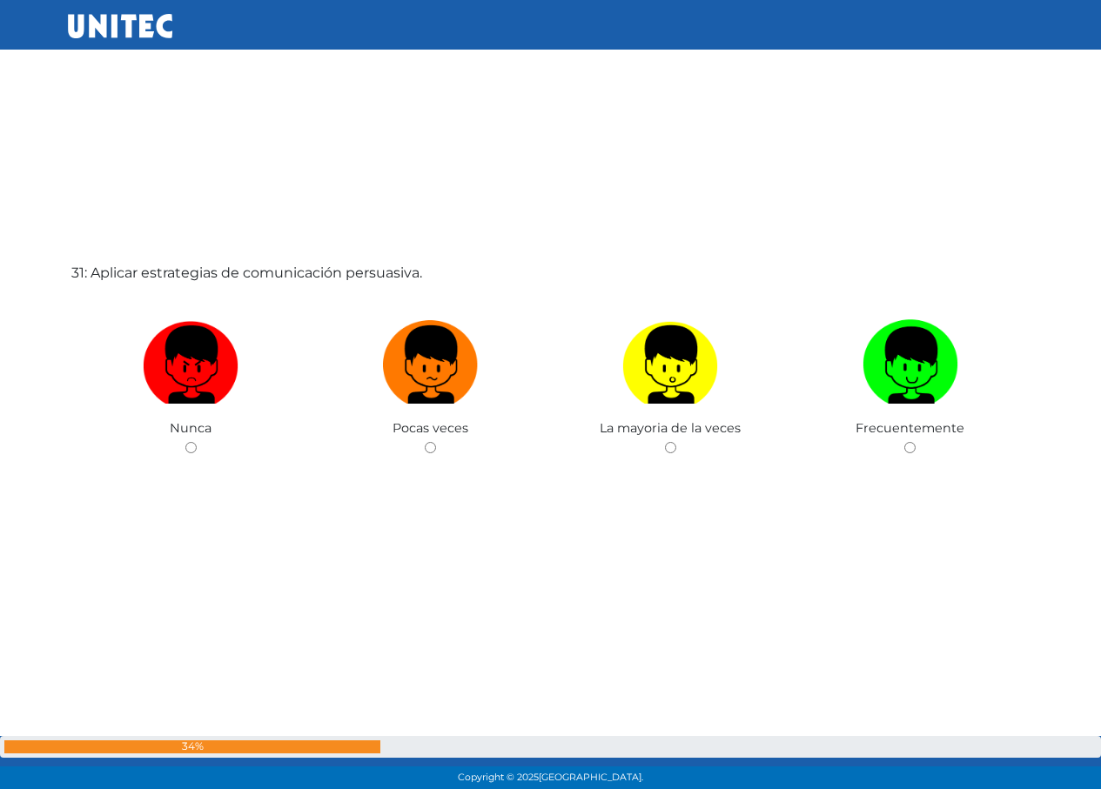
scroll to position [23722, 0]
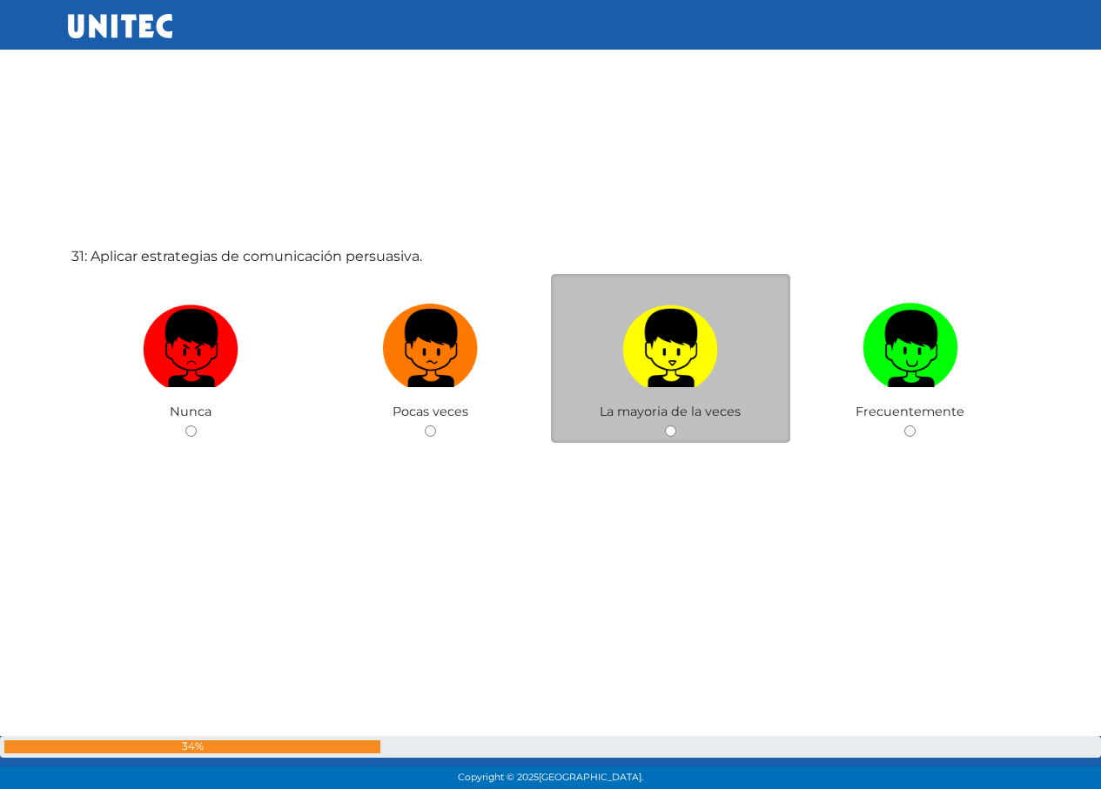
click at [726, 354] on label at bounding box center [671, 349] width 240 height 106
click at [676, 426] on input "radio" at bounding box center [670, 431] width 11 height 11
radio input "true"
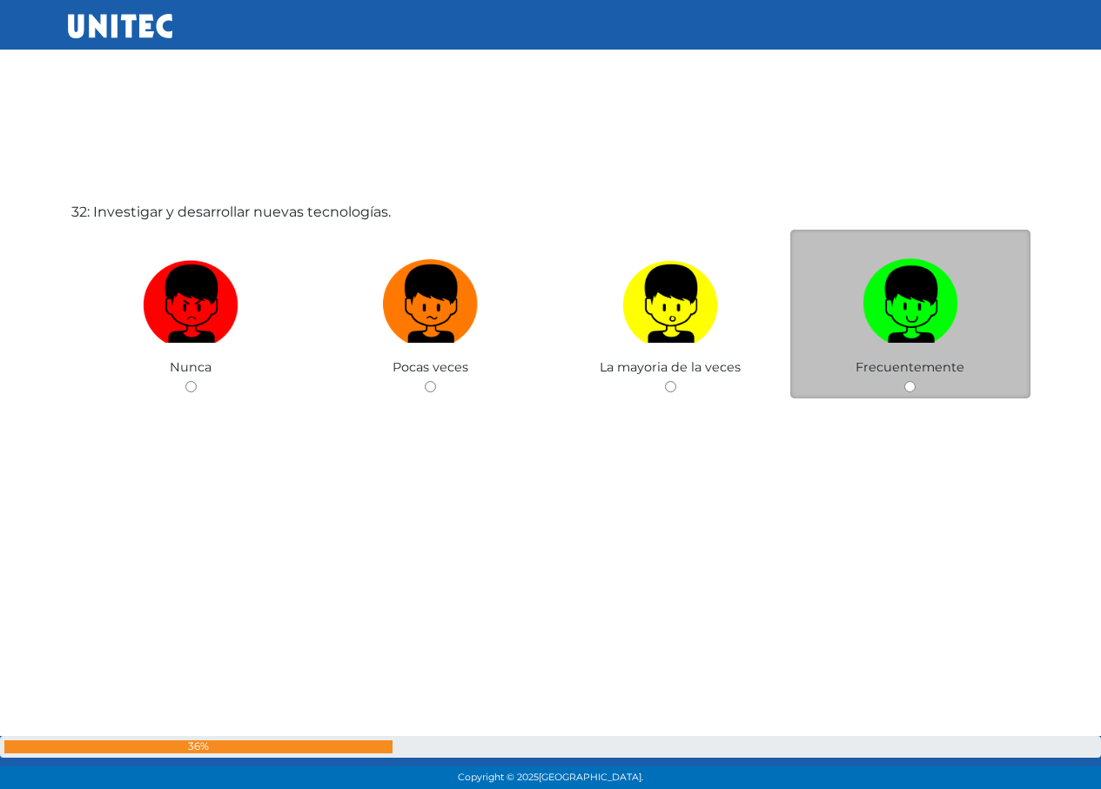
scroll to position [24536, 0]
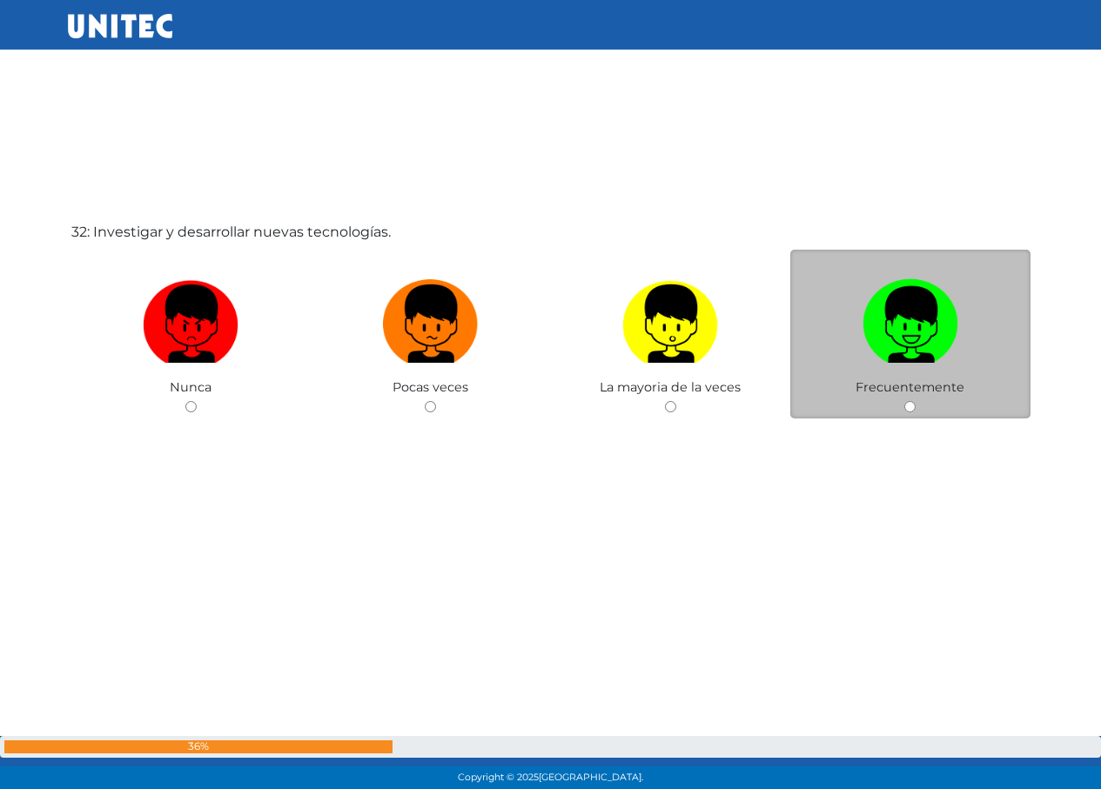
click at [924, 363] on img at bounding box center [911, 317] width 96 height 91
click at [916, 401] on input "radio" at bounding box center [909, 406] width 11 height 11
radio input "true"
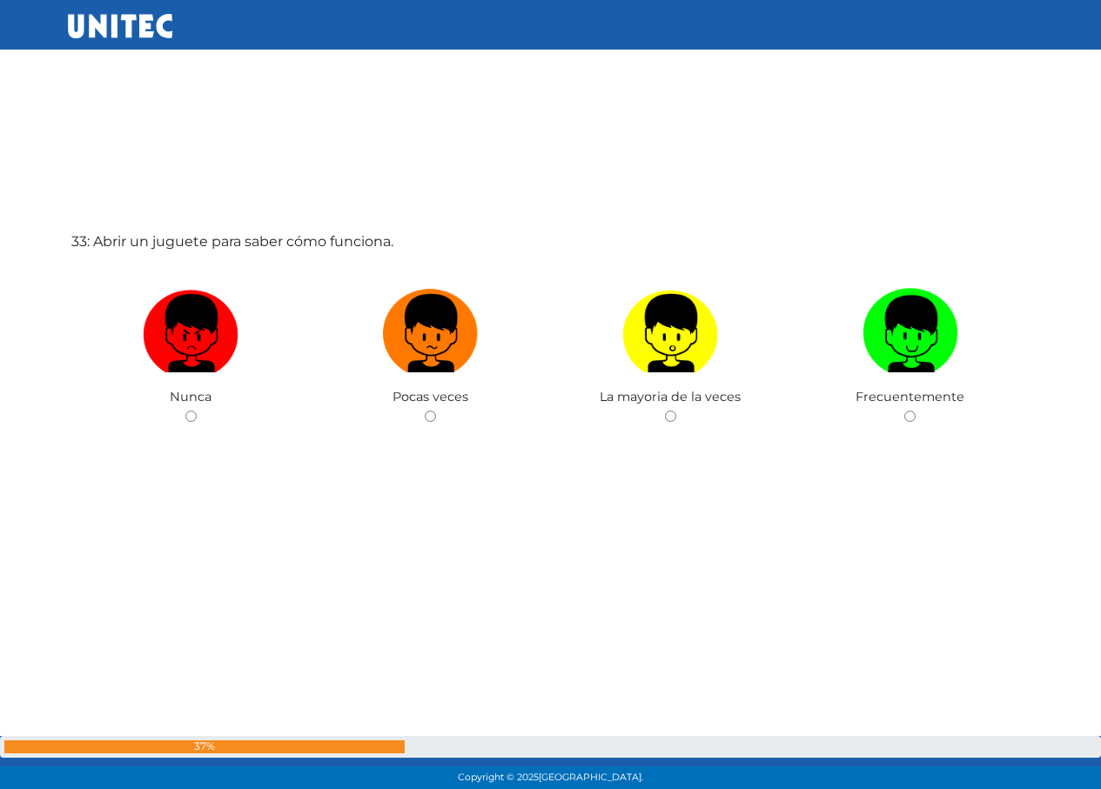
scroll to position [25319, 0]
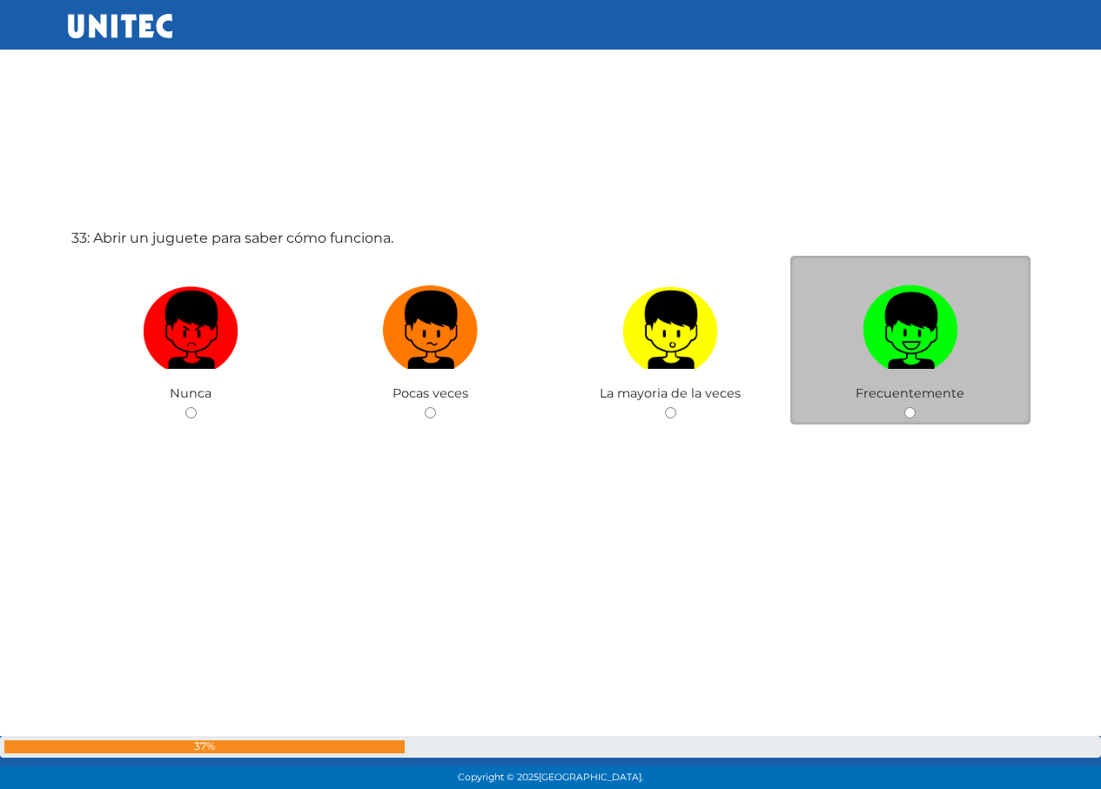
click at [925, 341] on img at bounding box center [911, 324] width 96 height 91
click at [916, 407] on input "radio" at bounding box center [909, 412] width 11 height 11
radio input "true"
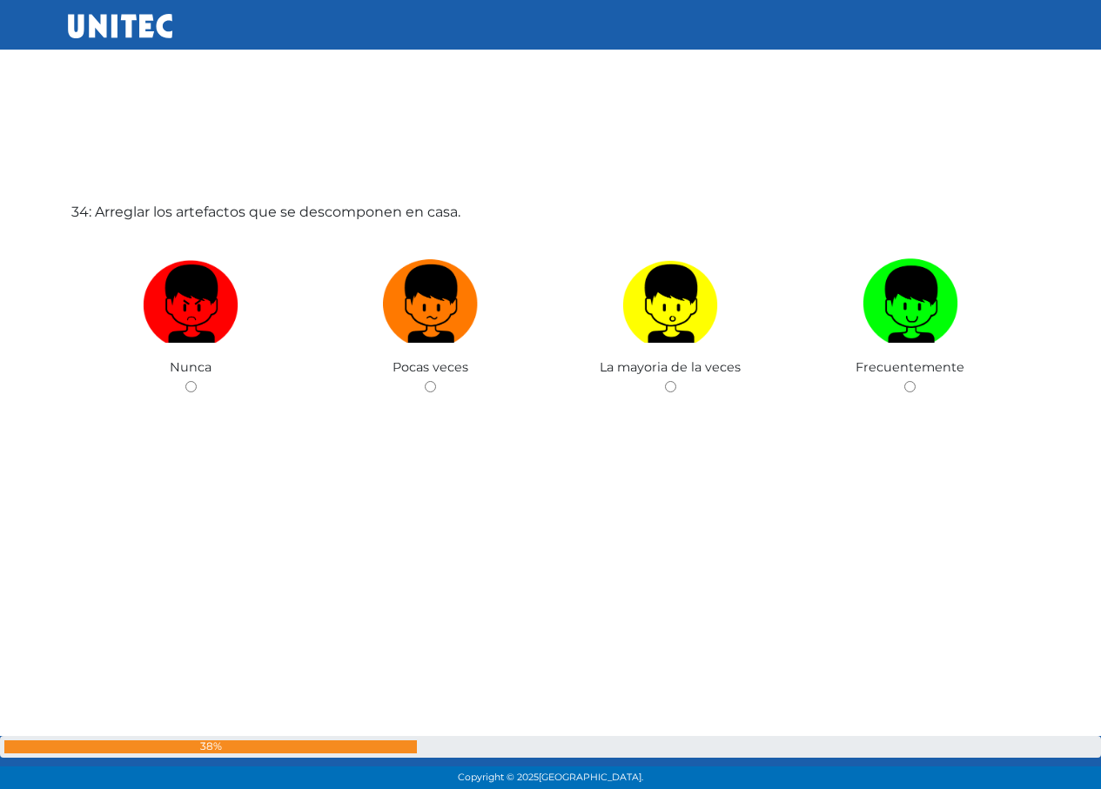
scroll to position [26139, 0]
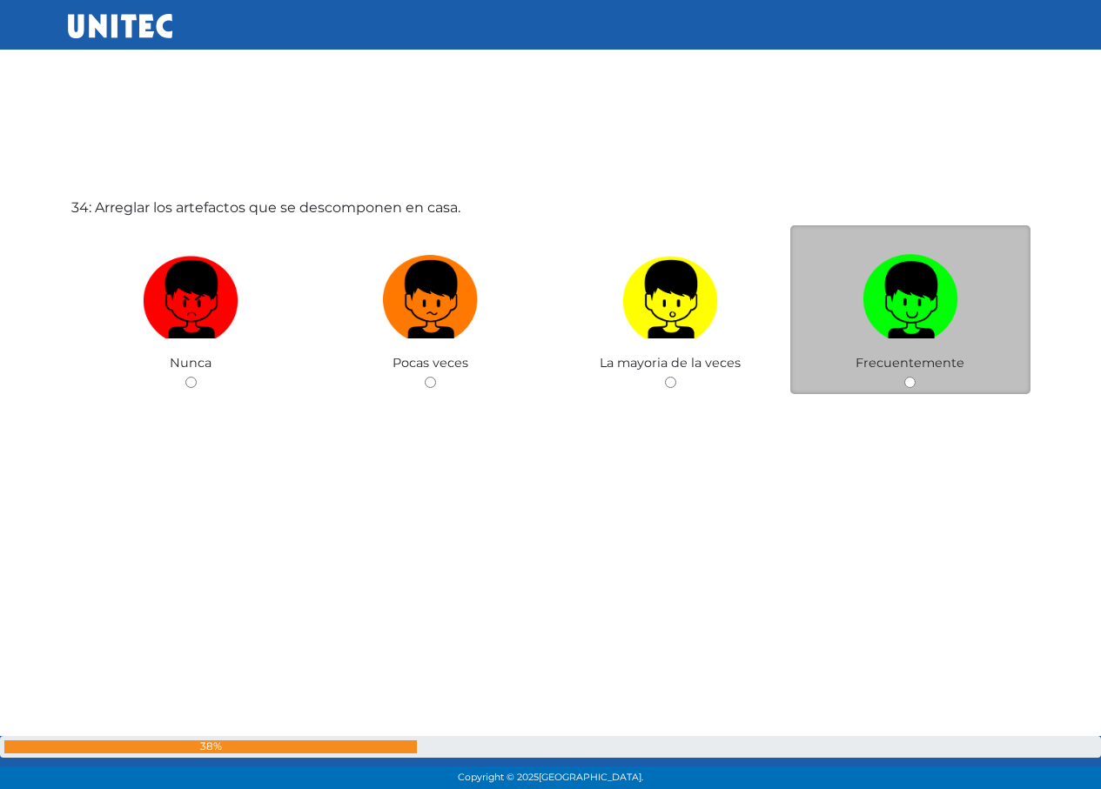
click at [872, 306] on img at bounding box center [911, 293] width 96 height 91
click at [904, 377] on input "radio" at bounding box center [909, 382] width 11 height 11
radio input "true"
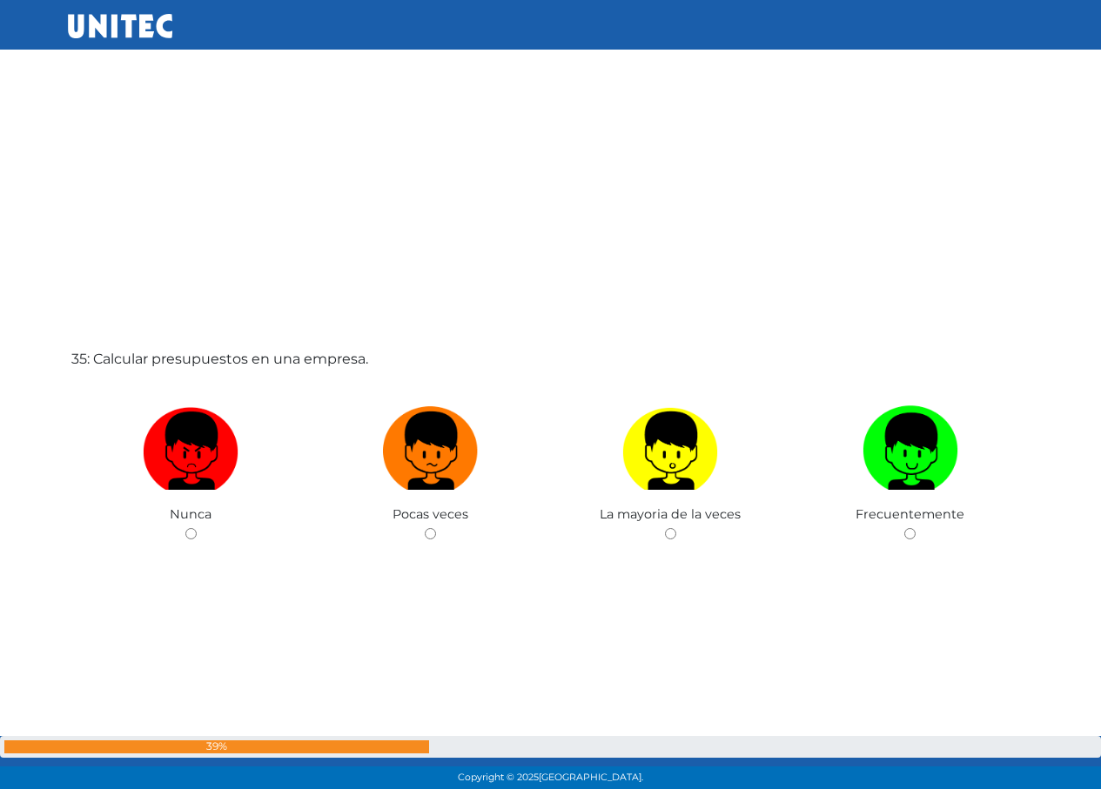
scroll to position [26803, 0]
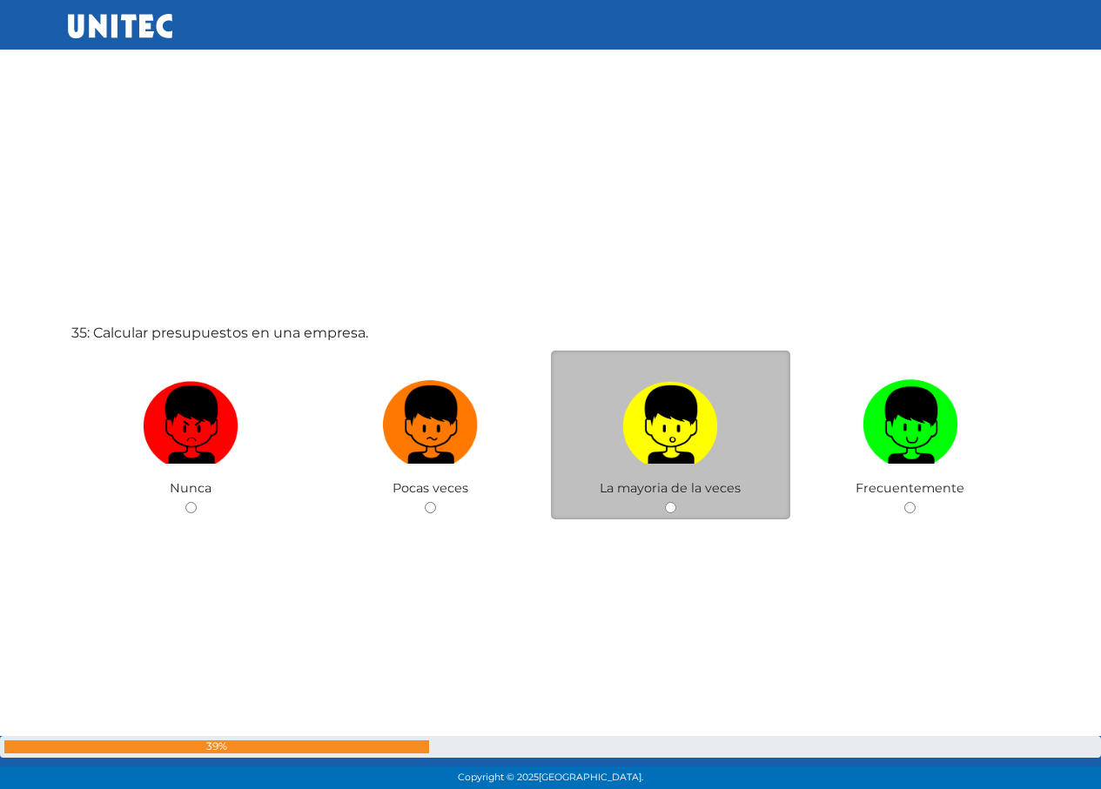
click at [764, 436] on label at bounding box center [671, 426] width 240 height 106
click at [676, 502] on input "radio" at bounding box center [670, 507] width 11 height 11
radio input "true"
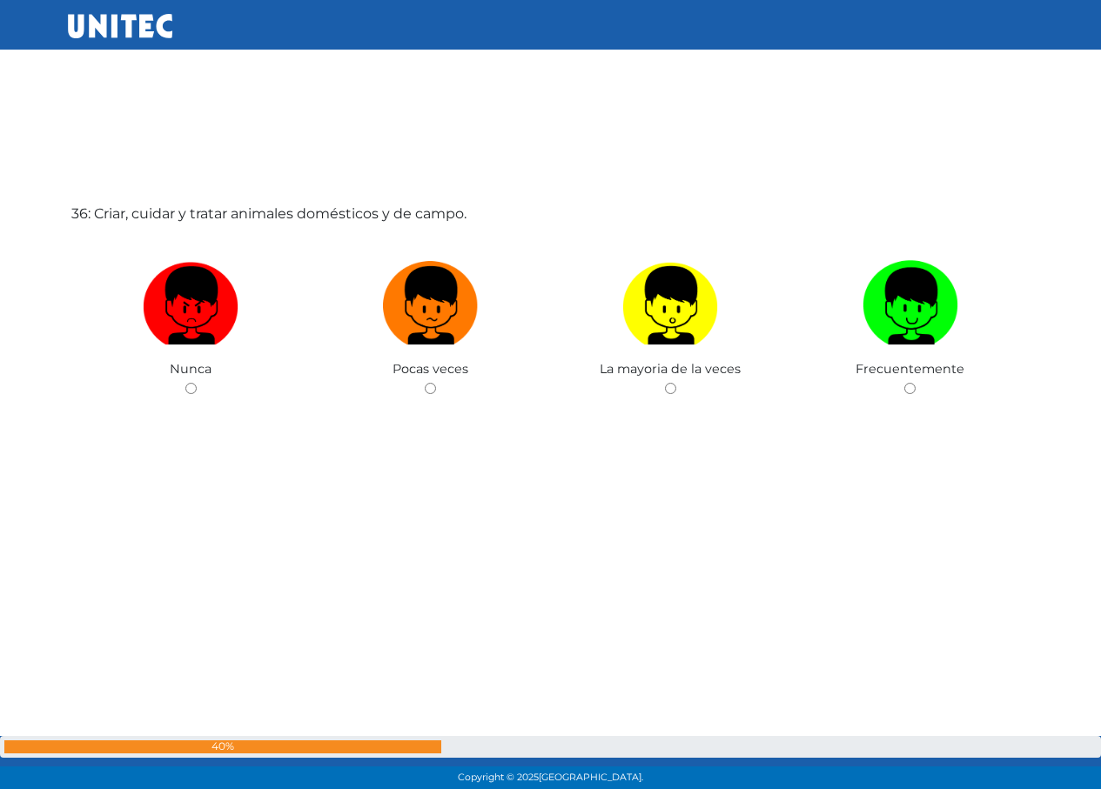
scroll to position [27718, 0]
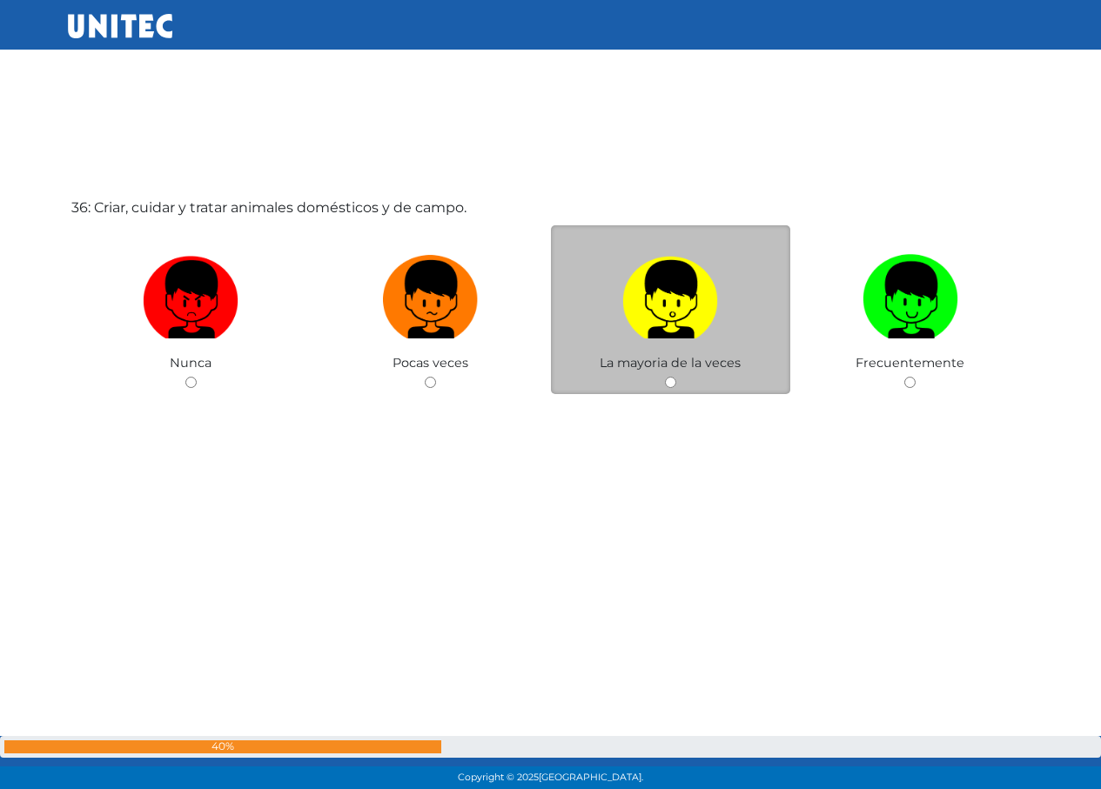
click at [676, 354] on div "La mayoria de la veces" at bounding box center [671, 310] width 240 height 170
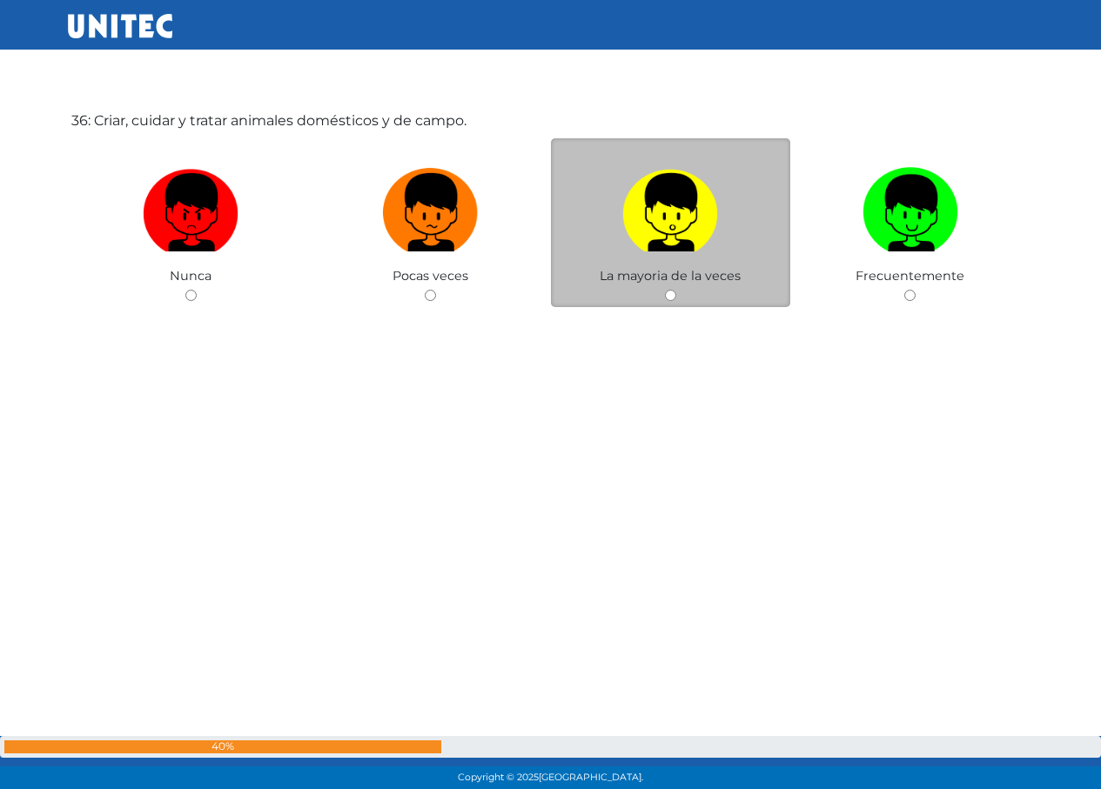
click at [609, 261] on label at bounding box center [671, 213] width 240 height 106
click at [665, 290] on input "radio" at bounding box center [670, 295] width 11 height 11
radio input "true"
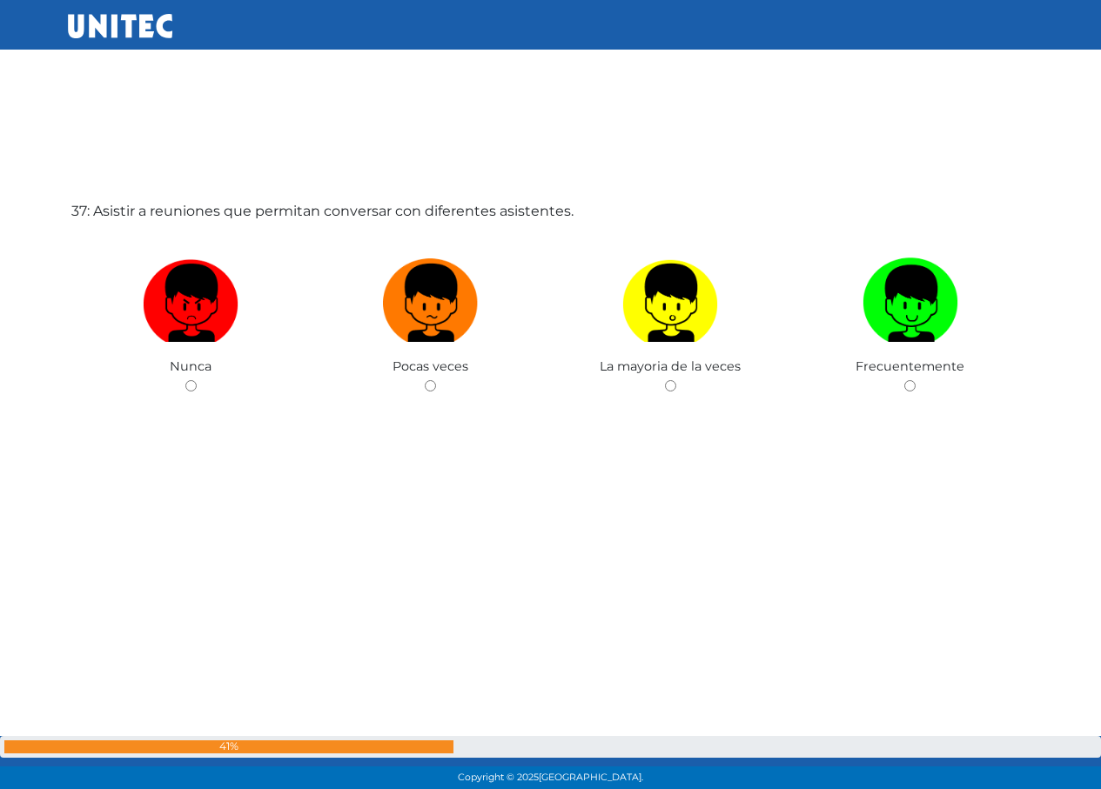
scroll to position [28507, 0]
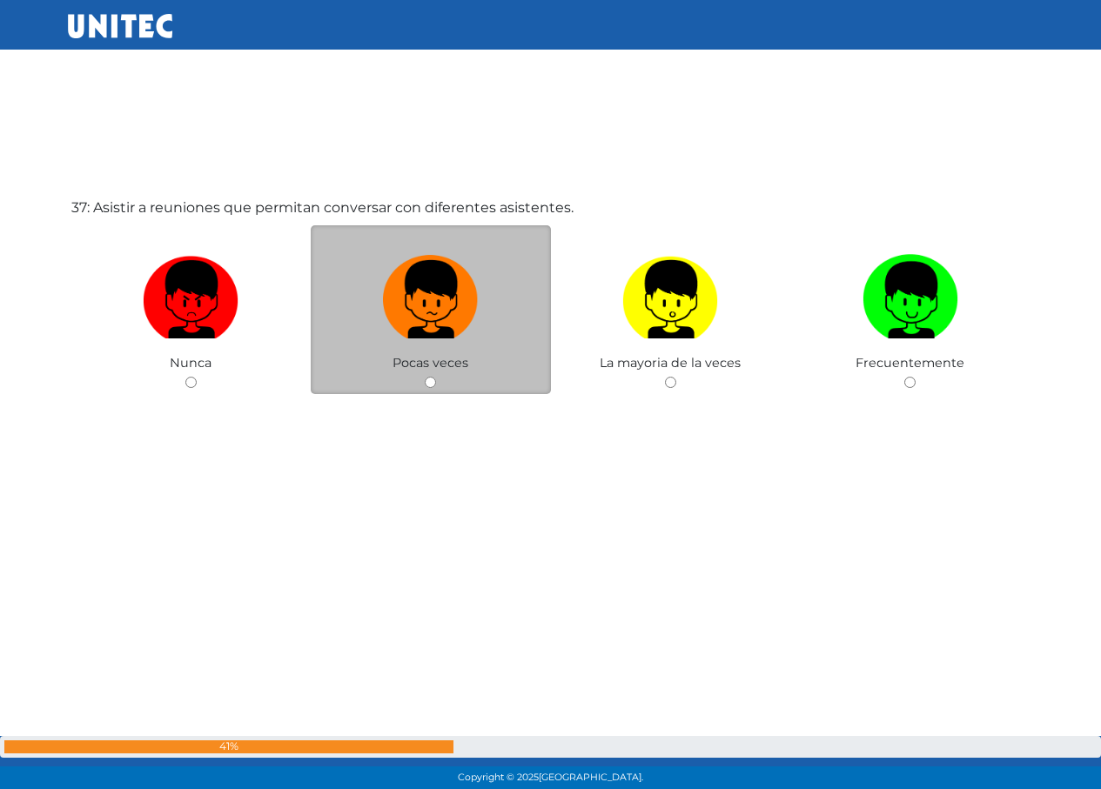
click at [500, 306] on label at bounding box center [431, 300] width 240 height 106
click at [436, 377] on input "radio" at bounding box center [430, 382] width 11 height 11
radio input "true"
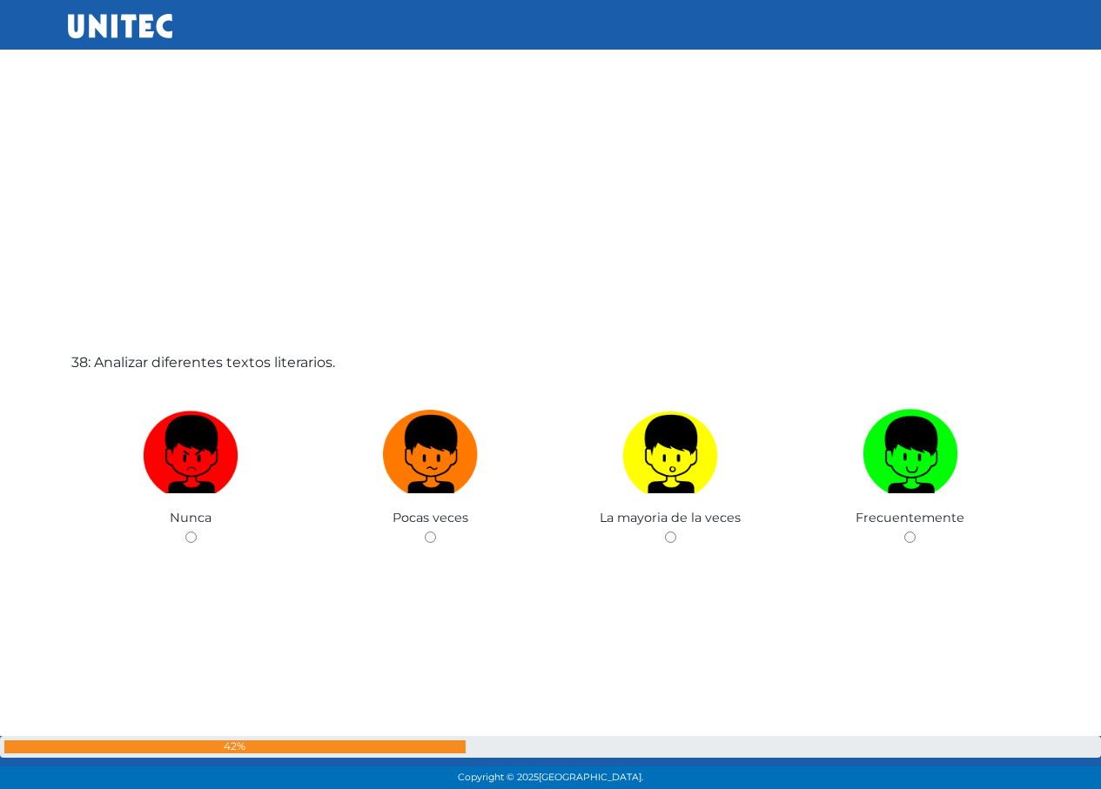
scroll to position [29250, 0]
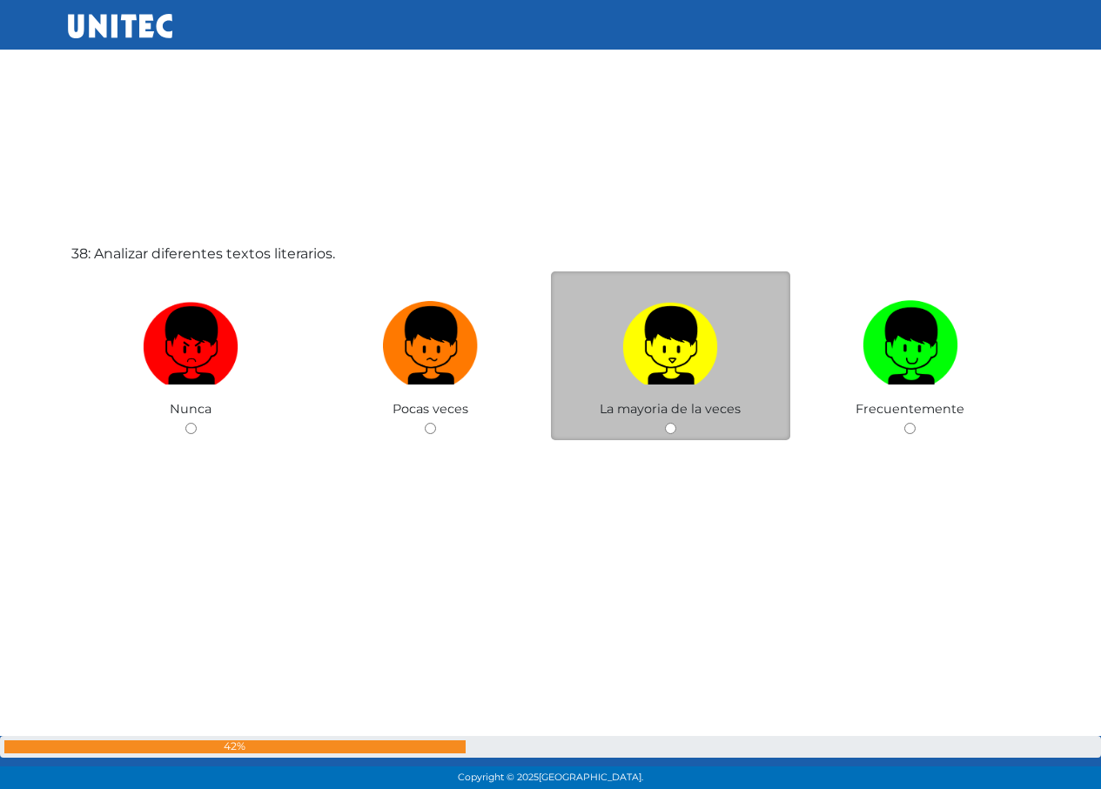
click at [712, 374] on img at bounding box center [670, 339] width 96 height 91
click at [676, 423] on input "radio" at bounding box center [670, 428] width 11 height 11
radio input "true"
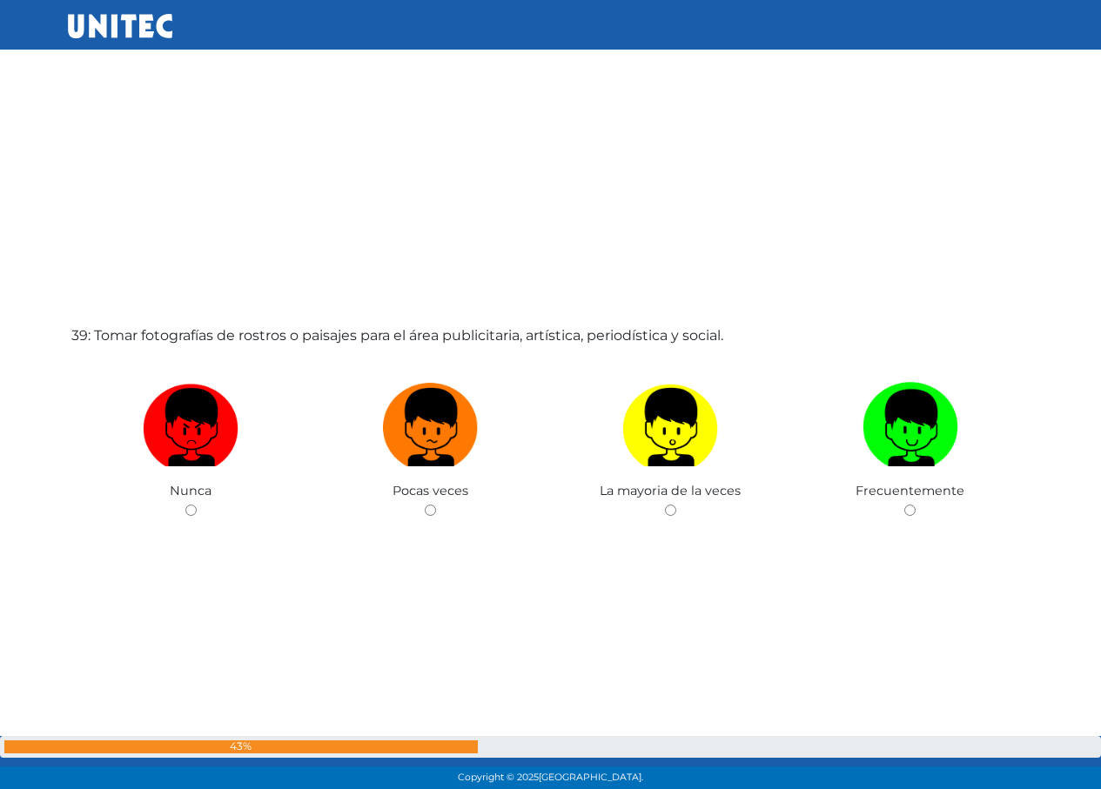
scroll to position [30088, 0]
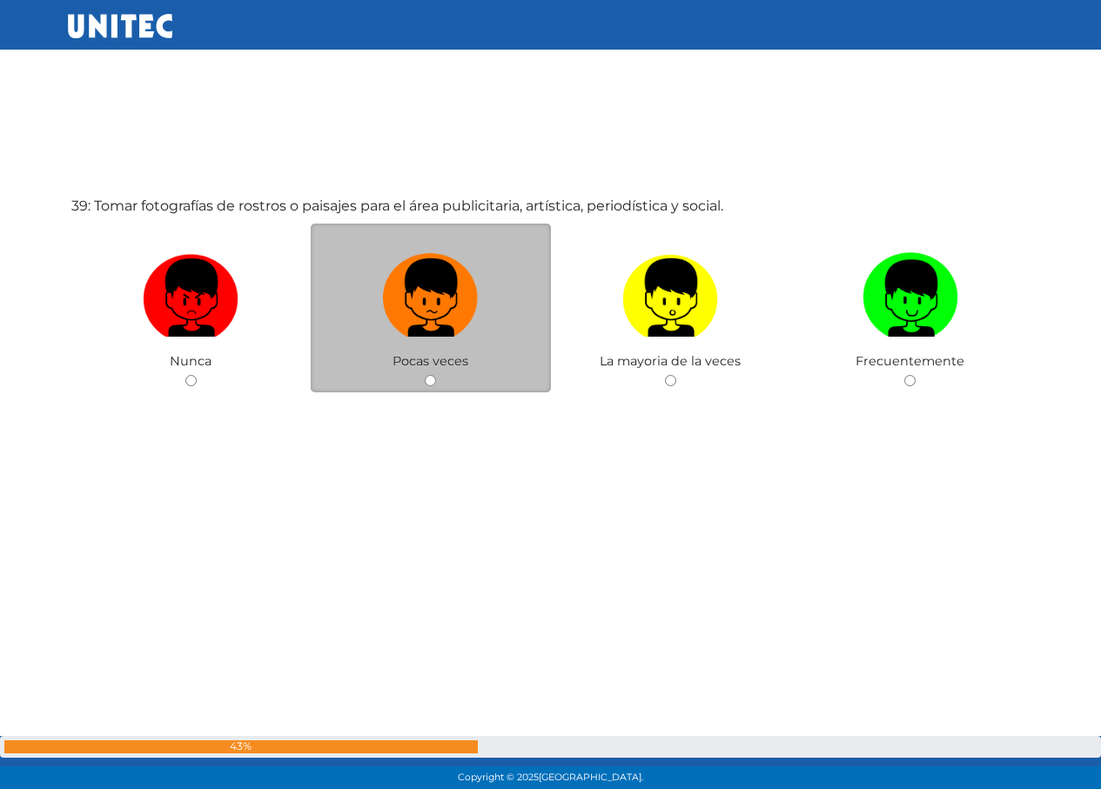
click at [342, 298] on label at bounding box center [431, 298] width 240 height 106
click at [425, 375] on input "radio" at bounding box center [430, 380] width 11 height 11
radio input "true"
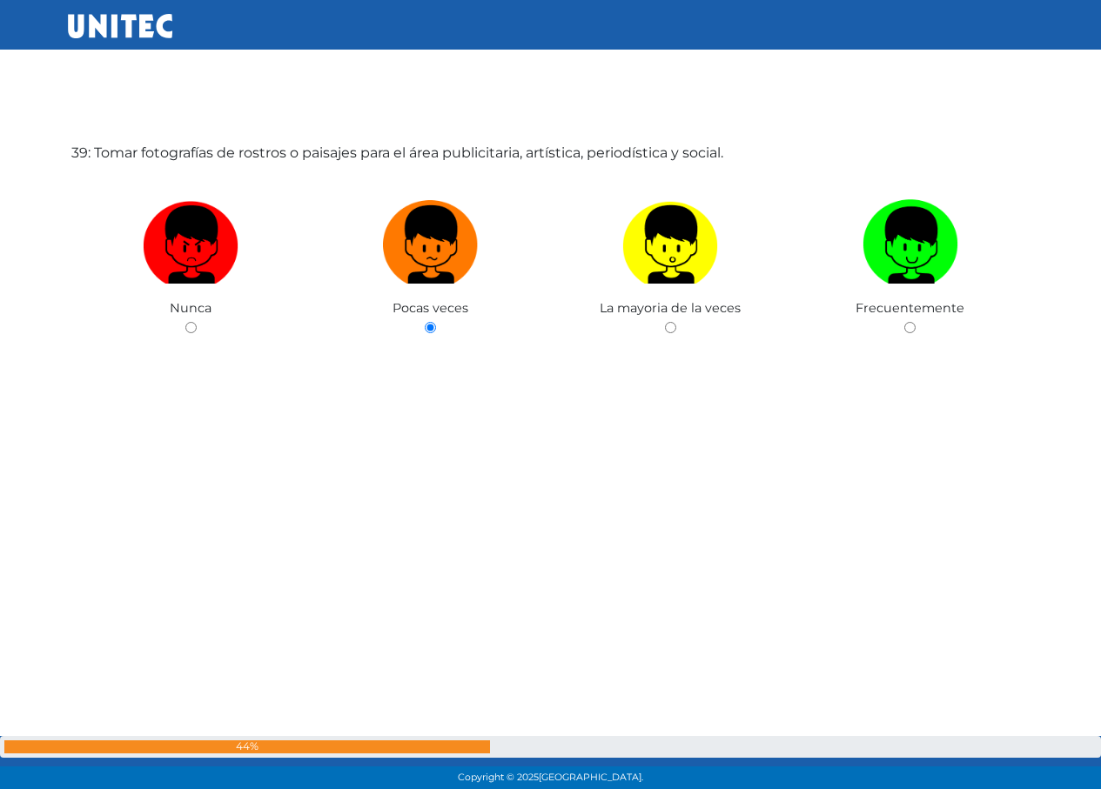
scroll to position [30661, 0]
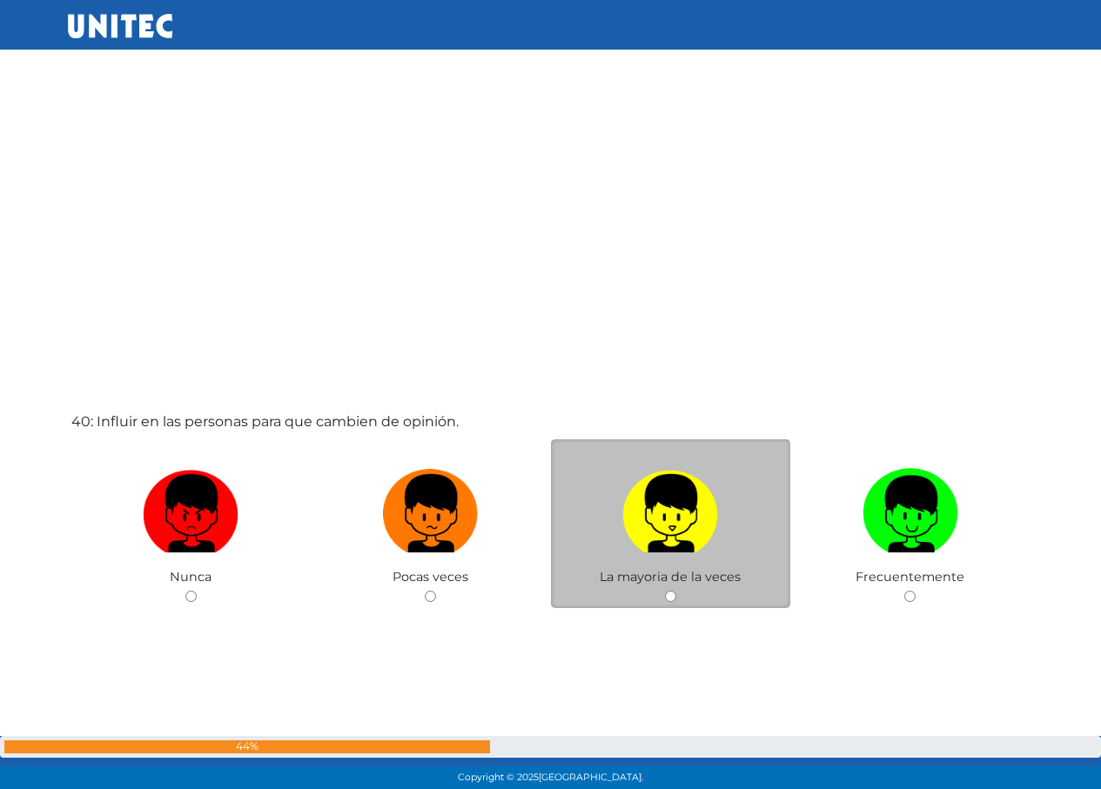
click at [648, 488] on img at bounding box center [670, 507] width 96 height 91
click at [665, 591] on input "radio" at bounding box center [670, 596] width 11 height 11
radio input "true"
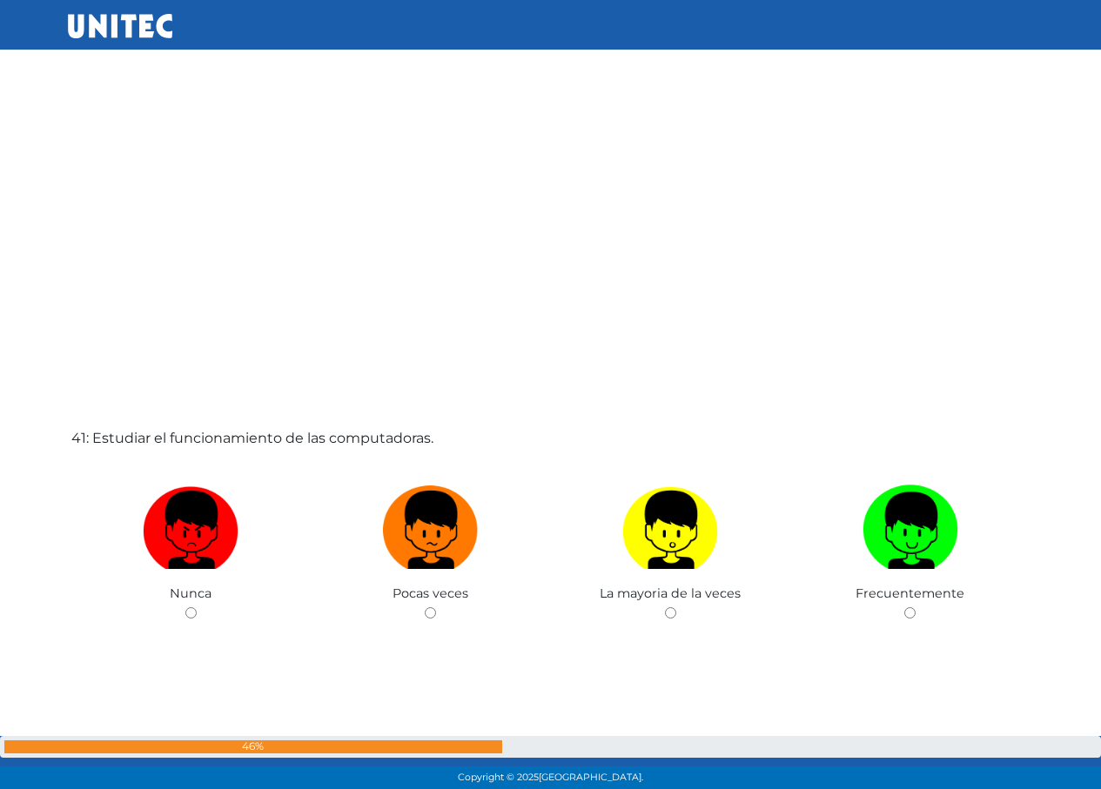
scroll to position [31591, 0]
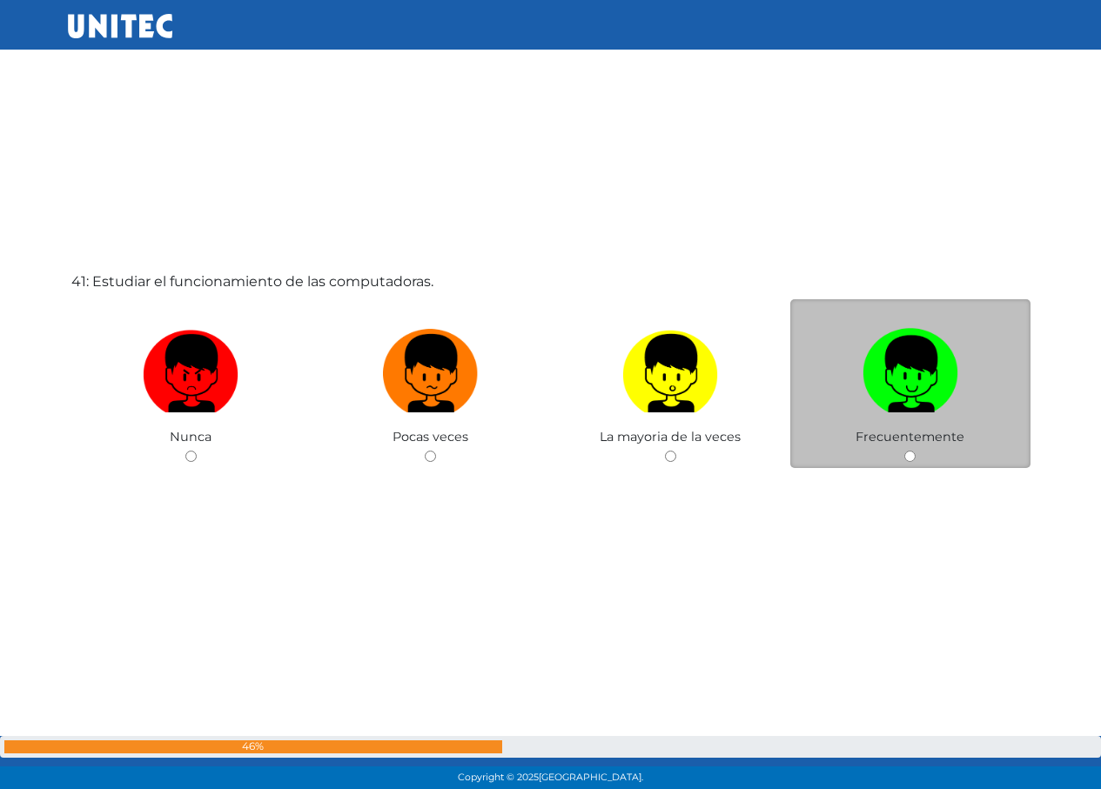
drag, startPoint x: 970, startPoint y: 418, endPoint x: 933, endPoint y: 425, distance: 38.1
click at [968, 421] on label at bounding box center [910, 374] width 240 height 106
click at [916, 451] on input "radio" at bounding box center [909, 456] width 11 height 11
radio input "true"
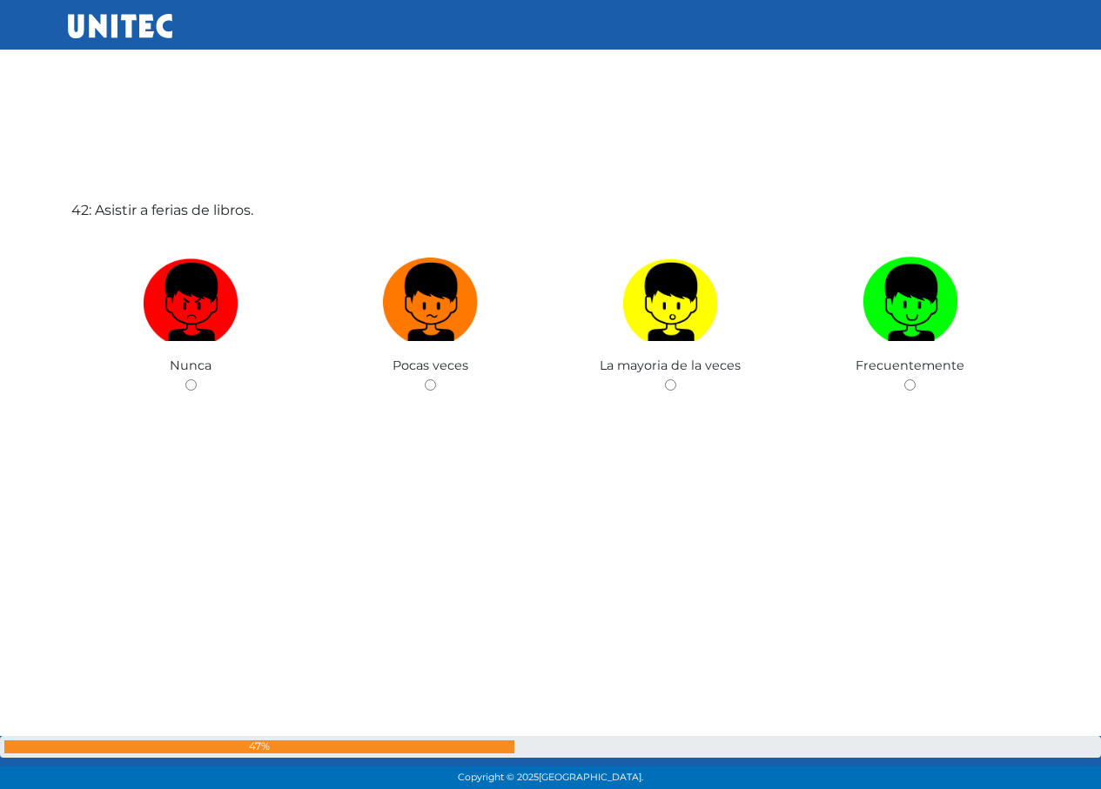
scroll to position [32454, 0]
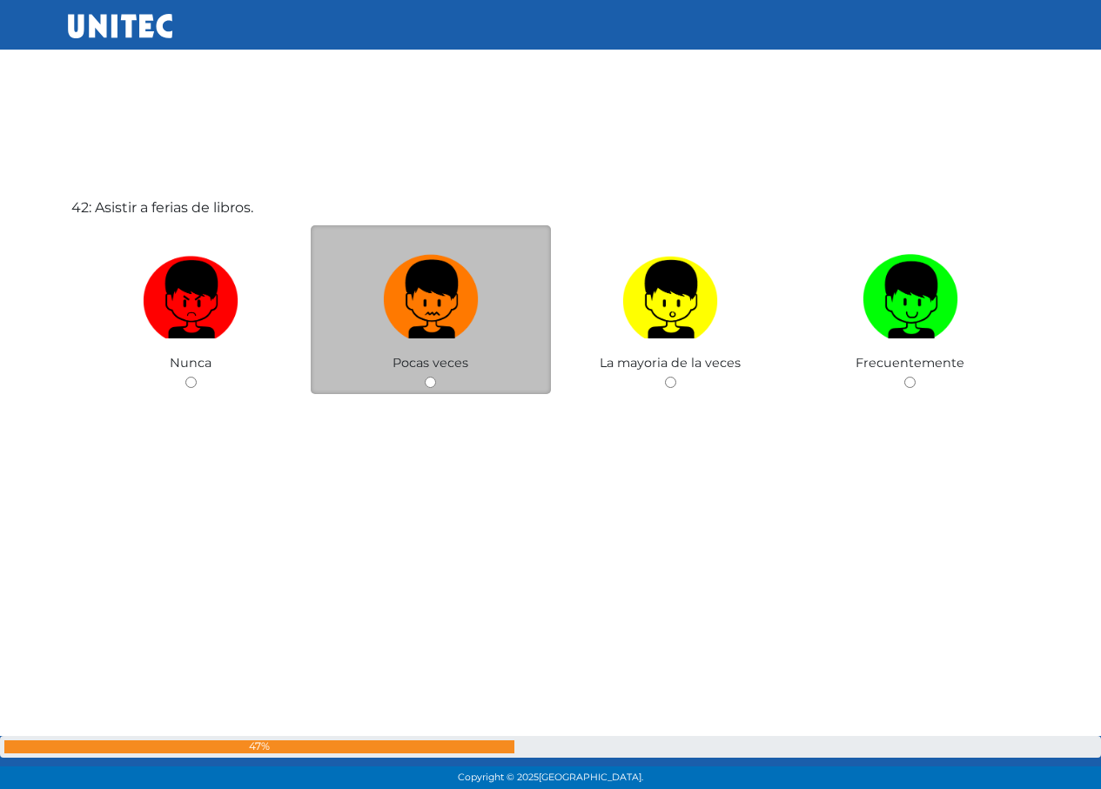
click at [418, 325] on img at bounding box center [431, 293] width 96 height 91
click at [425, 377] on input "radio" at bounding box center [430, 382] width 11 height 11
radio input "true"
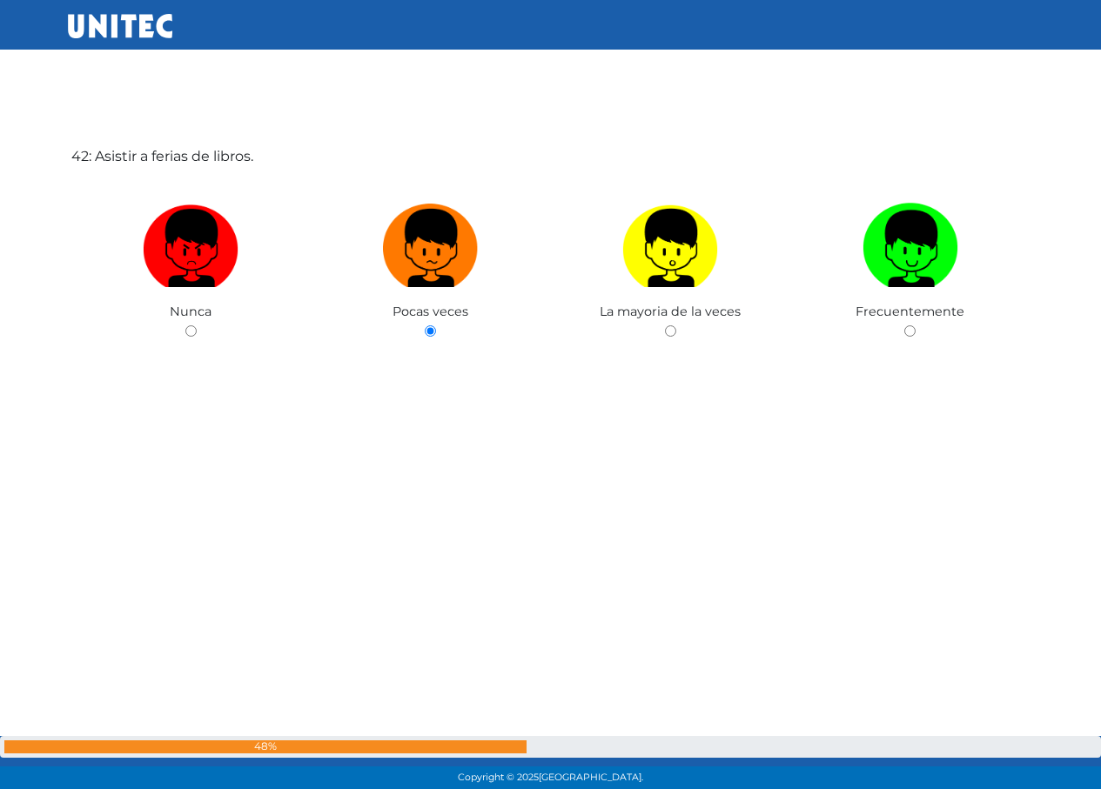
scroll to position [33026, 0]
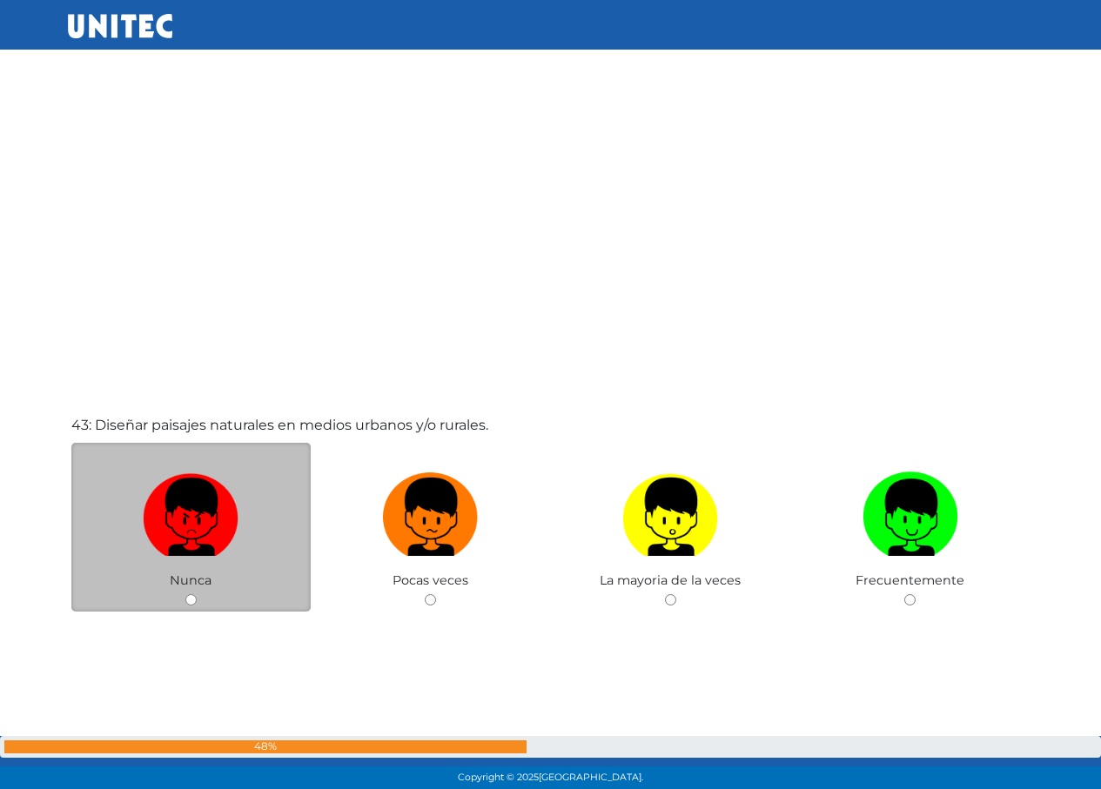
click at [241, 473] on label at bounding box center [191, 518] width 240 height 106
click at [197, 594] on input "radio" at bounding box center [190, 599] width 11 height 11
radio input "true"
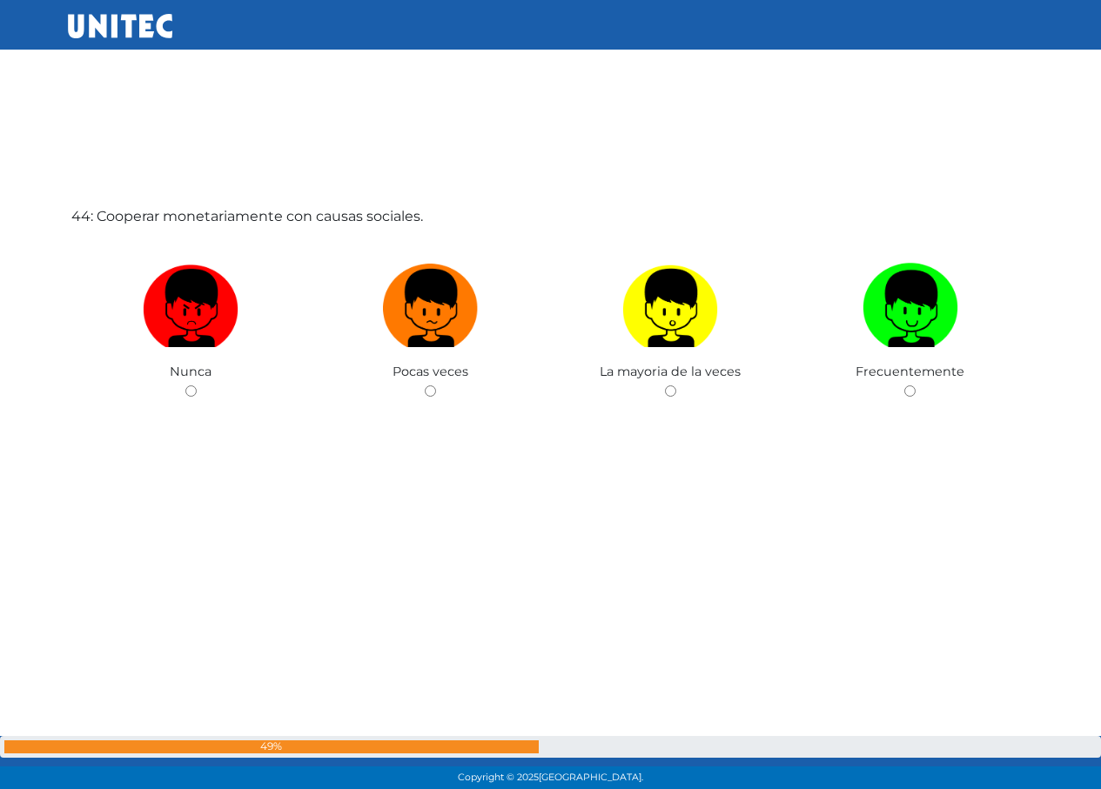
scroll to position [34033, 0]
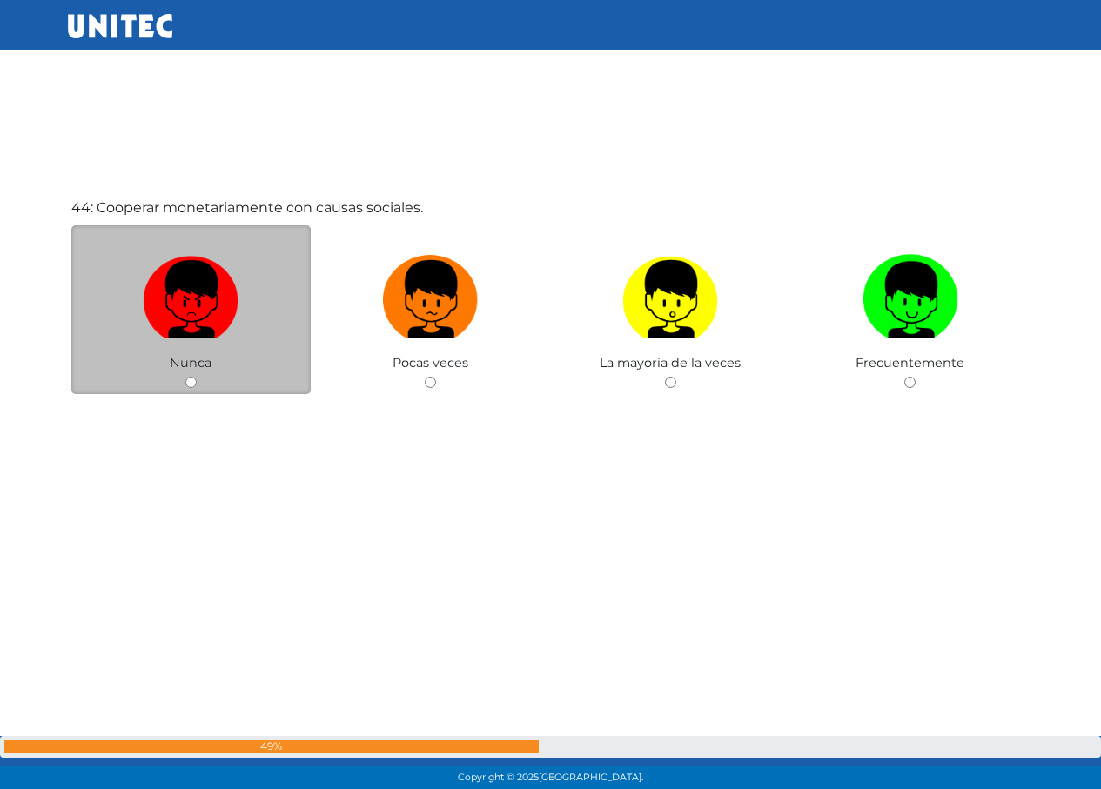
click at [280, 333] on label at bounding box center [191, 300] width 240 height 106
click at [197, 377] on input "radio" at bounding box center [190, 382] width 11 height 11
radio input "true"
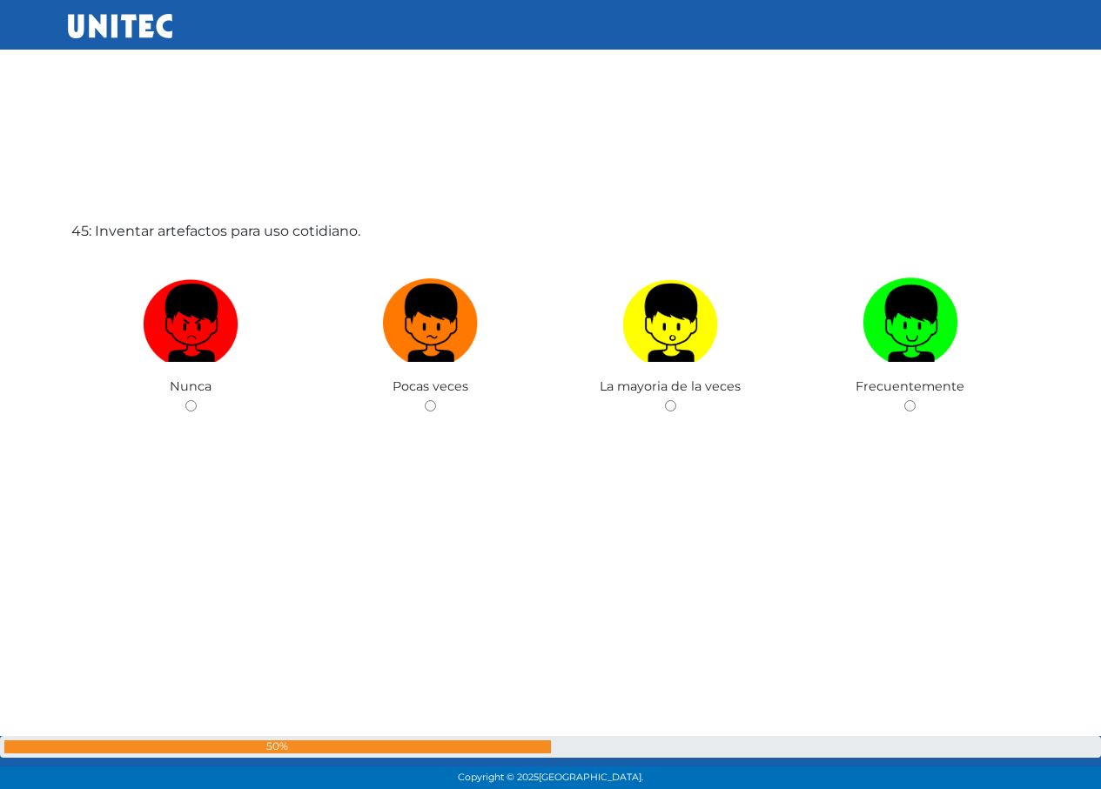
scroll to position [34823, 0]
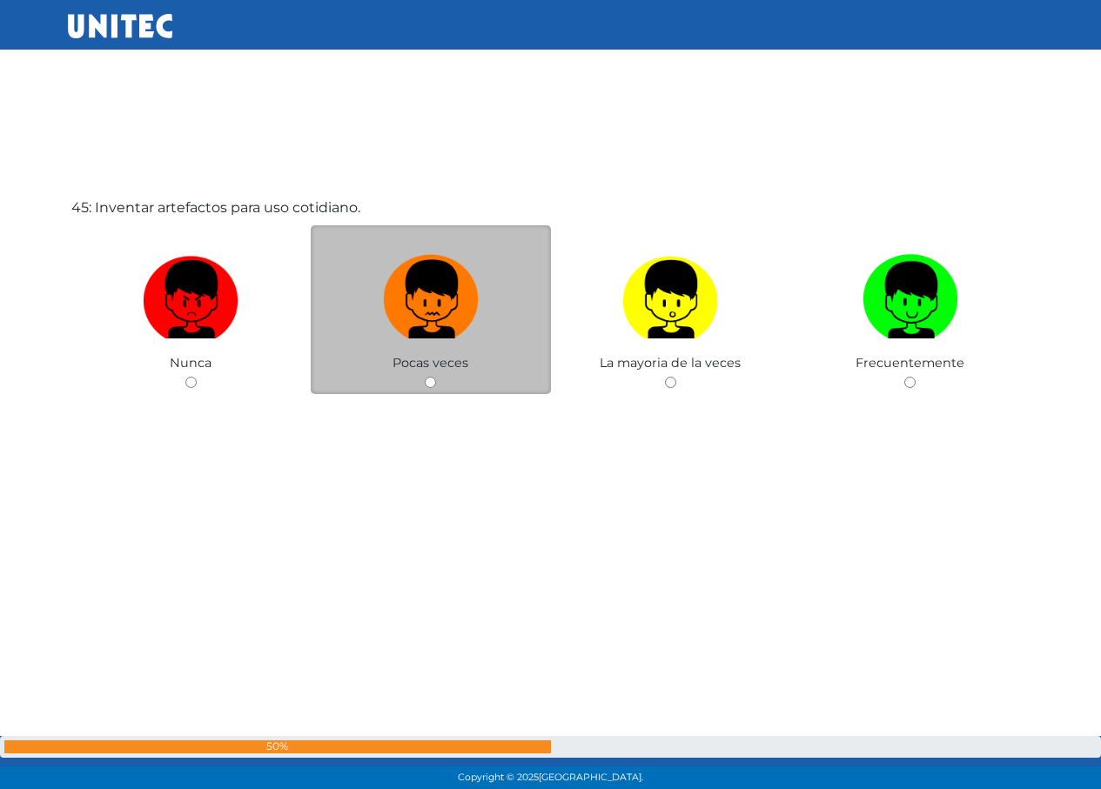
click at [464, 323] on img at bounding box center [431, 293] width 96 height 91
click at [436, 377] on input "radio" at bounding box center [430, 382] width 11 height 11
radio input "true"
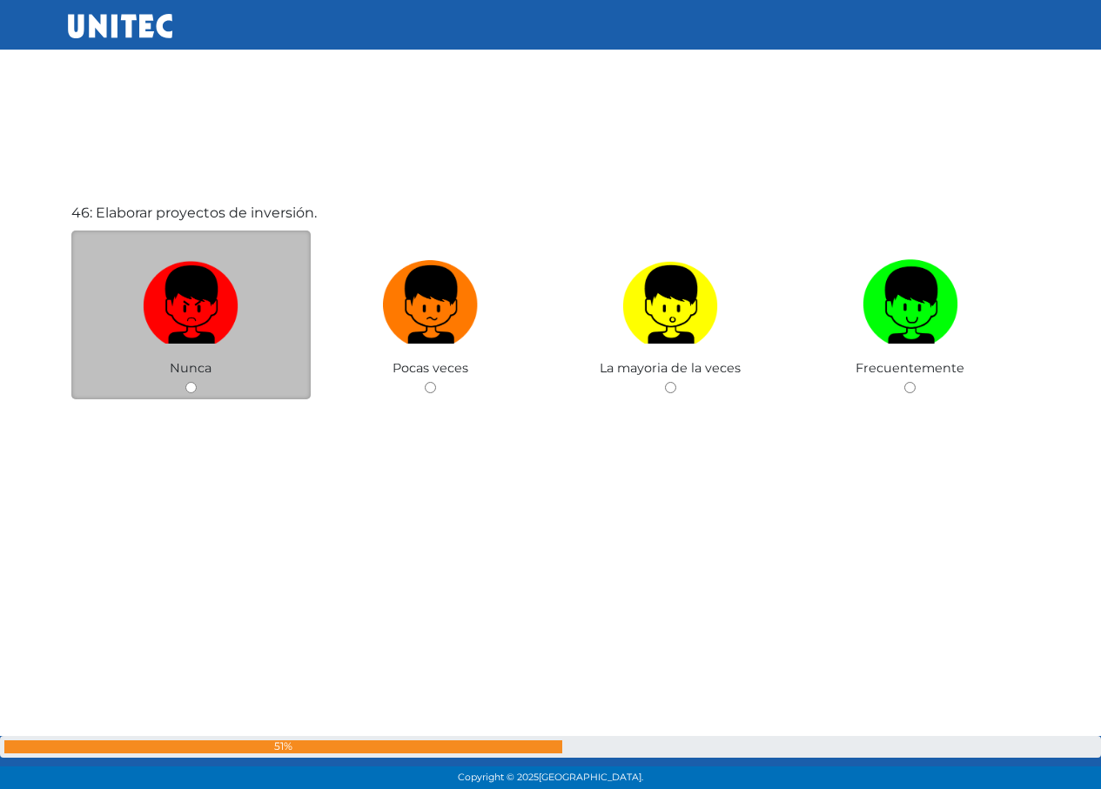
scroll to position [35612, 0]
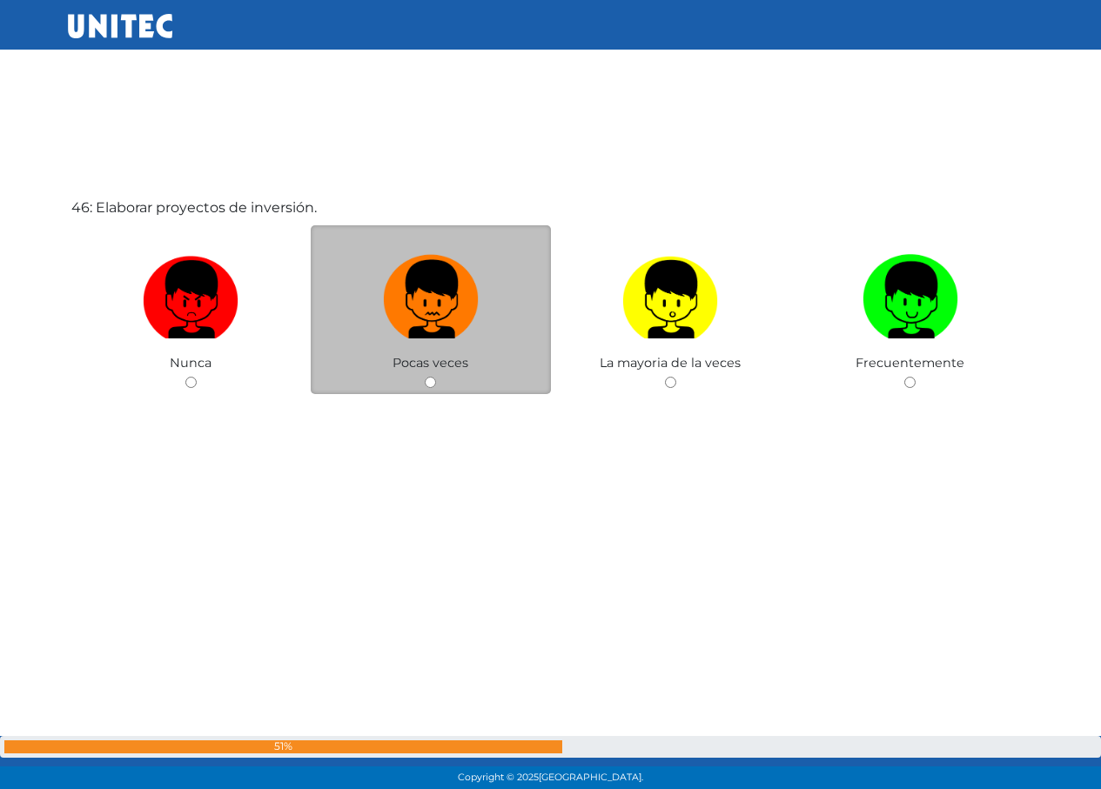
click at [444, 312] on img at bounding box center [431, 293] width 96 height 91
click at [436, 377] on input "radio" at bounding box center [430, 382] width 11 height 11
radio input "true"
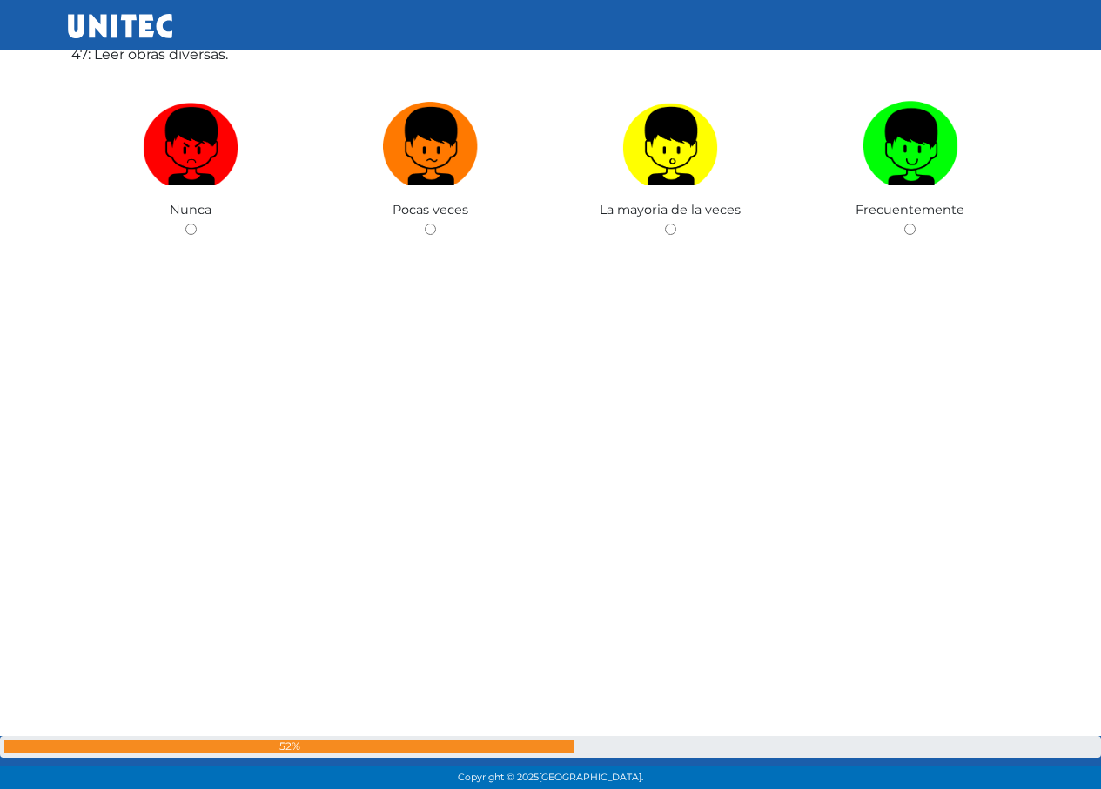
scroll to position [36489, 0]
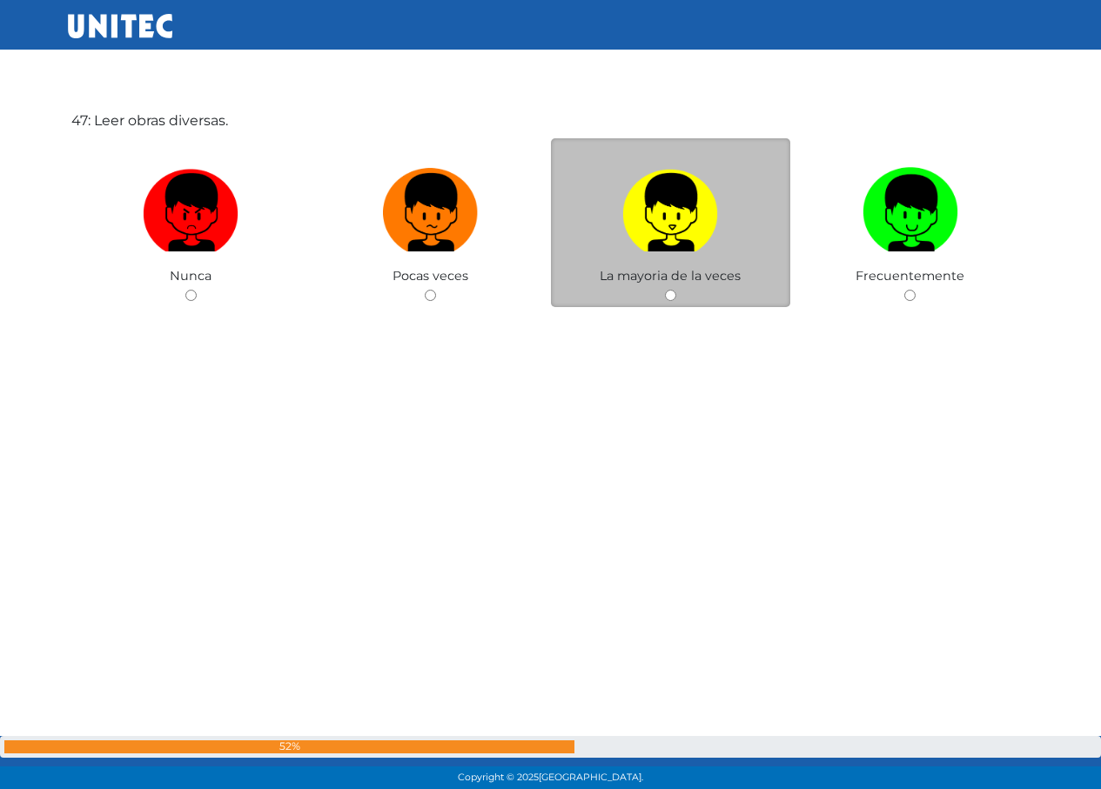
click at [673, 225] on img at bounding box center [670, 206] width 96 height 91
click at [673, 290] on input "radio" at bounding box center [670, 295] width 11 height 11
radio input "true"
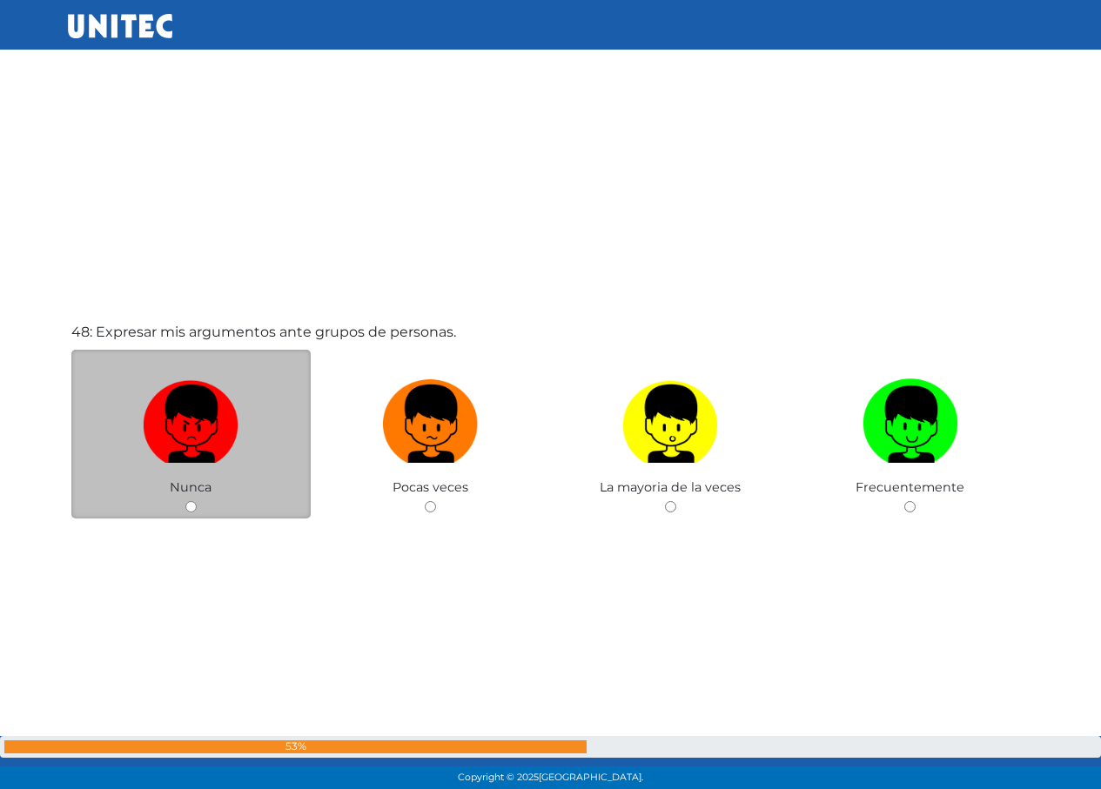
scroll to position [37098, 0]
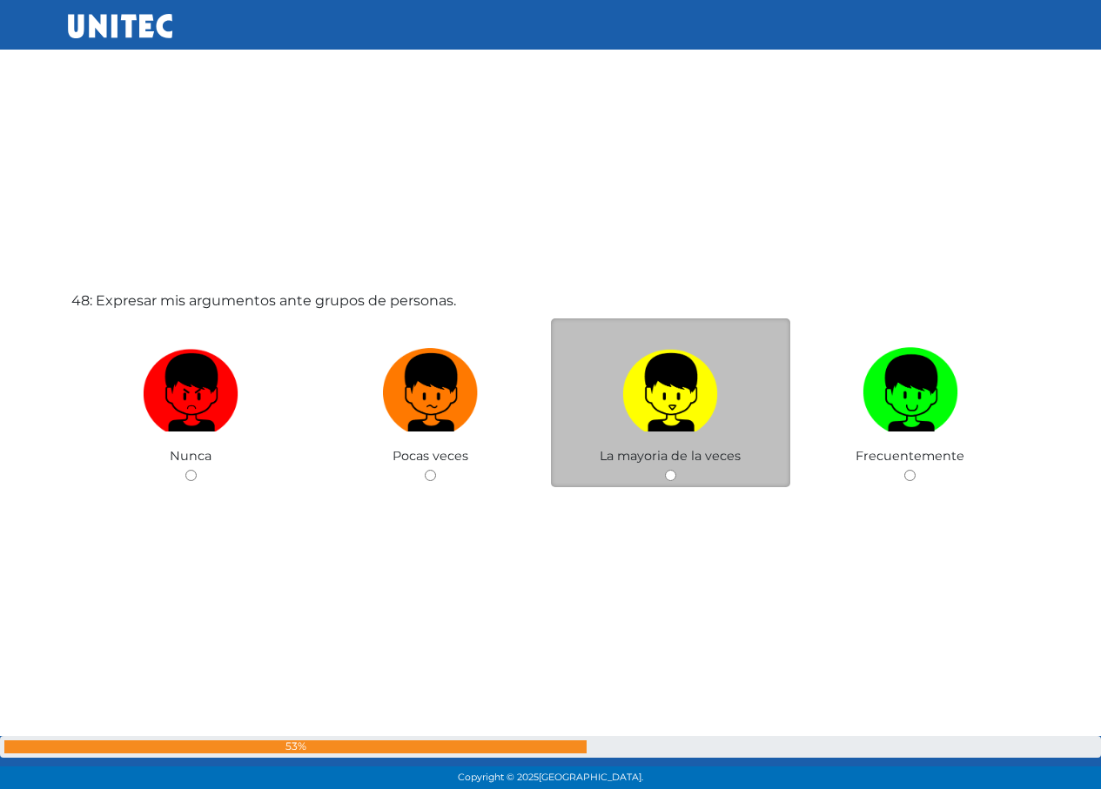
click at [682, 427] on img at bounding box center [670, 386] width 96 height 91
click at [676, 470] on input "radio" at bounding box center [670, 475] width 11 height 11
radio input "true"
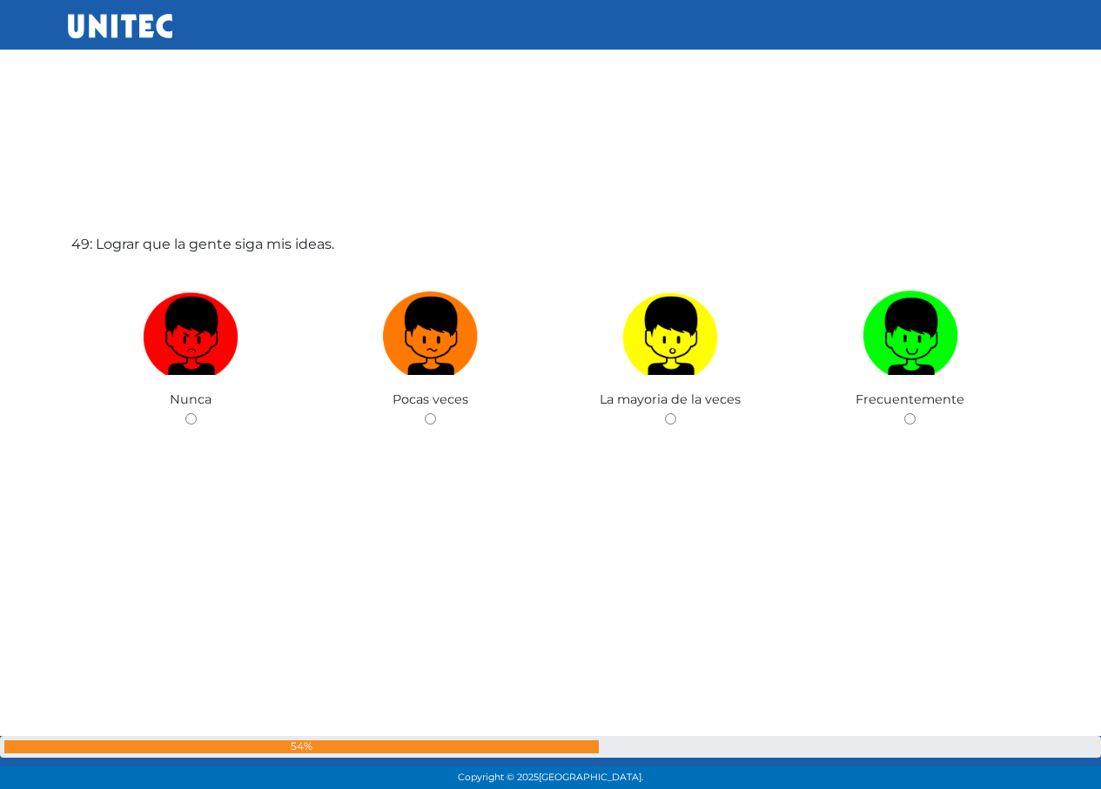
scroll to position [37980, 0]
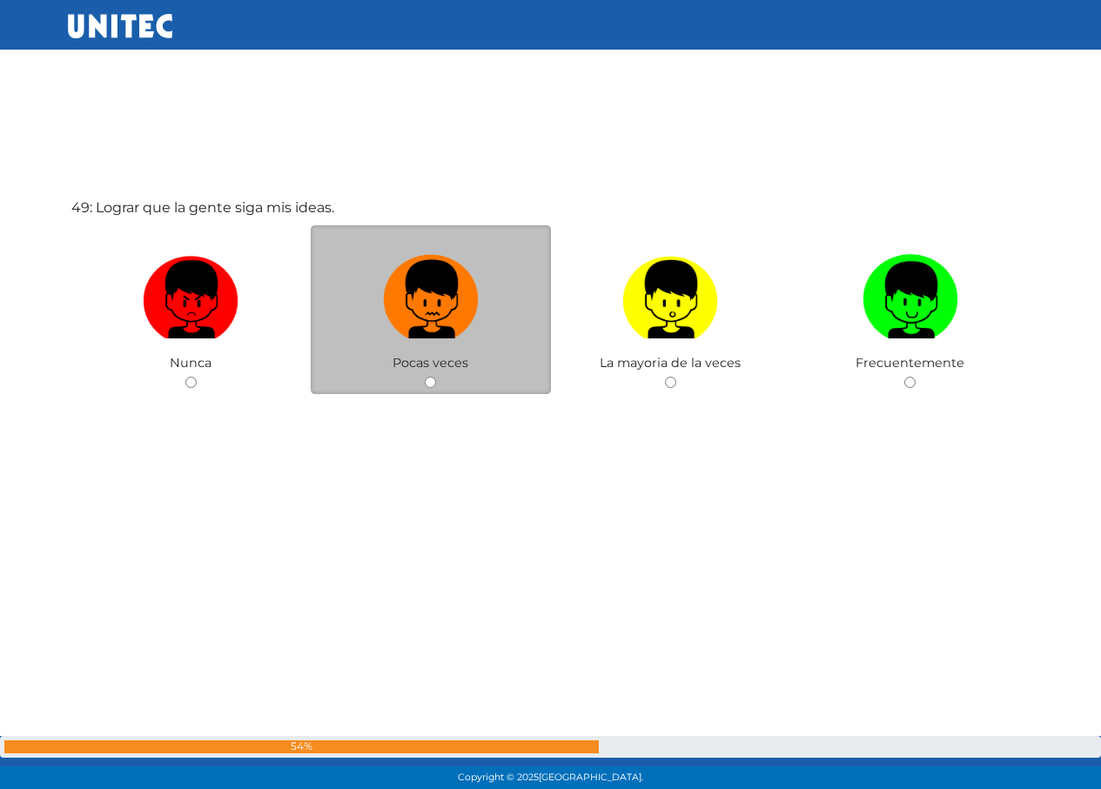
click at [457, 335] on img at bounding box center [431, 293] width 96 height 91
click at [436, 377] on input "radio" at bounding box center [430, 382] width 11 height 11
radio input "true"
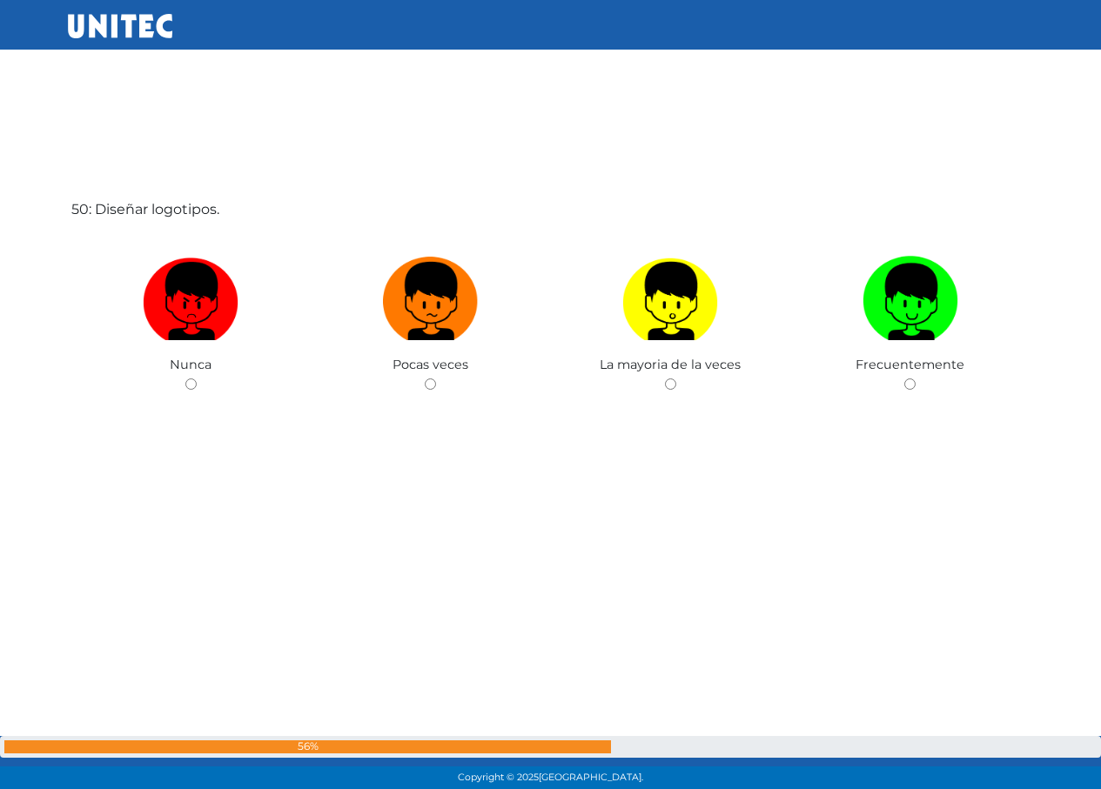
scroll to position [38770, 0]
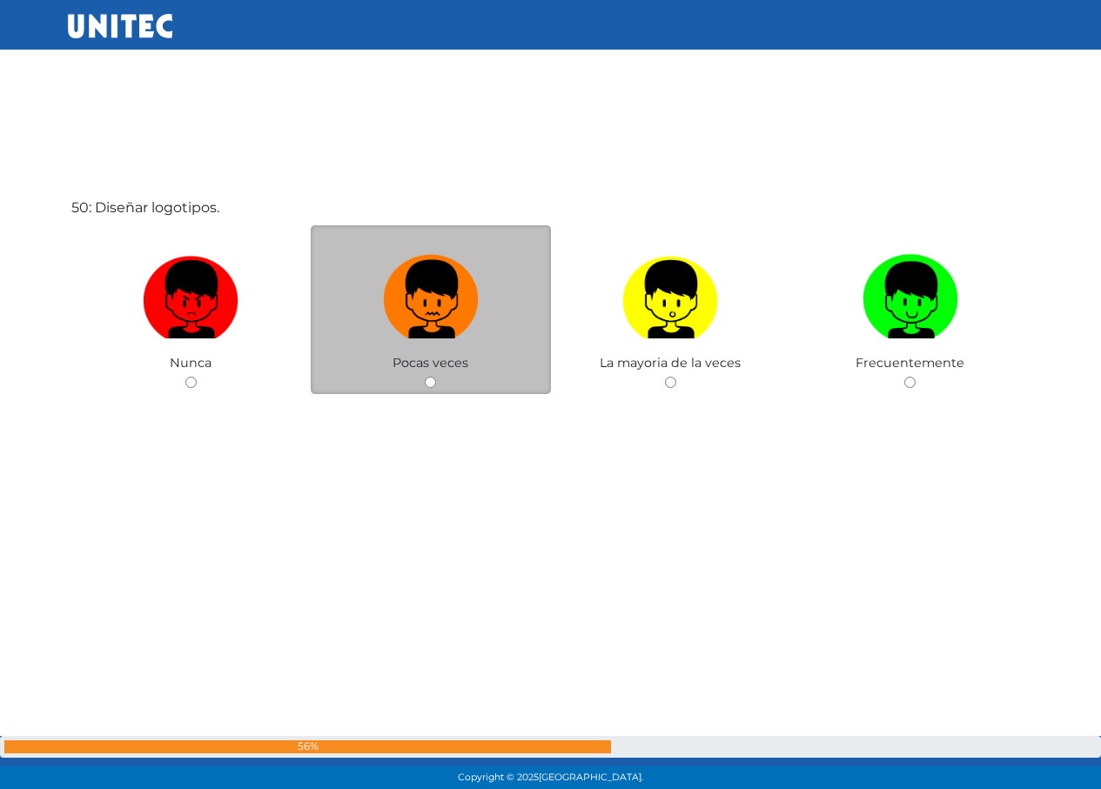
click at [478, 333] on img at bounding box center [431, 293] width 96 height 91
click at [436, 377] on input "radio" at bounding box center [430, 382] width 11 height 11
radio input "true"
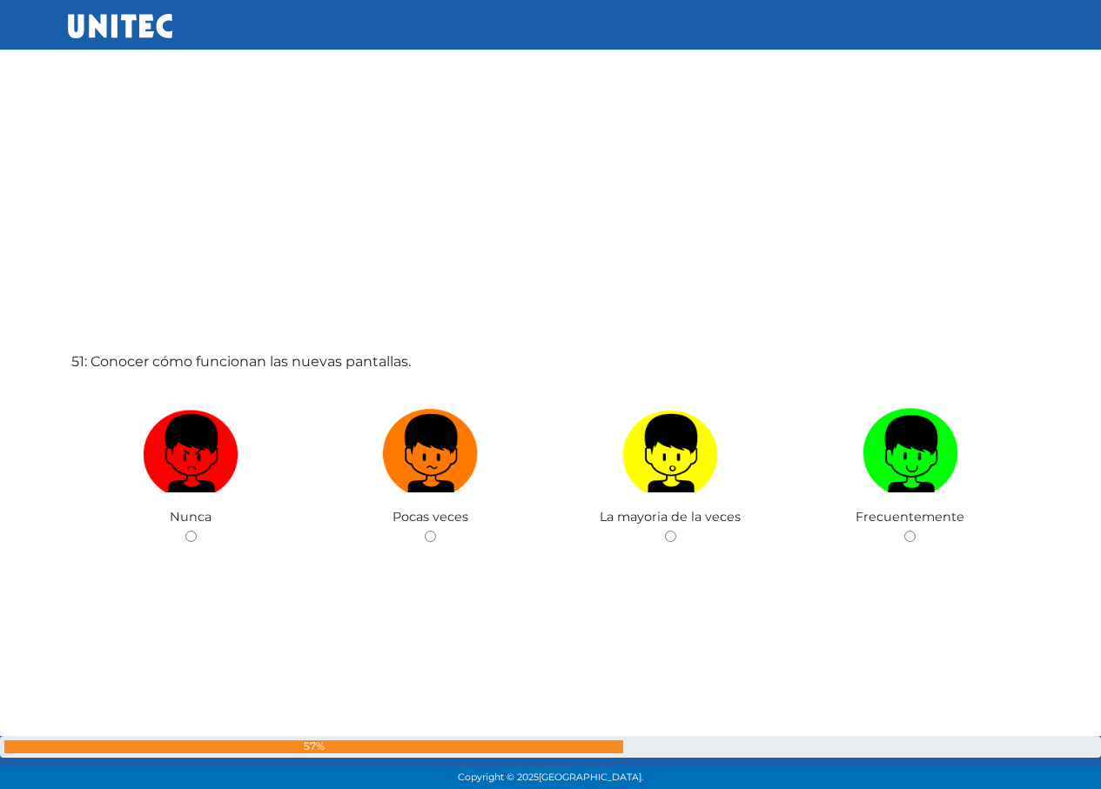
scroll to position [39436, 0]
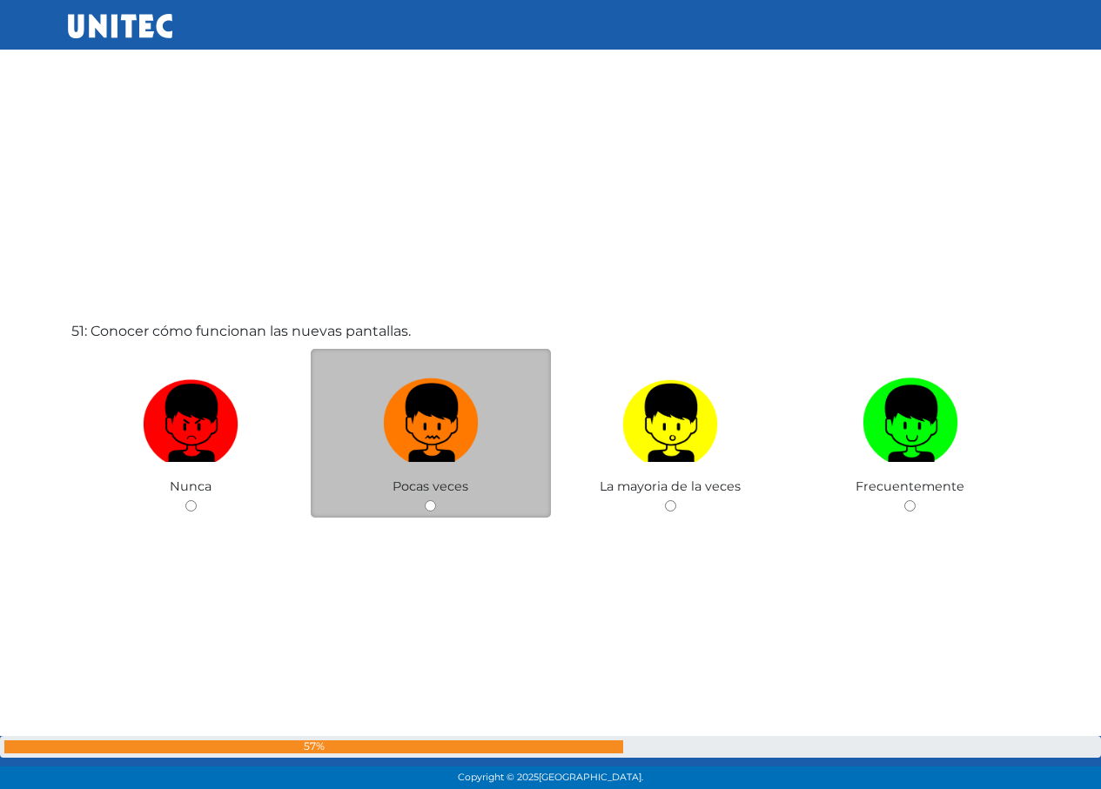
click at [463, 384] on img at bounding box center [431, 417] width 96 height 91
click at [436, 500] on input "radio" at bounding box center [430, 505] width 11 height 11
radio input "true"
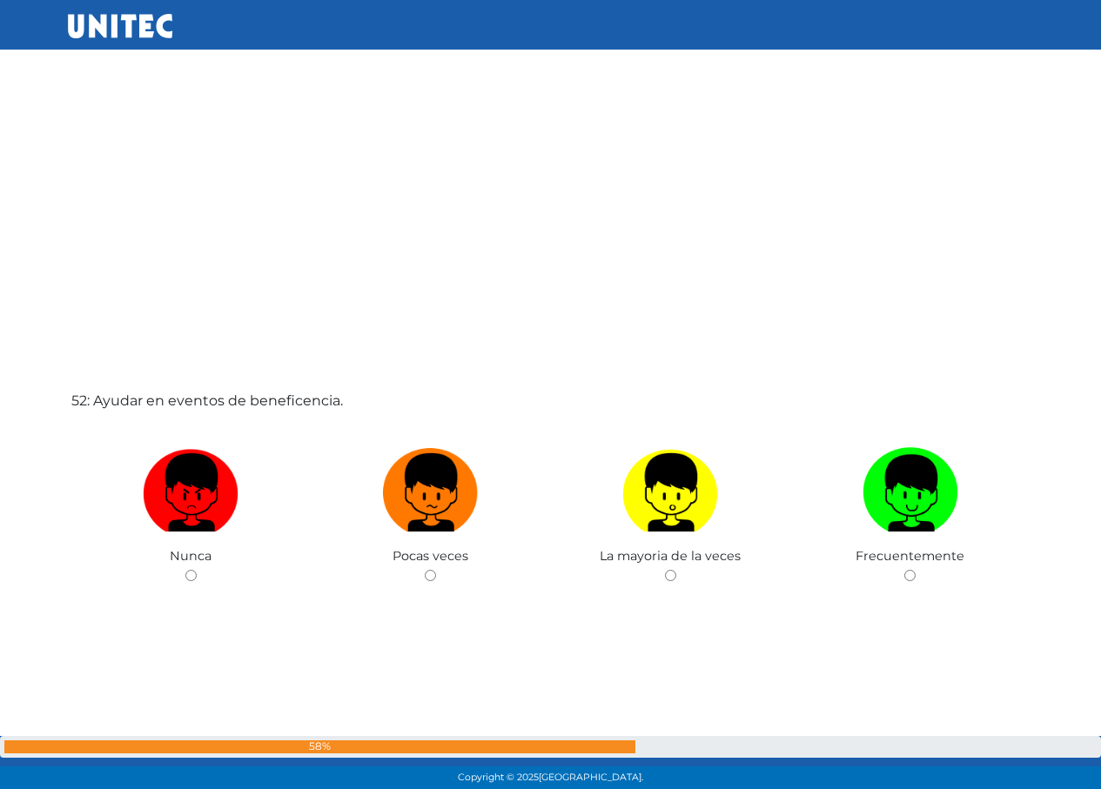
scroll to position [40183, 0]
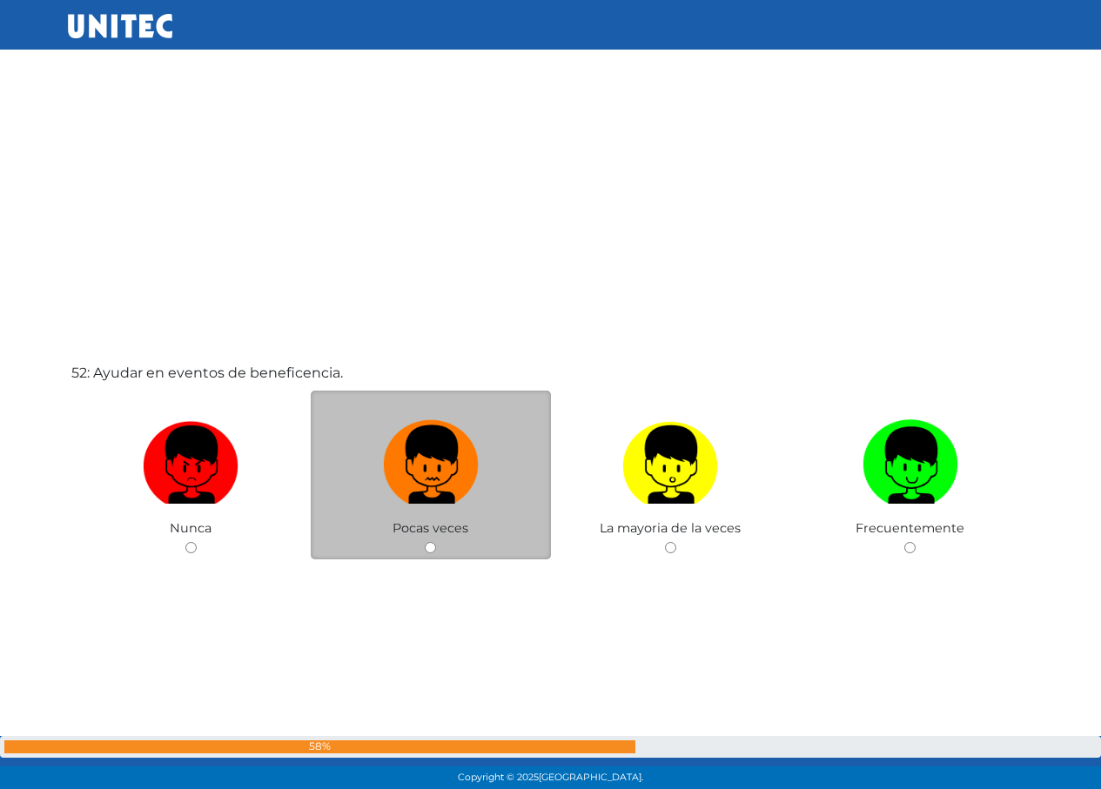
click at [383, 453] on img at bounding box center [431, 458] width 96 height 91
click at [425, 542] on input "radio" at bounding box center [430, 547] width 11 height 11
radio input "true"
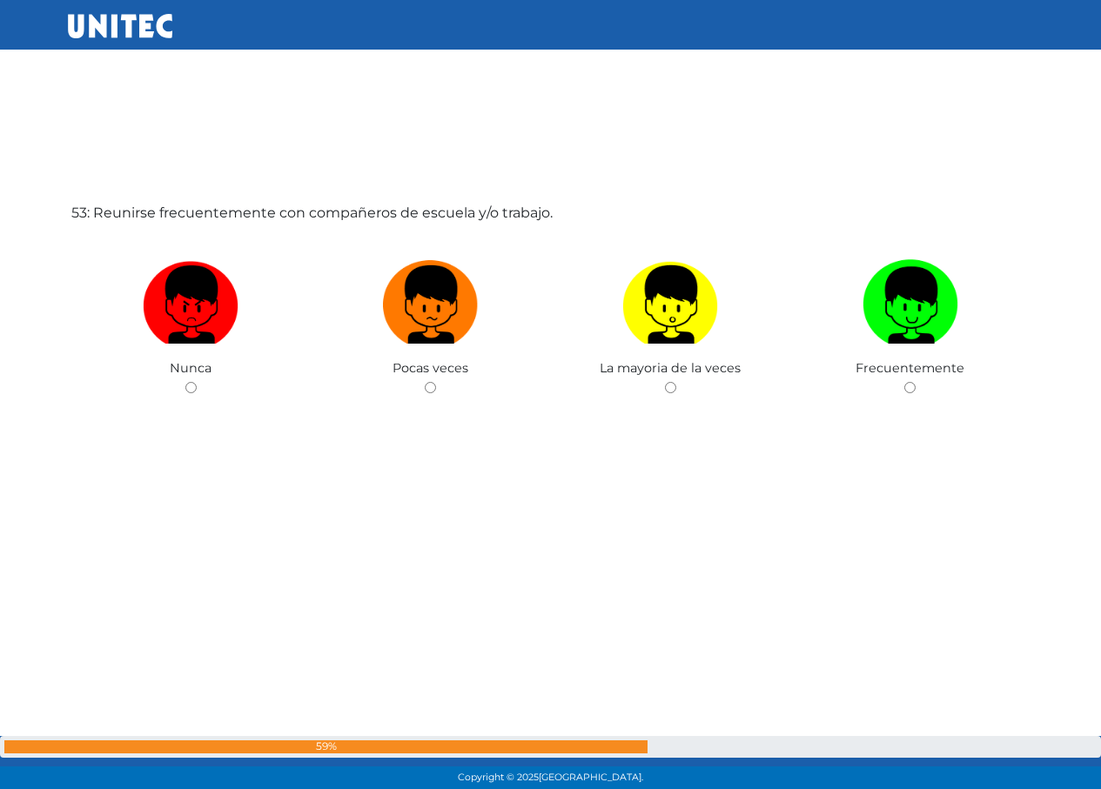
scroll to position [41138, 0]
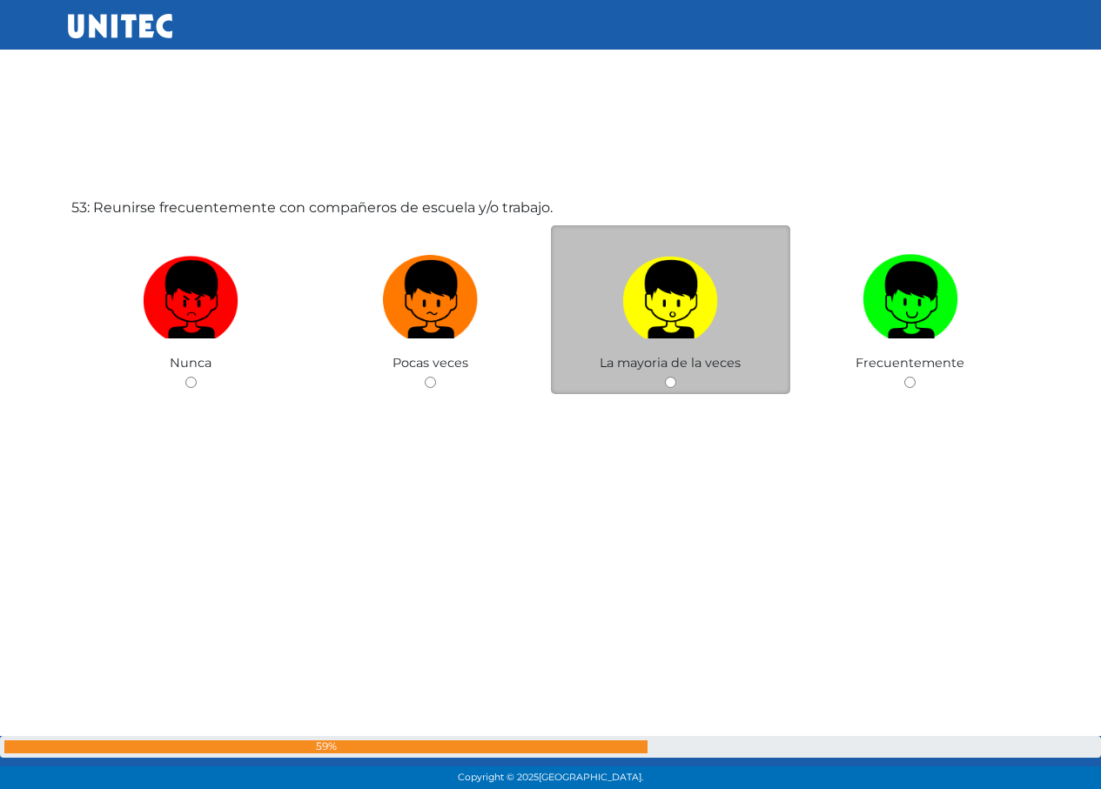
click at [676, 350] on label at bounding box center [671, 300] width 240 height 106
click at [676, 377] on input "radio" at bounding box center [670, 382] width 11 height 11
radio input "true"
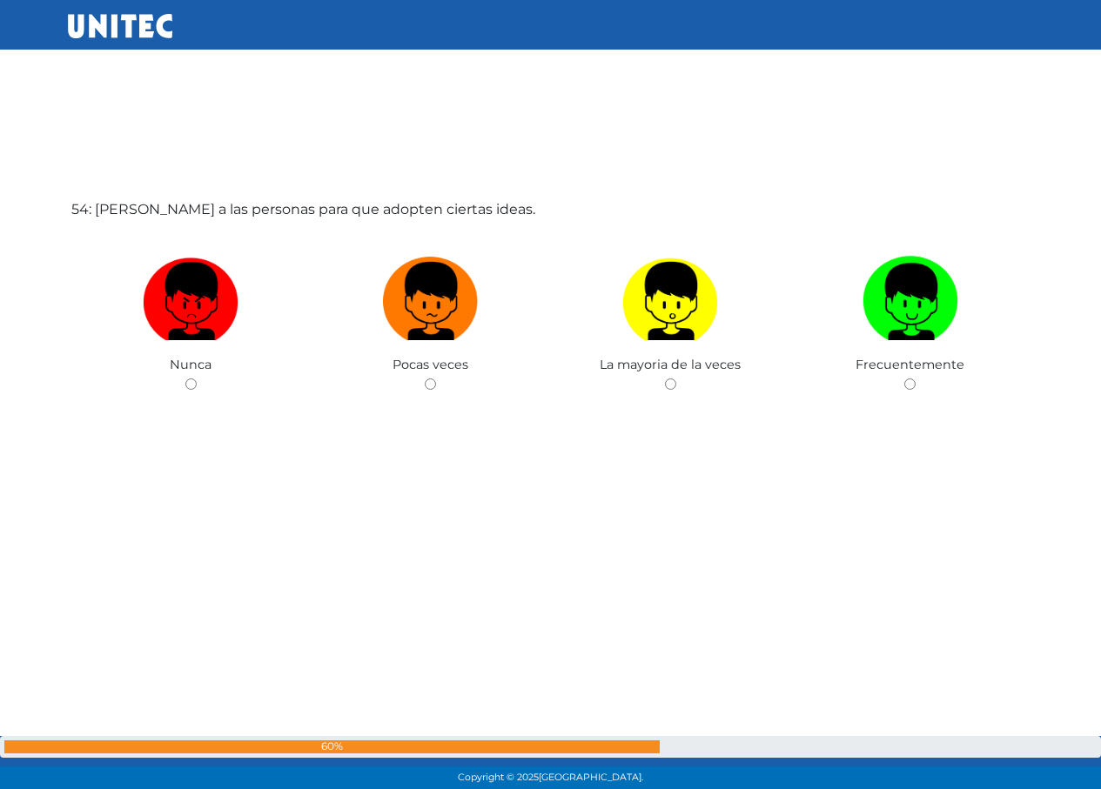
scroll to position [41928, 0]
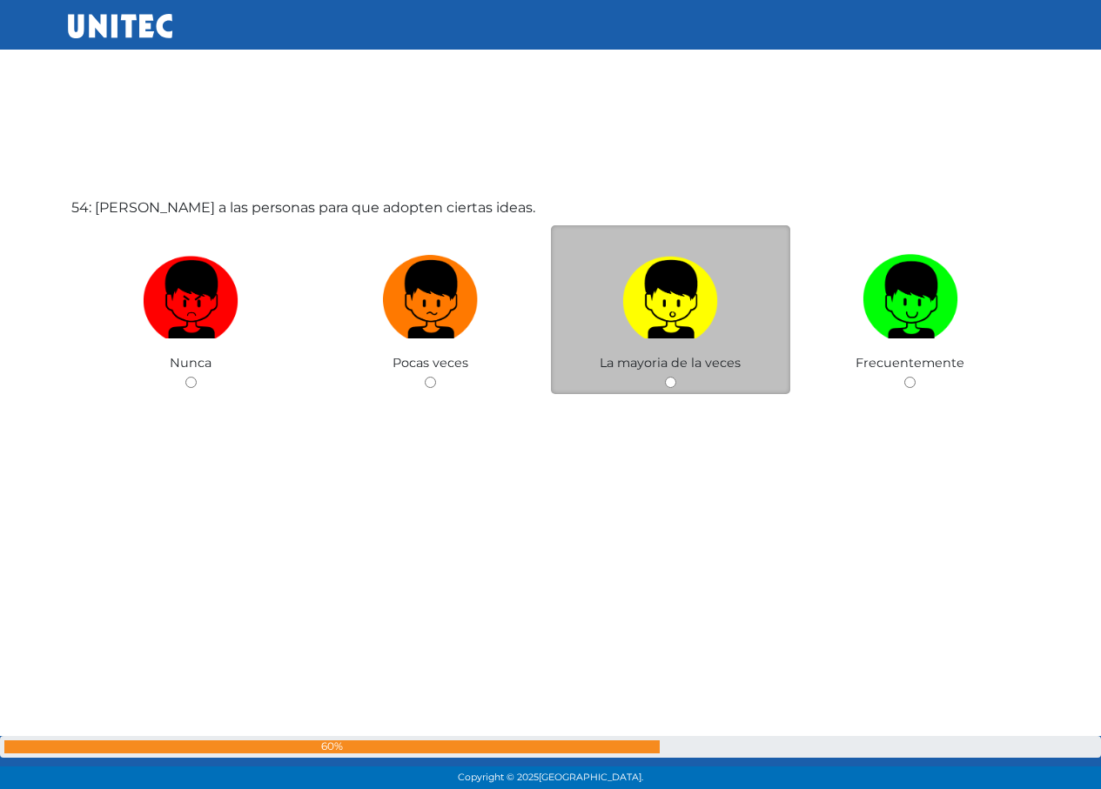
click at [733, 326] on label at bounding box center [671, 300] width 240 height 106
click at [676, 377] on input "radio" at bounding box center [670, 382] width 11 height 11
radio input "true"
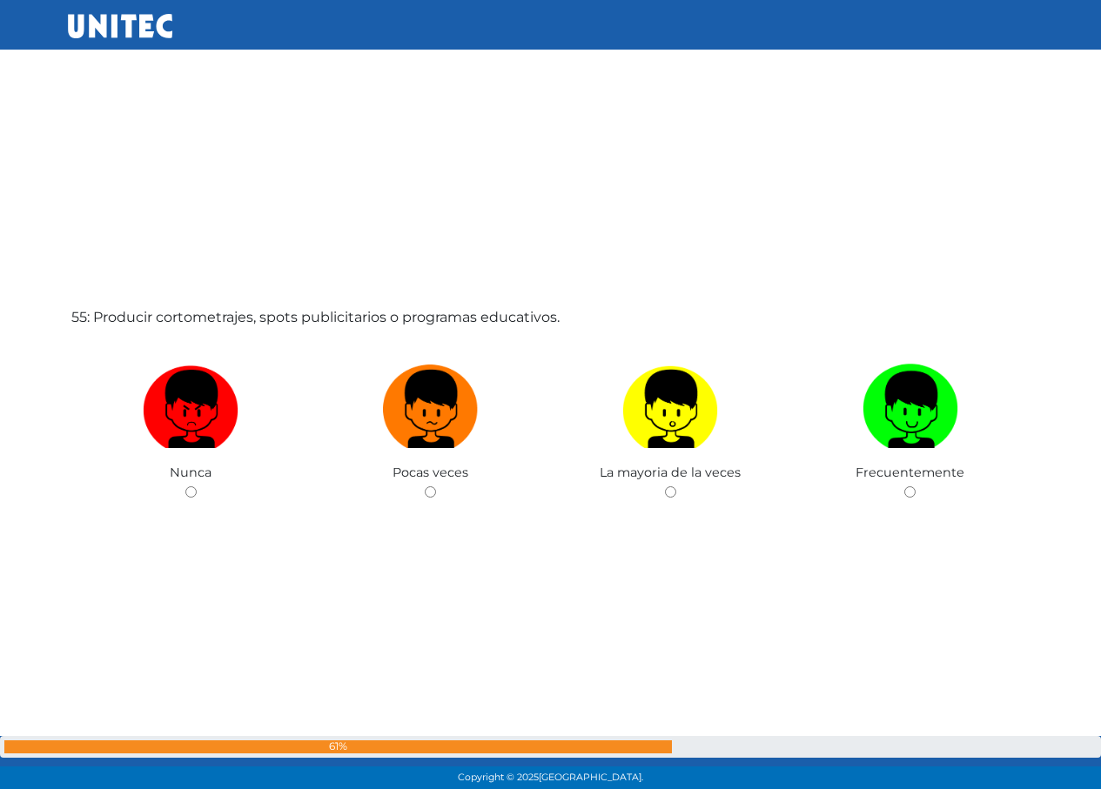
scroll to position [42717, 0]
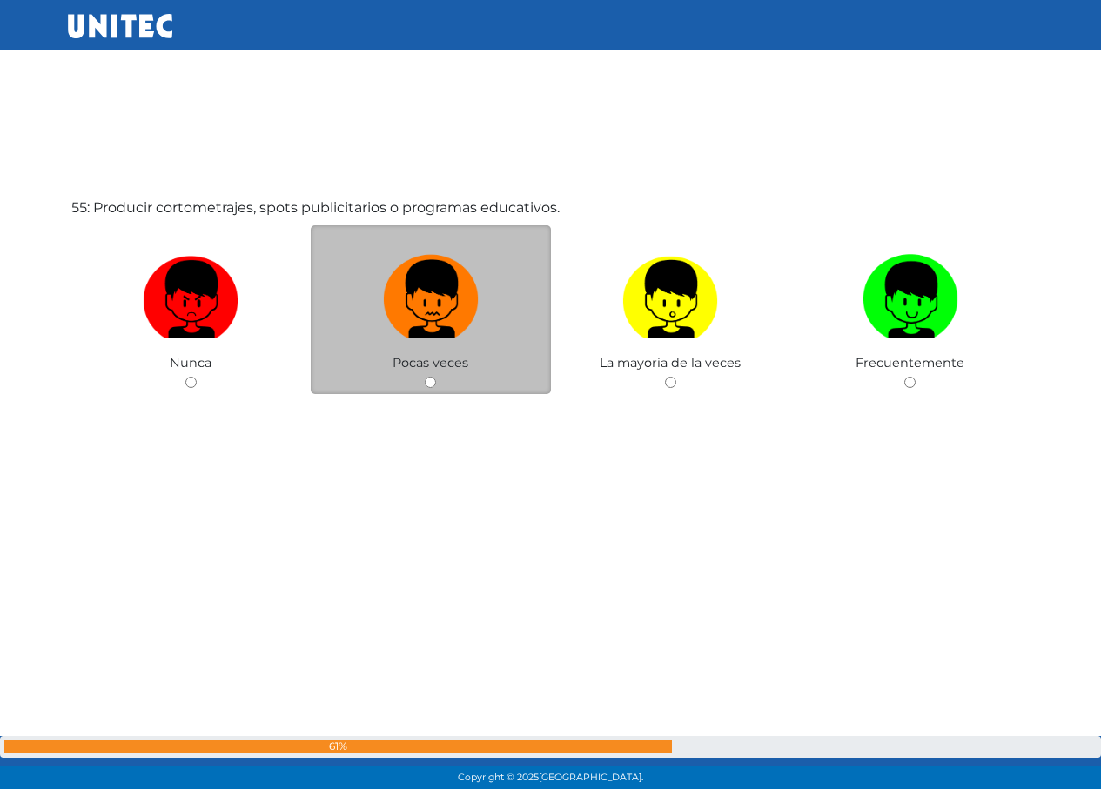
click at [449, 304] on img at bounding box center [431, 293] width 96 height 91
click at [436, 377] on input "radio" at bounding box center [430, 382] width 11 height 11
radio input "true"
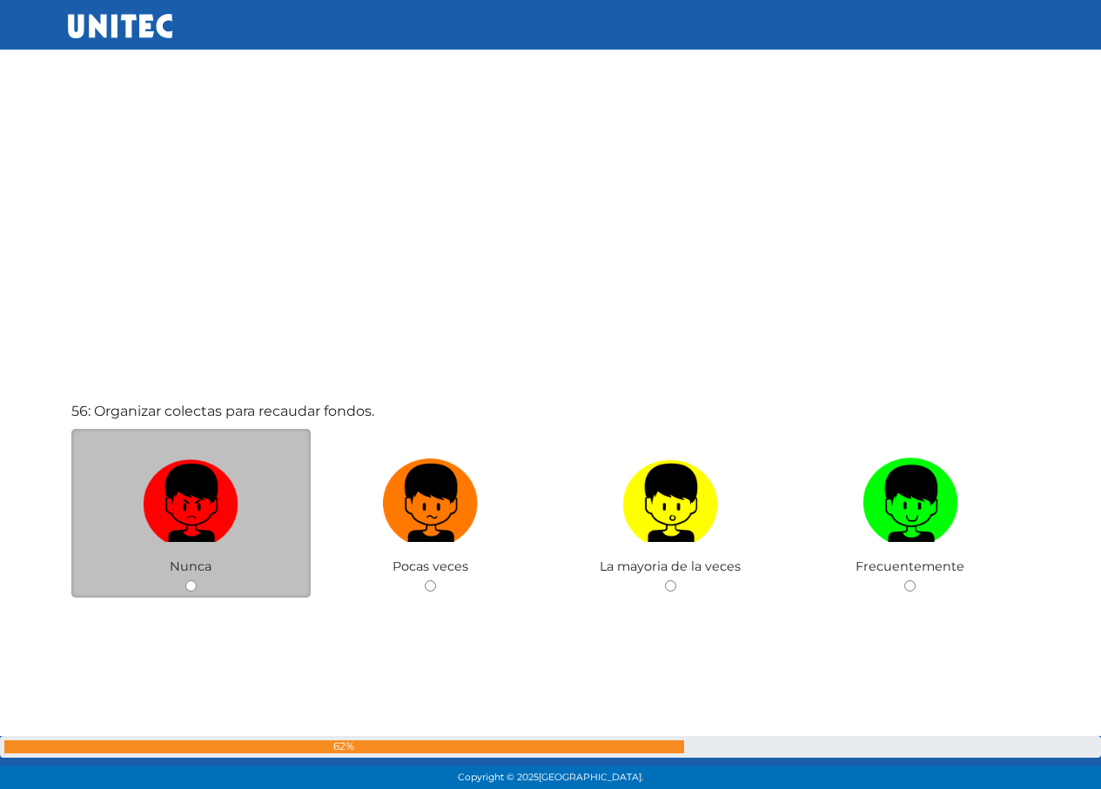
scroll to position [43307, 0]
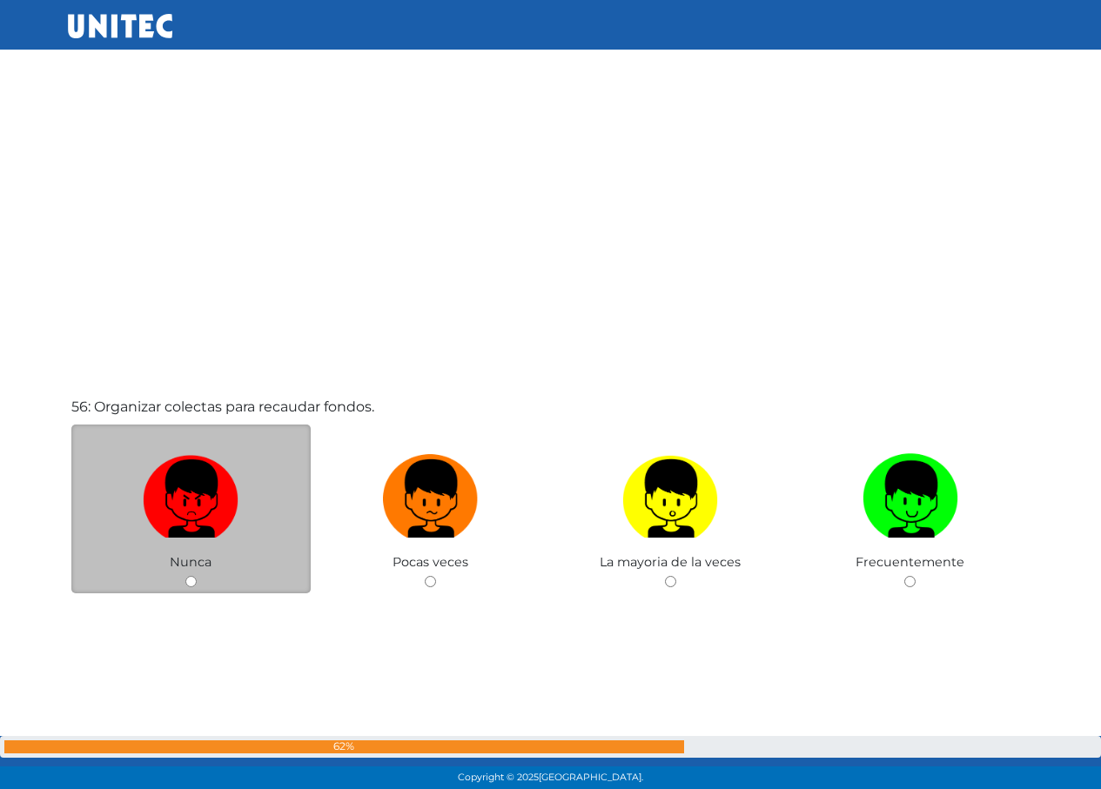
click at [246, 476] on label at bounding box center [191, 500] width 240 height 106
click at [197, 576] on input "radio" at bounding box center [190, 581] width 11 height 11
radio input "true"
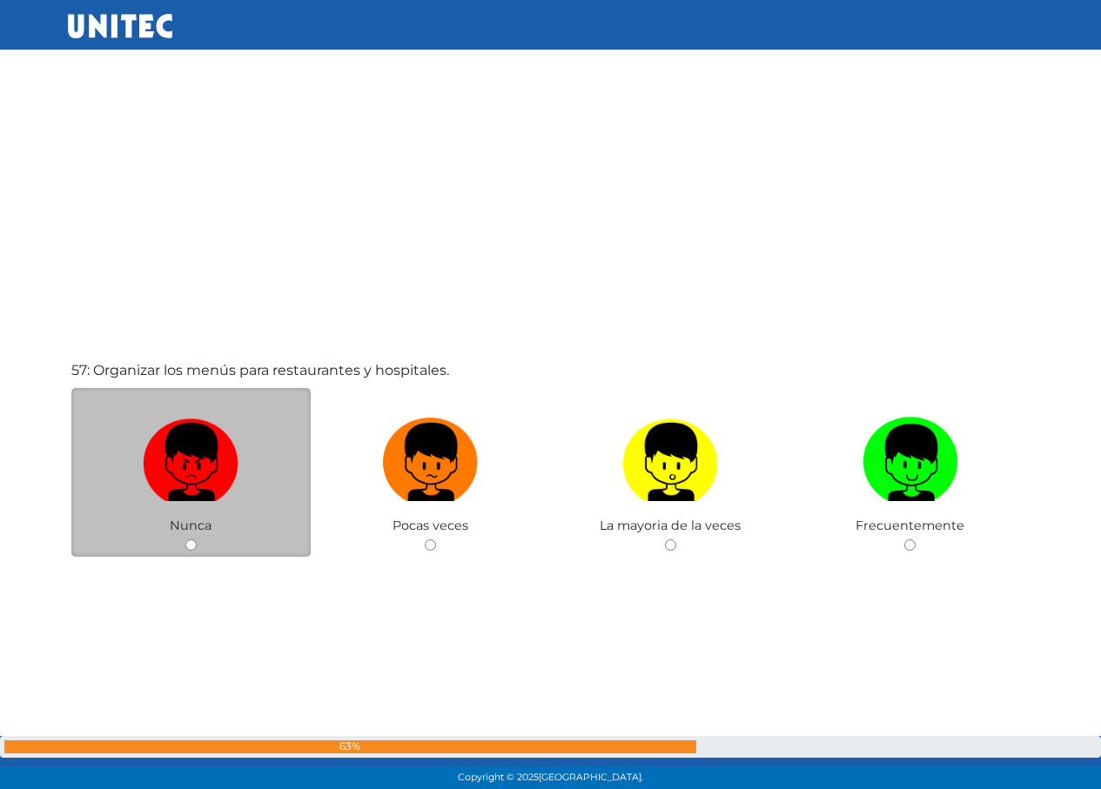
scroll to position [44145, 0]
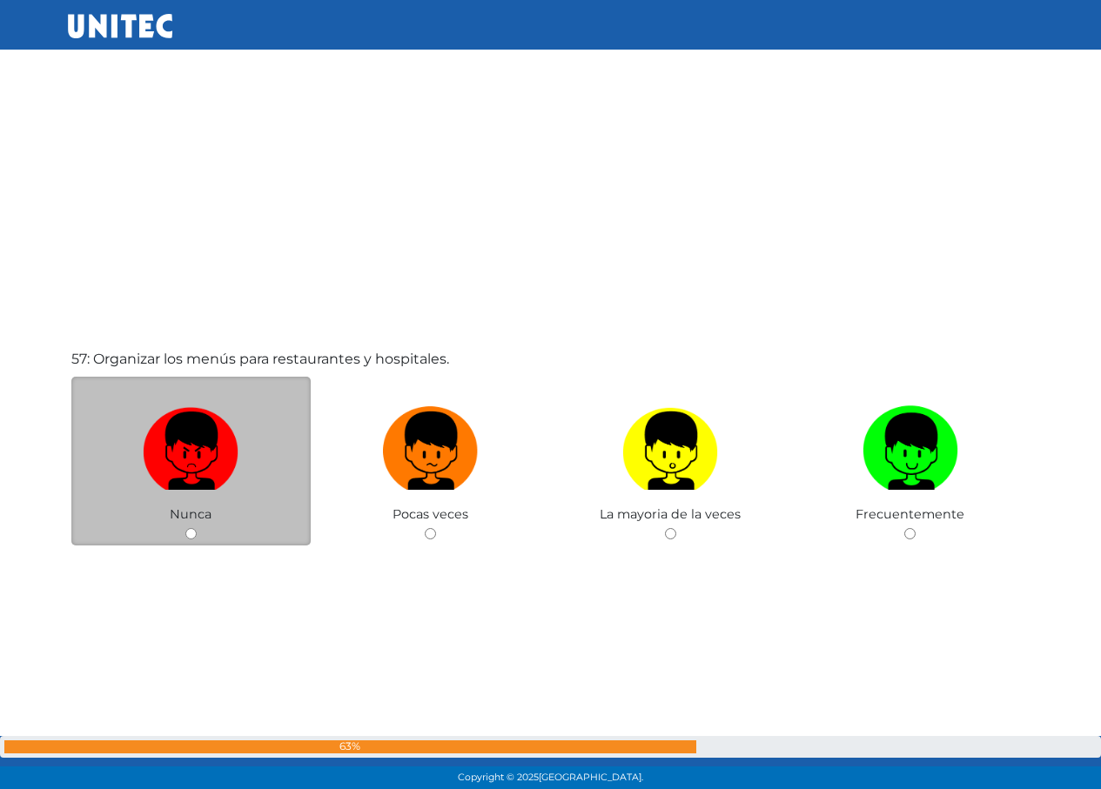
click at [252, 415] on label at bounding box center [191, 452] width 240 height 106
click at [197, 528] on input "radio" at bounding box center [190, 533] width 11 height 11
radio input "true"
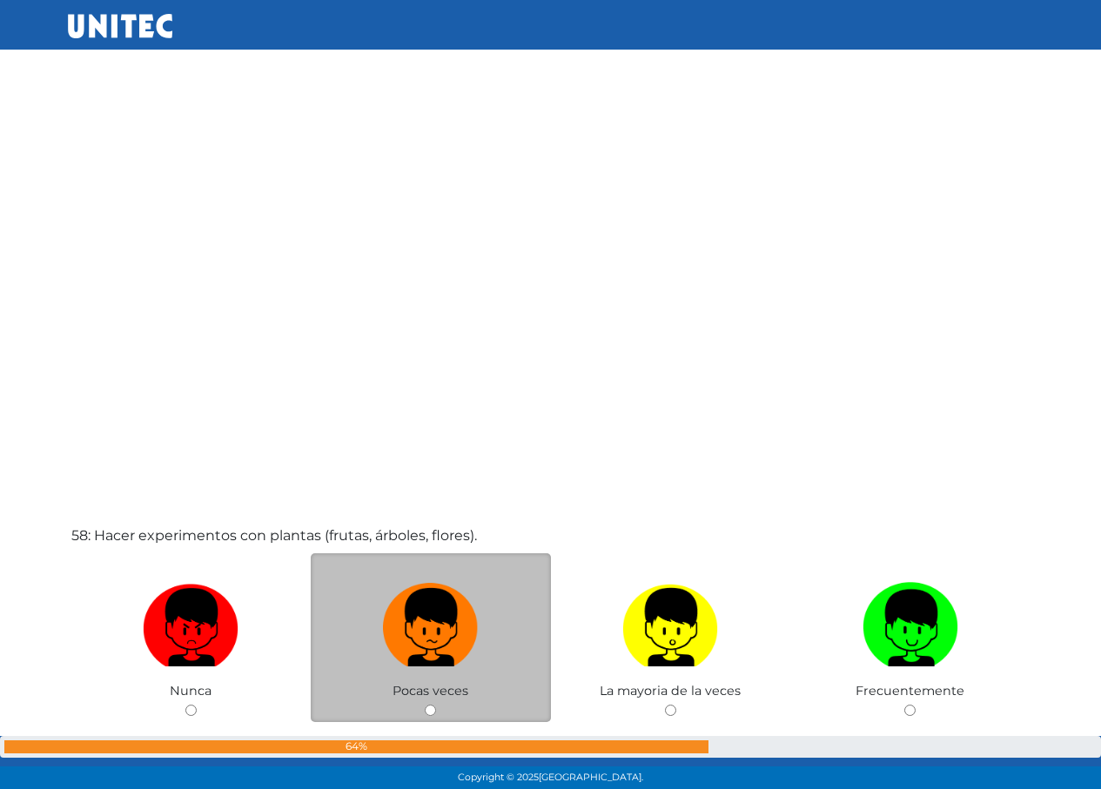
scroll to position [44924, 0]
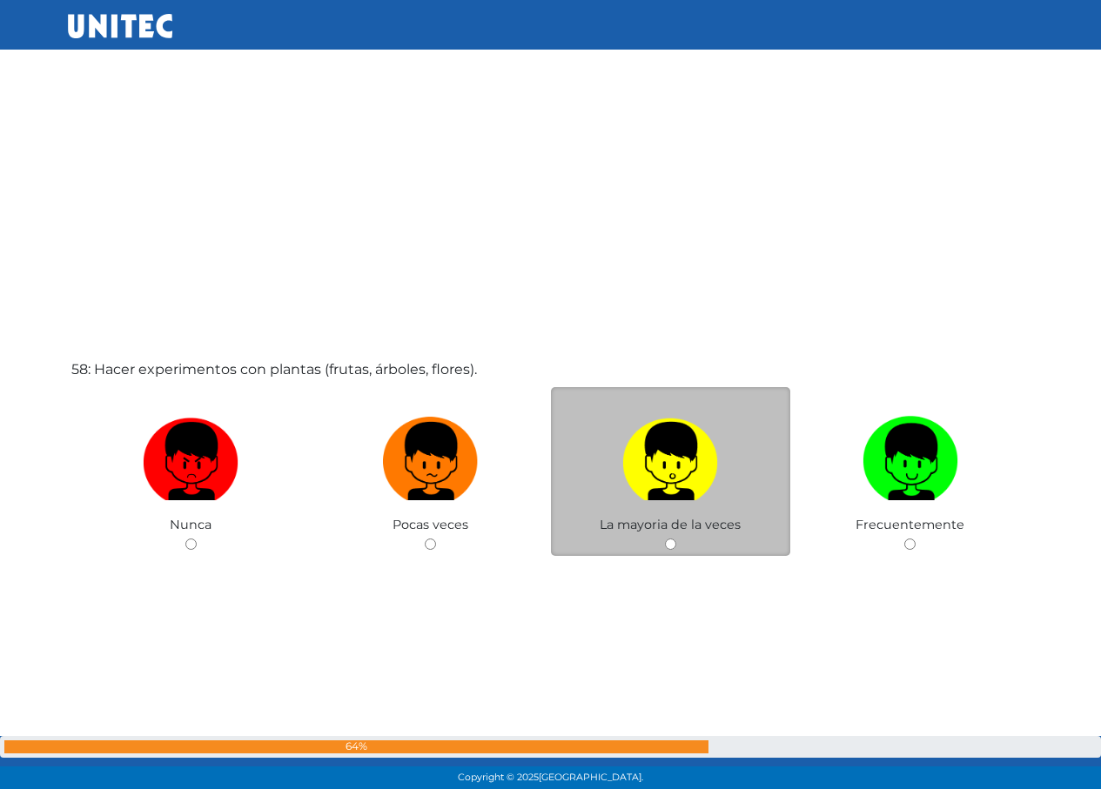
click at [603, 475] on label at bounding box center [671, 462] width 240 height 106
click at [665, 539] on input "radio" at bounding box center [670, 544] width 11 height 11
radio input "true"
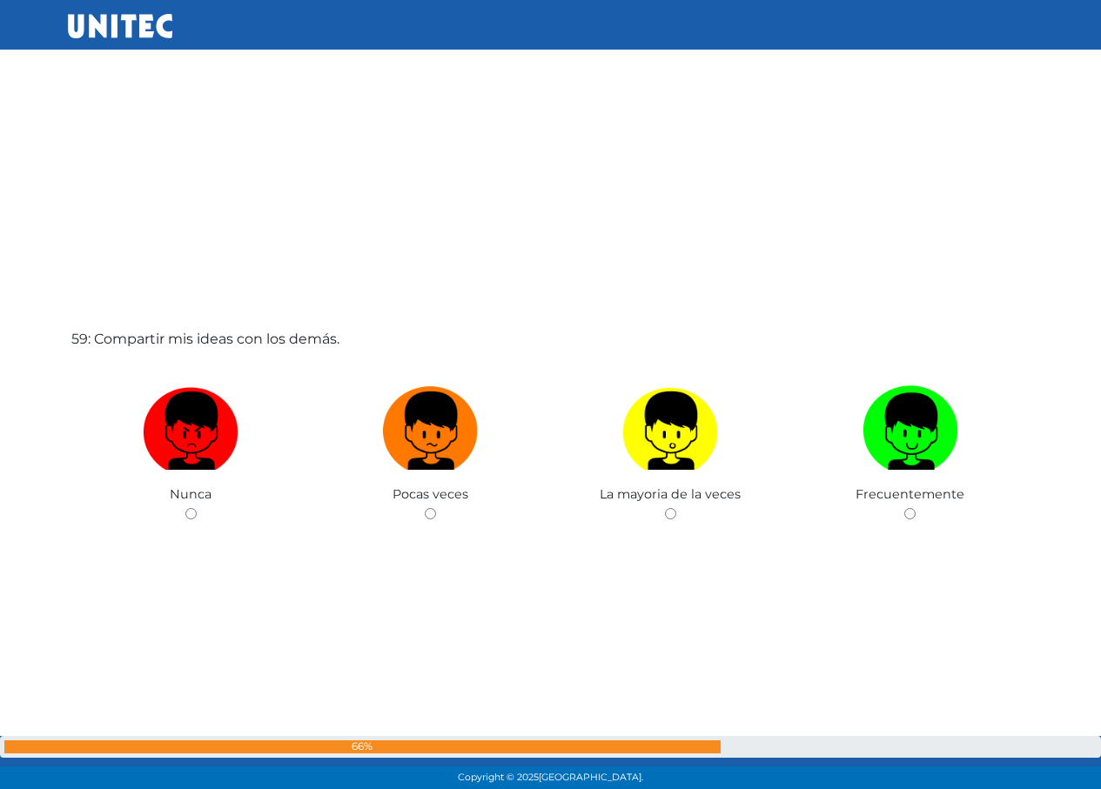
scroll to position [45759, 0]
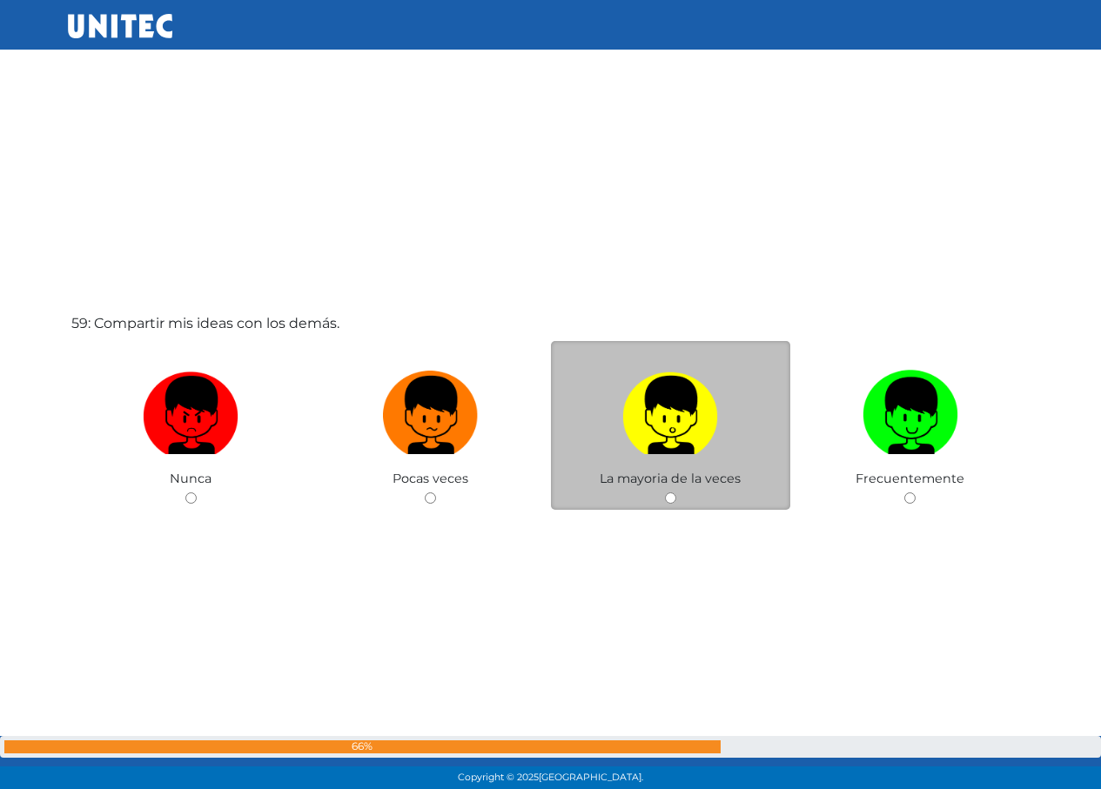
drag, startPoint x: 640, startPoint y: 456, endPoint x: 616, endPoint y: 459, distance: 23.6
click at [640, 457] on label at bounding box center [671, 416] width 240 height 106
click at [665, 493] on input "radio" at bounding box center [670, 498] width 11 height 11
radio input "true"
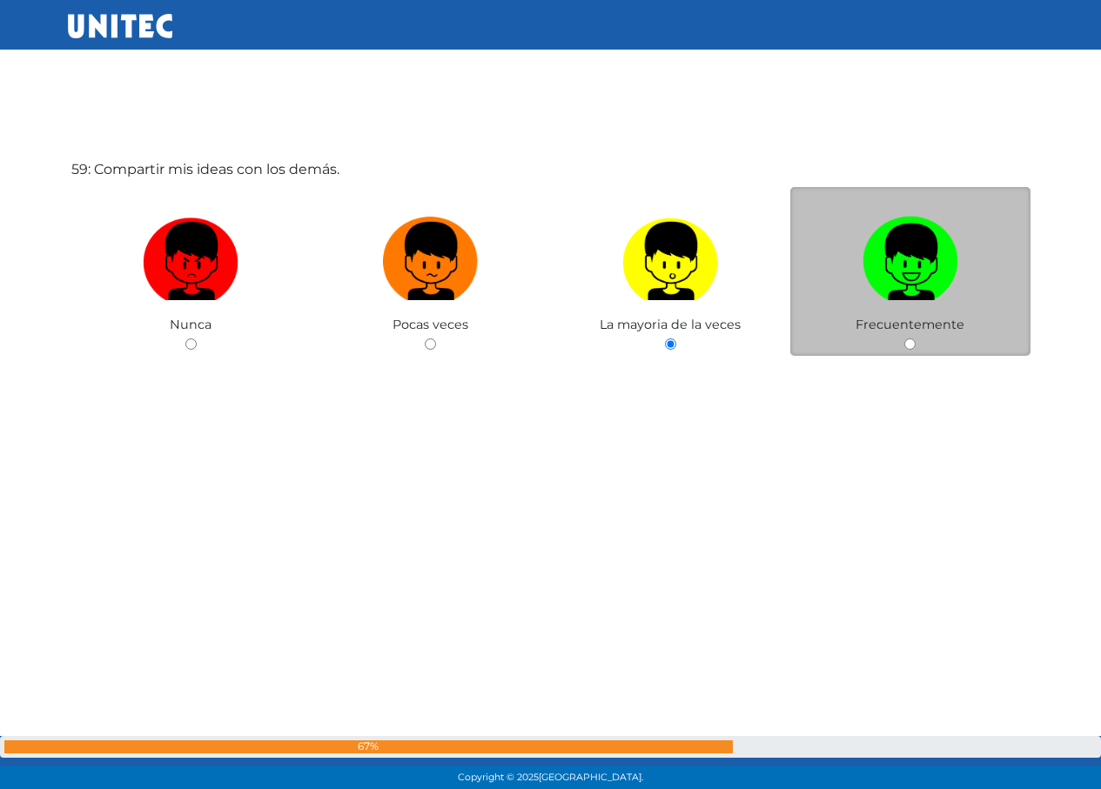
click at [921, 245] on img at bounding box center [911, 255] width 96 height 91
click at [916, 339] on input "radio" at bounding box center [909, 344] width 11 height 11
radio input "true"
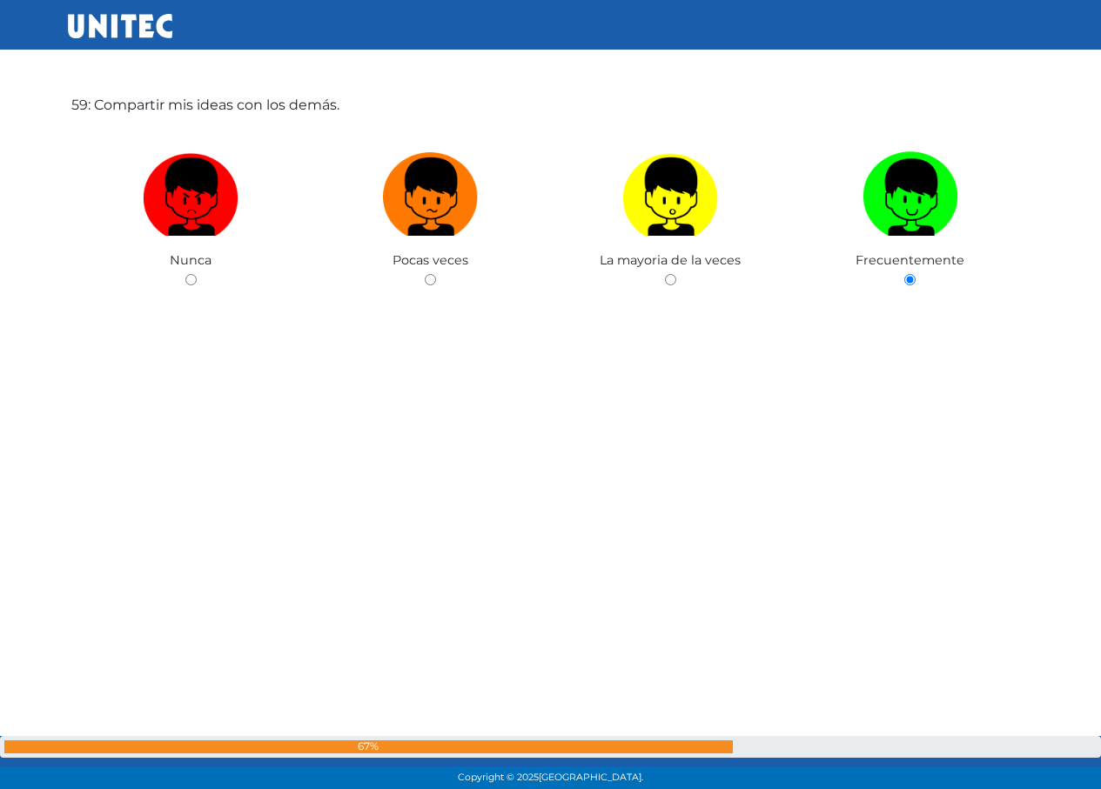
scroll to position [46498, 0]
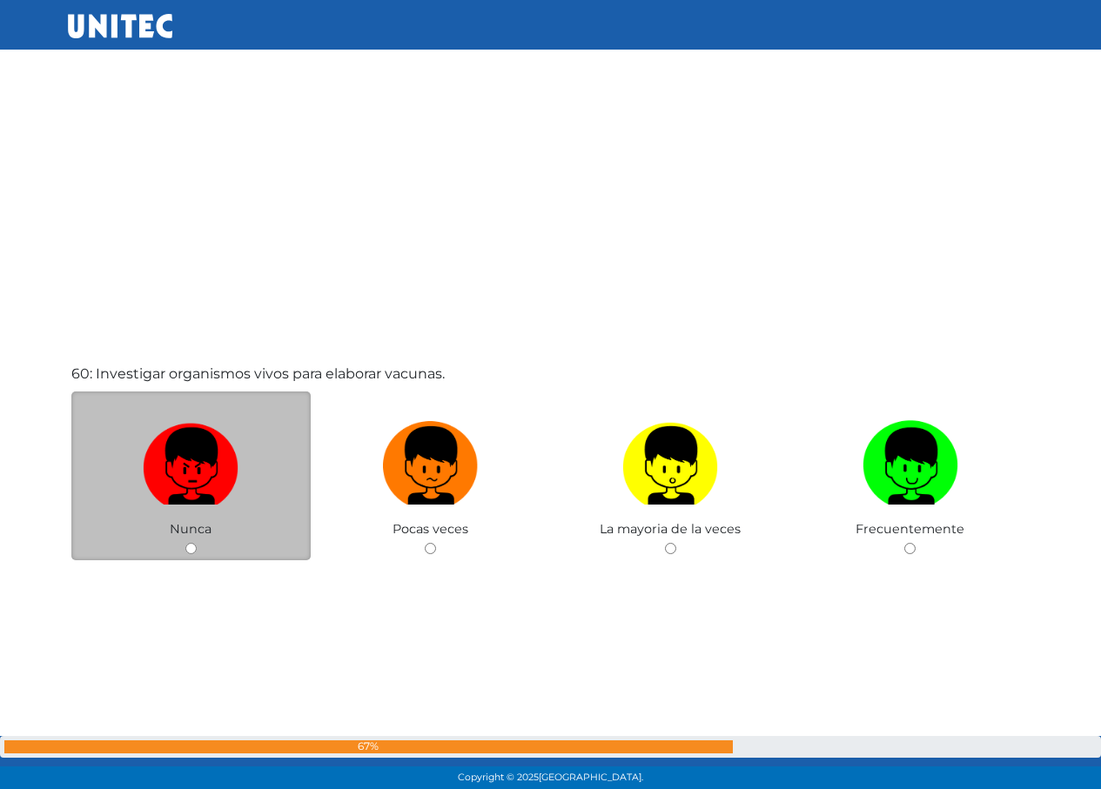
click at [221, 470] on img at bounding box center [191, 459] width 96 height 91
click at [197, 543] on input "radio" at bounding box center [190, 548] width 11 height 11
radio input "true"
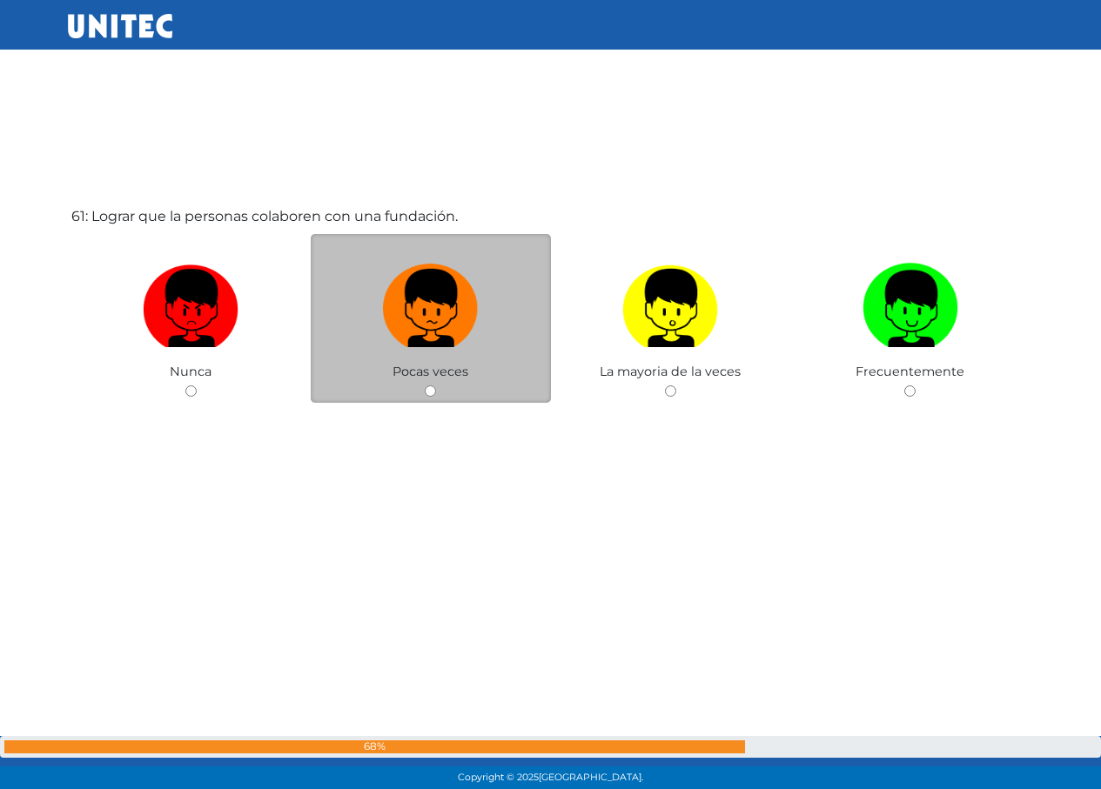
scroll to position [47454, 0]
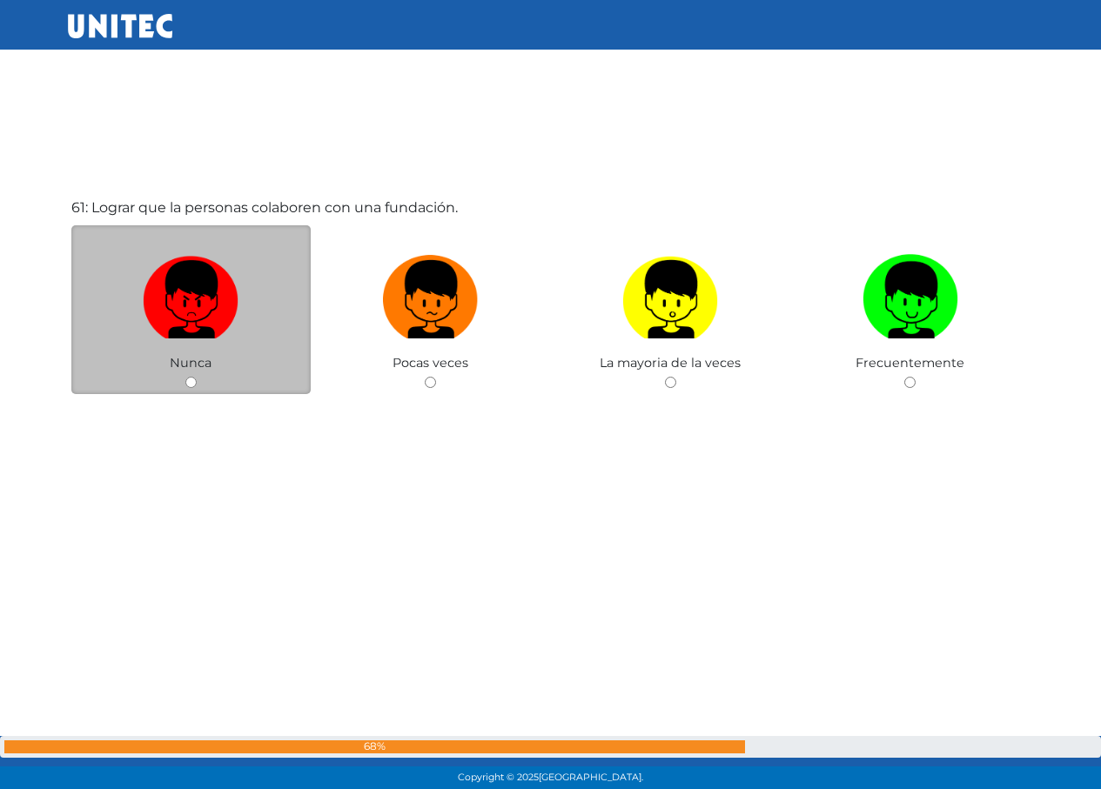
click at [269, 343] on label at bounding box center [191, 300] width 240 height 106
click at [197, 377] on input "radio" at bounding box center [190, 382] width 11 height 11
radio input "true"
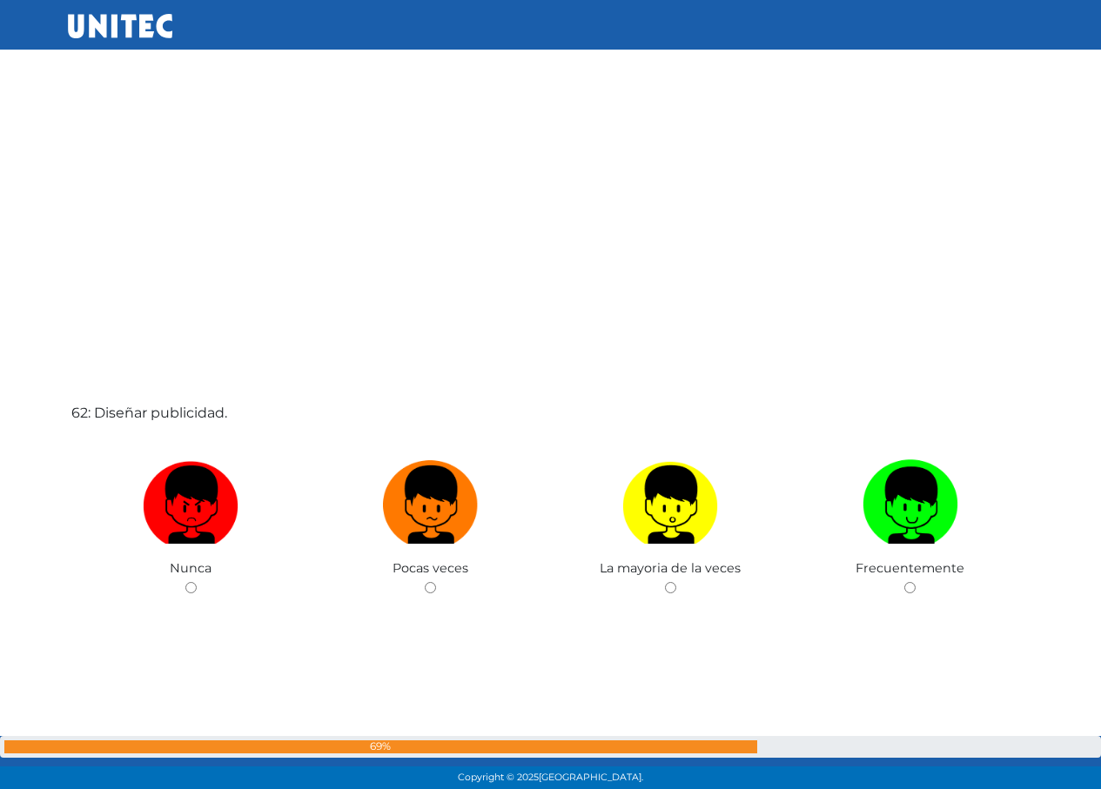
scroll to position [48043, 0]
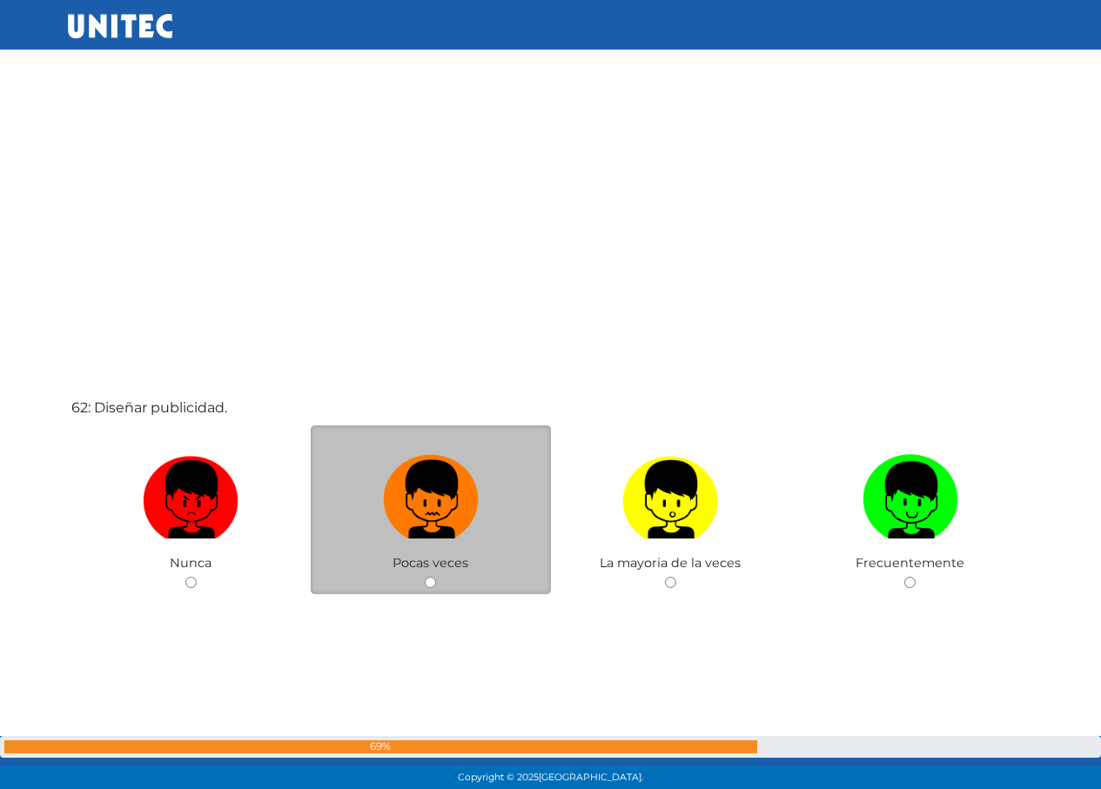
click at [447, 490] on img at bounding box center [431, 493] width 96 height 91
click at [436, 577] on input "radio" at bounding box center [430, 582] width 11 height 11
radio input "true"
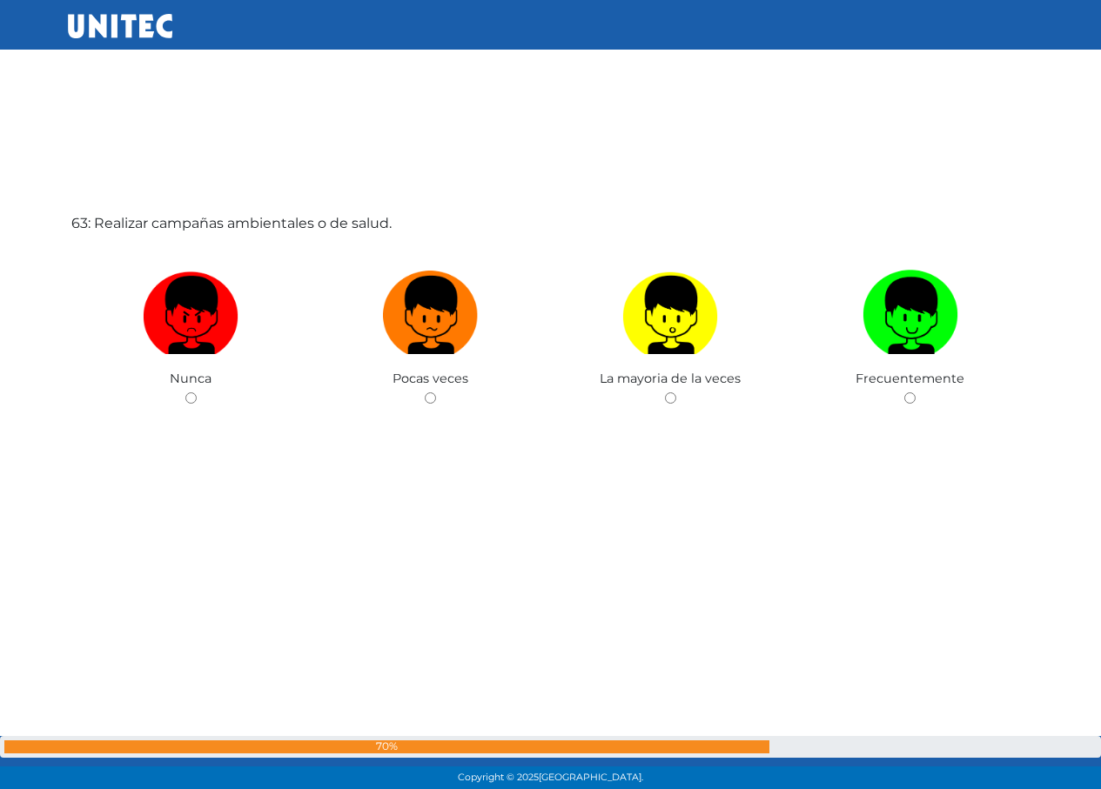
scroll to position [49033, 0]
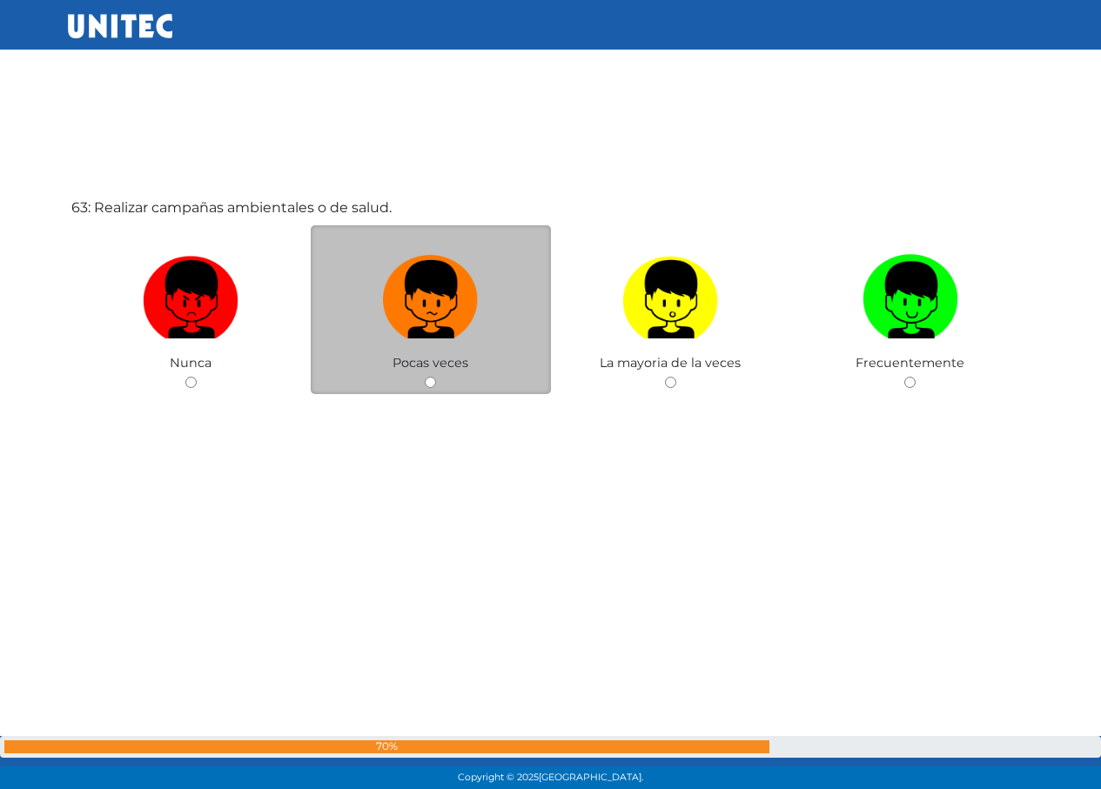
click at [367, 285] on label at bounding box center [431, 300] width 240 height 106
click at [425, 377] on input "radio" at bounding box center [430, 382] width 11 height 11
radio input "true"
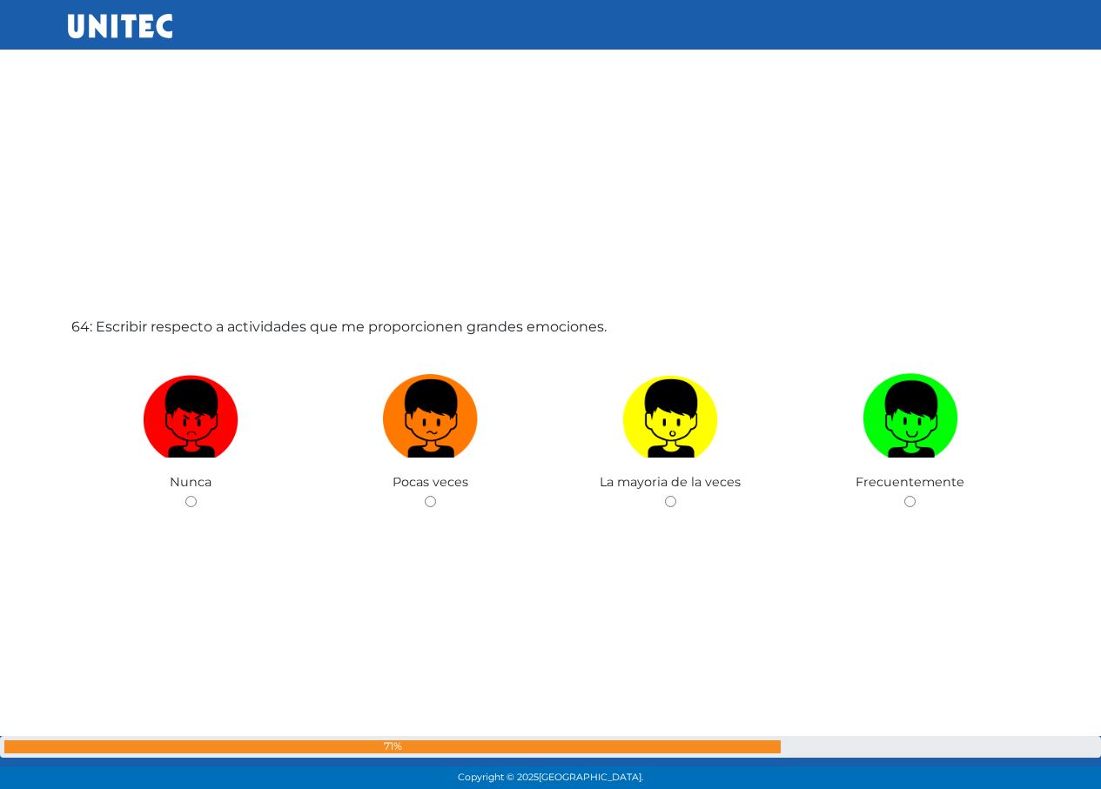
scroll to position [49705, 0]
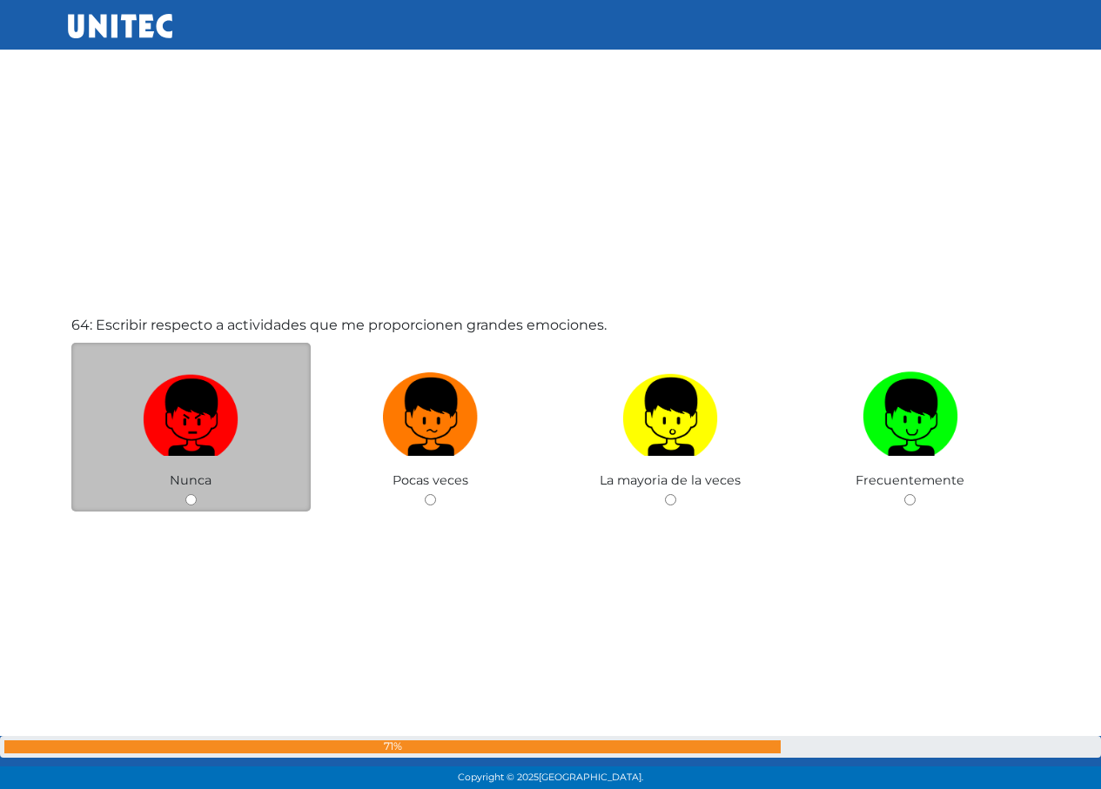
click at [215, 440] on img at bounding box center [191, 411] width 96 height 91
click at [197, 494] on input "radio" at bounding box center [190, 499] width 11 height 11
radio input "true"
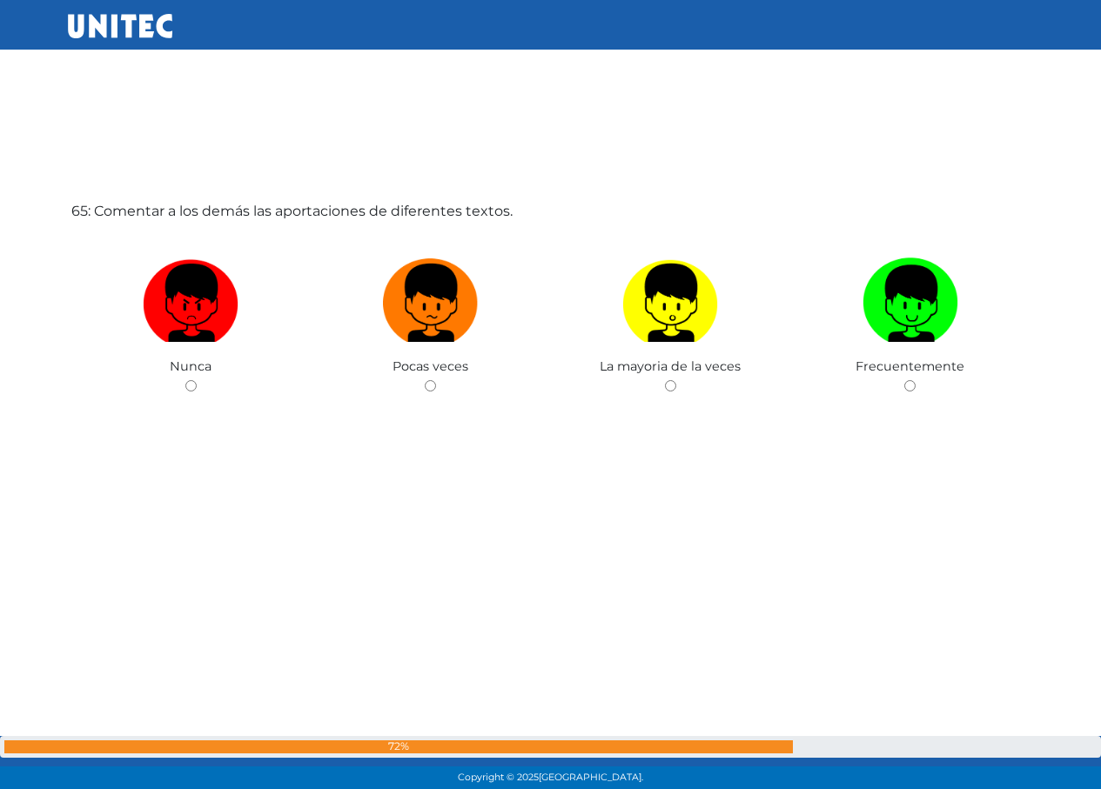
scroll to position [50612, 0]
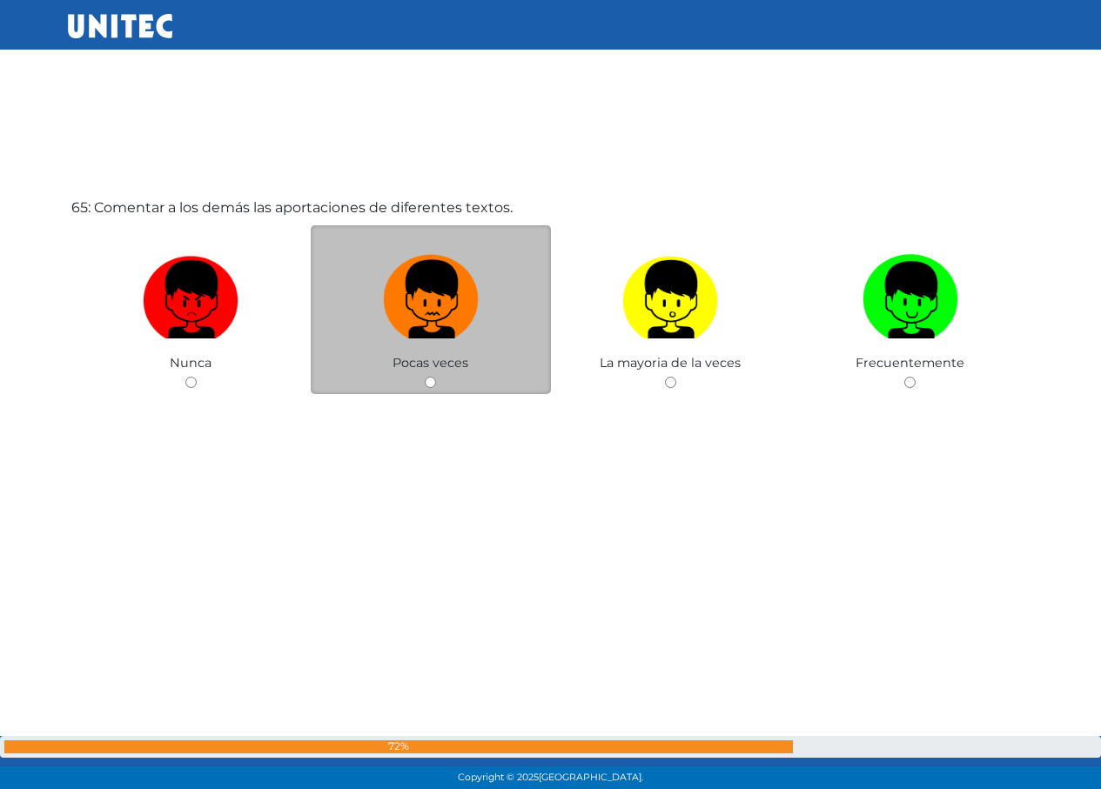
click at [456, 333] on img at bounding box center [431, 293] width 96 height 91
click at [436, 377] on input "radio" at bounding box center [430, 382] width 11 height 11
radio input "true"
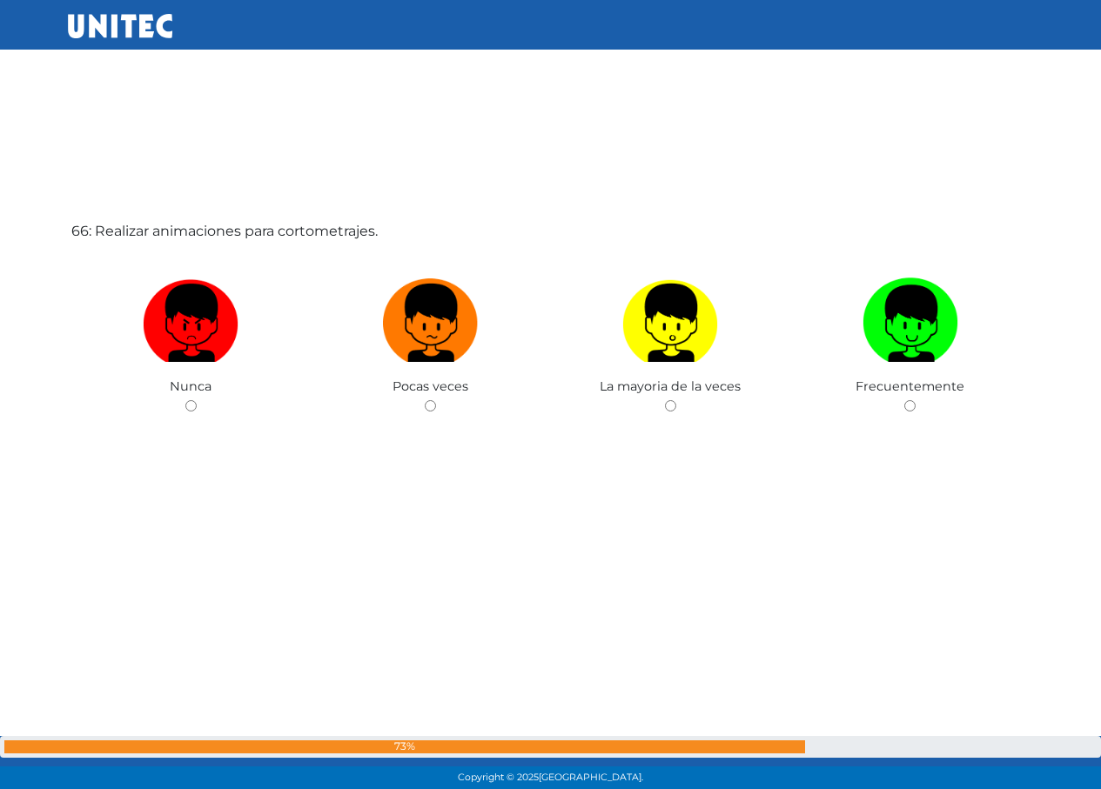
scroll to position [51401, 0]
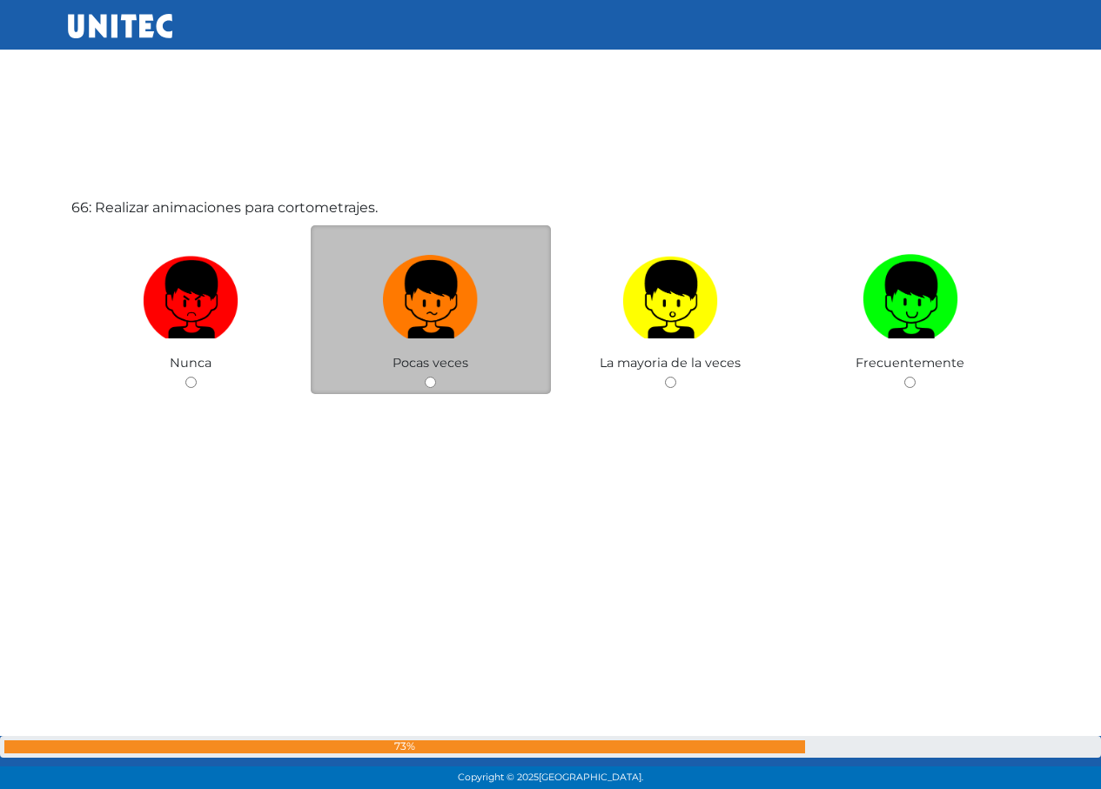
click at [375, 332] on label at bounding box center [431, 300] width 240 height 106
click at [425, 377] on input "radio" at bounding box center [430, 382] width 11 height 11
radio input "true"
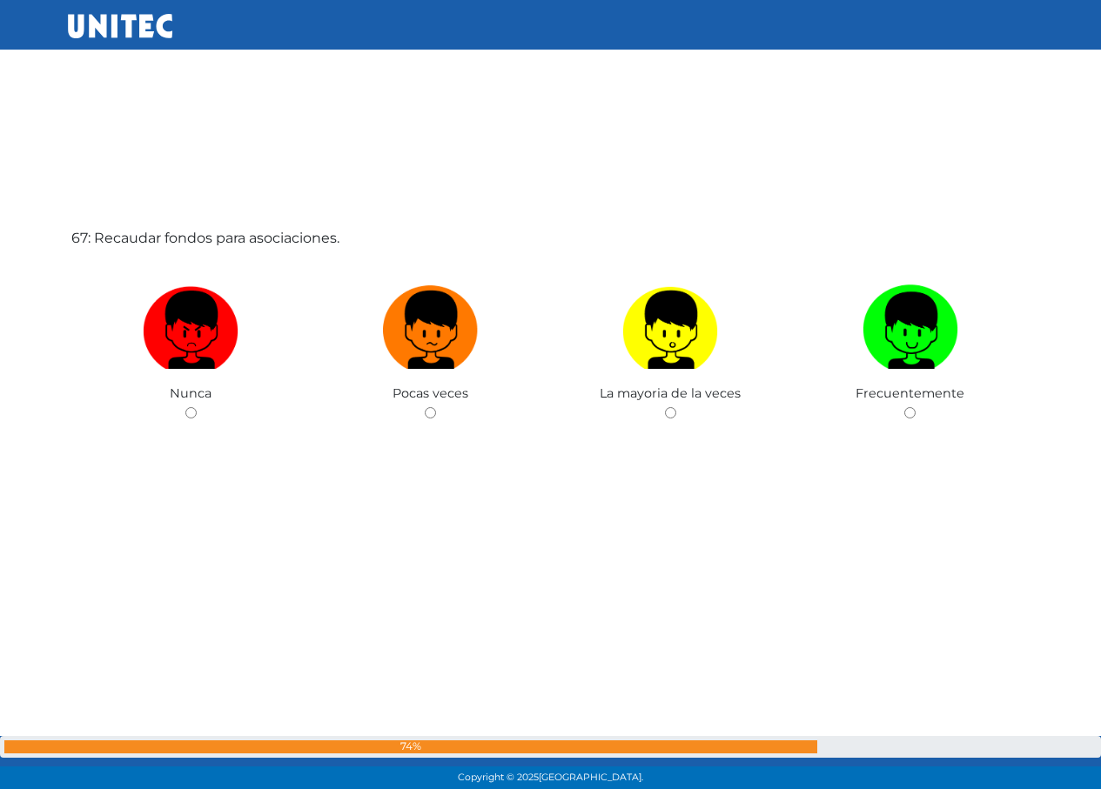
scroll to position [52190, 0]
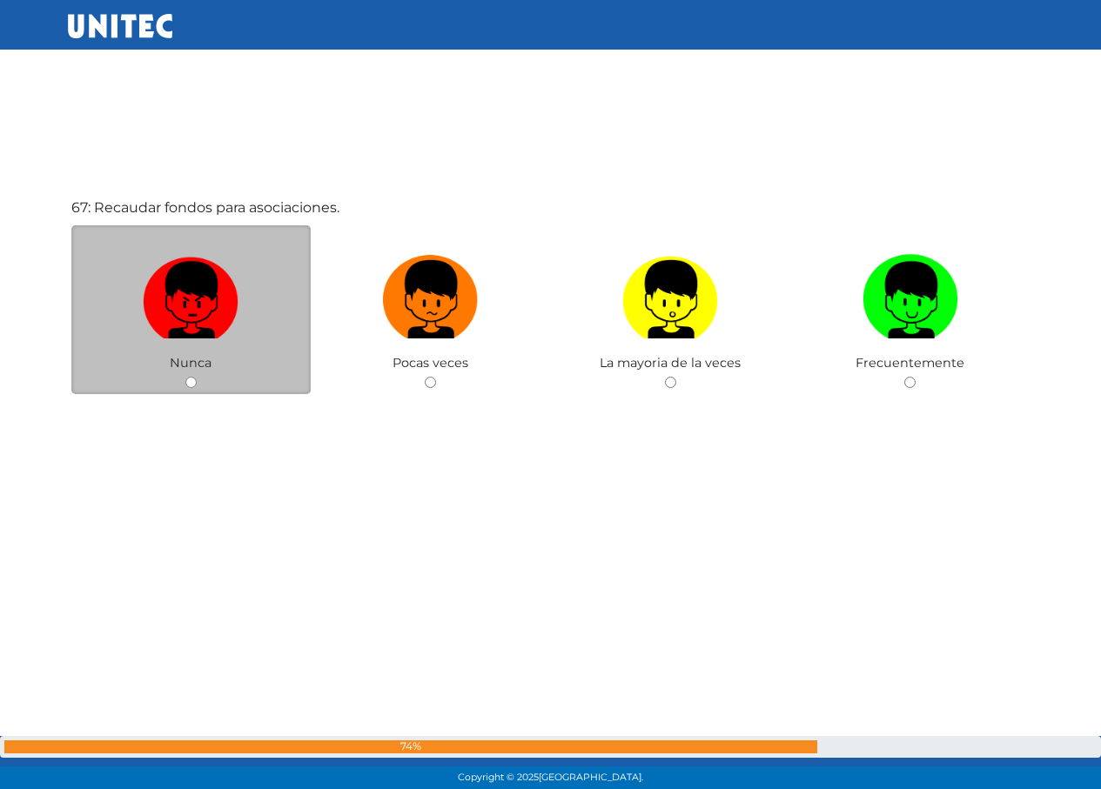
click at [194, 308] on img at bounding box center [191, 293] width 96 height 91
click at [194, 377] on input "radio" at bounding box center [190, 382] width 11 height 11
radio input "true"
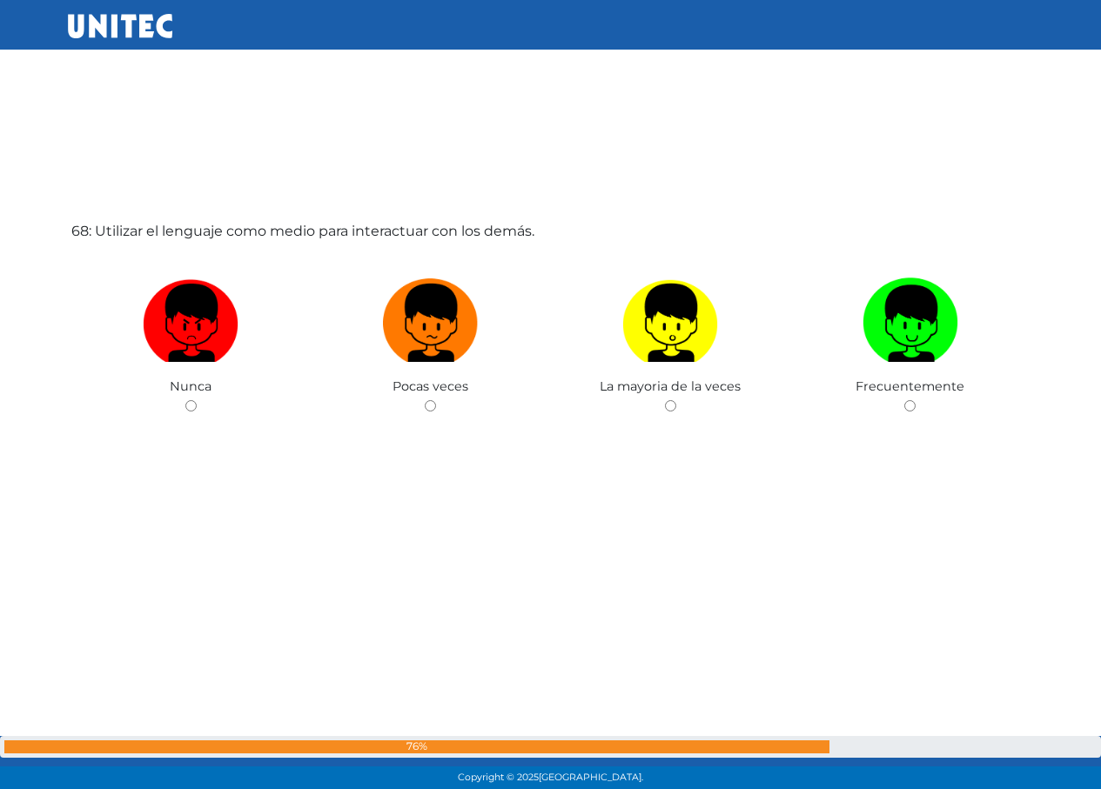
scroll to position [52980, 0]
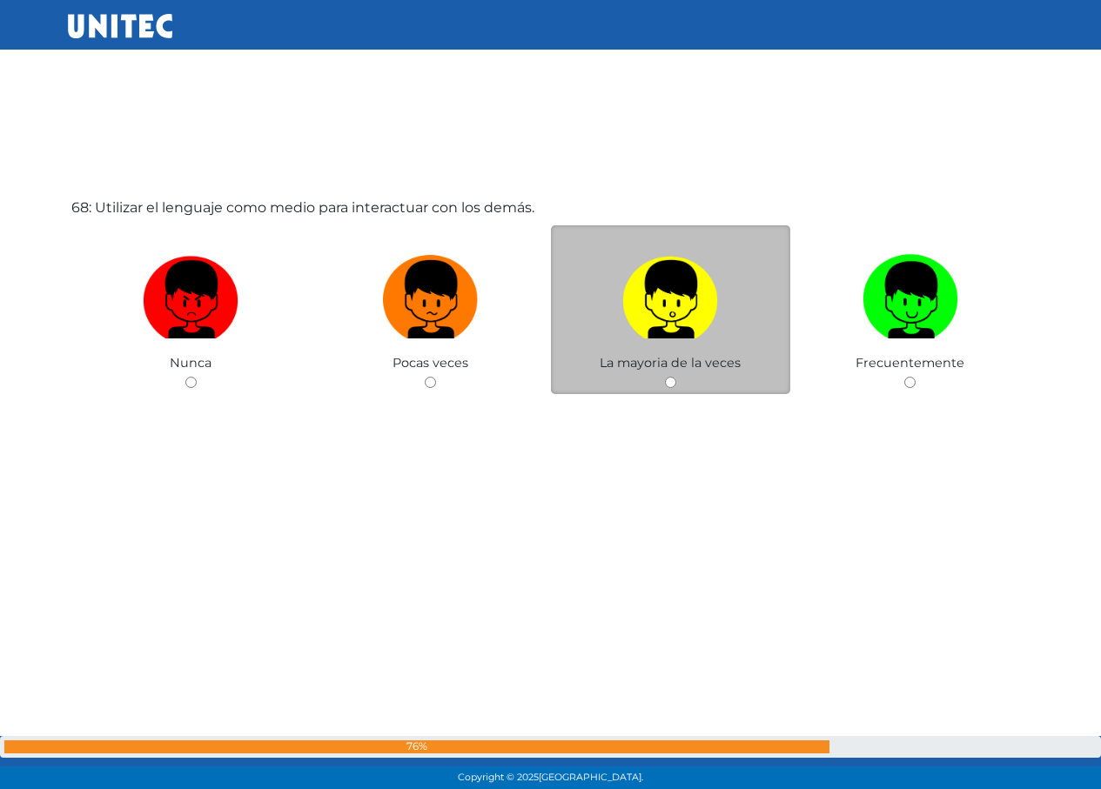
click at [667, 260] on img at bounding box center [670, 293] width 96 height 91
click at [667, 377] on input "radio" at bounding box center [670, 382] width 11 height 11
radio input "true"
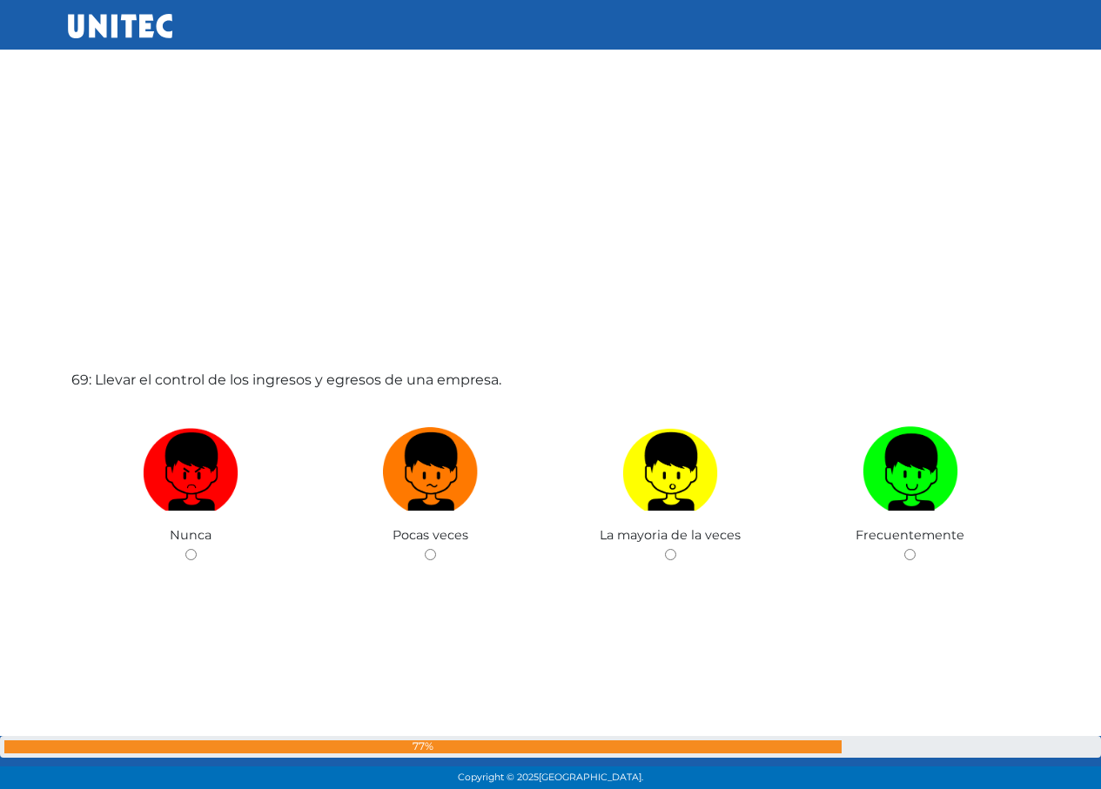
scroll to position [53641, 0]
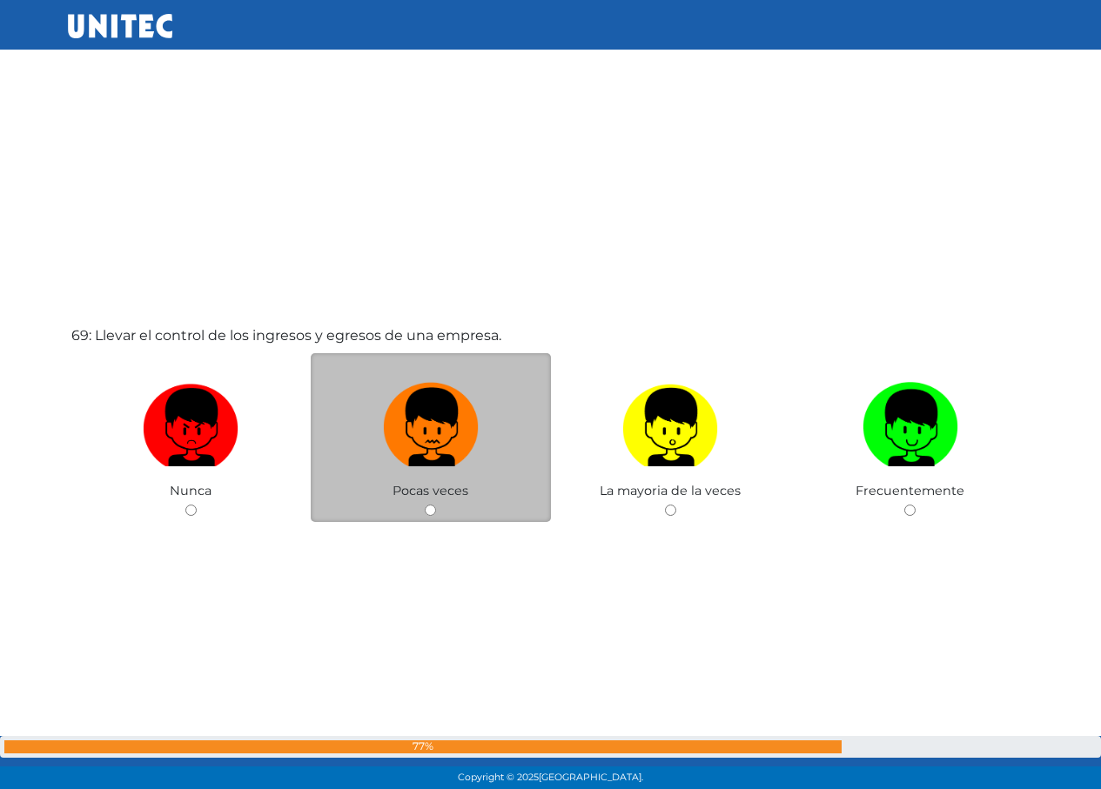
click at [455, 437] on img at bounding box center [431, 421] width 96 height 91
click at [436, 505] on input "radio" at bounding box center [430, 510] width 11 height 11
radio input "true"
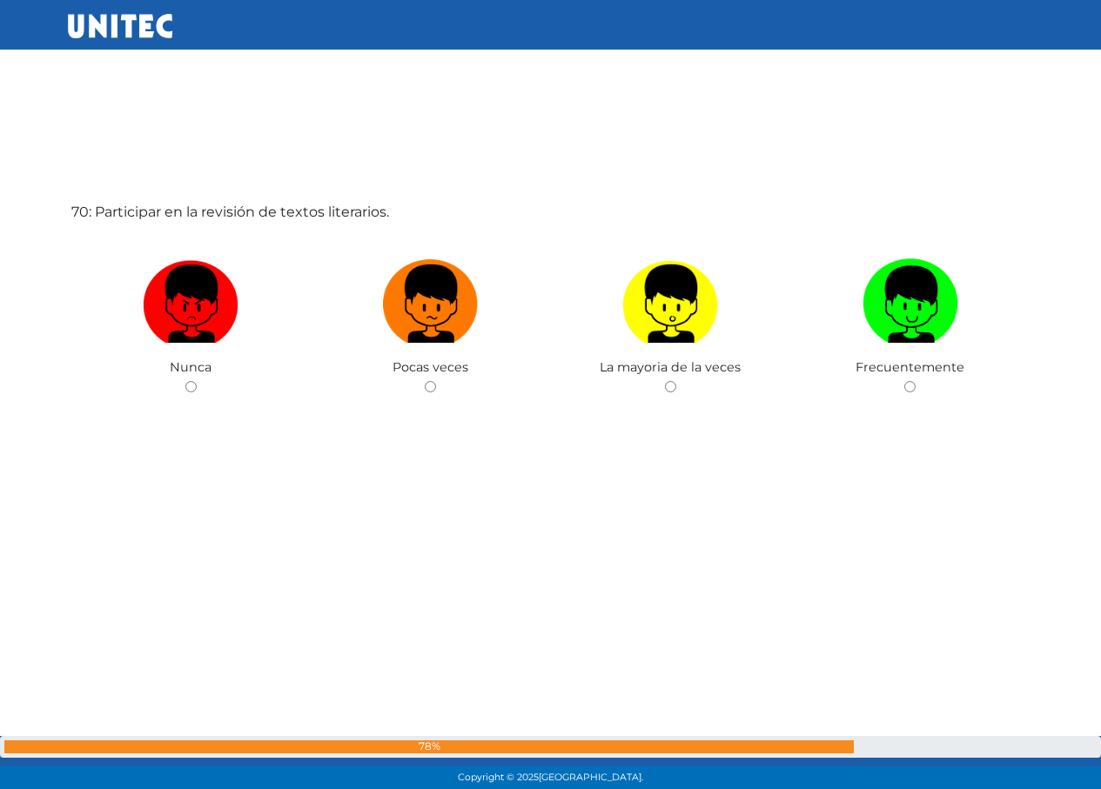
scroll to position [54559, 0]
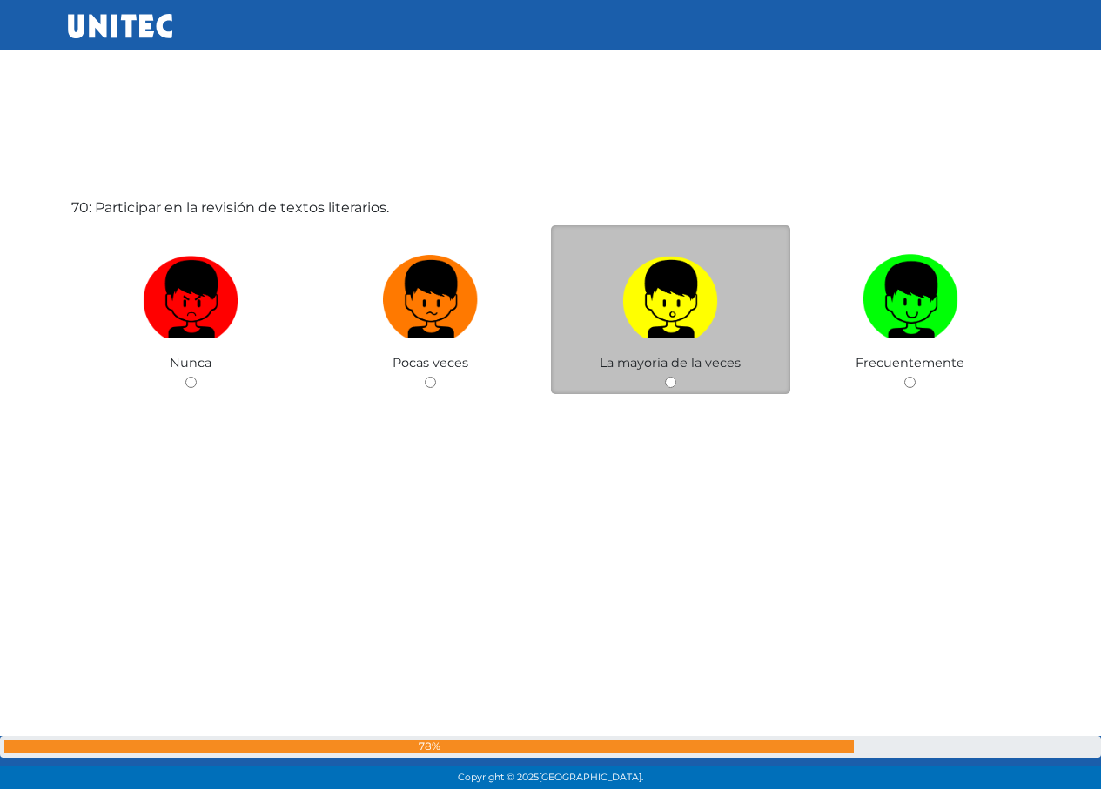
click at [719, 285] on label at bounding box center [671, 300] width 240 height 106
click at [676, 377] on input "radio" at bounding box center [670, 382] width 11 height 11
radio input "true"
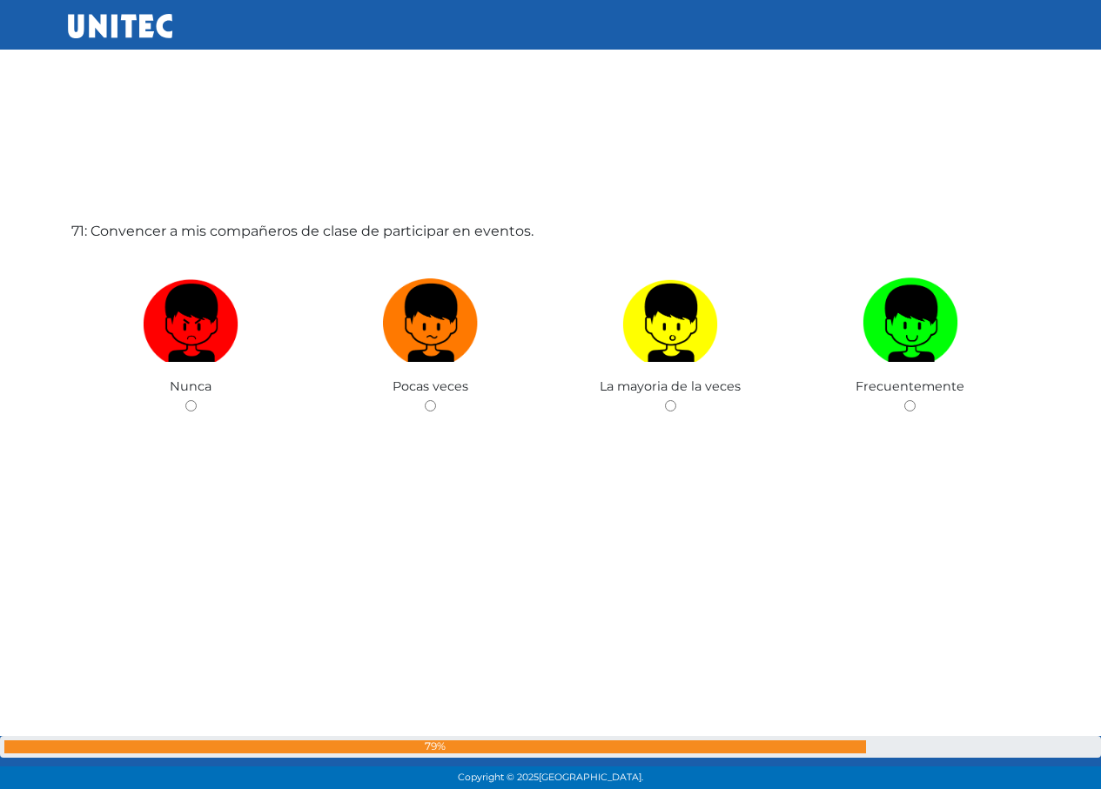
scroll to position [55348, 0]
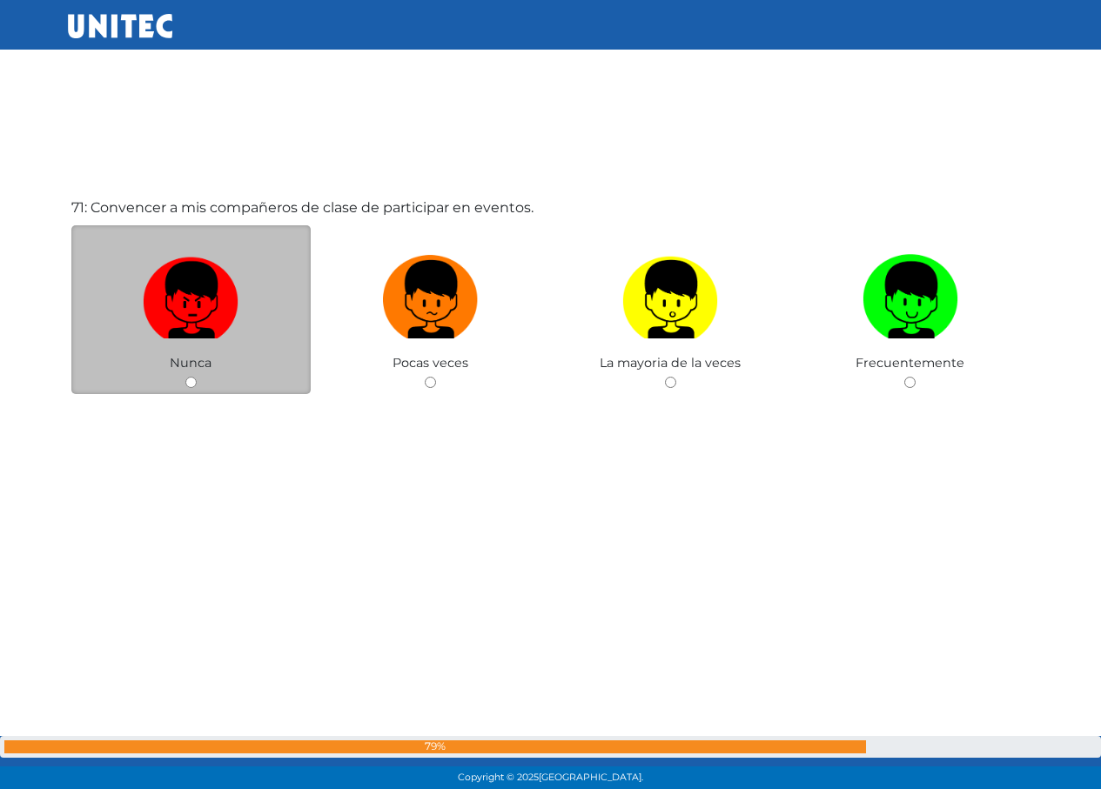
click at [210, 317] on img at bounding box center [191, 293] width 96 height 91
click at [197, 377] on input "radio" at bounding box center [190, 382] width 11 height 11
radio input "true"
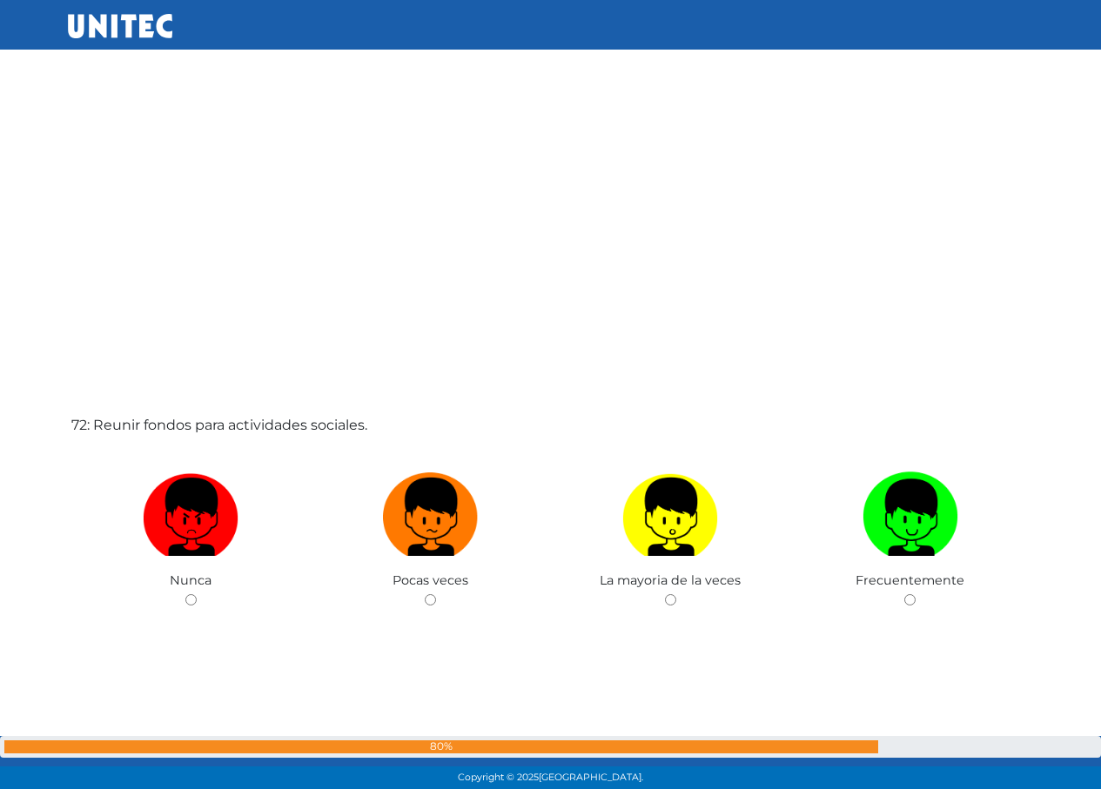
scroll to position [56092, 0]
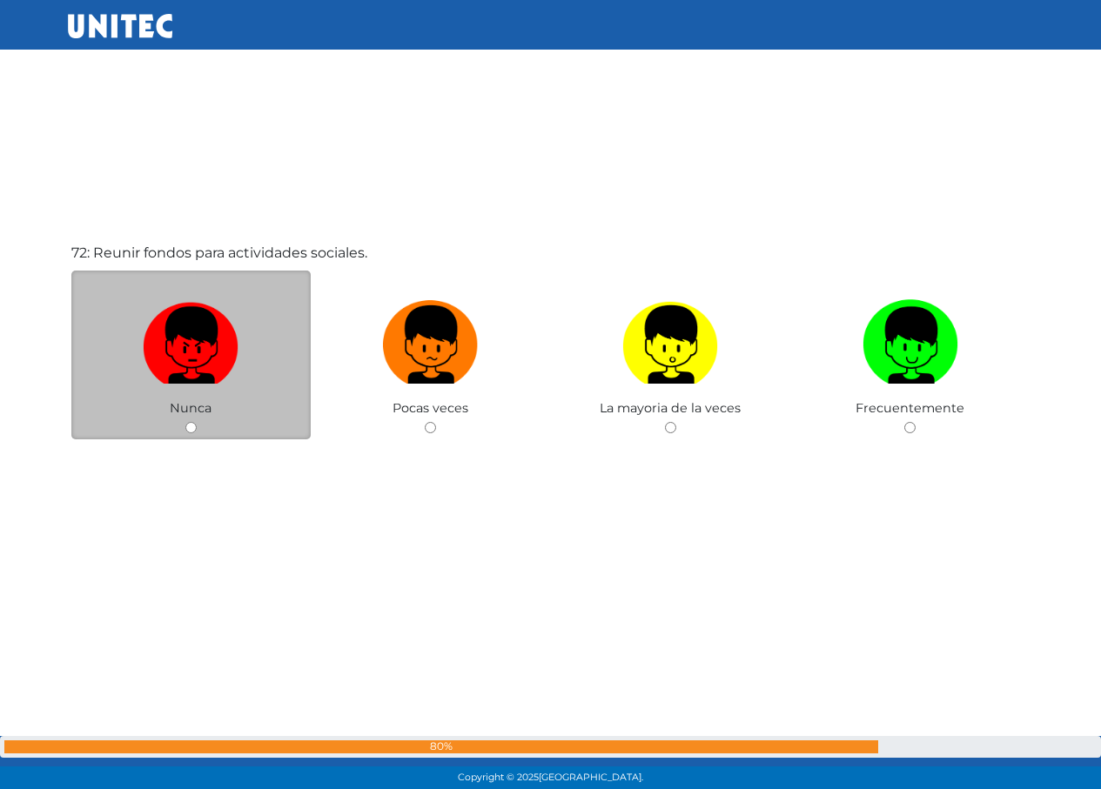
click at [179, 343] on img at bounding box center [191, 338] width 96 height 91
click at [185, 422] on input "radio" at bounding box center [190, 427] width 11 height 11
radio input "true"
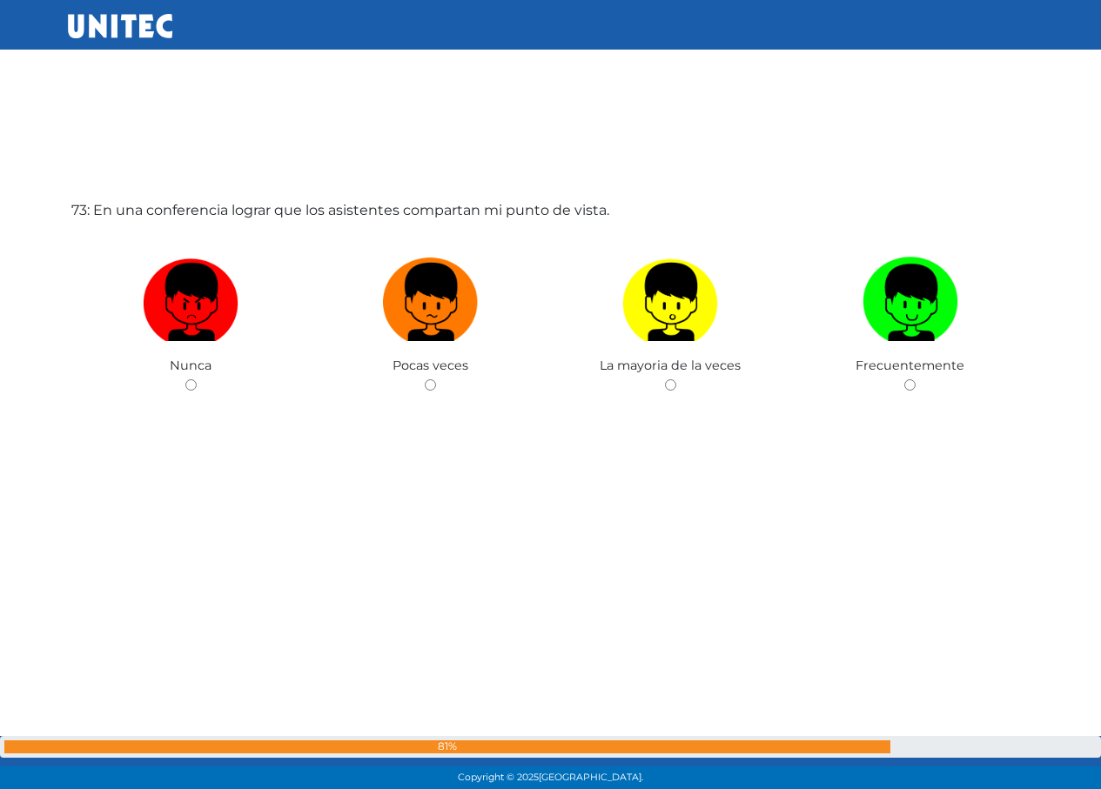
scroll to position [56927, 0]
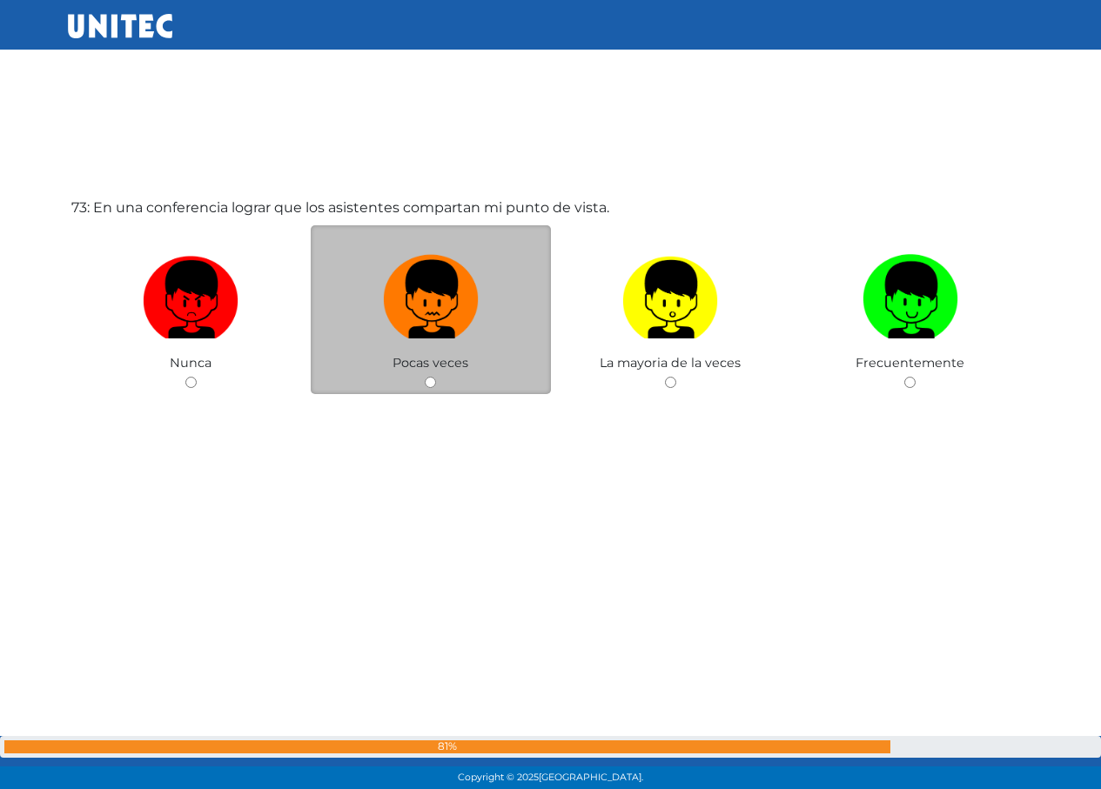
click at [472, 330] on img at bounding box center [431, 293] width 96 height 91
click at [436, 377] on input "radio" at bounding box center [430, 382] width 11 height 11
radio input "true"
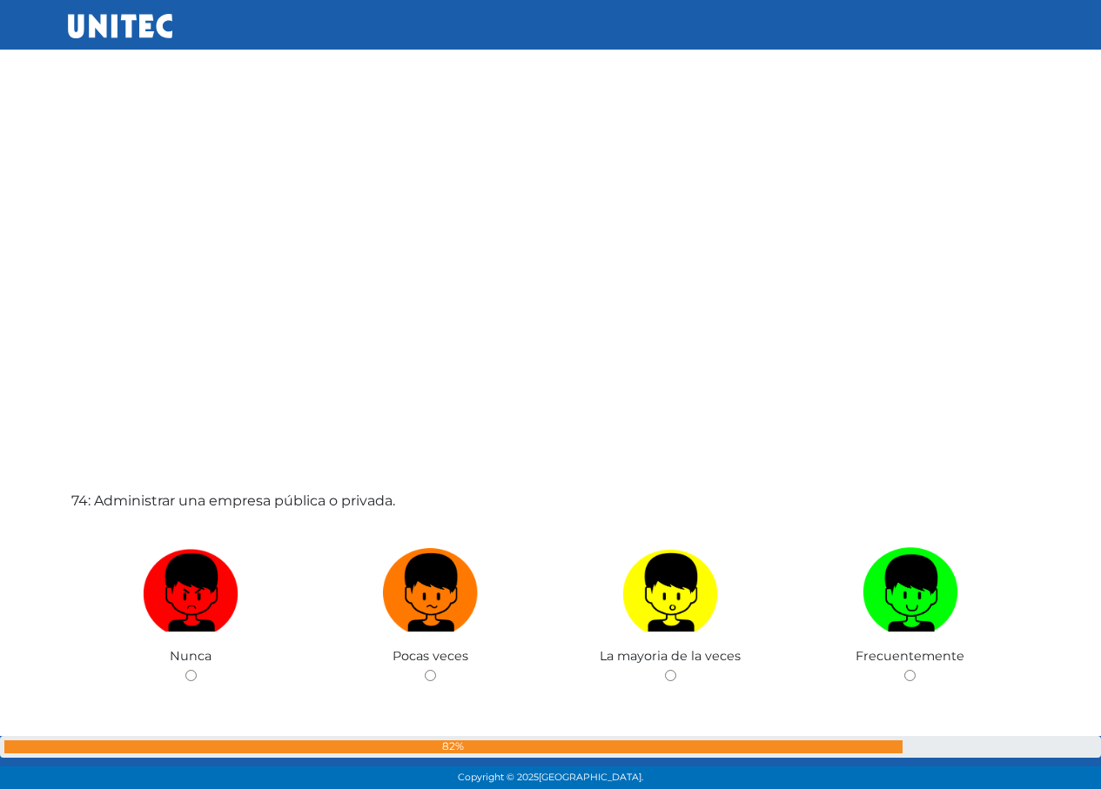
scroll to position [57593, 0]
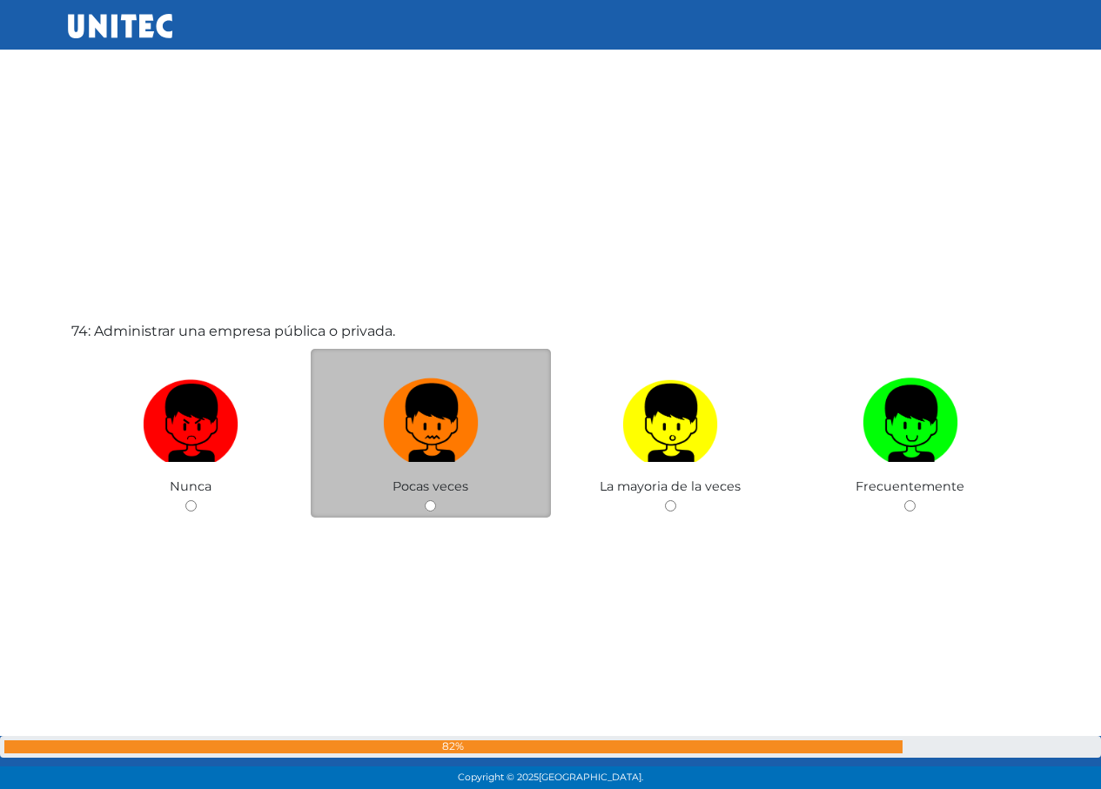
click at [420, 405] on img at bounding box center [431, 417] width 96 height 91
click at [425, 500] on input "radio" at bounding box center [430, 505] width 11 height 11
radio input "true"
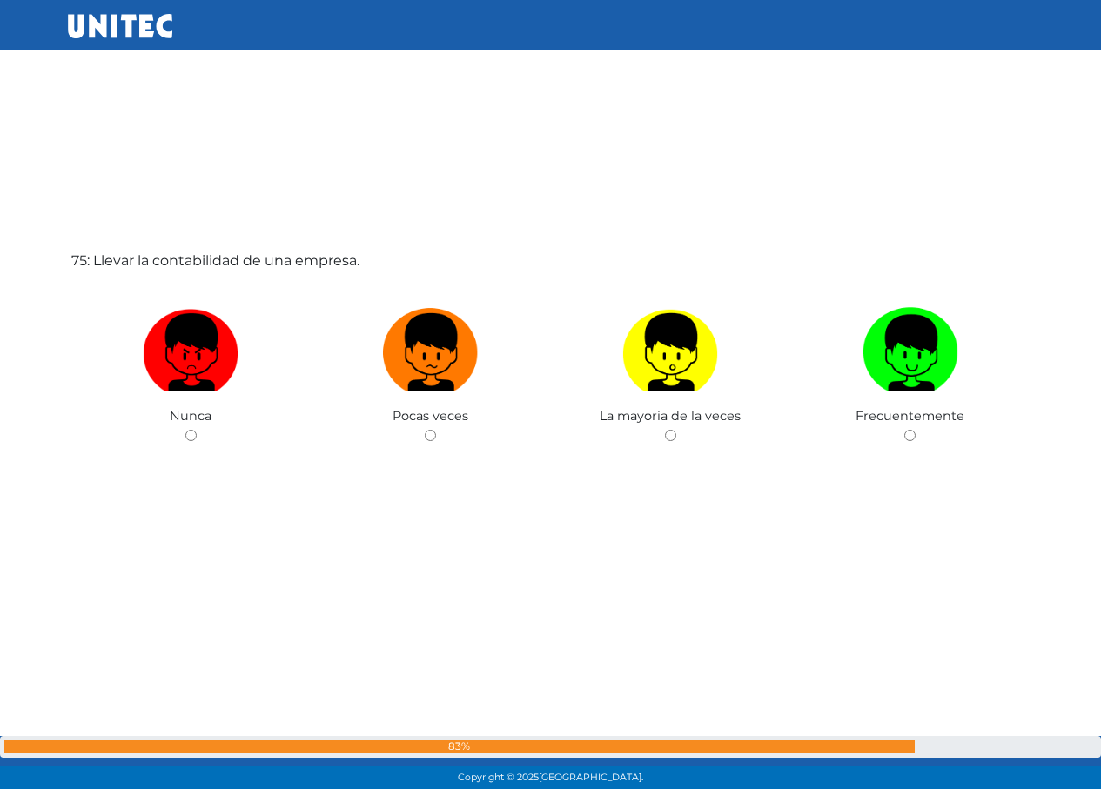
scroll to position [58506, 0]
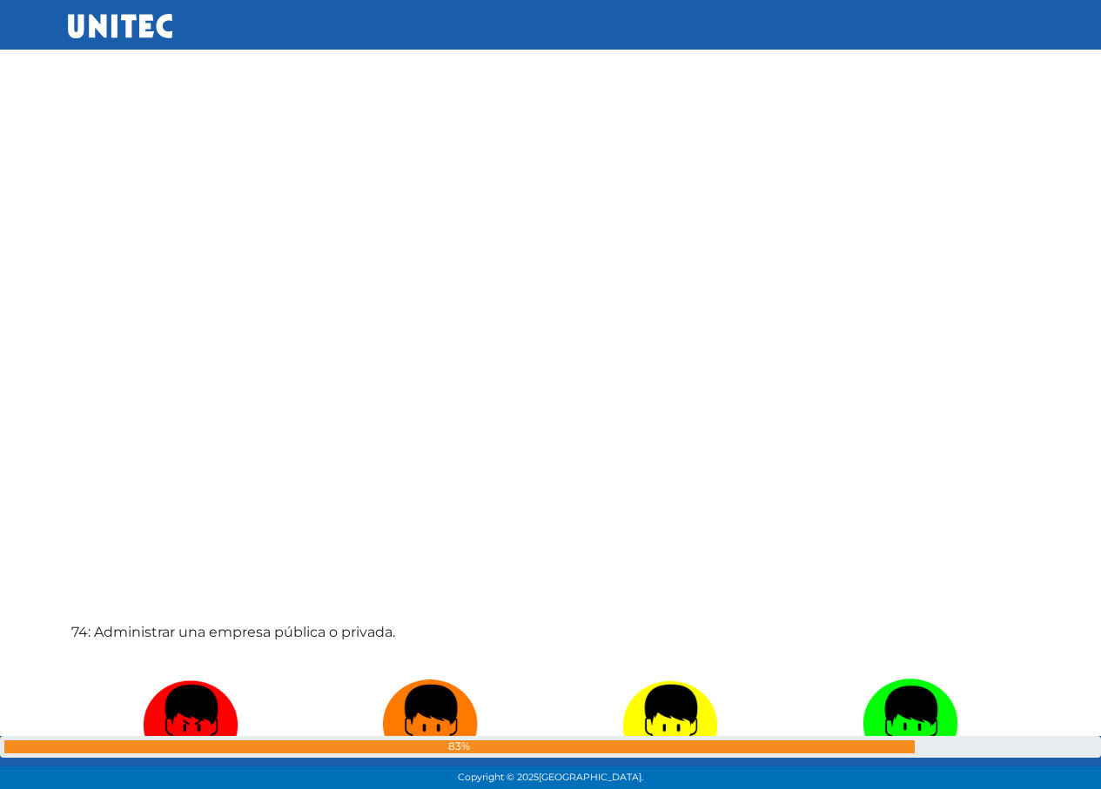
drag, startPoint x: 457, startPoint y: 358, endPoint x: 465, endPoint y: 353, distance: 9.0
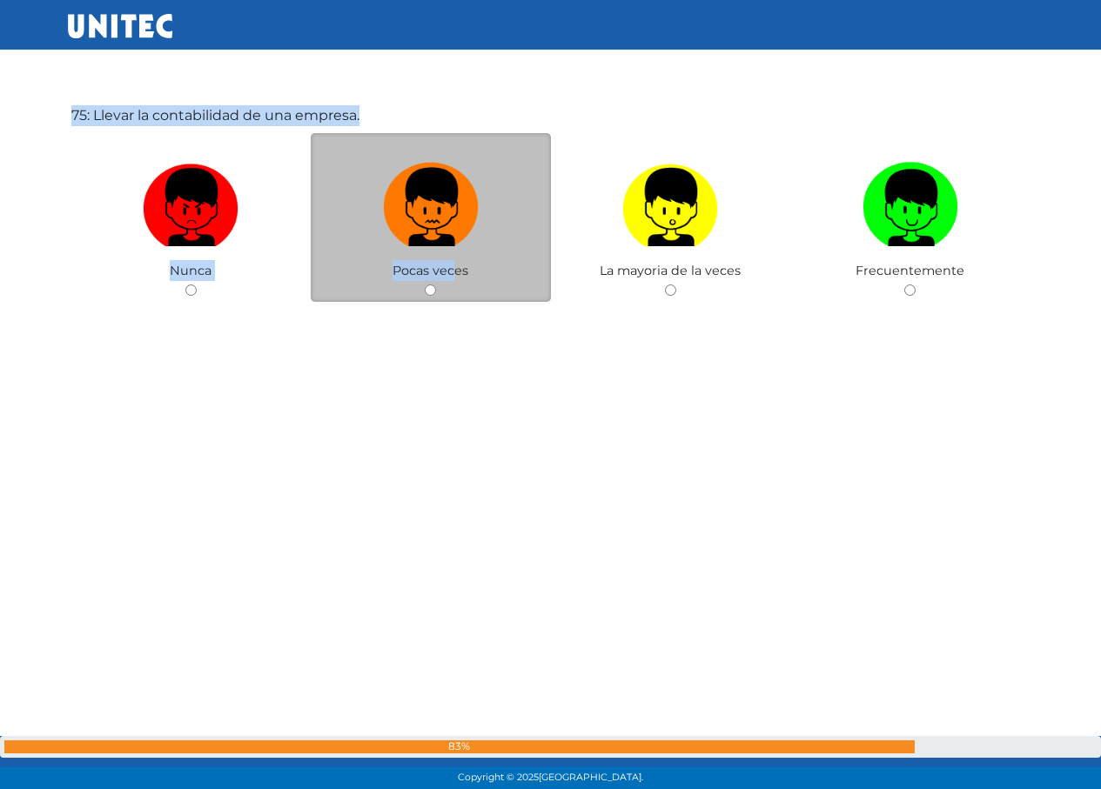
click at [424, 230] on img at bounding box center [431, 201] width 96 height 91
click at [425, 285] on input "radio" at bounding box center [430, 290] width 11 height 11
radio input "true"
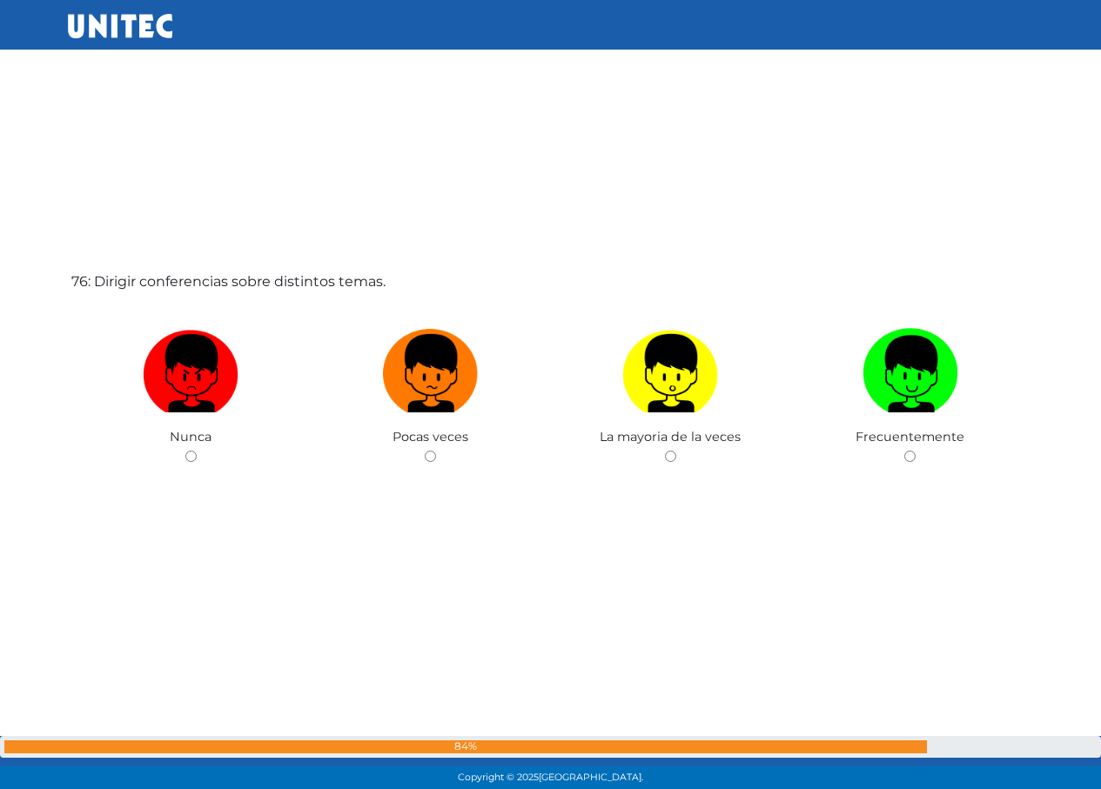
scroll to position [59296, 0]
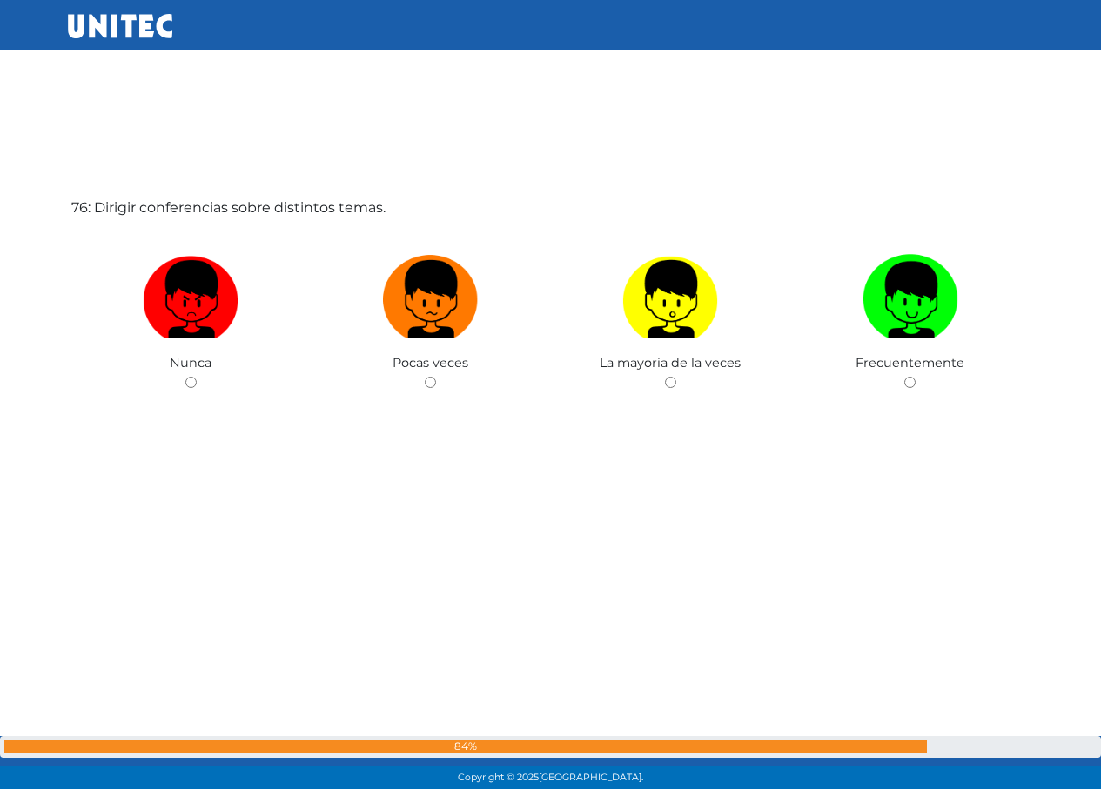
click at [415, 420] on div "76: Dirigir conferencias sobre distintos temas. Nunca Pocas veces La mayoria de…" at bounding box center [551, 394] width 966 height 789
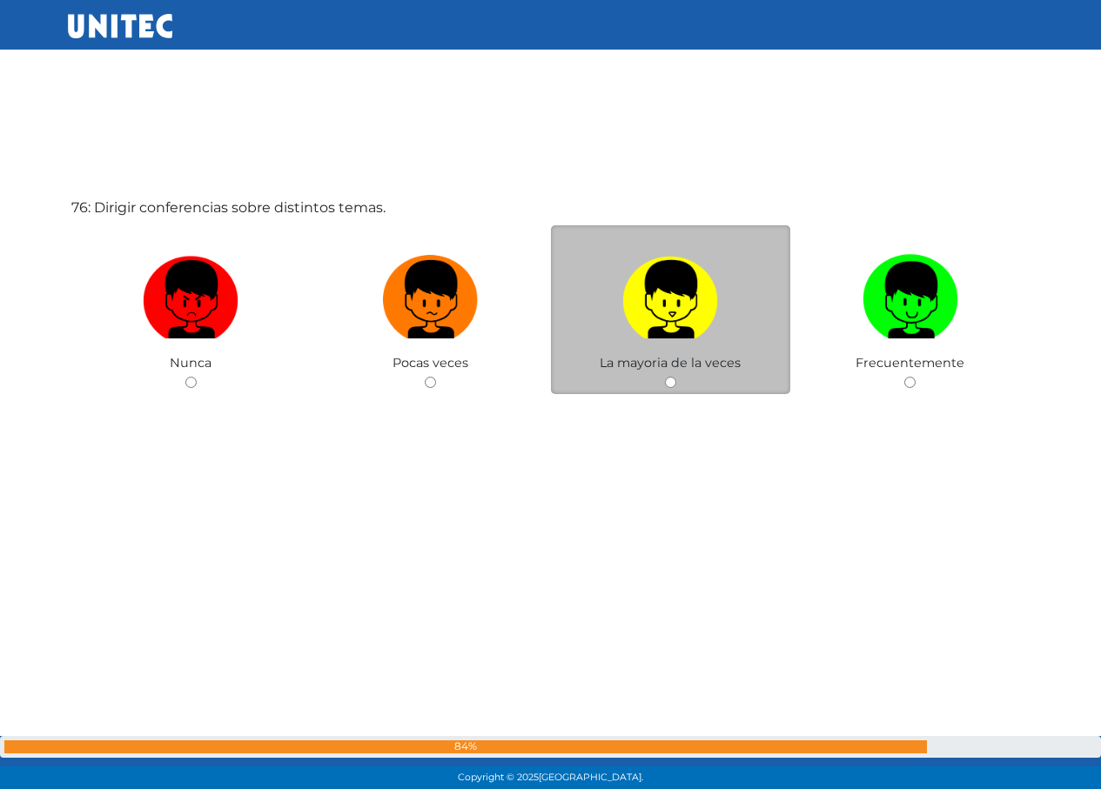
click at [677, 283] on img at bounding box center [670, 293] width 96 height 91
click at [676, 377] on input "radio" at bounding box center [670, 382] width 11 height 11
radio input "true"
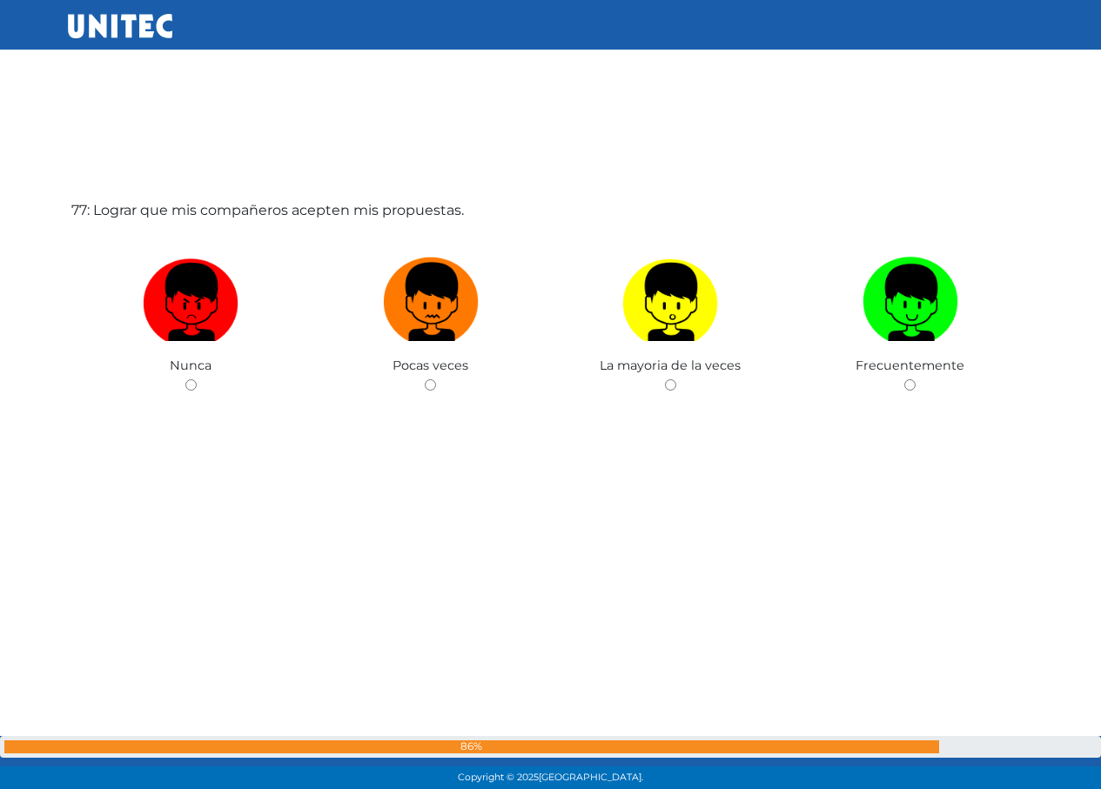
scroll to position [60131, 0]
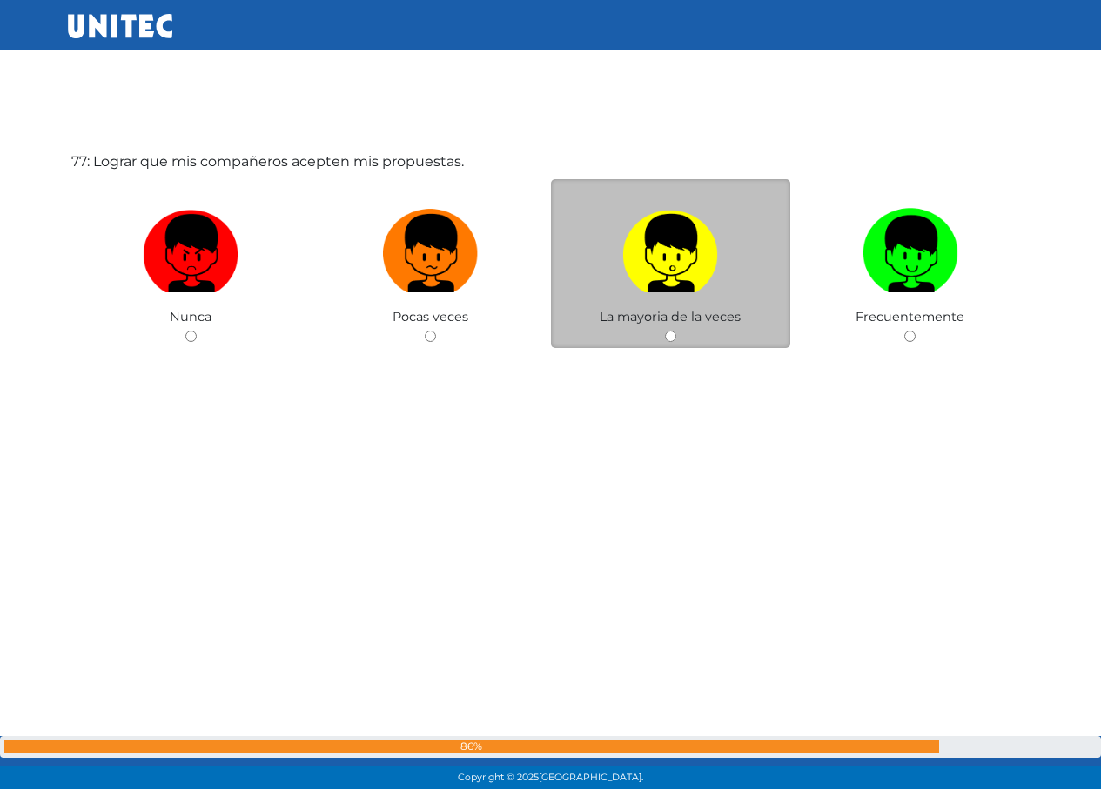
click at [616, 293] on label at bounding box center [671, 254] width 240 height 106
click at [665, 331] on input "radio" at bounding box center [670, 336] width 11 height 11
radio input "true"
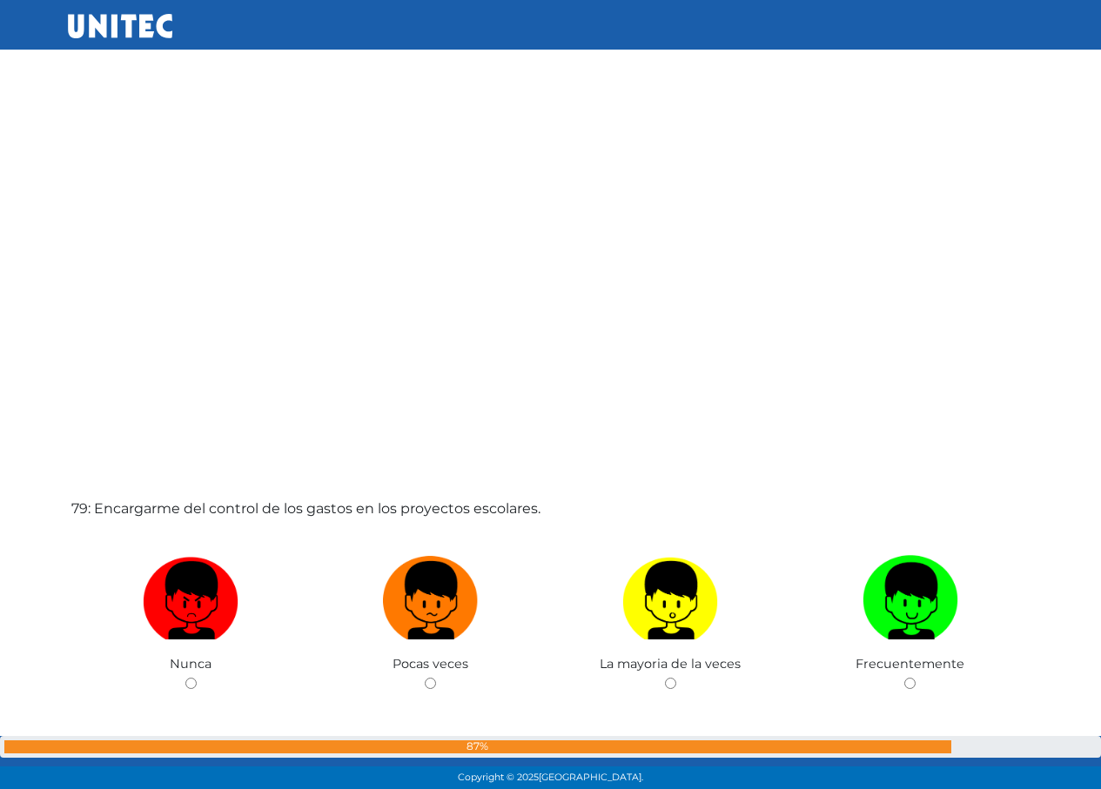
scroll to position [61498, 0]
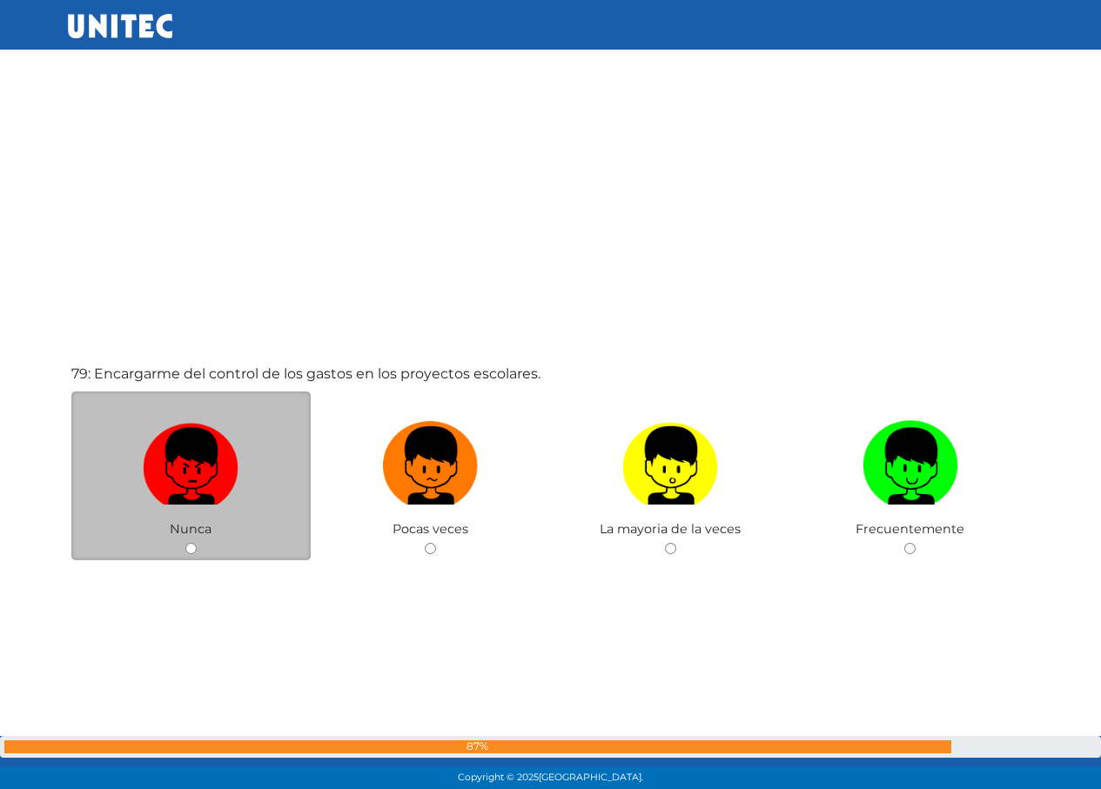
click at [186, 457] on img at bounding box center [191, 459] width 96 height 91
click at [186, 543] on input "radio" at bounding box center [190, 548] width 11 height 11
radio input "true"
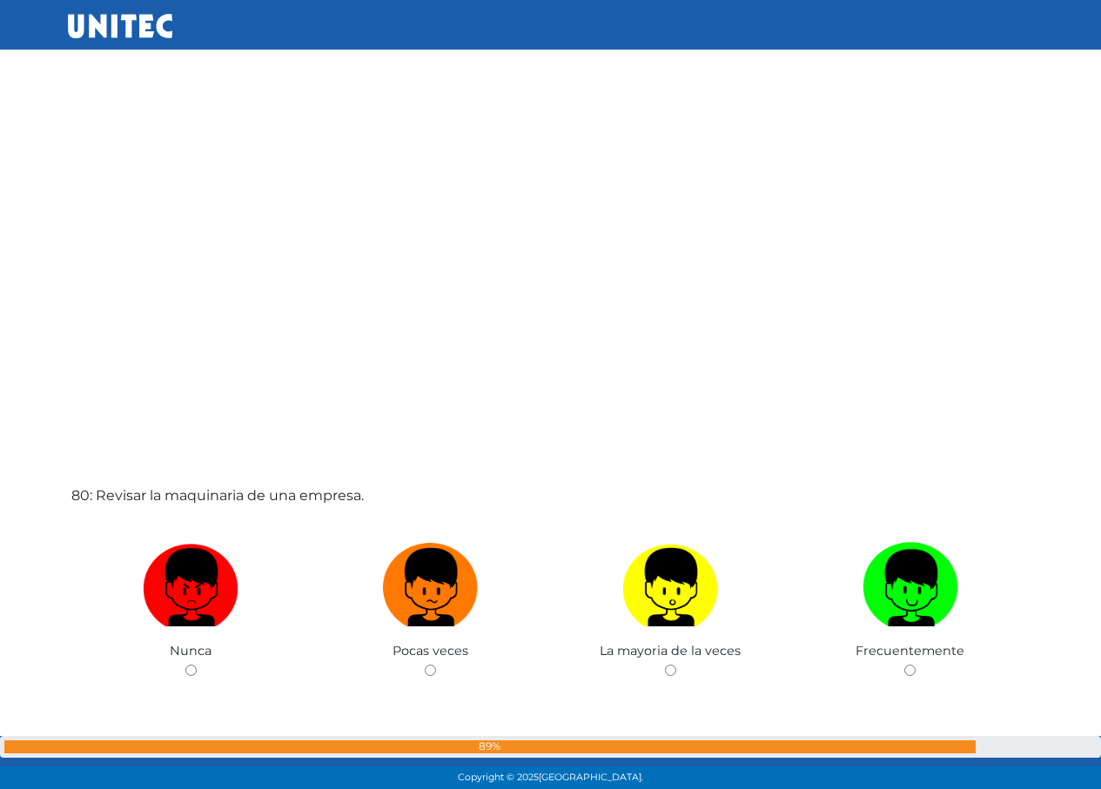
scroll to position [62240, 0]
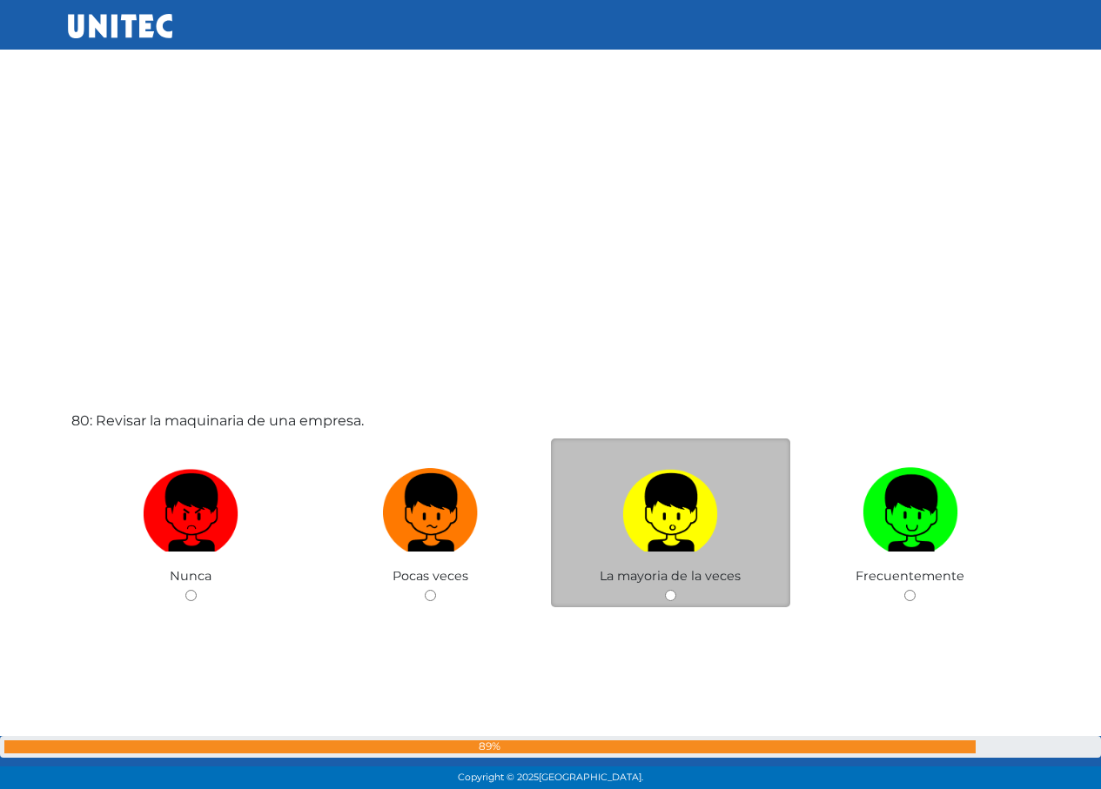
click at [577, 500] on label at bounding box center [671, 513] width 240 height 106
click at [665, 590] on input "radio" at bounding box center [670, 595] width 11 height 11
radio input "true"
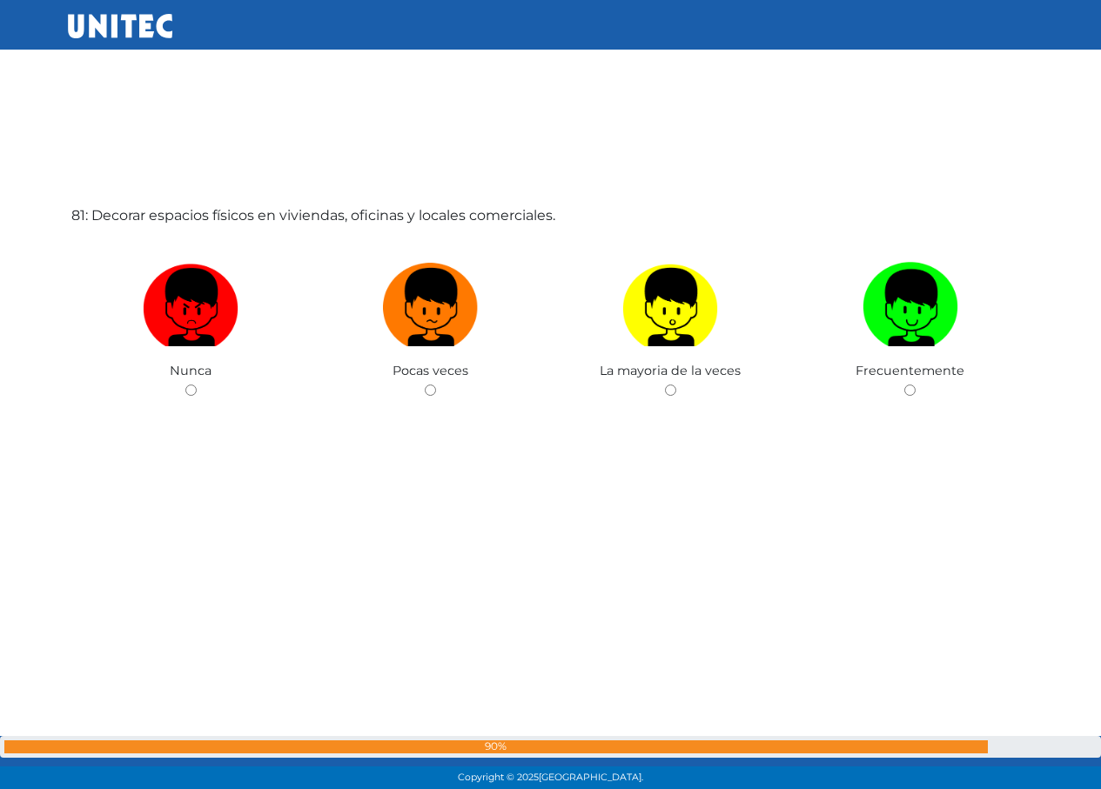
scroll to position [63333, 0]
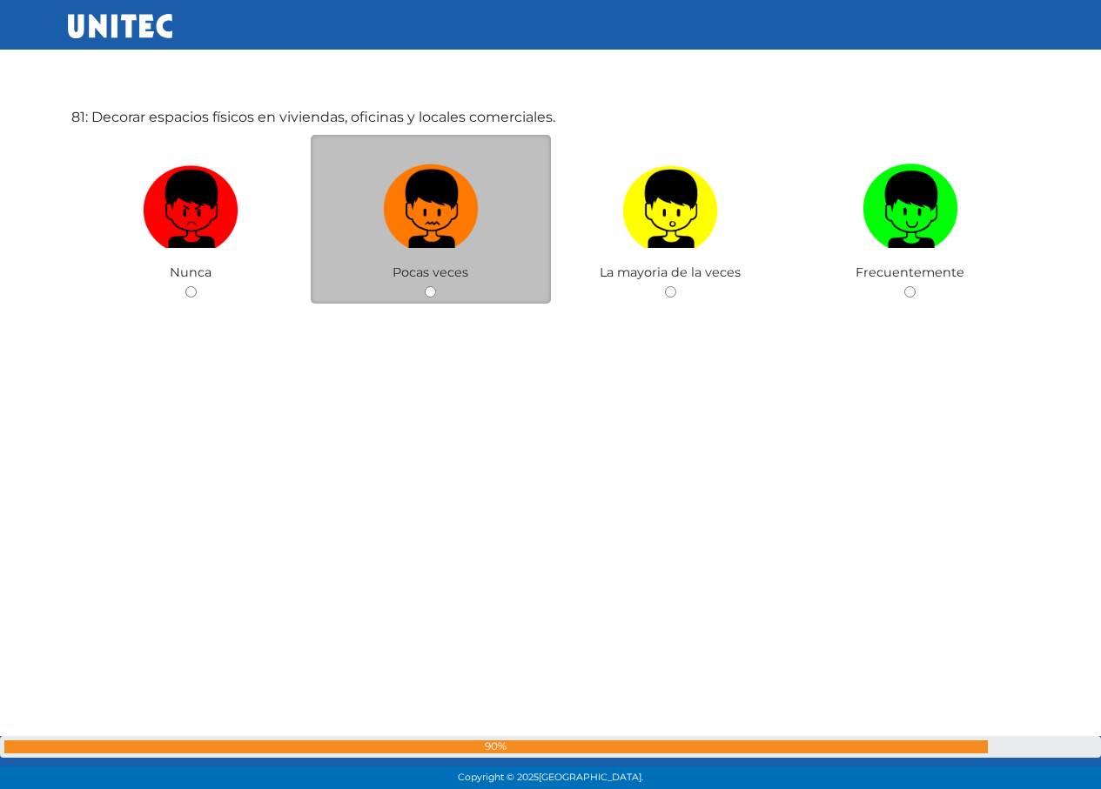
click at [426, 232] on img at bounding box center [431, 203] width 96 height 91
click at [426, 286] on input "radio" at bounding box center [430, 291] width 11 height 11
radio input "true"
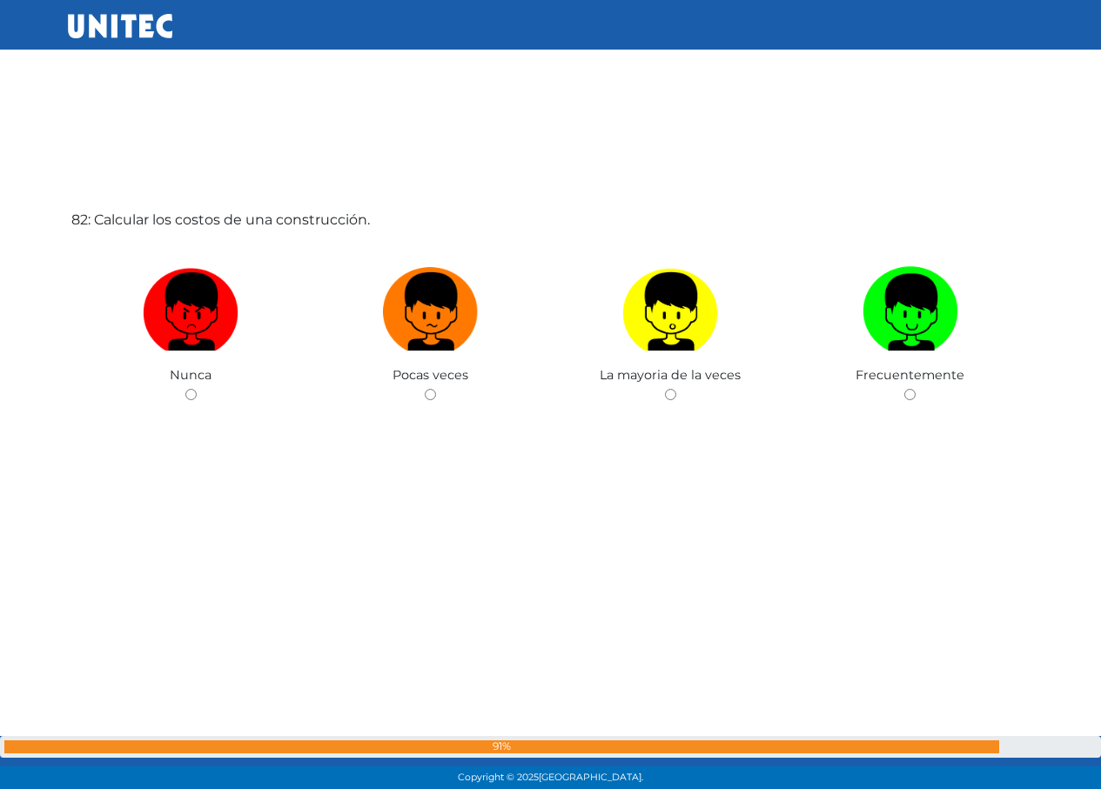
scroll to position [64032, 0]
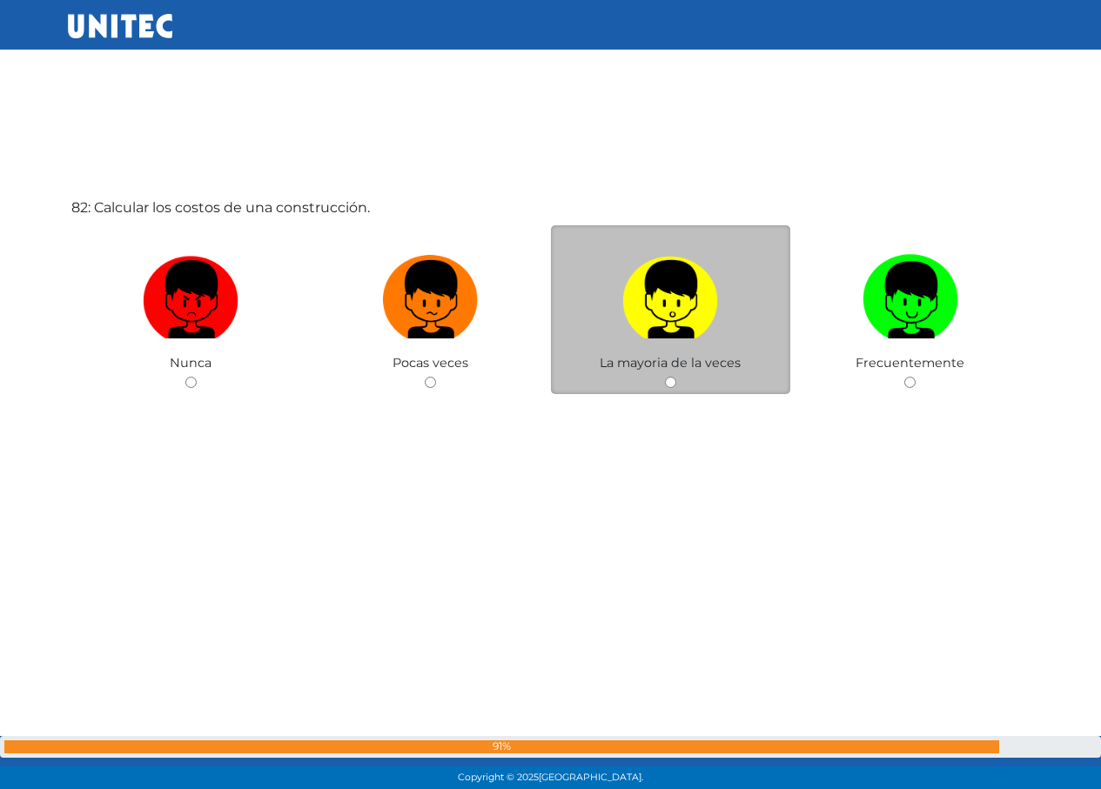
click at [578, 296] on label at bounding box center [671, 300] width 240 height 106
click at [665, 377] on input "radio" at bounding box center [670, 382] width 11 height 11
radio input "true"
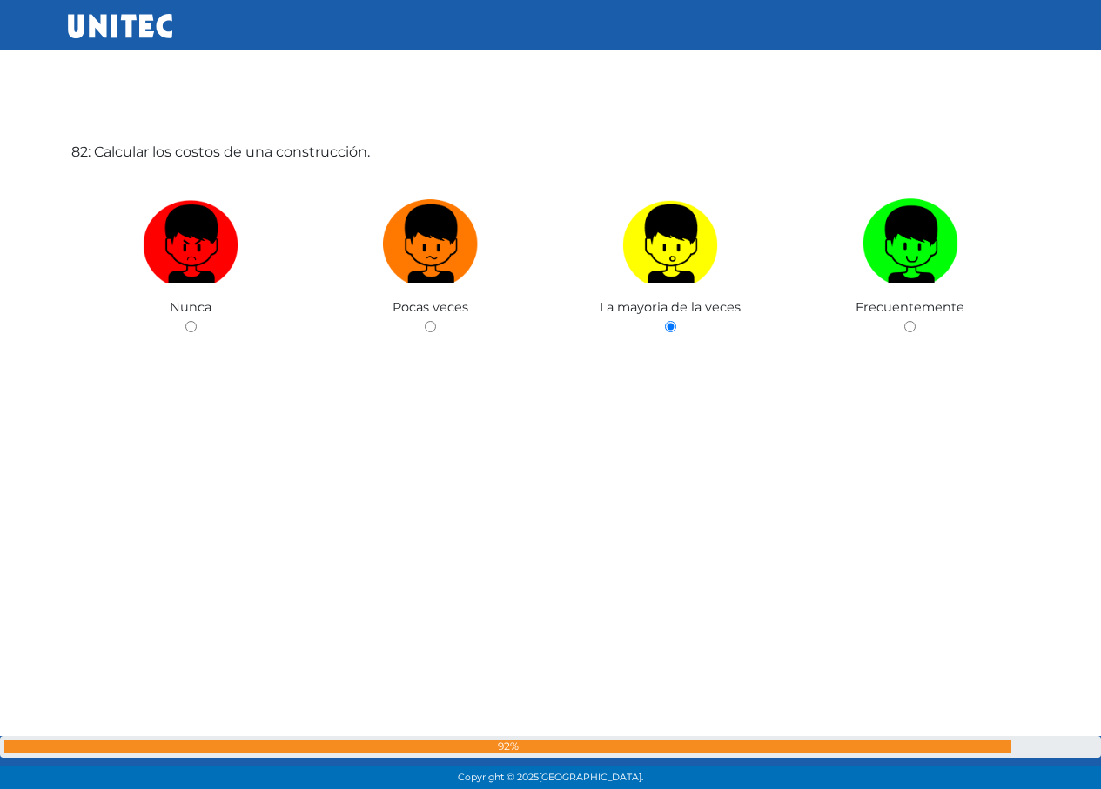
scroll to position [64091, 0]
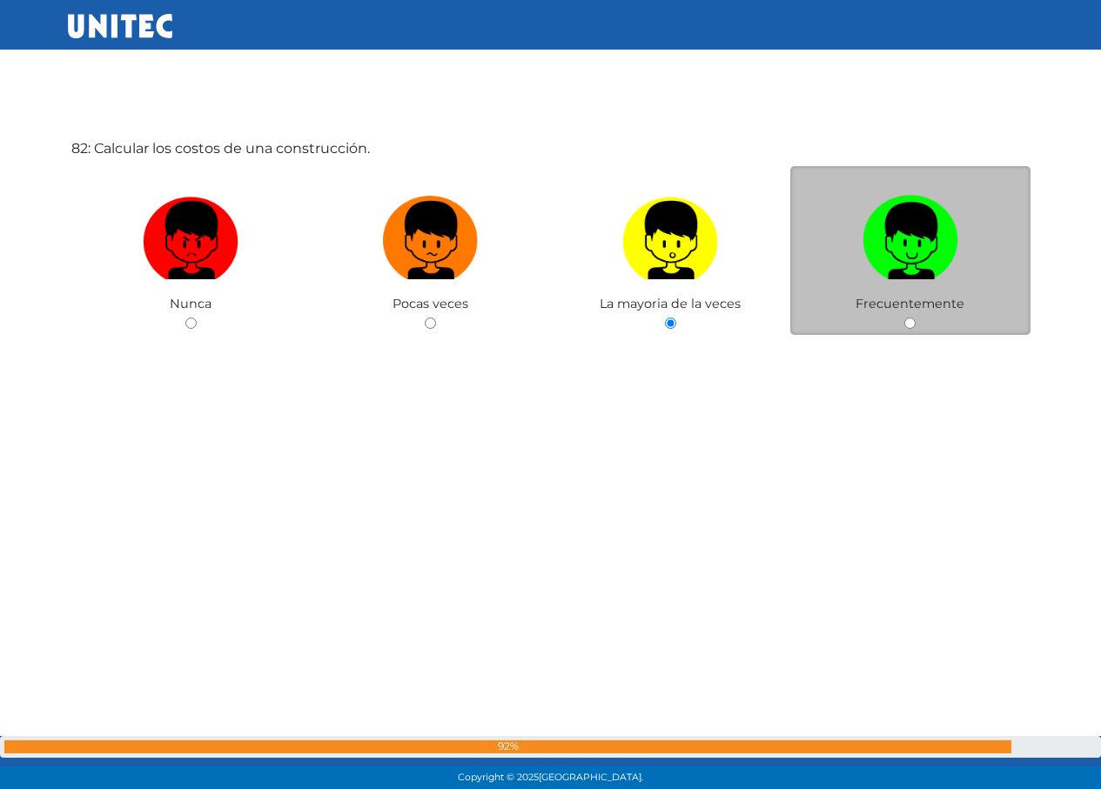
click at [883, 254] on img at bounding box center [911, 234] width 96 height 91
click at [904, 318] on input "radio" at bounding box center [909, 323] width 11 height 11
radio input "true"
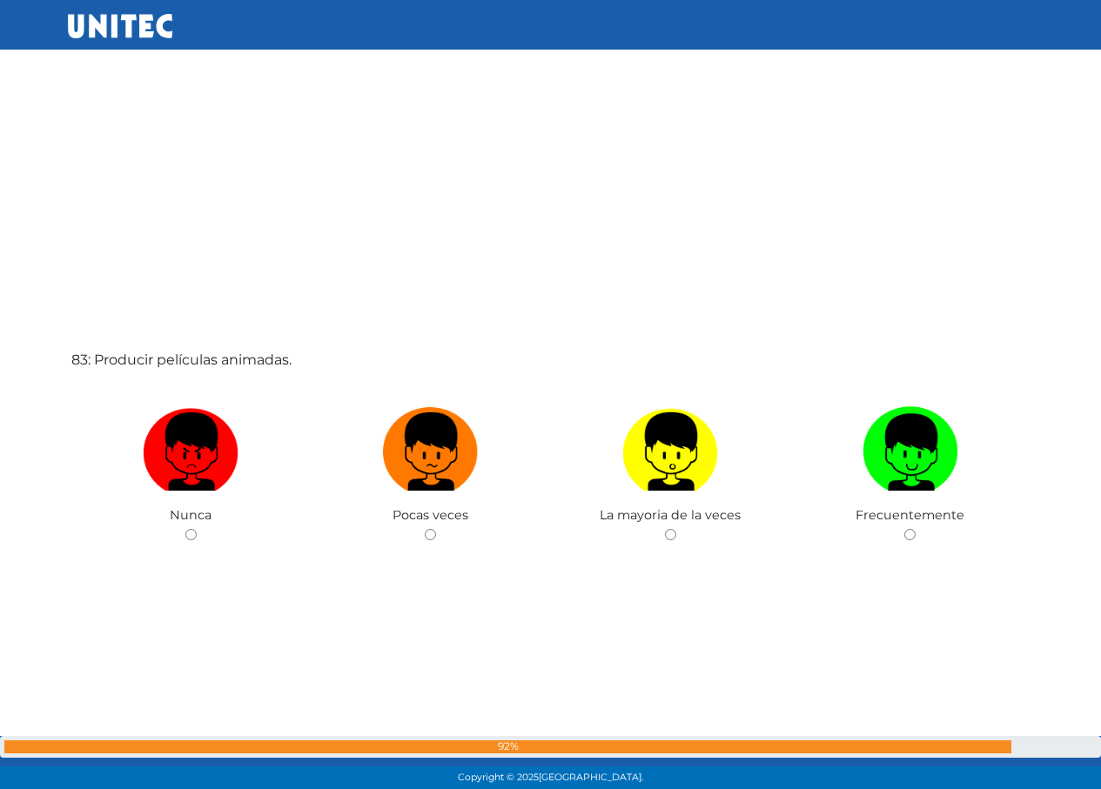
scroll to position [64676, 0]
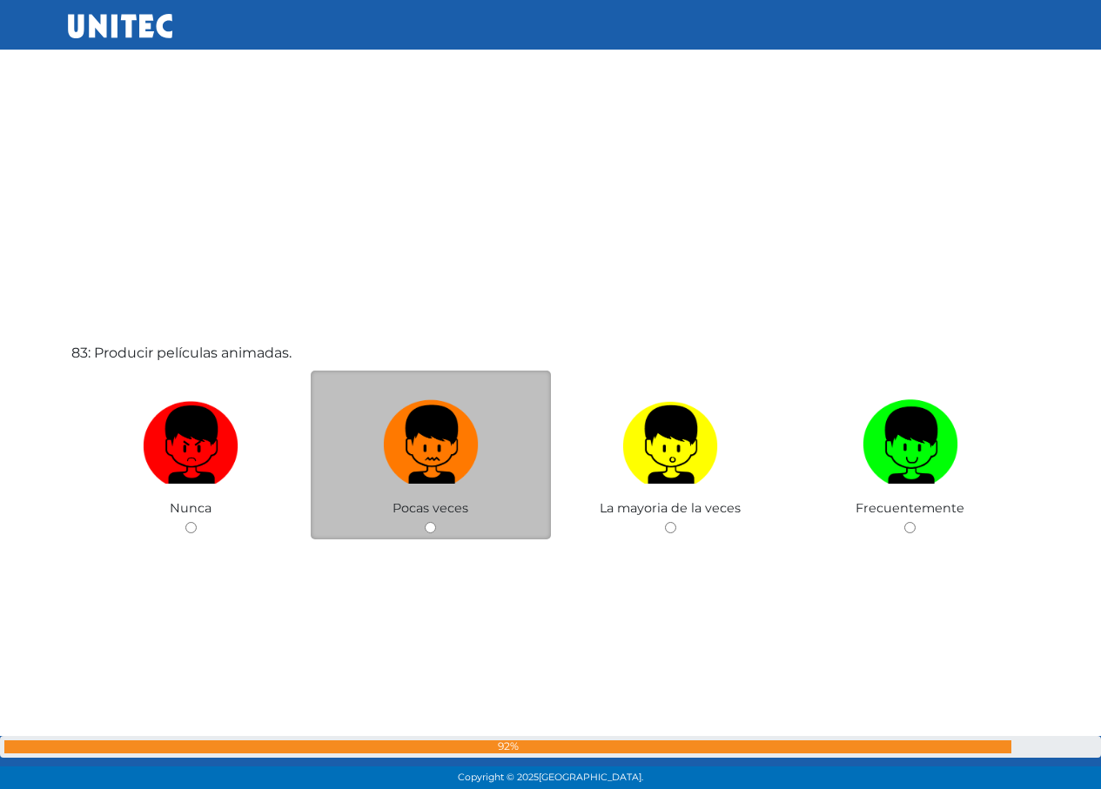
click at [437, 418] on img at bounding box center [431, 438] width 96 height 91
click at [436, 522] on input "radio" at bounding box center [430, 527] width 11 height 11
radio input "true"
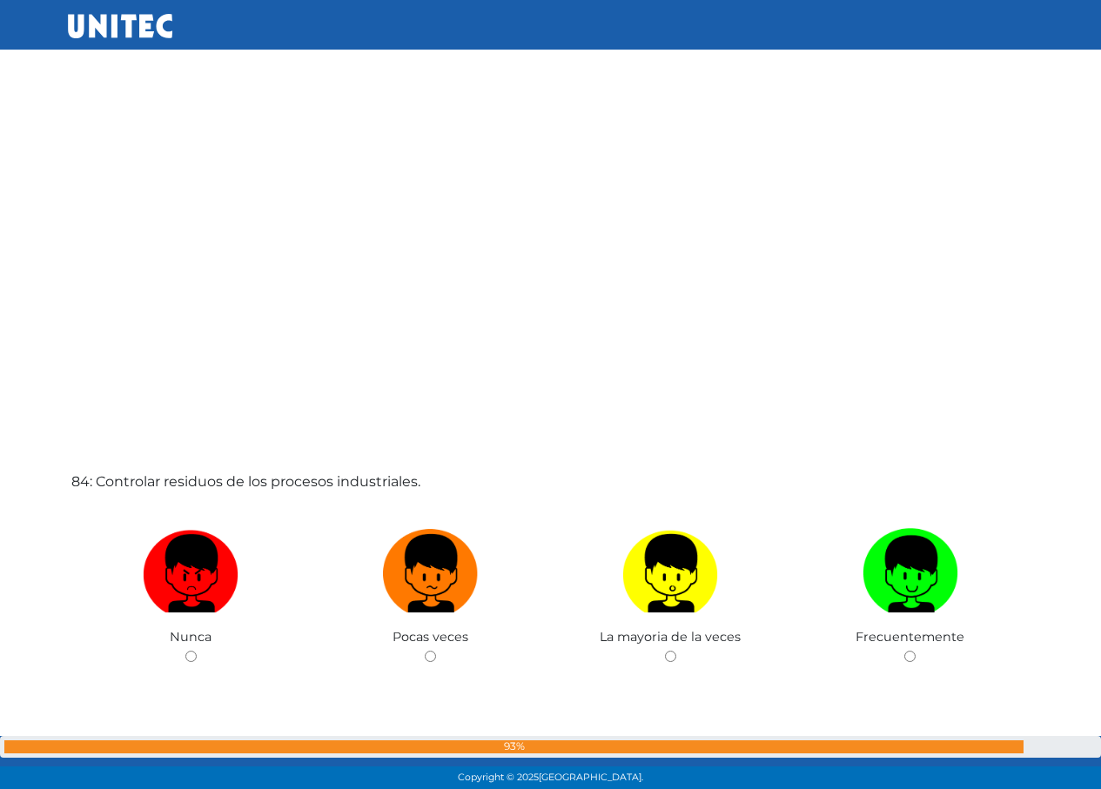
scroll to position [65338, 0]
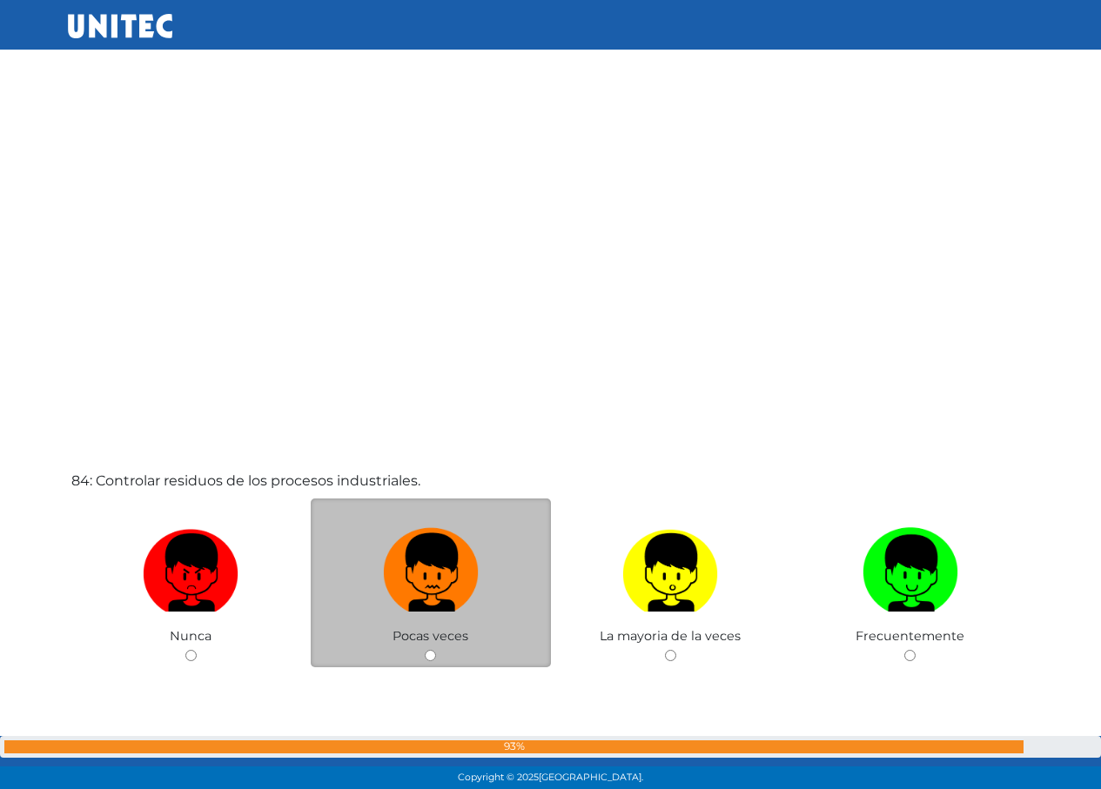
click at [467, 540] on img at bounding box center [431, 566] width 96 height 91
click at [436, 650] on input "radio" at bounding box center [430, 655] width 11 height 11
radio input "true"
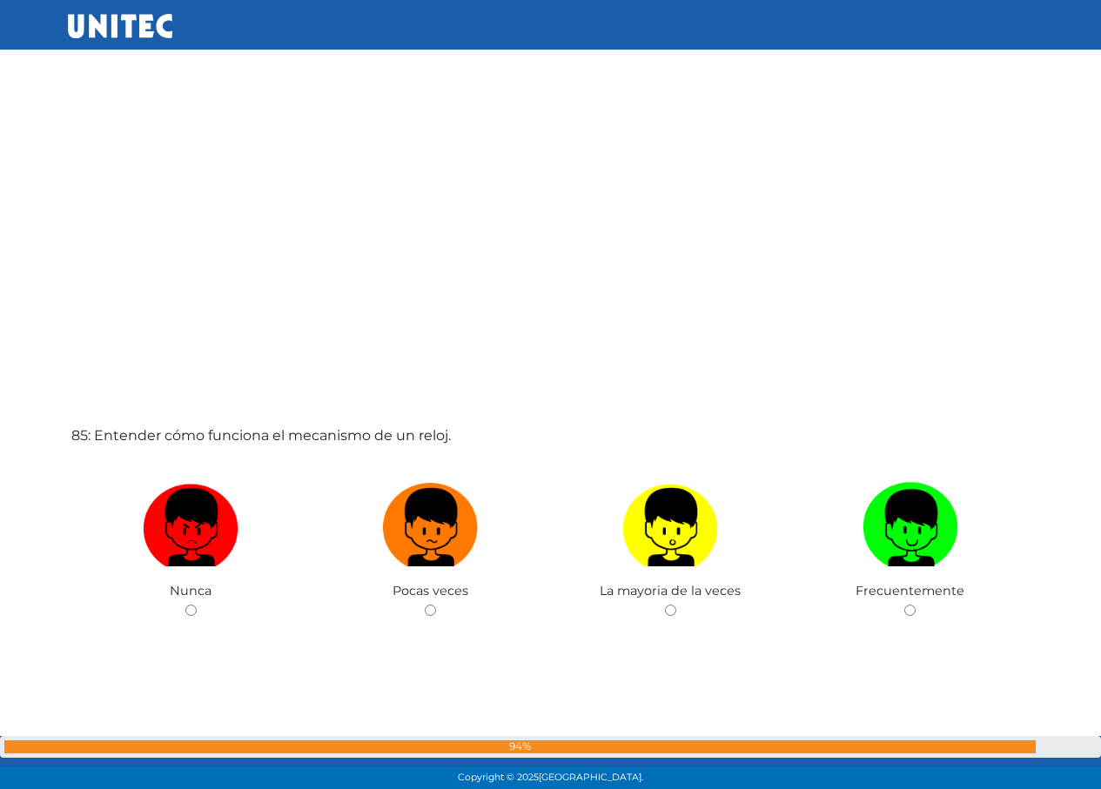
scroll to position [66184, 0]
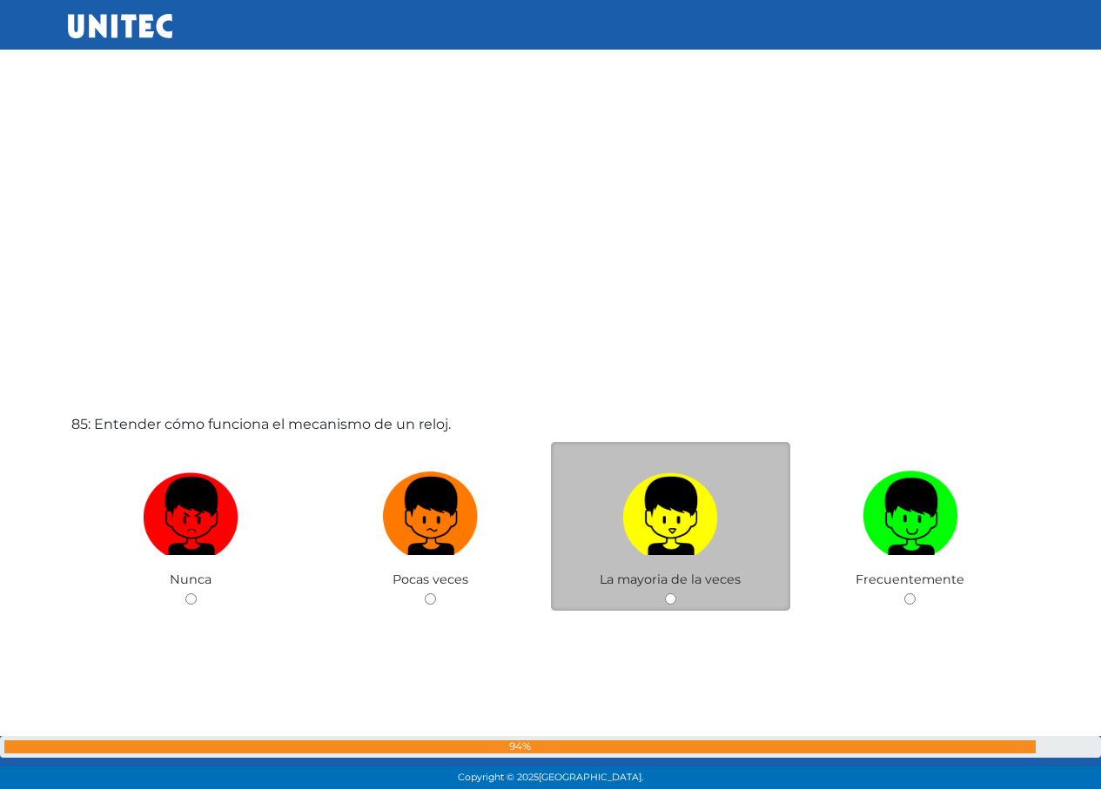
click at [634, 519] on img at bounding box center [670, 510] width 96 height 91
click at [665, 594] on input "radio" at bounding box center [670, 599] width 11 height 11
radio input "true"
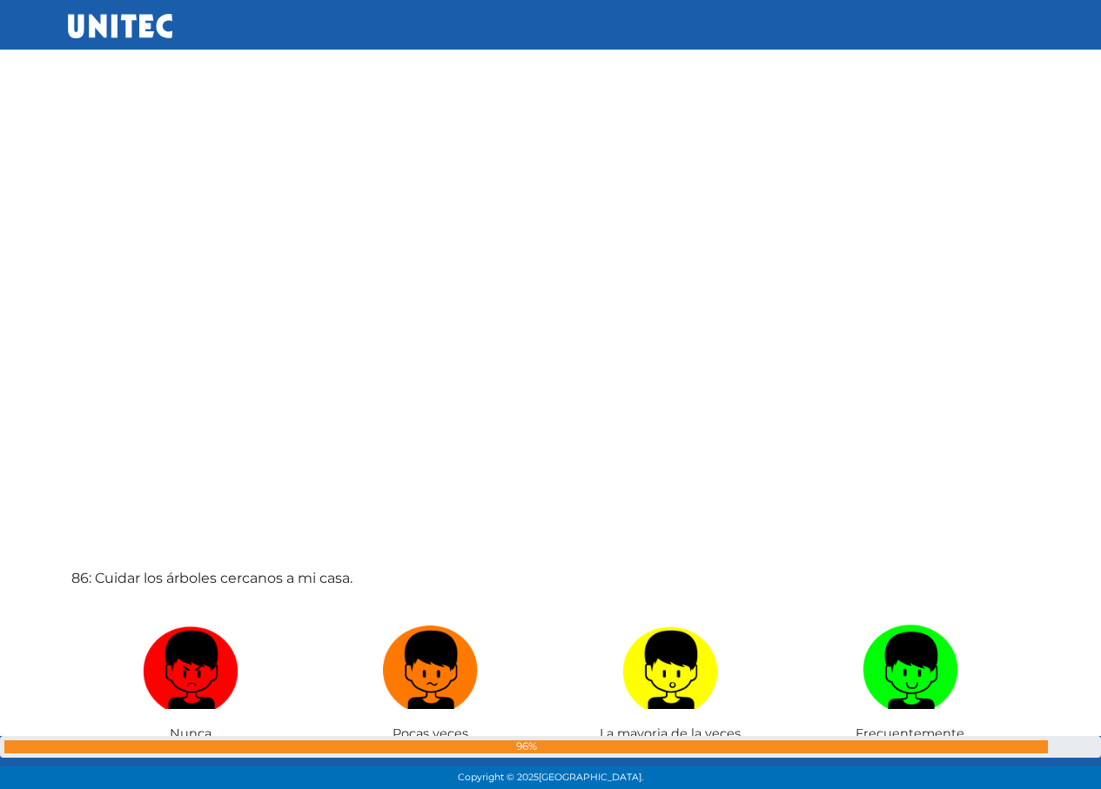
scroll to position [67025, 0]
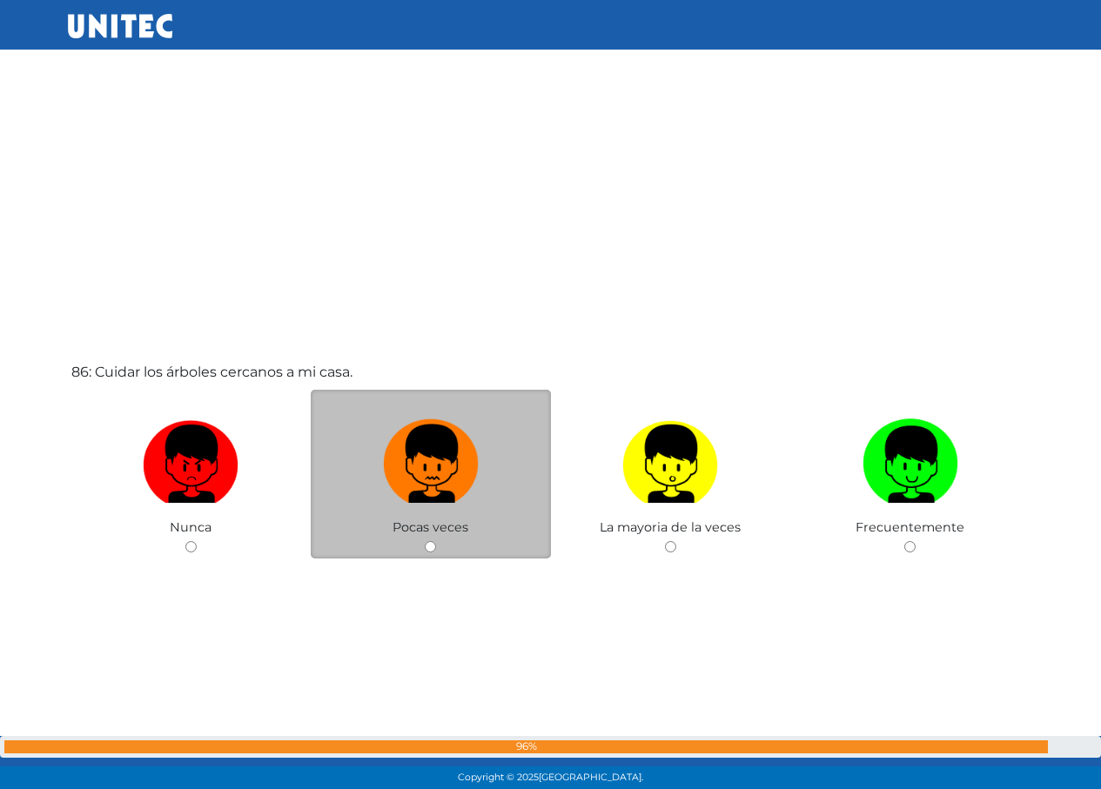
click at [420, 463] on img at bounding box center [431, 458] width 96 height 91
click at [425, 541] on input "radio" at bounding box center [430, 546] width 11 height 11
radio input "true"
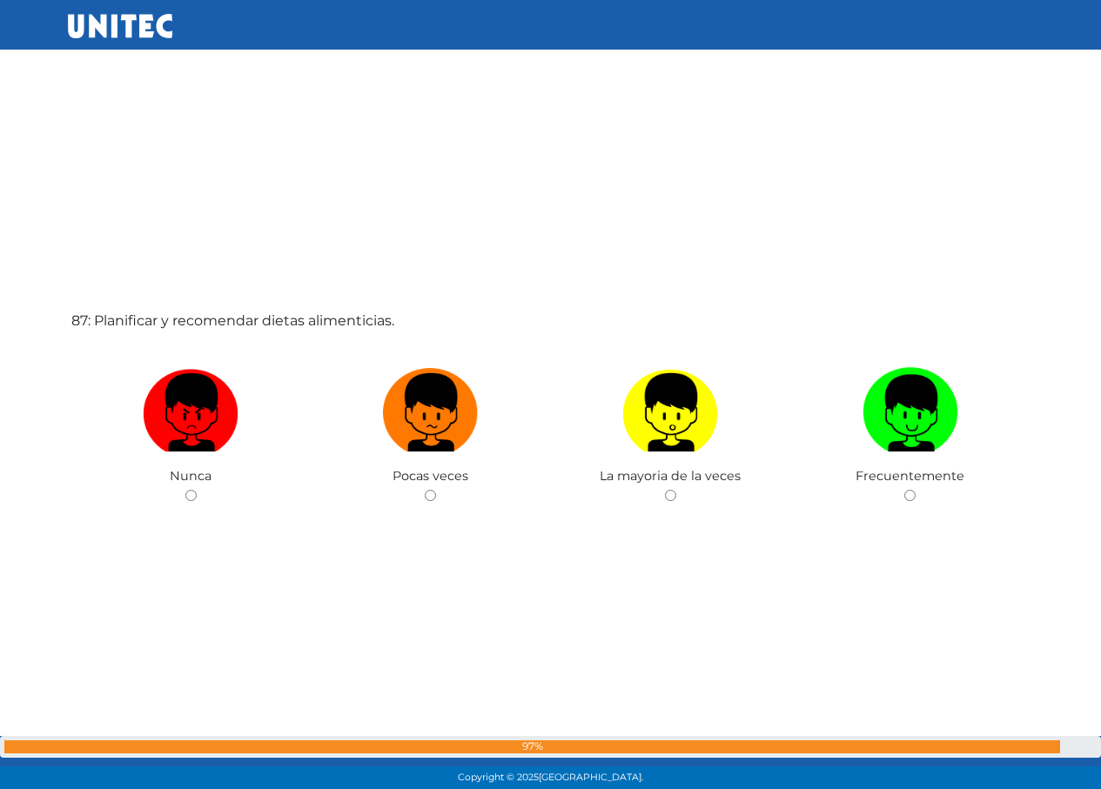
scroll to position [67871, 0]
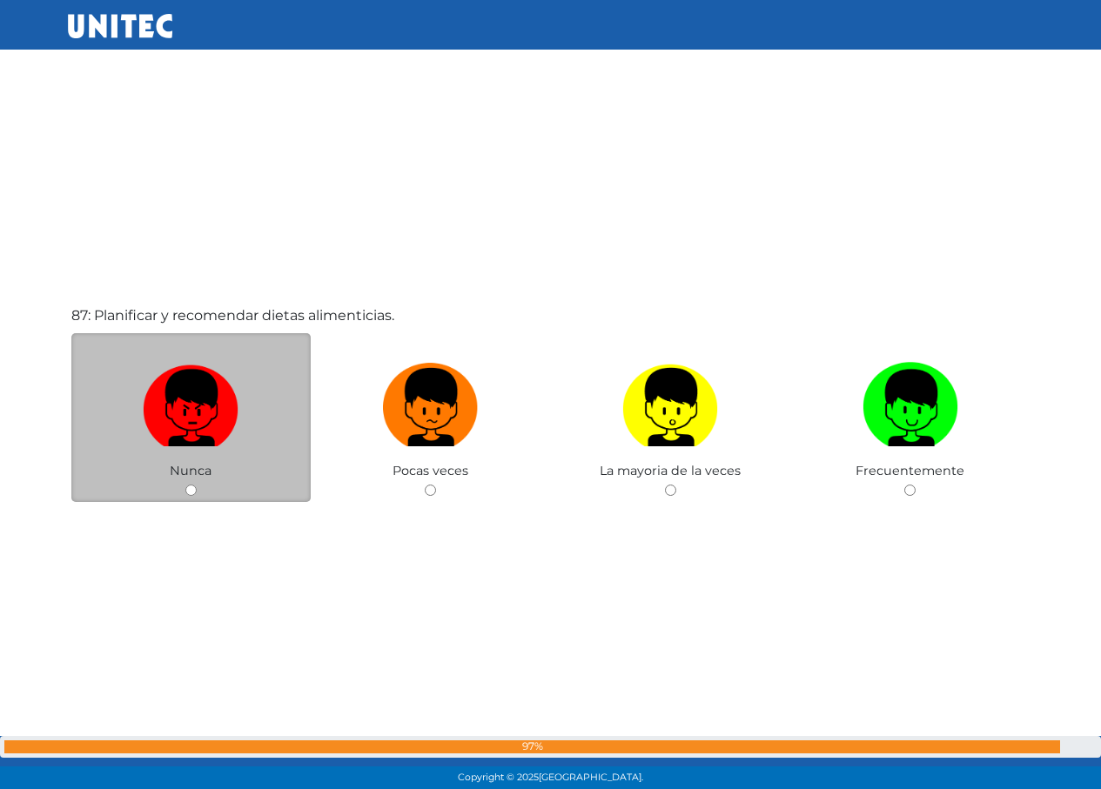
click at [239, 402] on label at bounding box center [191, 408] width 240 height 106
click at [197, 485] on input "radio" at bounding box center [190, 490] width 11 height 11
radio input "true"
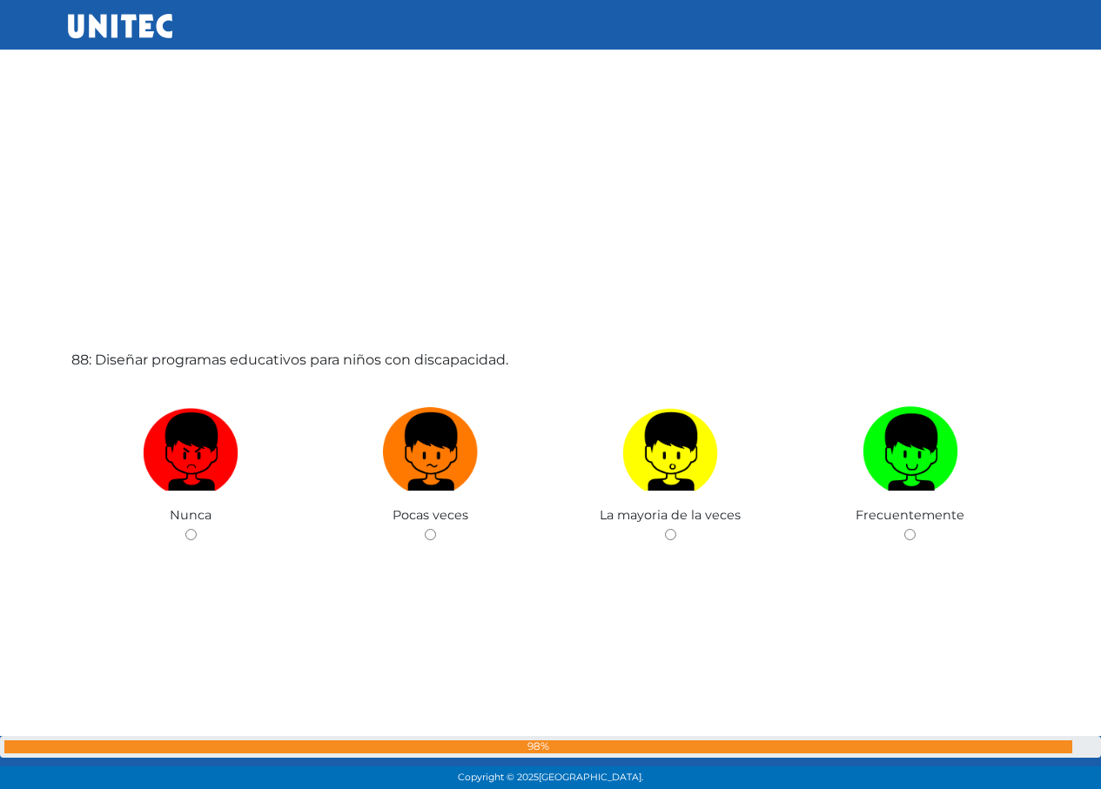
scroll to position [68623, 0]
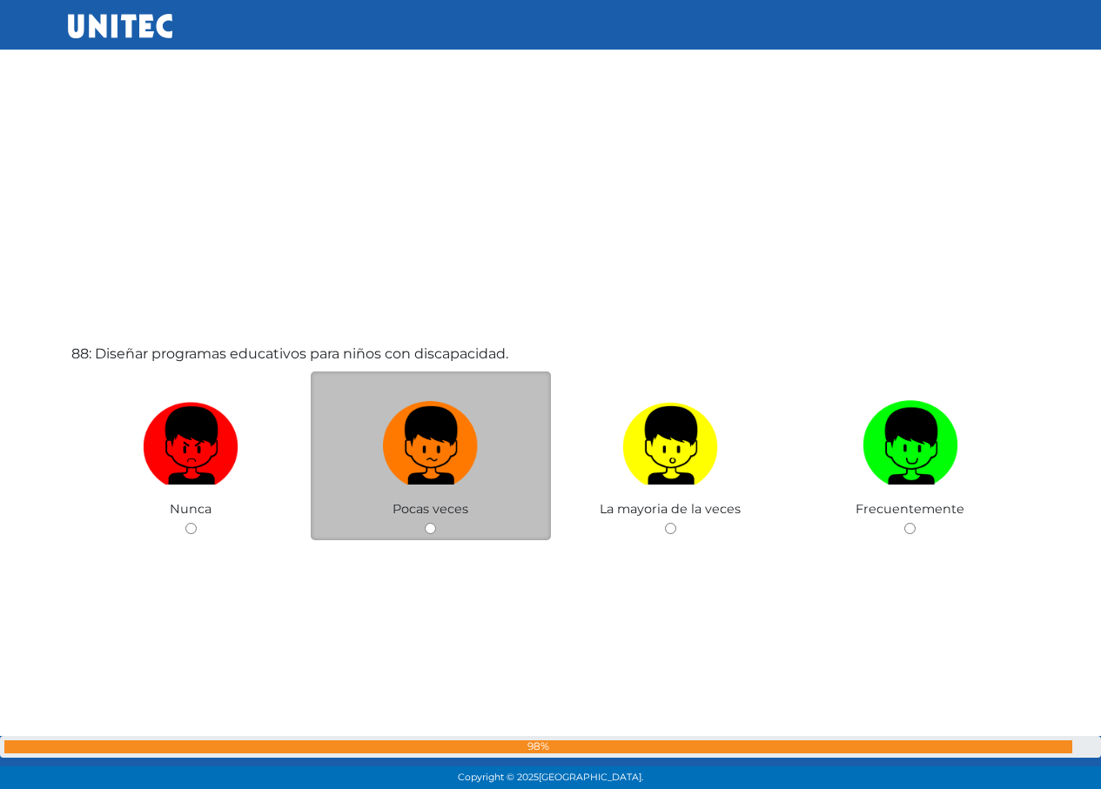
click at [338, 453] on label at bounding box center [431, 446] width 240 height 106
click at [425, 523] on input "radio" at bounding box center [430, 528] width 11 height 11
radio input "true"
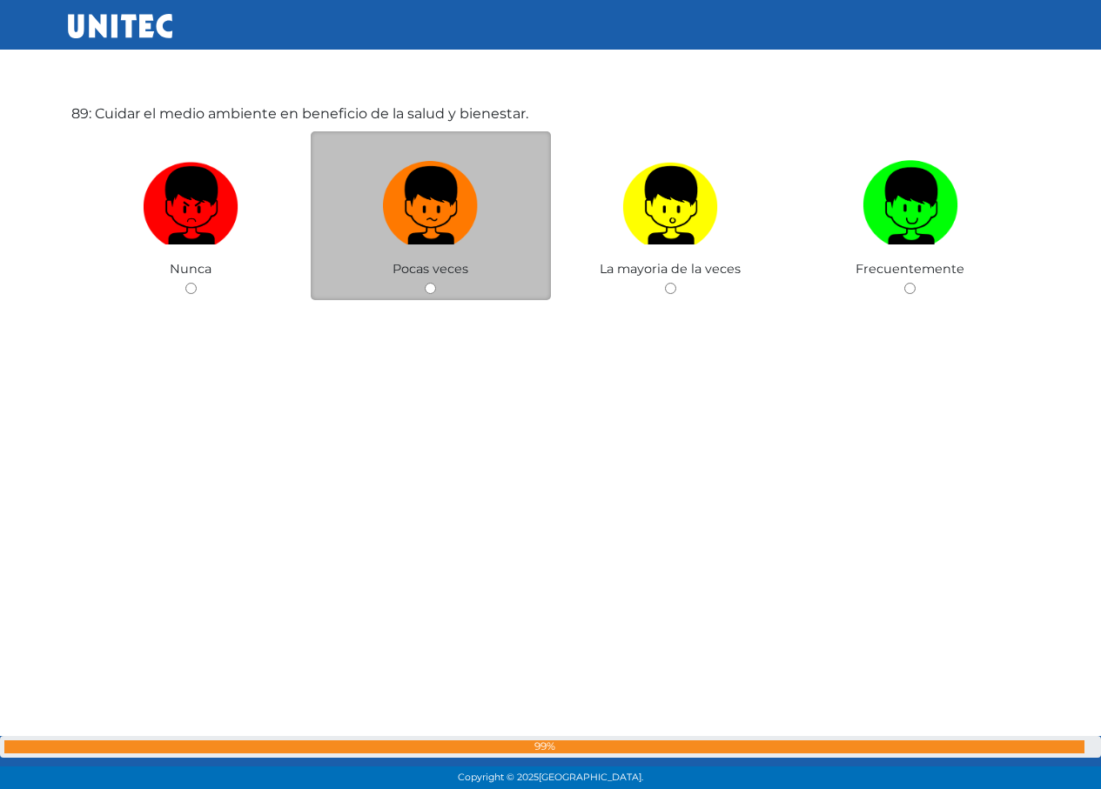
scroll to position [69344, 0]
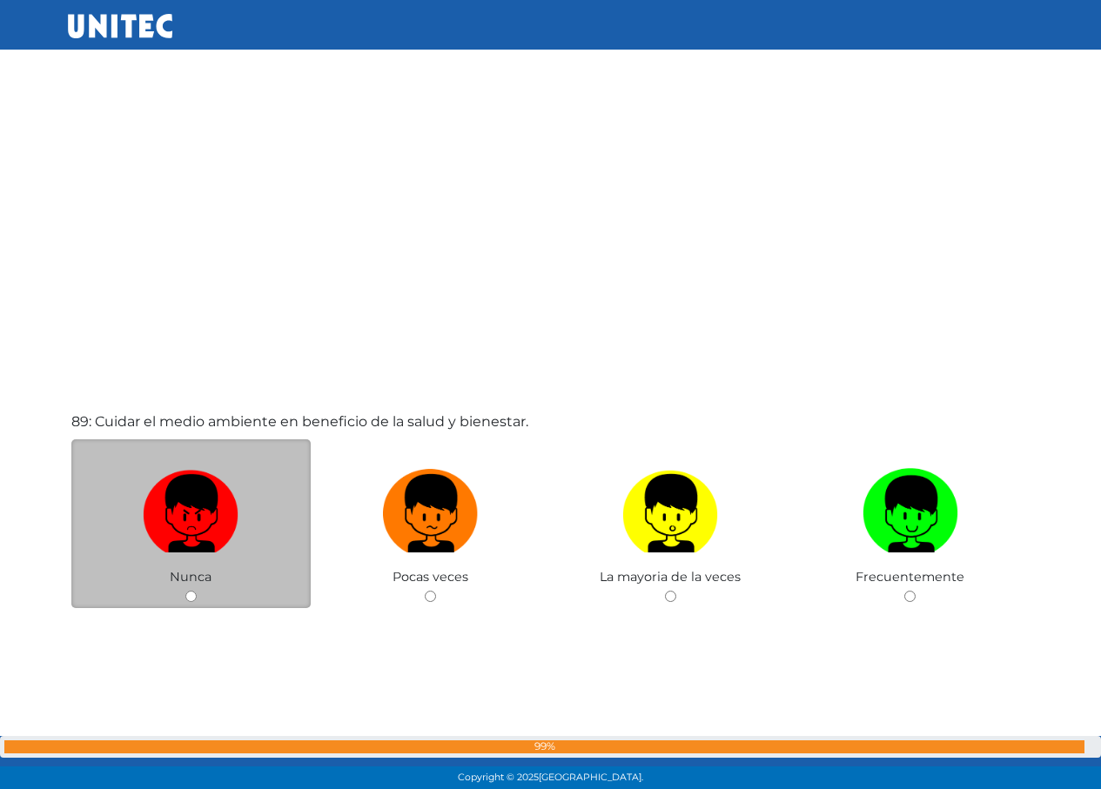
click at [252, 499] on label at bounding box center [191, 514] width 240 height 106
click at [197, 591] on input "radio" at bounding box center [190, 596] width 11 height 11
radio input "true"
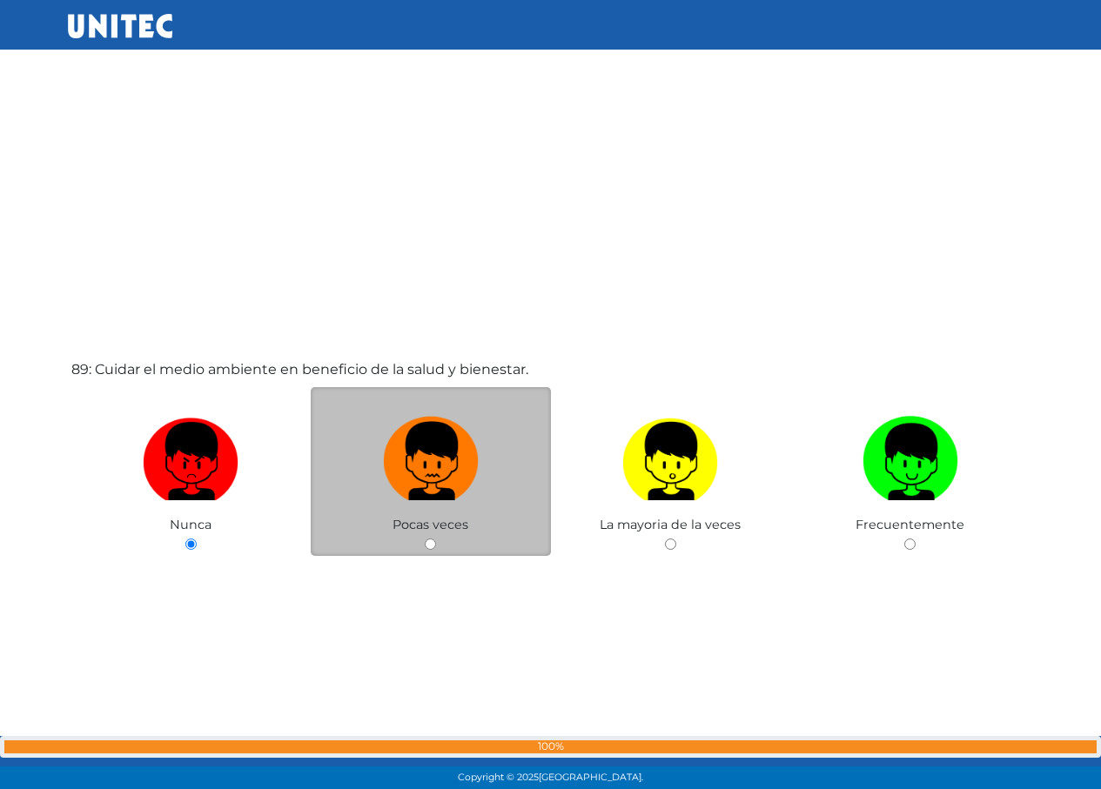
click at [418, 448] on img at bounding box center [431, 455] width 96 height 91
click at [425, 539] on input "radio" at bounding box center [430, 544] width 11 height 11
radio input "true"
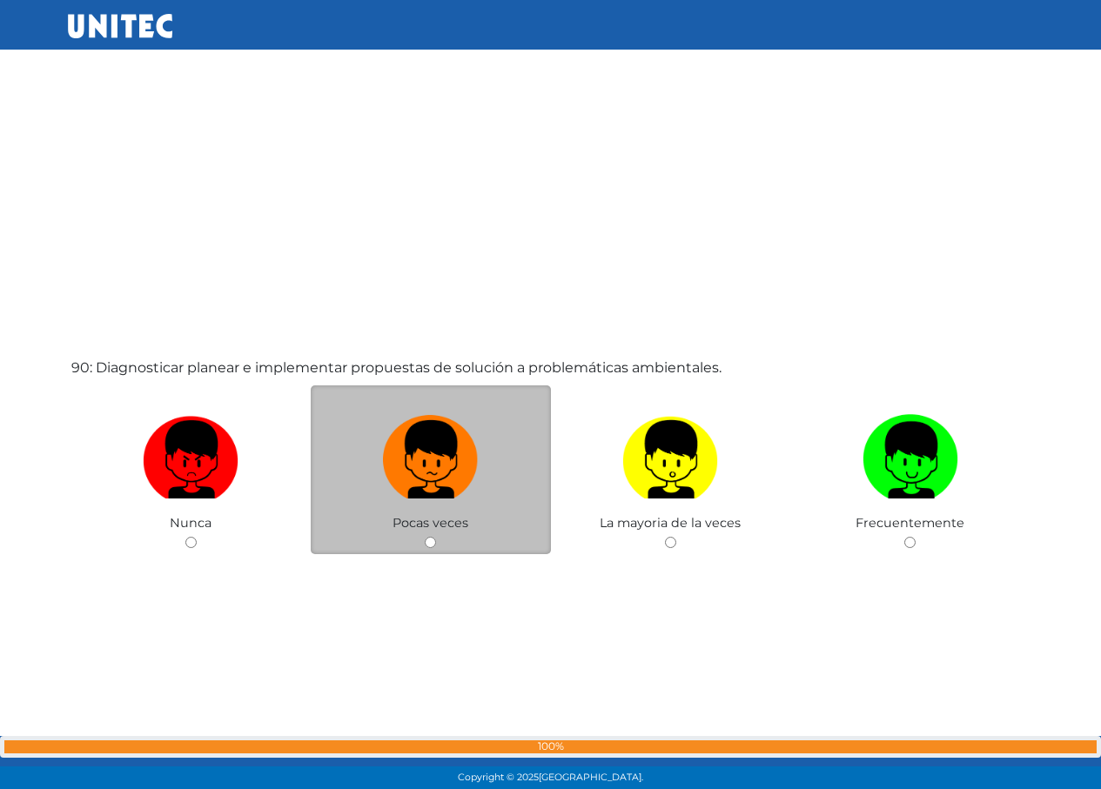
scroll to position [70232, 0]
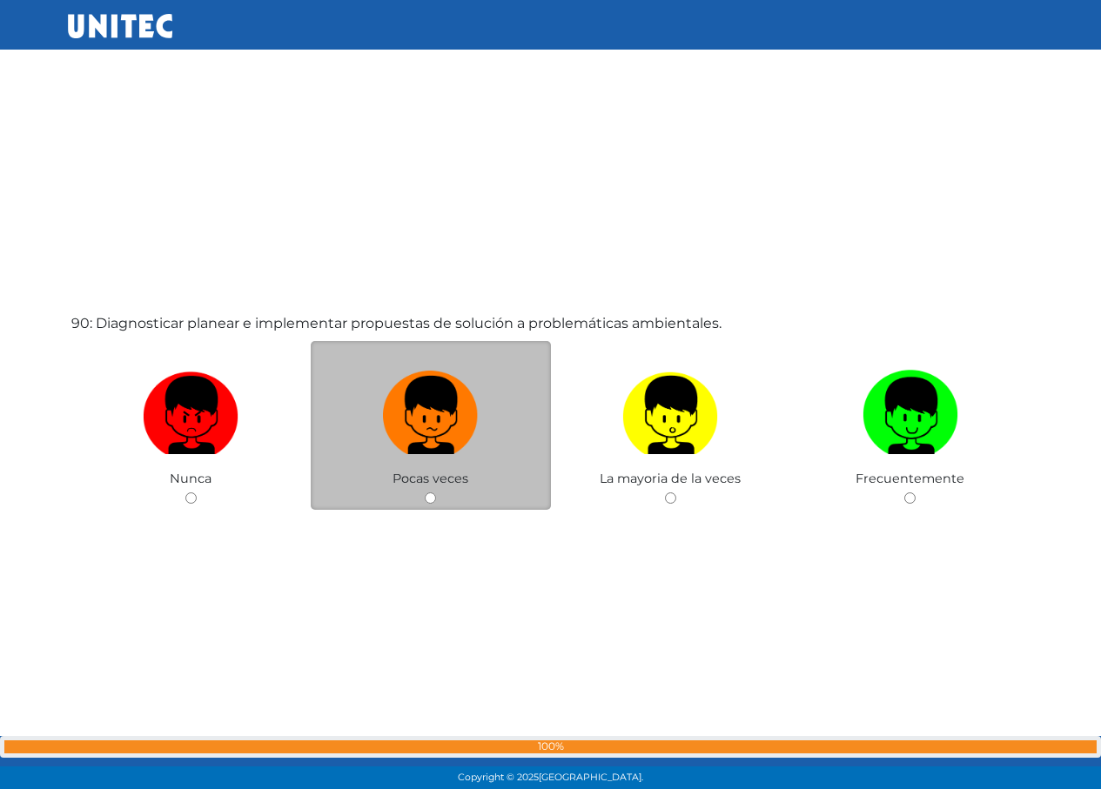
click at [492, 420] on label at bounding box center [431, 416] width 240 height 106
click at [436, 493] on input "radio" at bounding box center [430, 498] width 11 height 11
radio input "true"
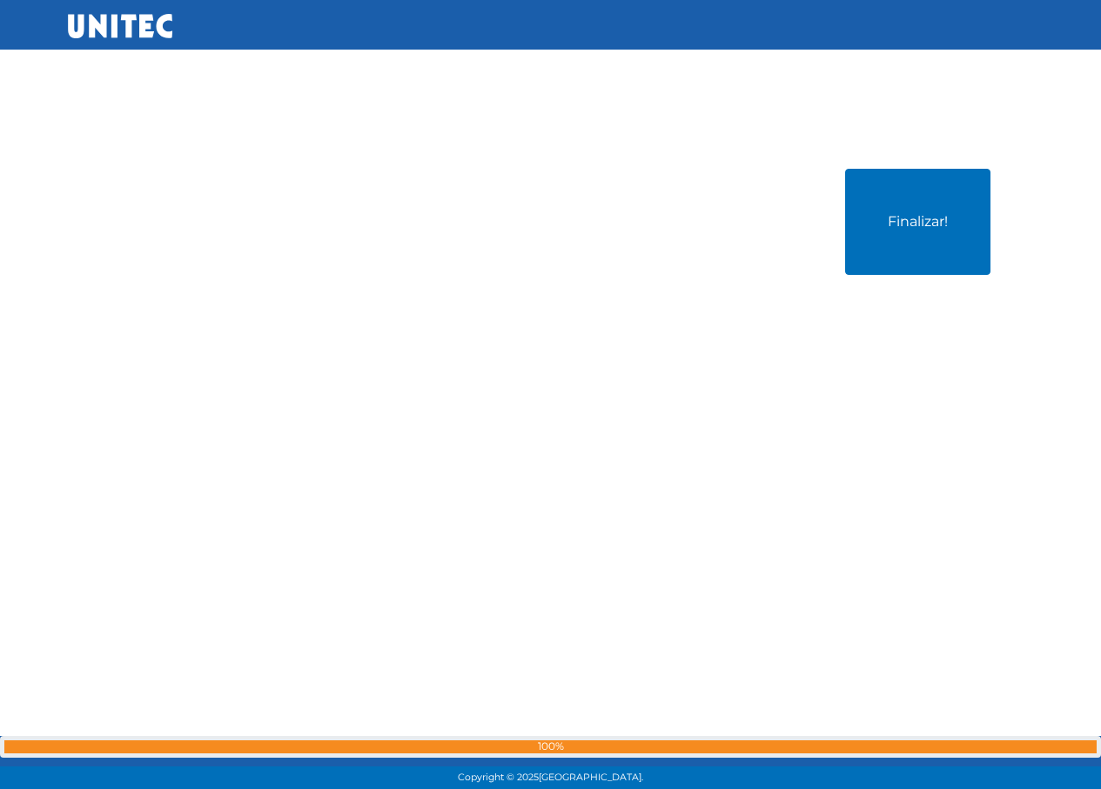
scroll to position [71172, 0]
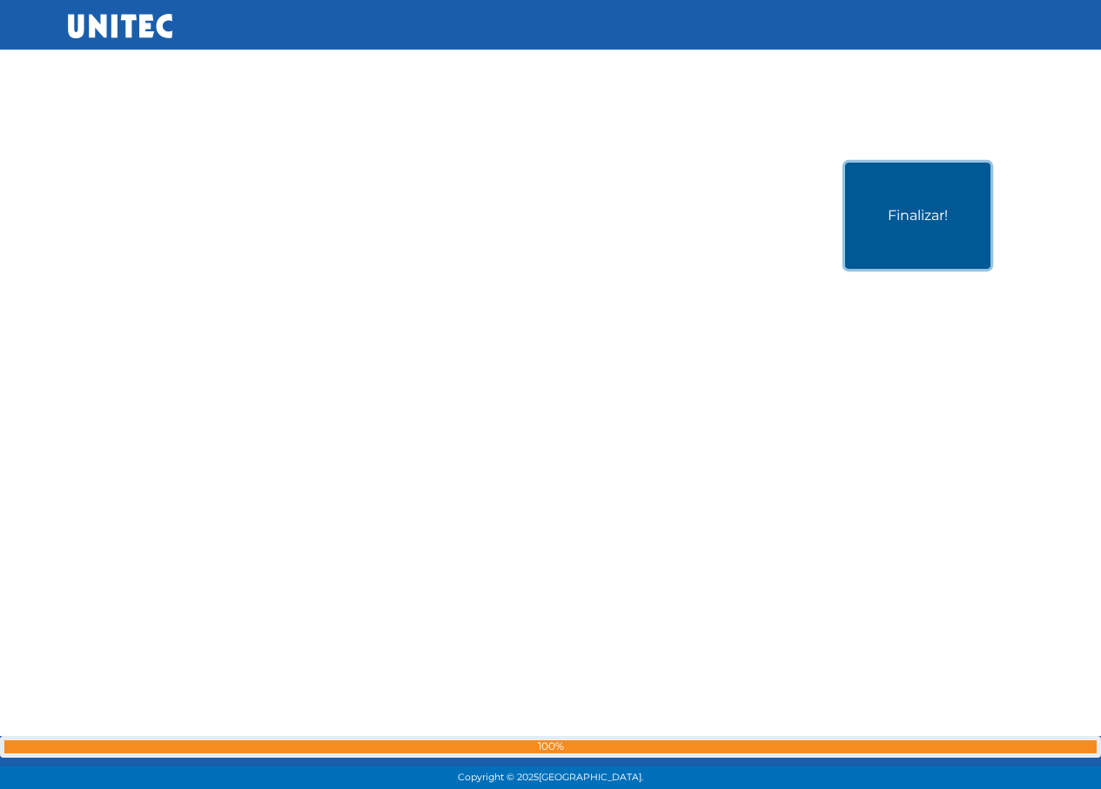
click at [913, 235] on button "Finalizar!" at bounding box center [917, 216] width 145 height 106
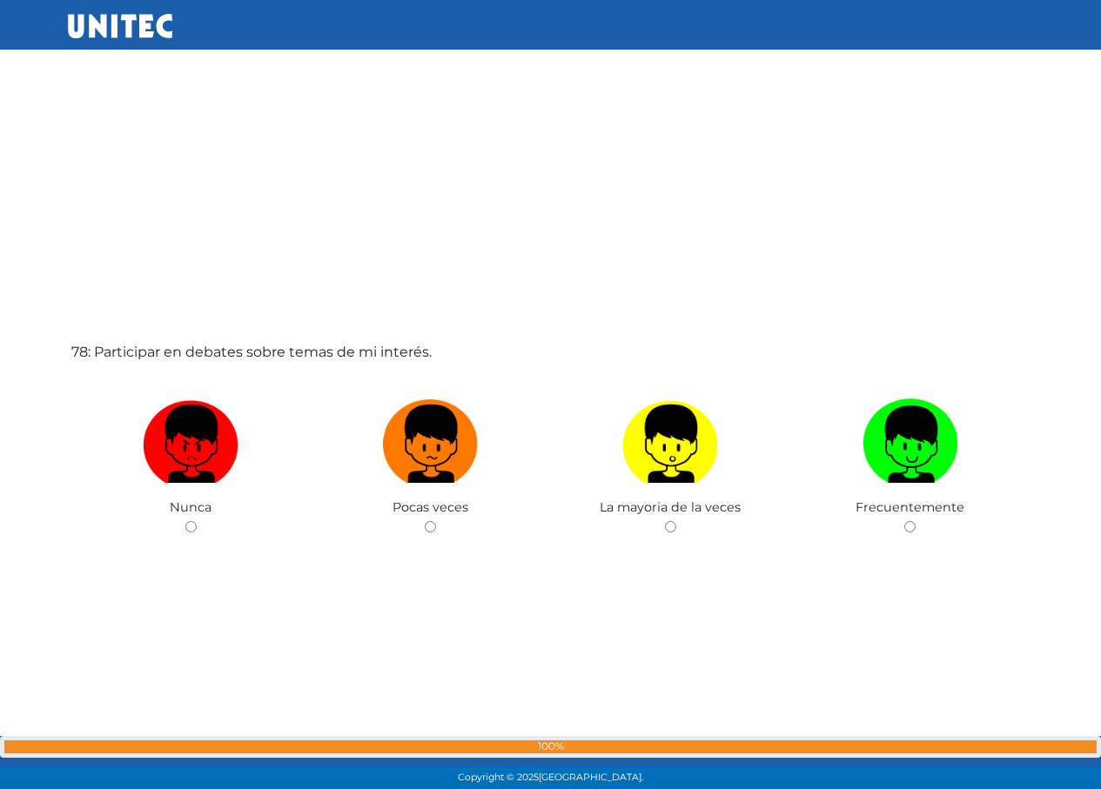
scroll to position [60700, 0]
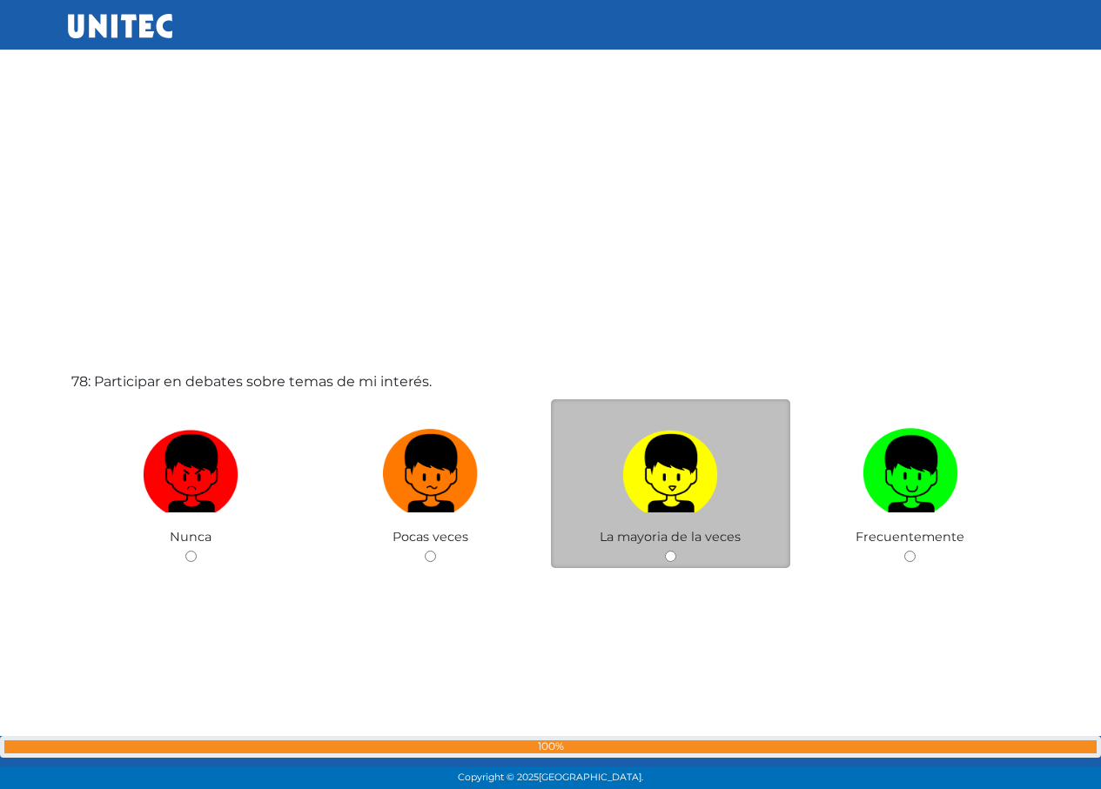
click at [683, 493] on img at bounding box center [670, 467] width 96 height 91
click at [676, 551] on input "radio" at bounding box center [670, 556] width 11 height 11
radio input "true"
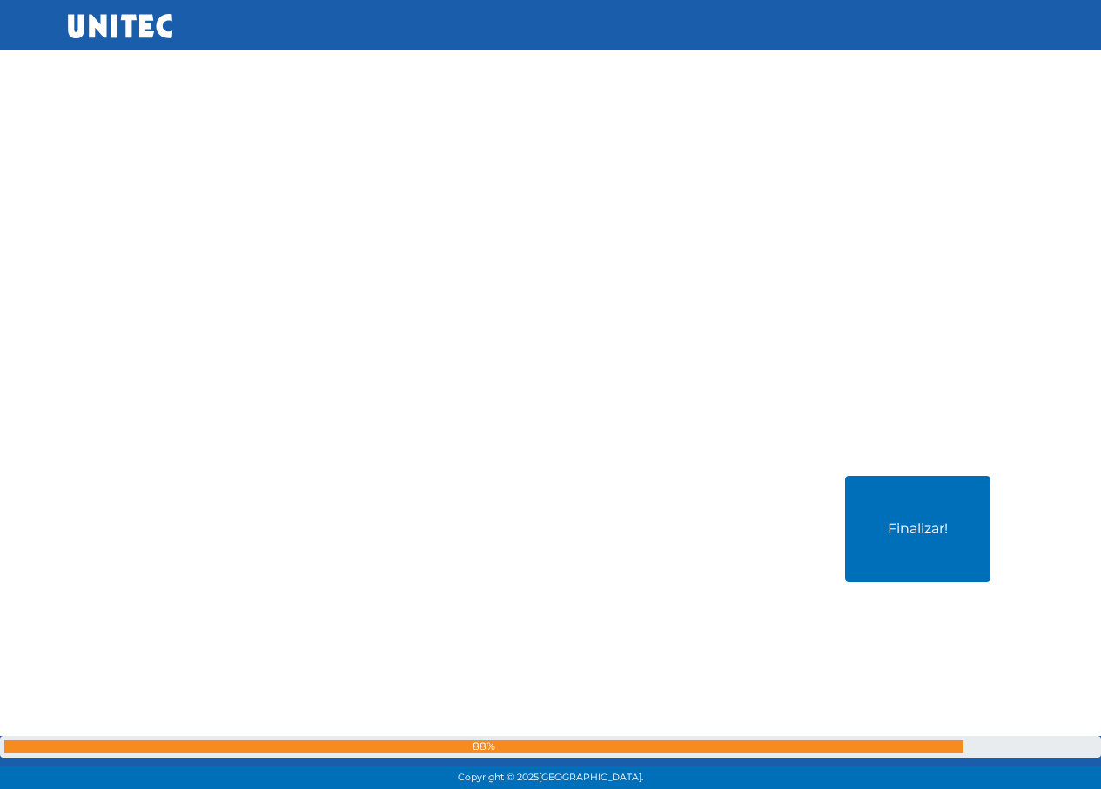
scroll to position [71139, 0]
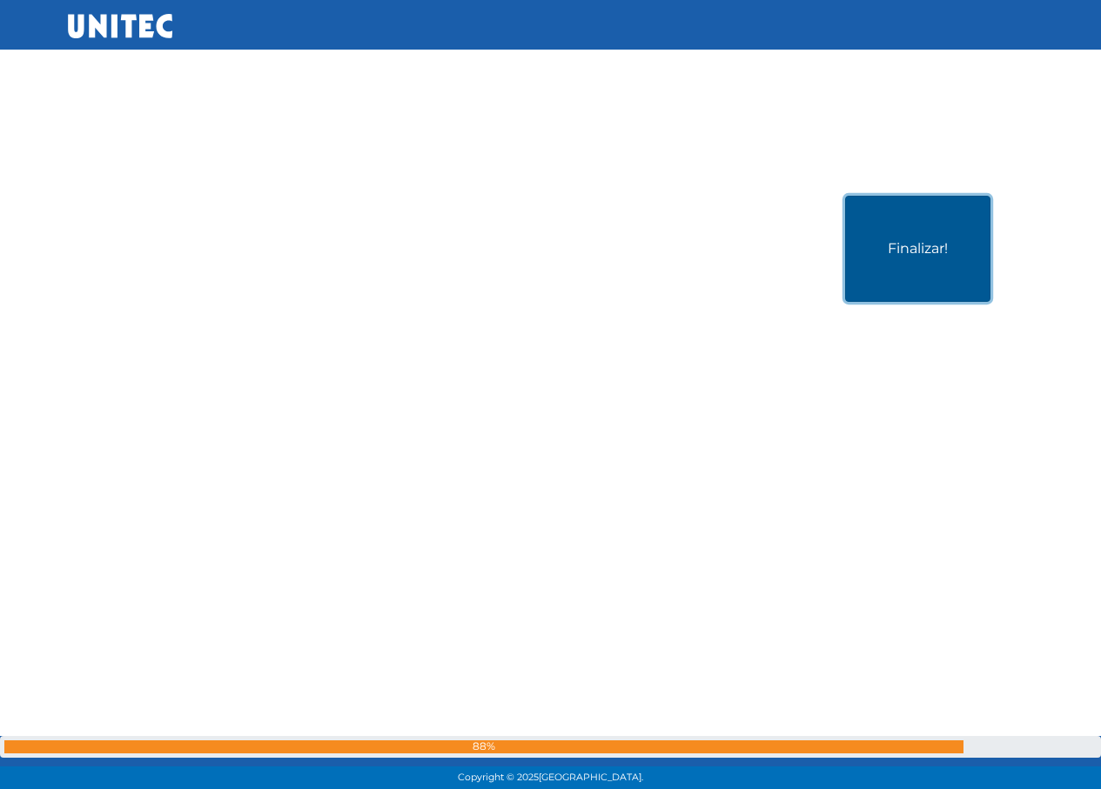
click at [903, 270] on button "Finalizar!" at bounding box center [917, 249] width 145 height 106
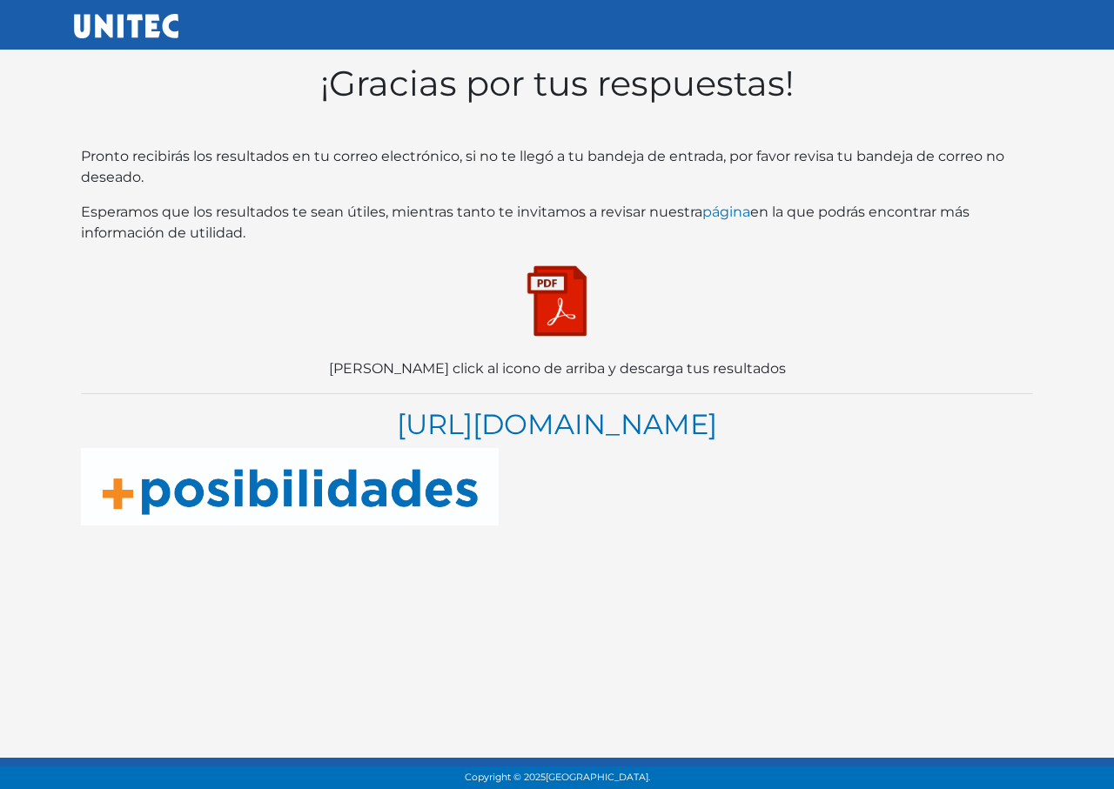
click at [551, 305] on img at bounding box center [557, 301] width 87 height 87
